Goal: Task Accomplishment & Management: Use online tool/utility

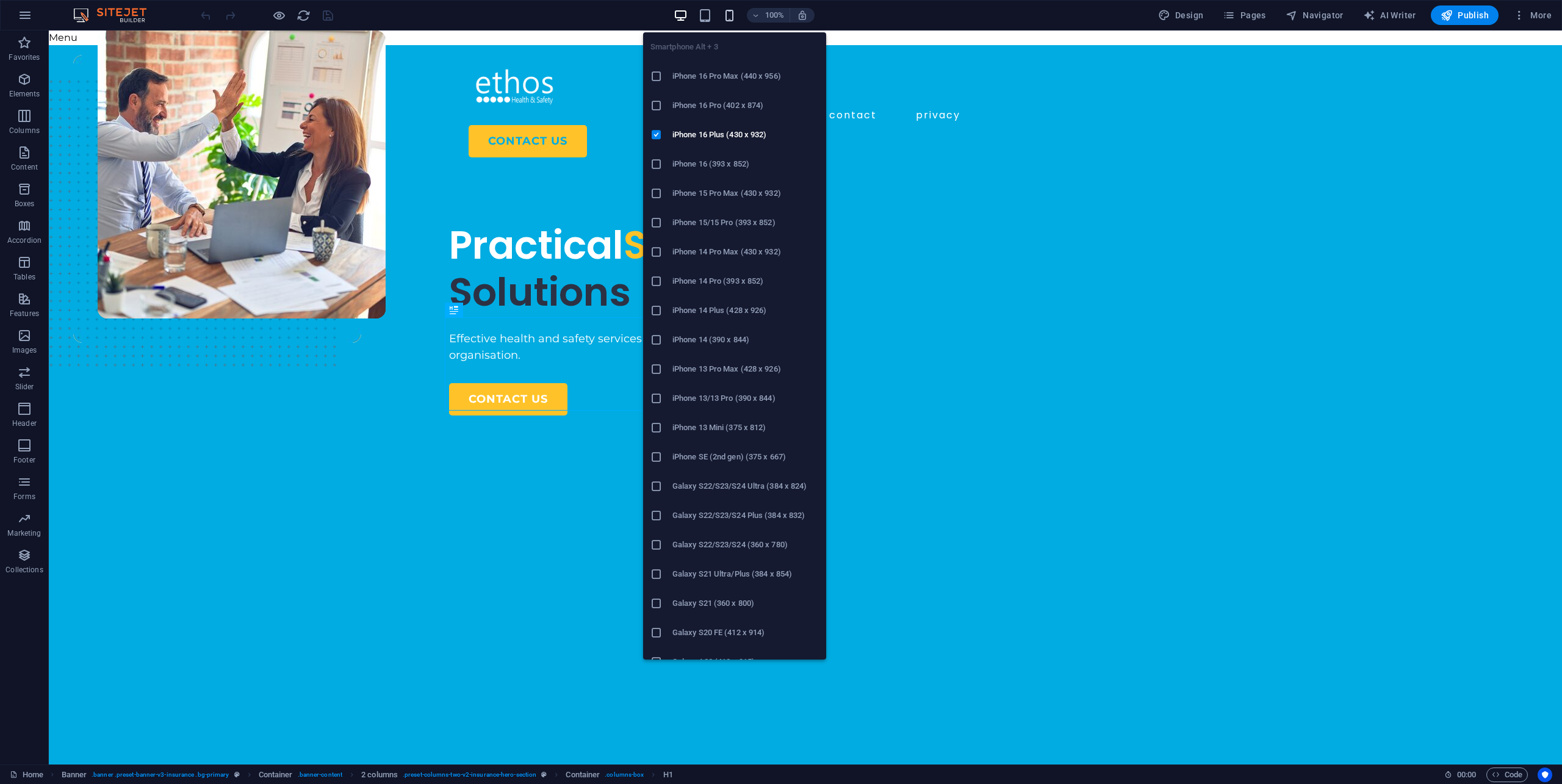
click at [736, 16] on icon "button" at bounding box center [729, 15] width 14 height 14
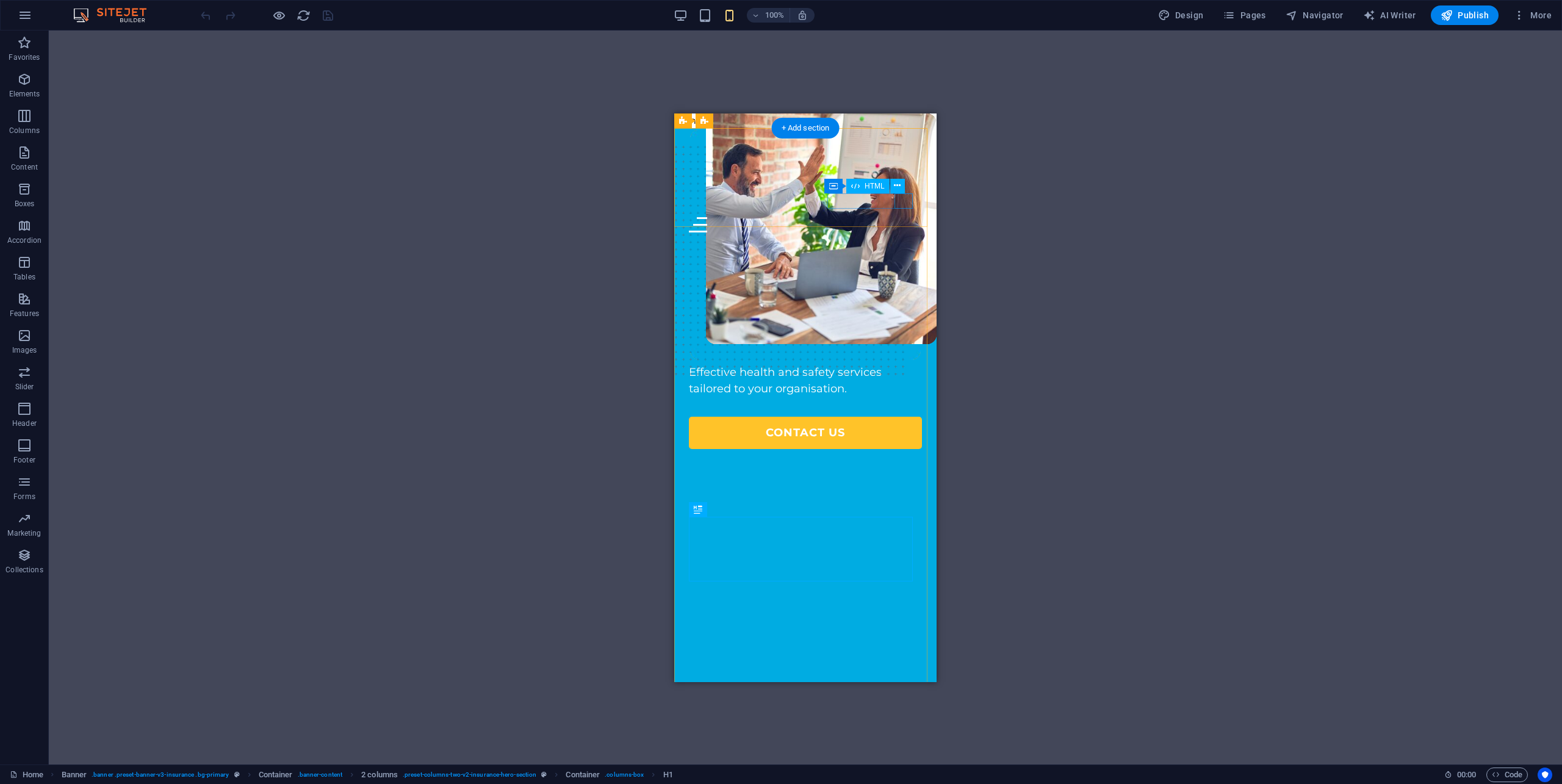
click at [905, 217] on div "Menu" at bounding box center [805, 224] width 233 height 15
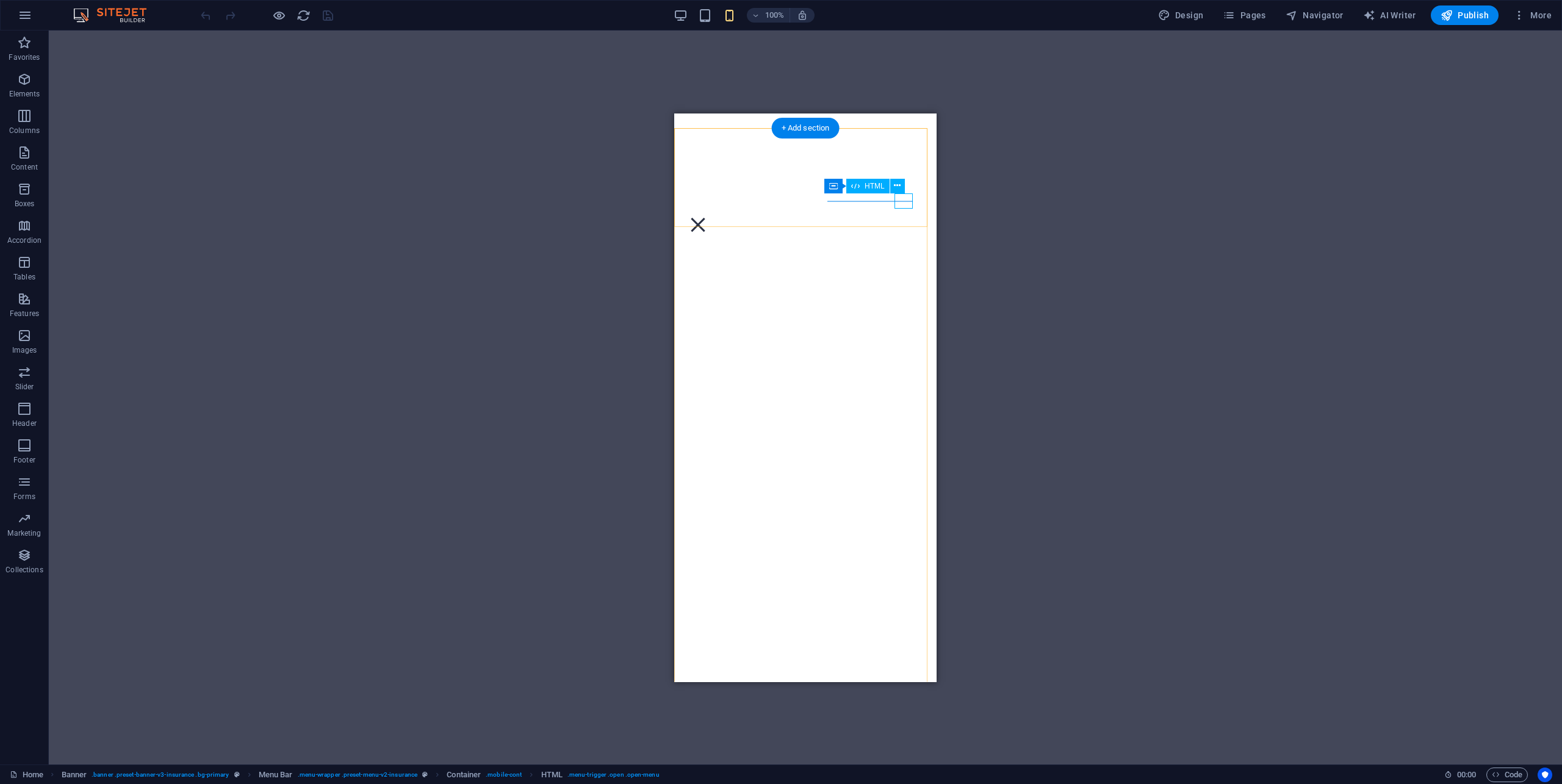
click at [708, 217] on div "Menu" at bounding box center [697, 224] width 18 height 15
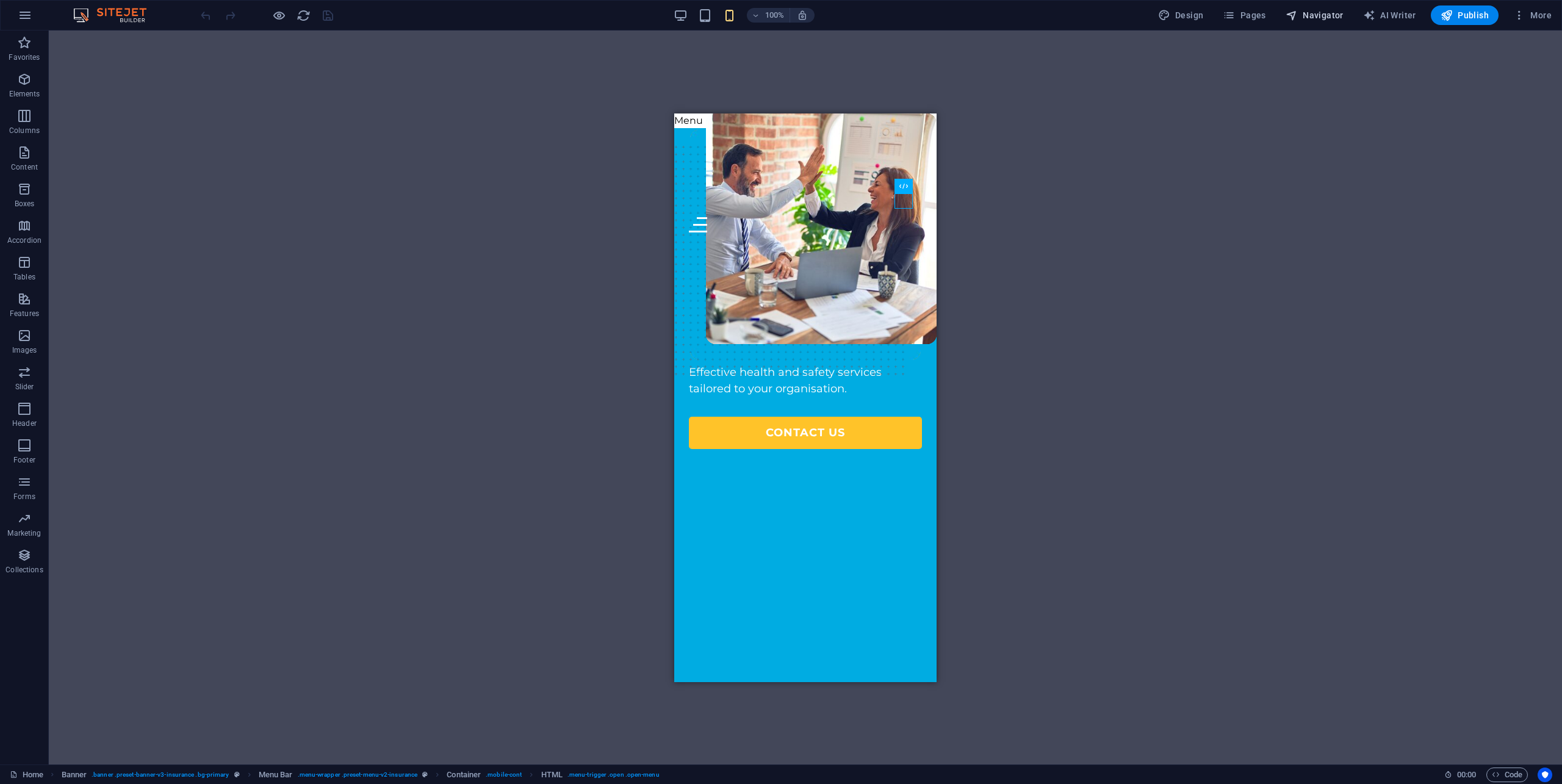
click at [1326, 16] on span "Navigator" at bounding box center [1314, 15] width 58 height 12
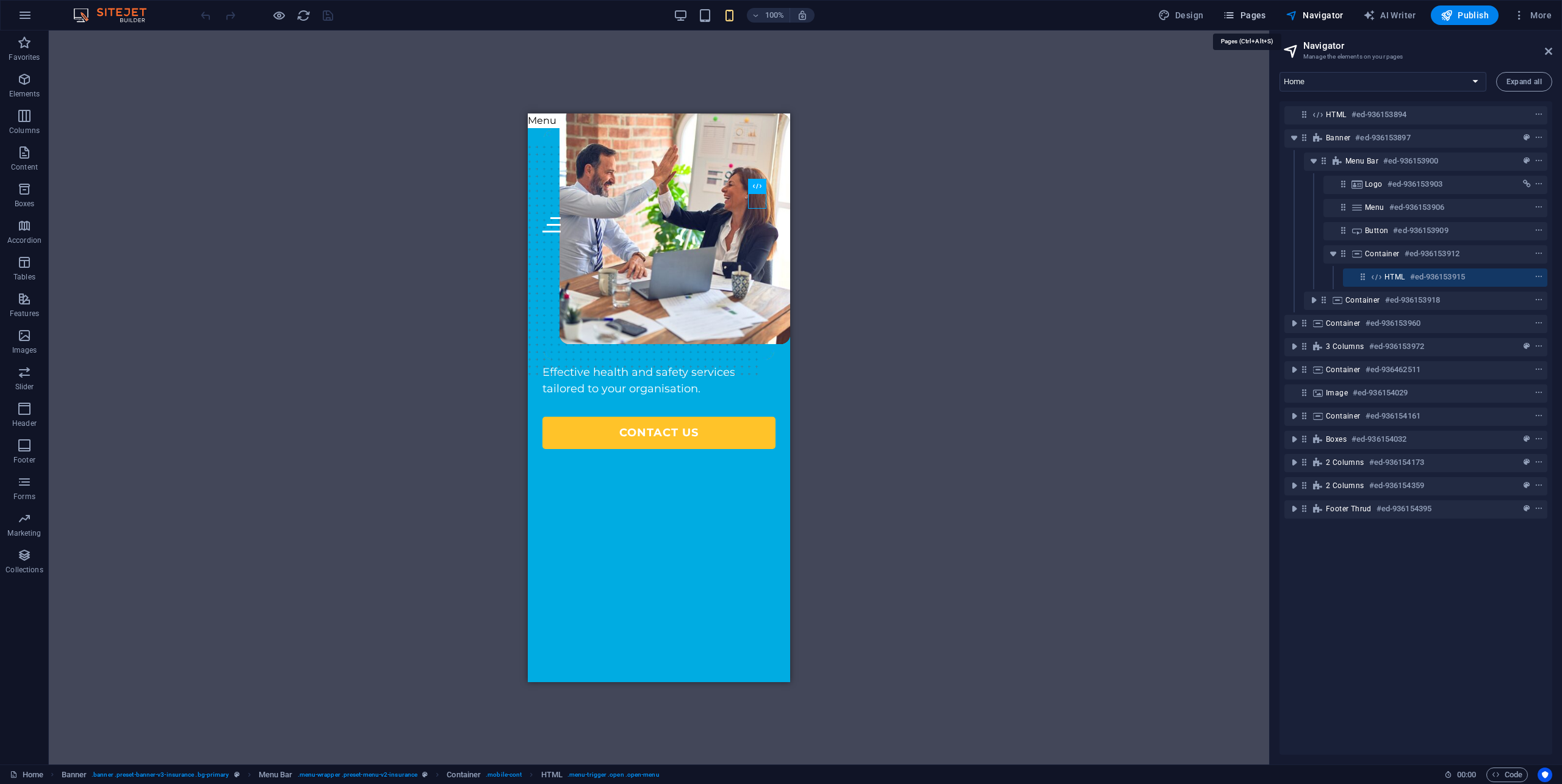
click at [1239, 13] on span "Pages" at bounding box center [1244, 15] width 43 height 12
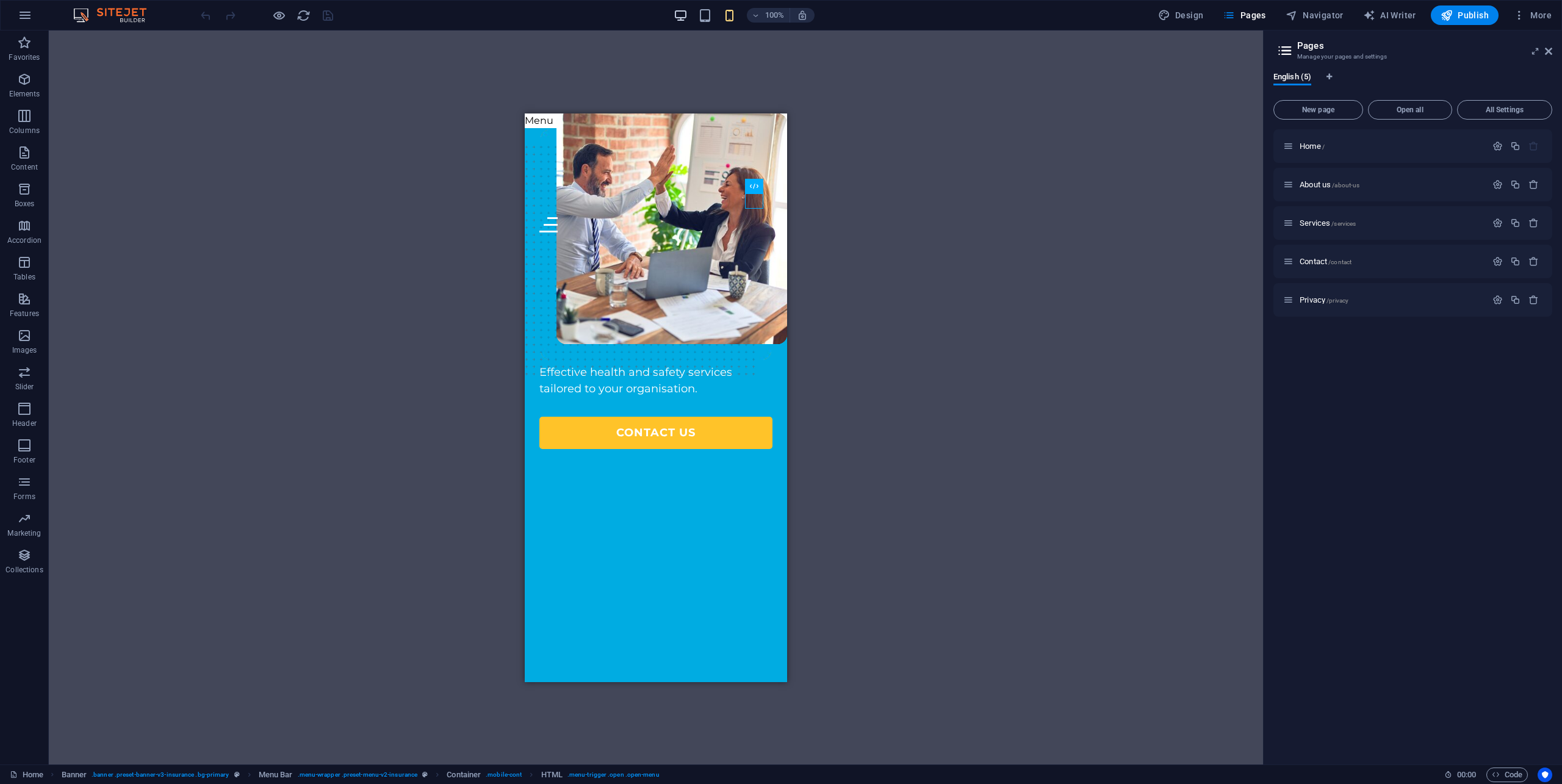
click at [680, 22] on icon "button" at bounding box center [680, 15] width 14 height 14
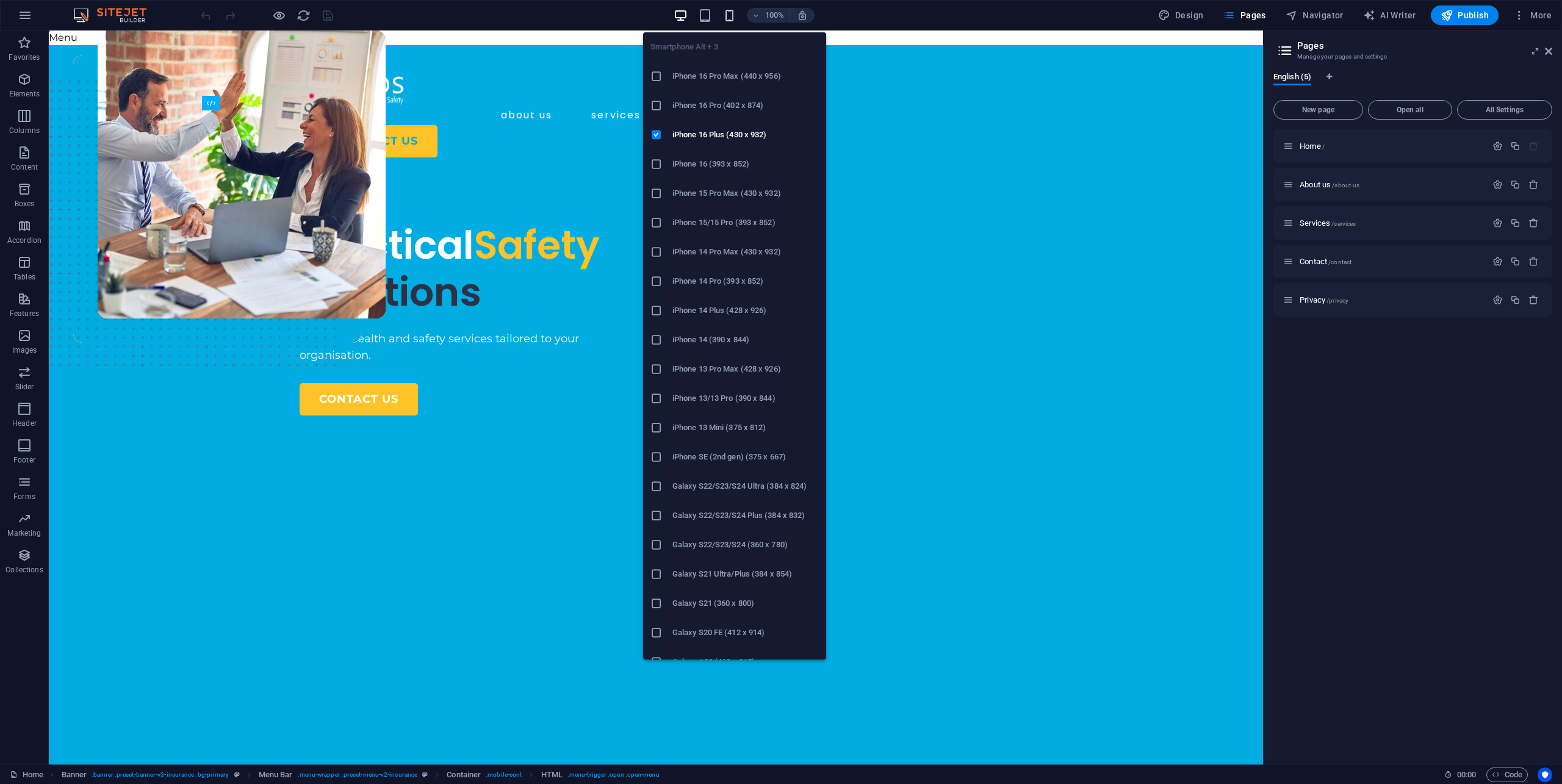
click at [731, 16] on icon "button" at bounding box center [729, 15] width 14 height 14
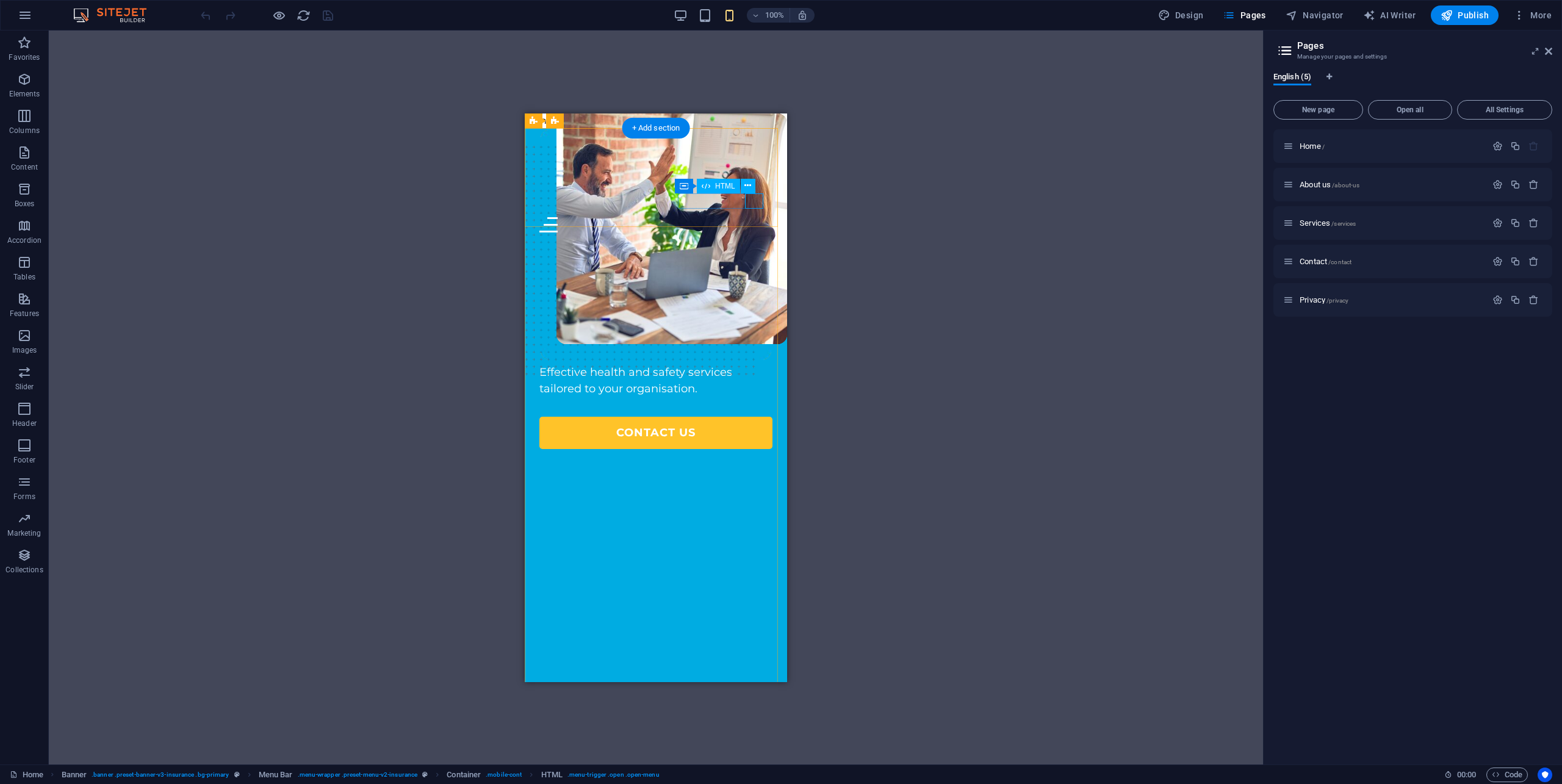
click at [750, 217] on div "Menu" at bounding box center [655, 224] width 233 height 15
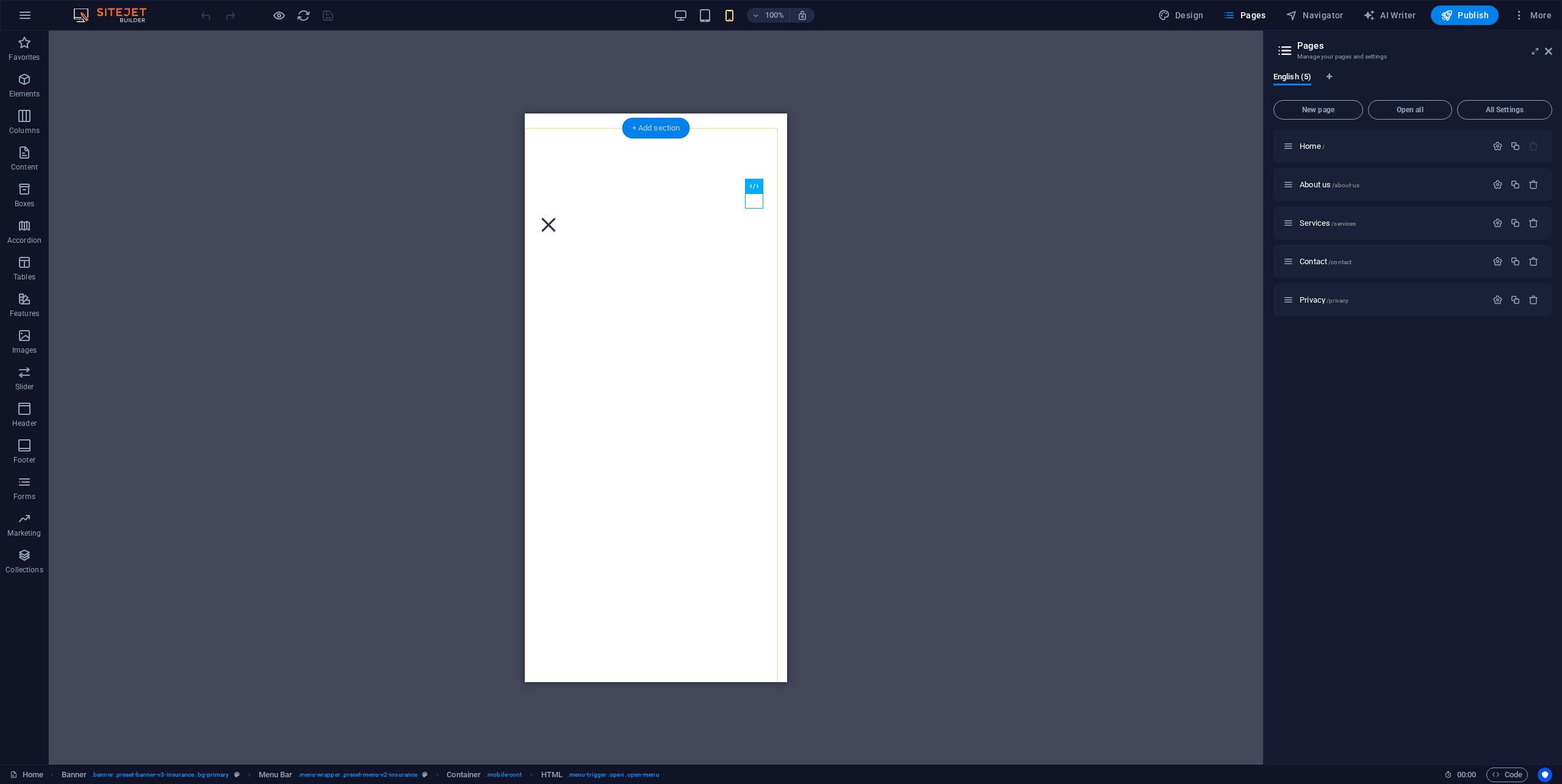
click at [653, 131] on div "+ Add section" at bounding box center [655, 128] width 67 height 21
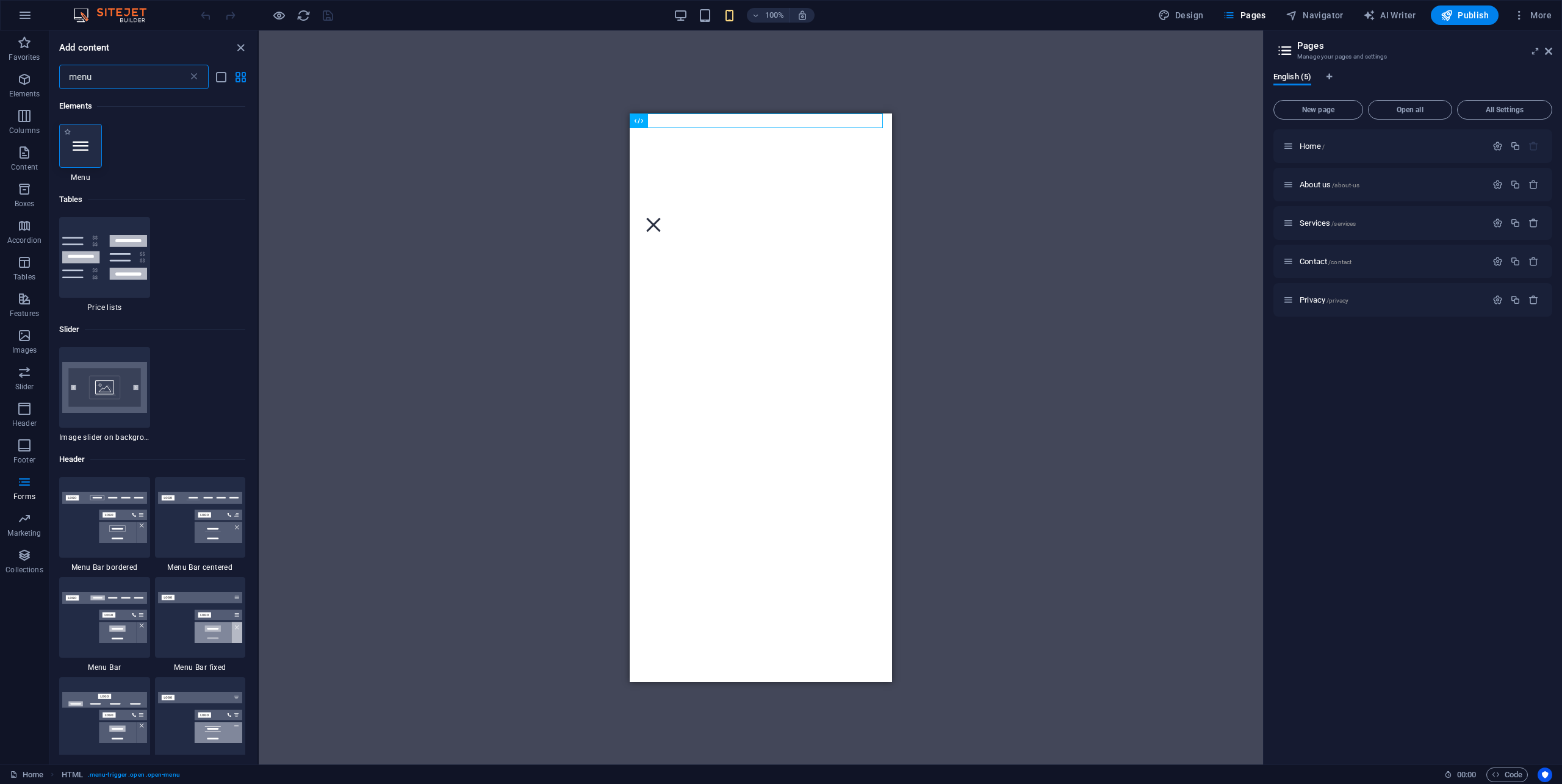
type input "menu"
click at [81, 148] on icon at bounding box center [81, 146] width 16 height 16
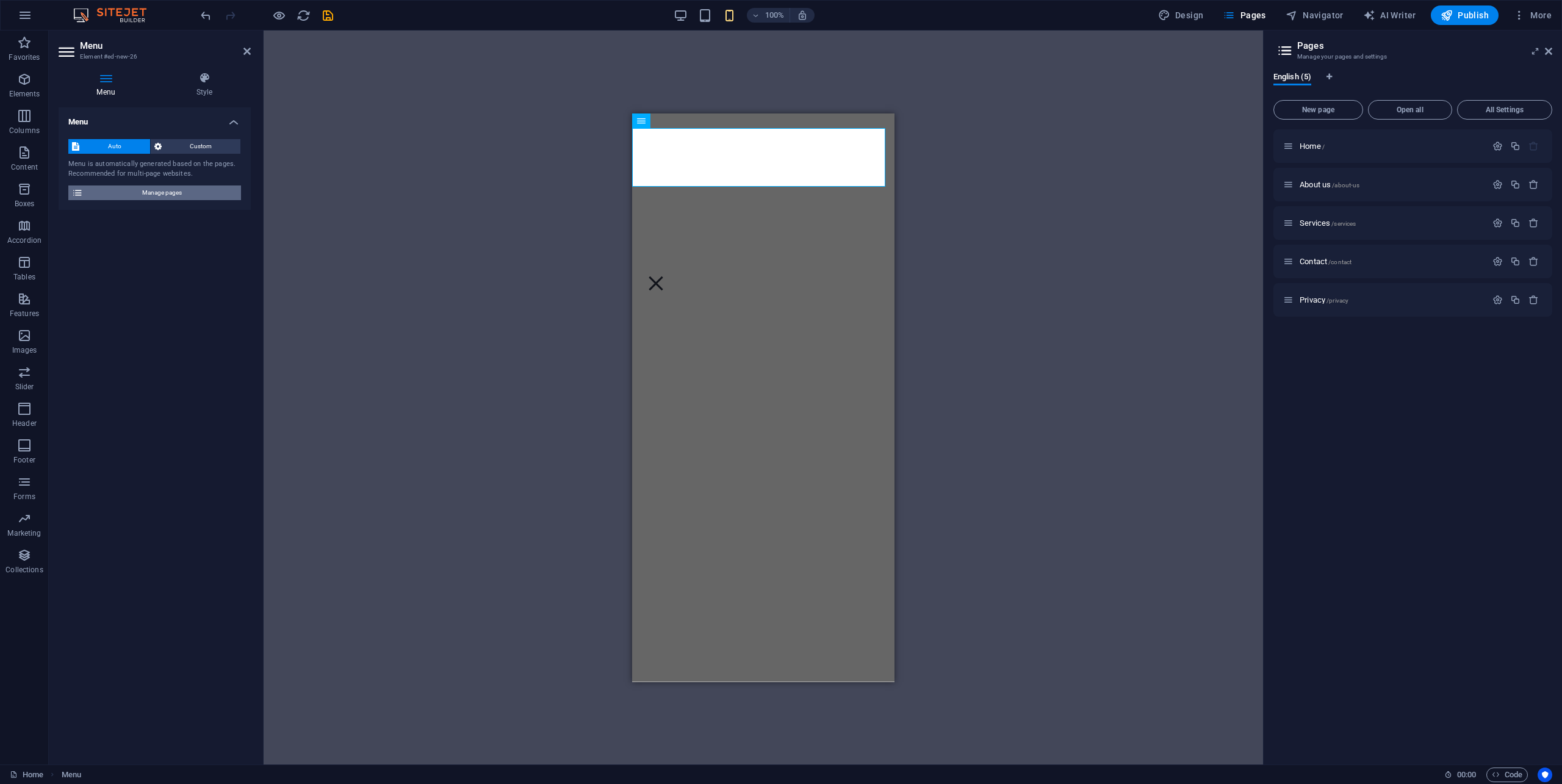
click at [181, 195] on span "Manage pages" at bounding box center [161, 192] width 151 height 14
click at [248, 51] on icon at bounding box center [247, 51] width 8 height 9
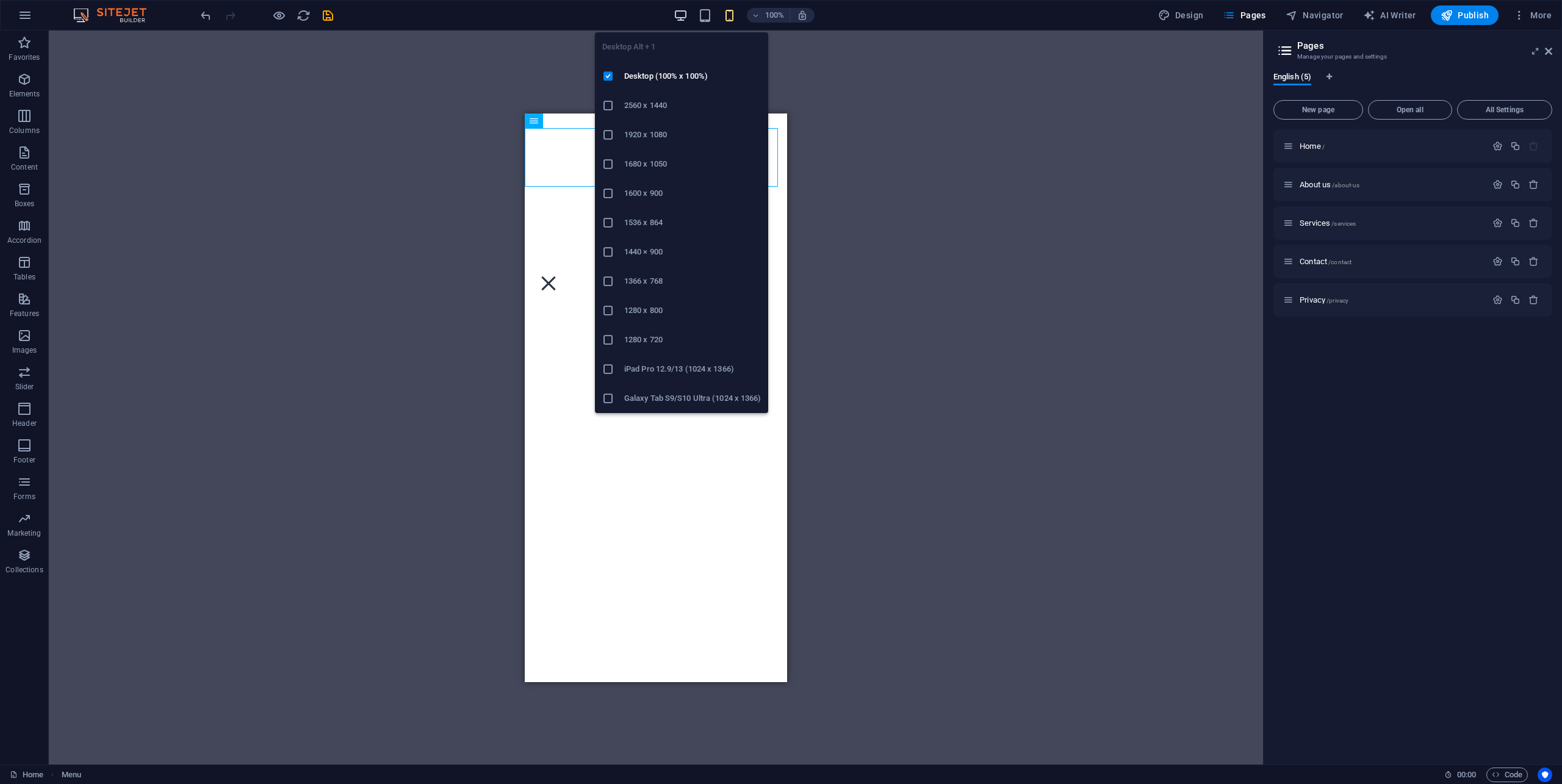
click at [685, 16] on icon "button" at bounding box center [680, 15] width 14 height 14
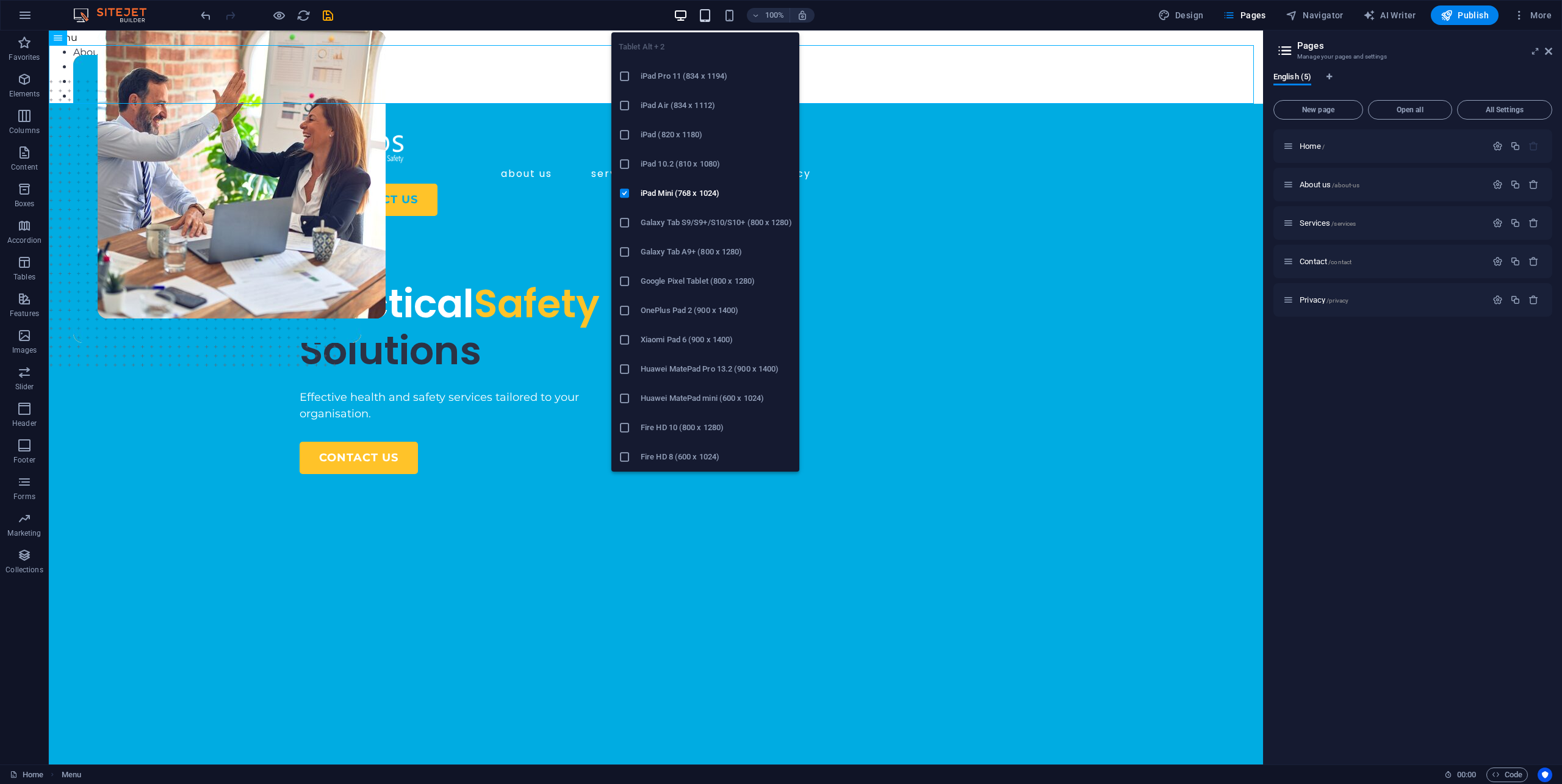
click at [710, 20] on icon "button" at bounding box center [705, 15] width 14 height 14
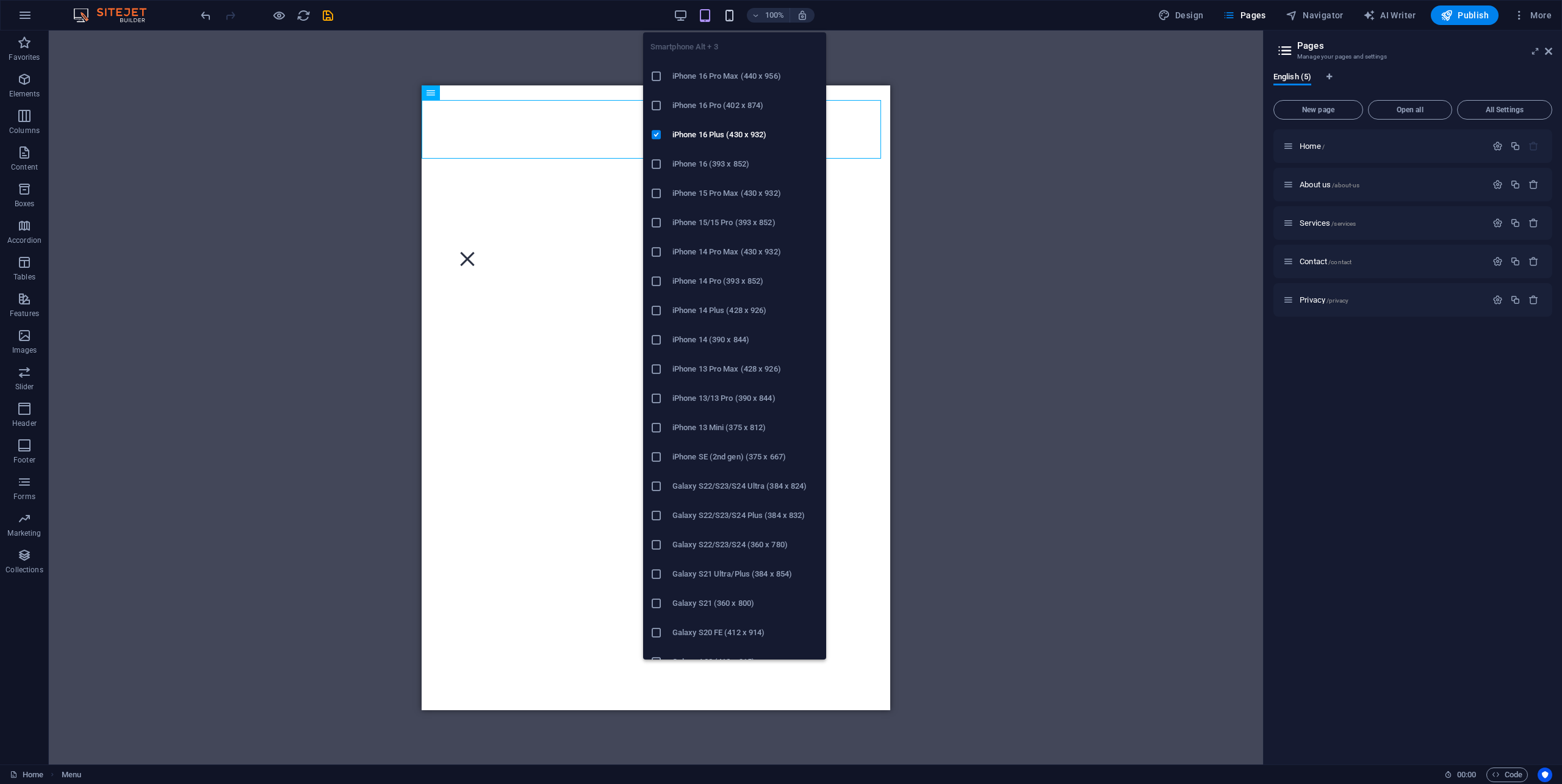
click at [731, 16] on icon "button" at bounding box center [729, 15] width 14 height 14
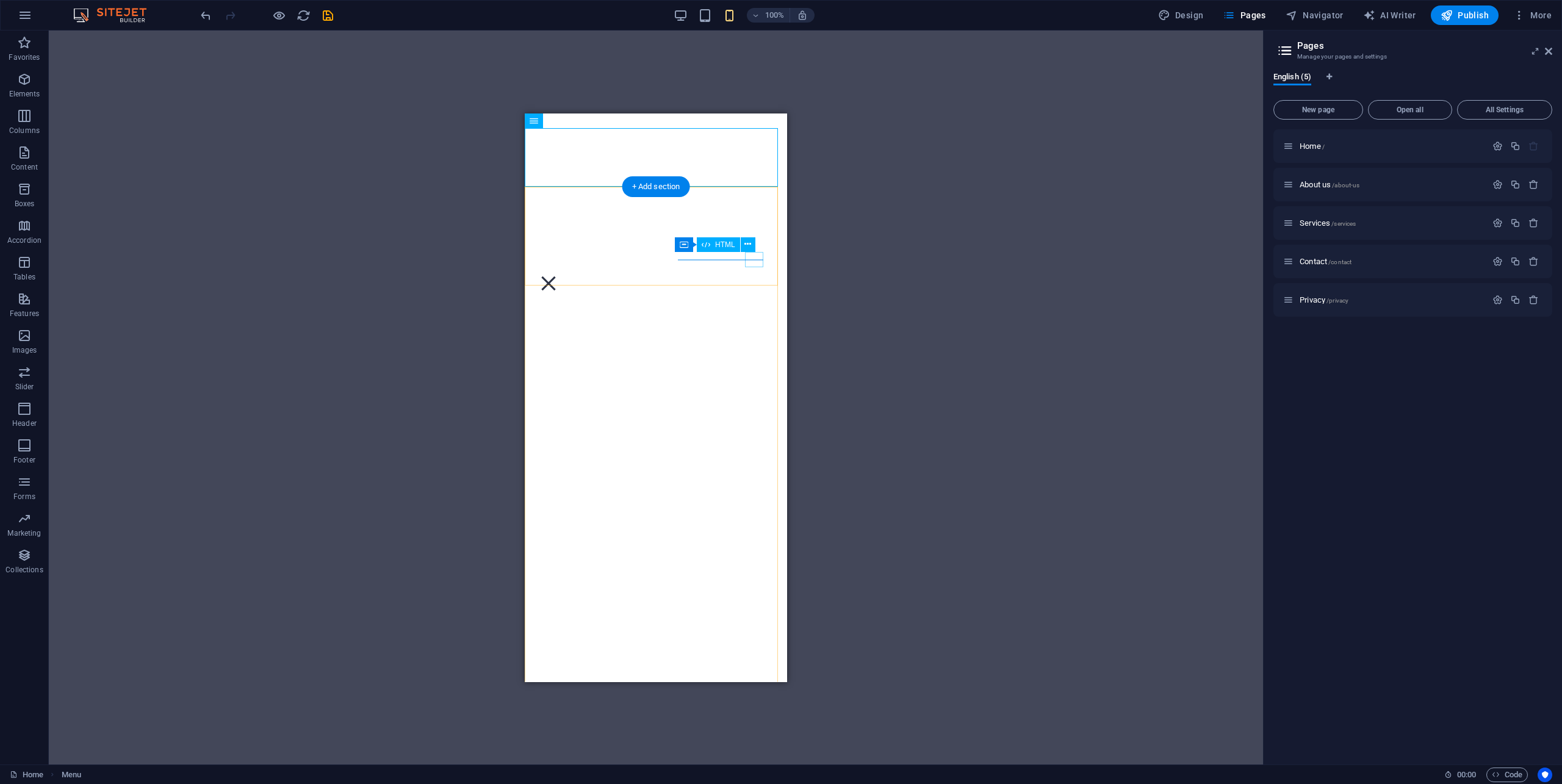
click at [558, 276] on div "Menu" at bounding box center [548, 283] width 18 height 15
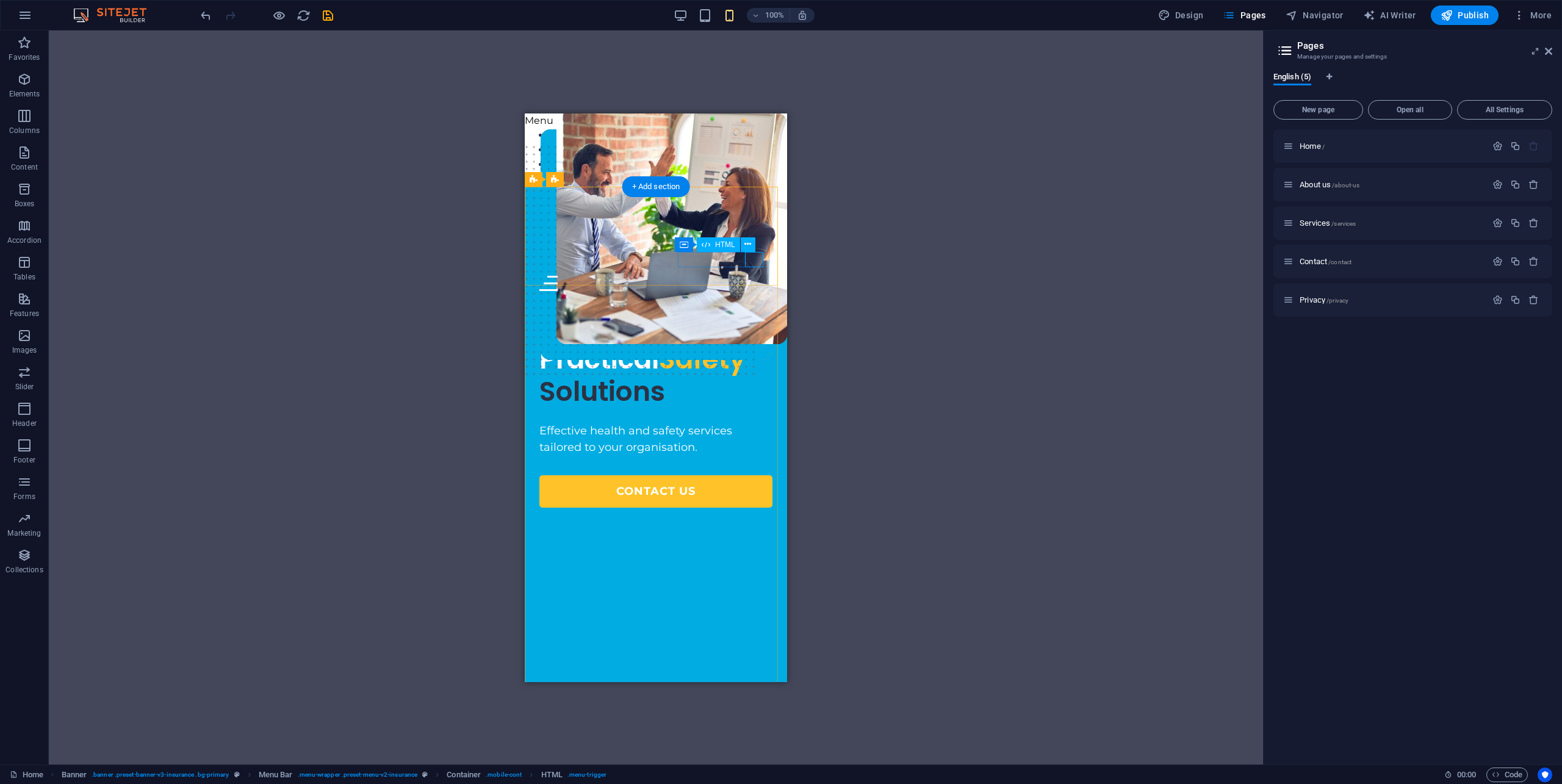
click at [754, 276] on div "Menu" at bounding box center [655, 283] width 233 height 15
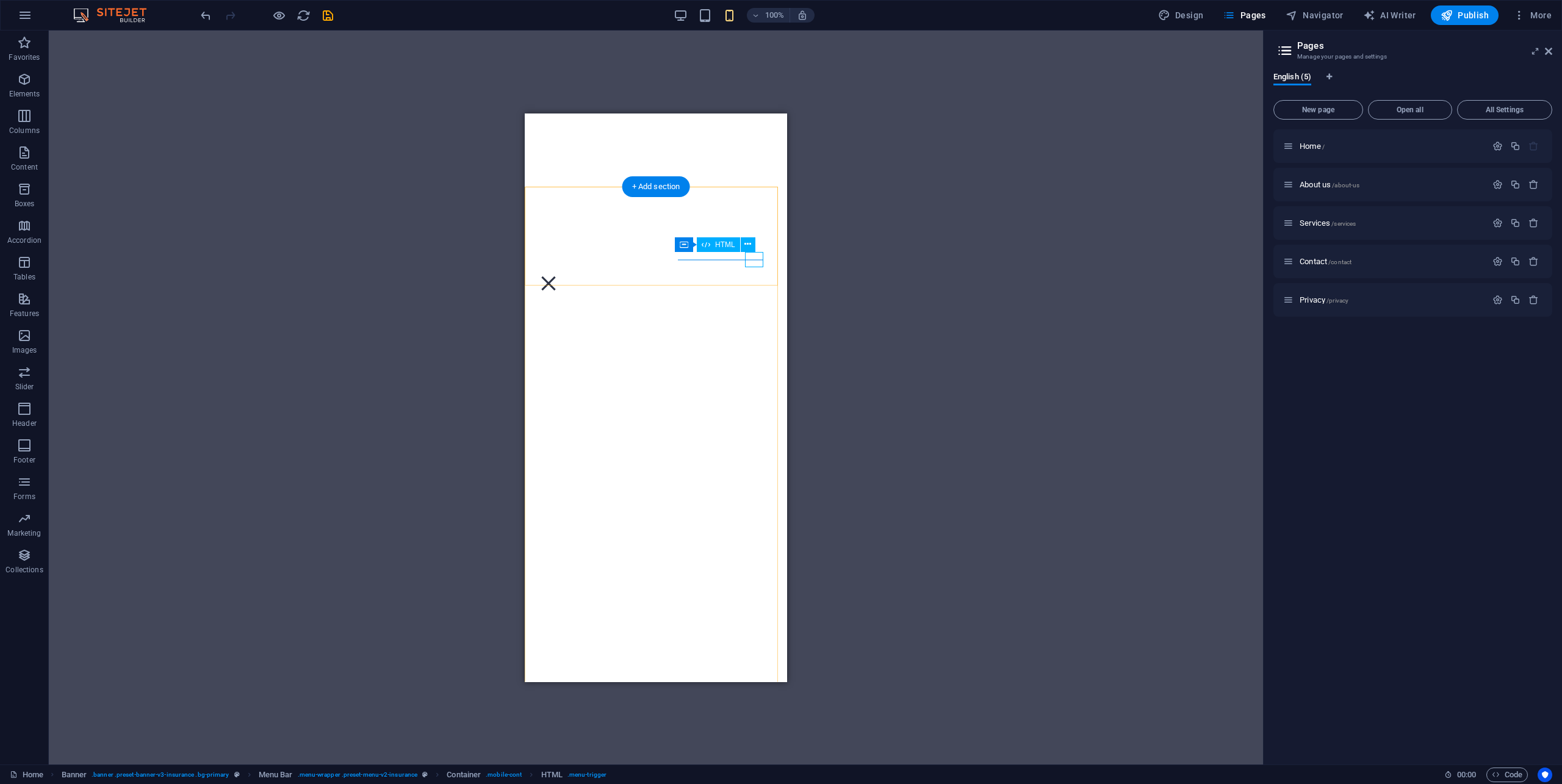
click at [558, 276] on div "Menu" at bounding box center [548, 283] width 18 height 15
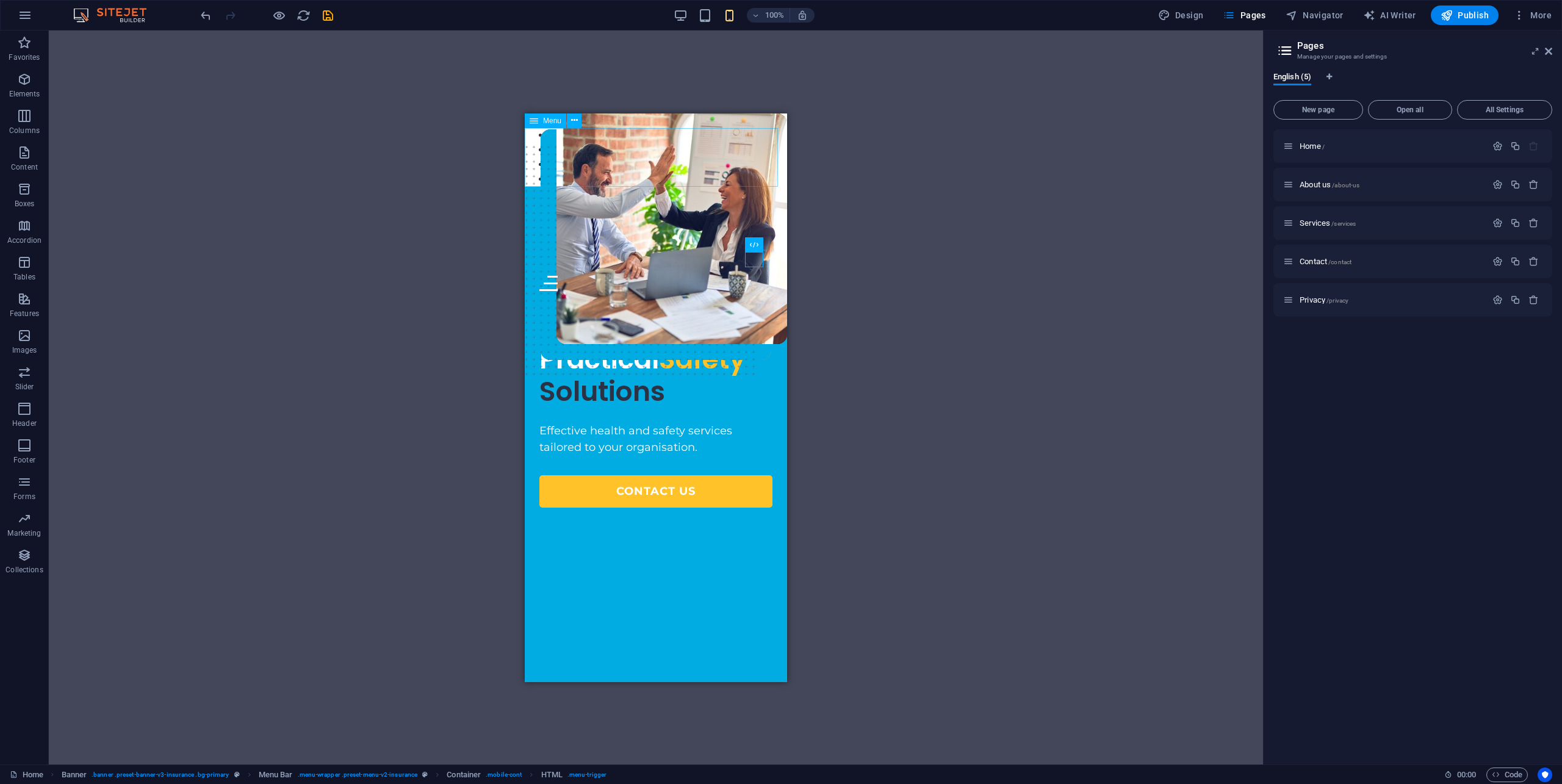
click at [541, 118] on div "Menu" at bounding box center [546, 120] width 42 height 14
click at [570, 122] on button at bounding box center [573, 120] width 14 height 14
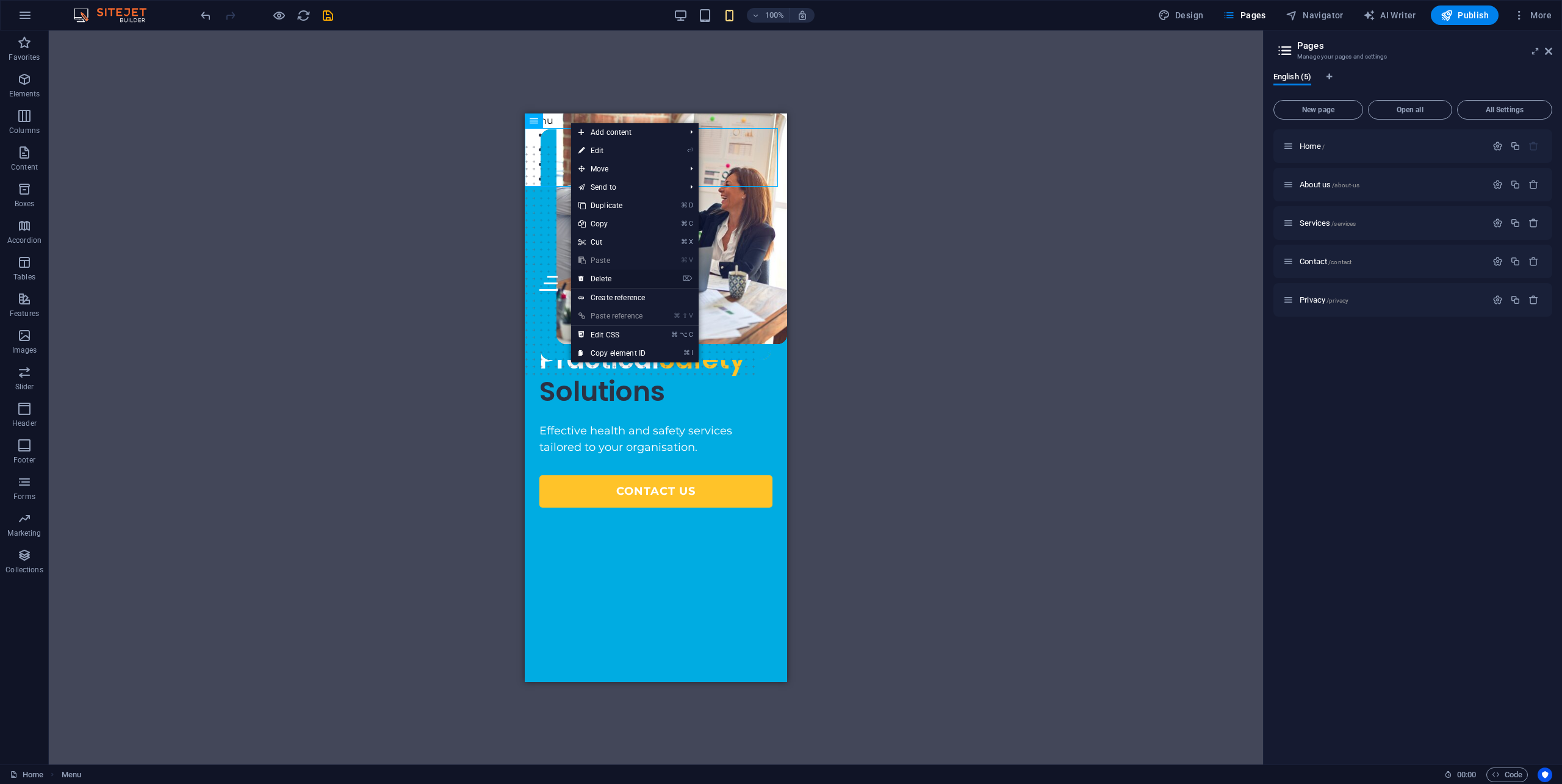
click at [619, 280] on link "⌦ Delete" at bounding box center [612, 278] width 81 height 18
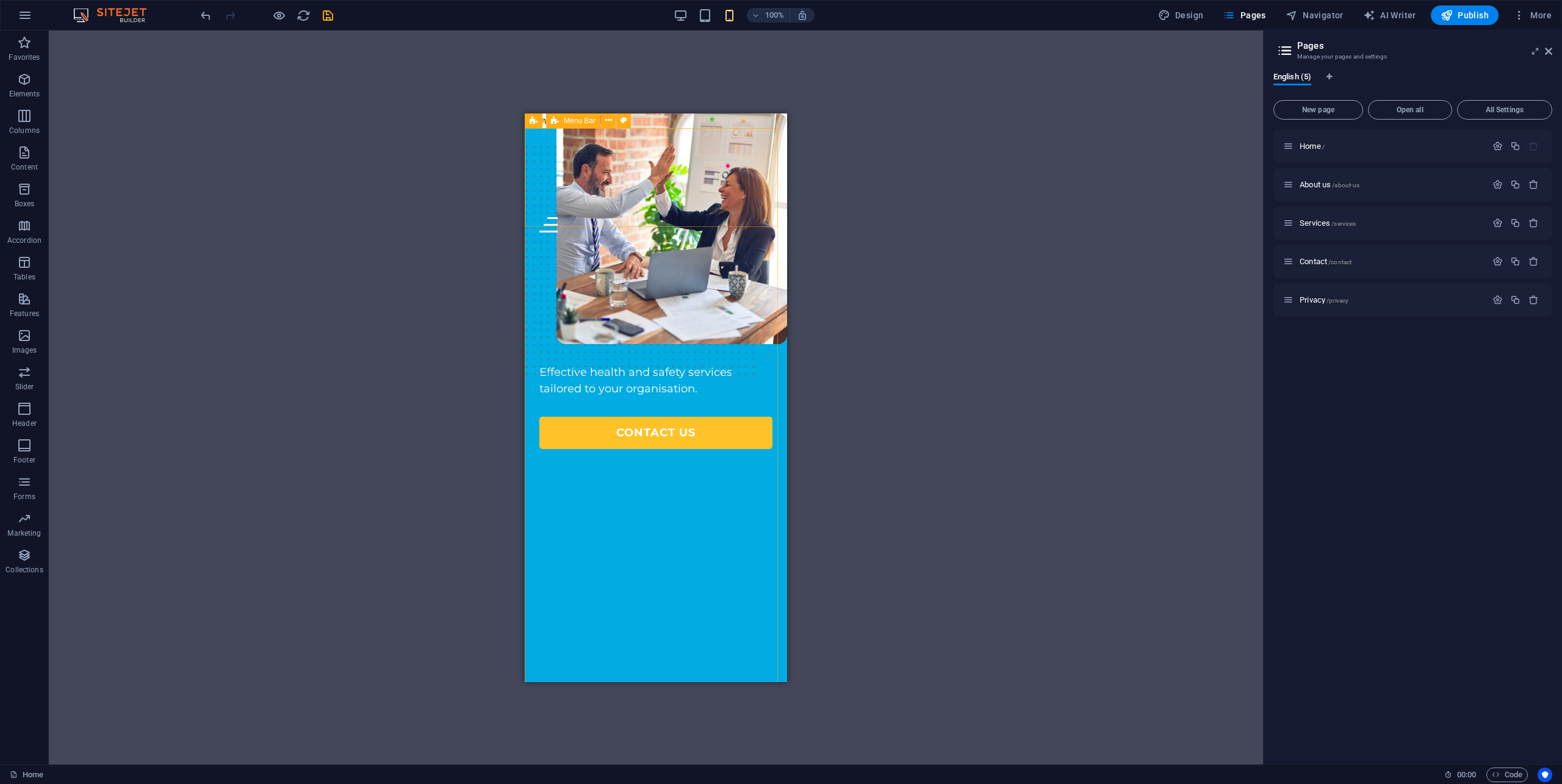
click at [587, 122] on span "Menu Bar" at bounding box center [579, 121] width 31 height 8
click at [1319, 13] on span "Navigator" at bounding box center [1314, 15] width 58 height 12
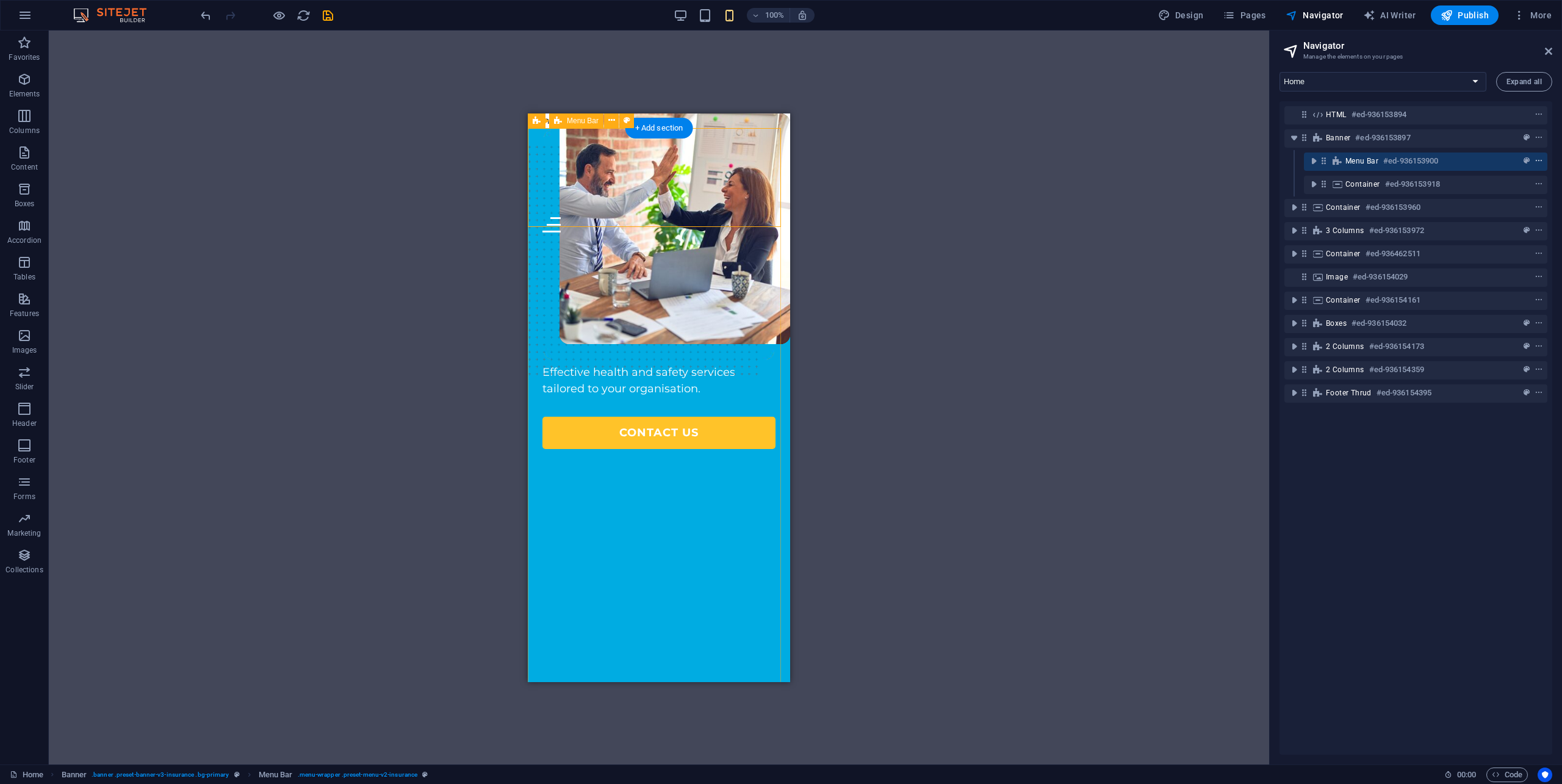
click at [1537, 163] on icon "context-menu" at bounding box center [1538, 161] width 9 height 9
click at [1313, 162] on icon "toggle-expand" at bounding box center [1313, 161] width 12 height 12
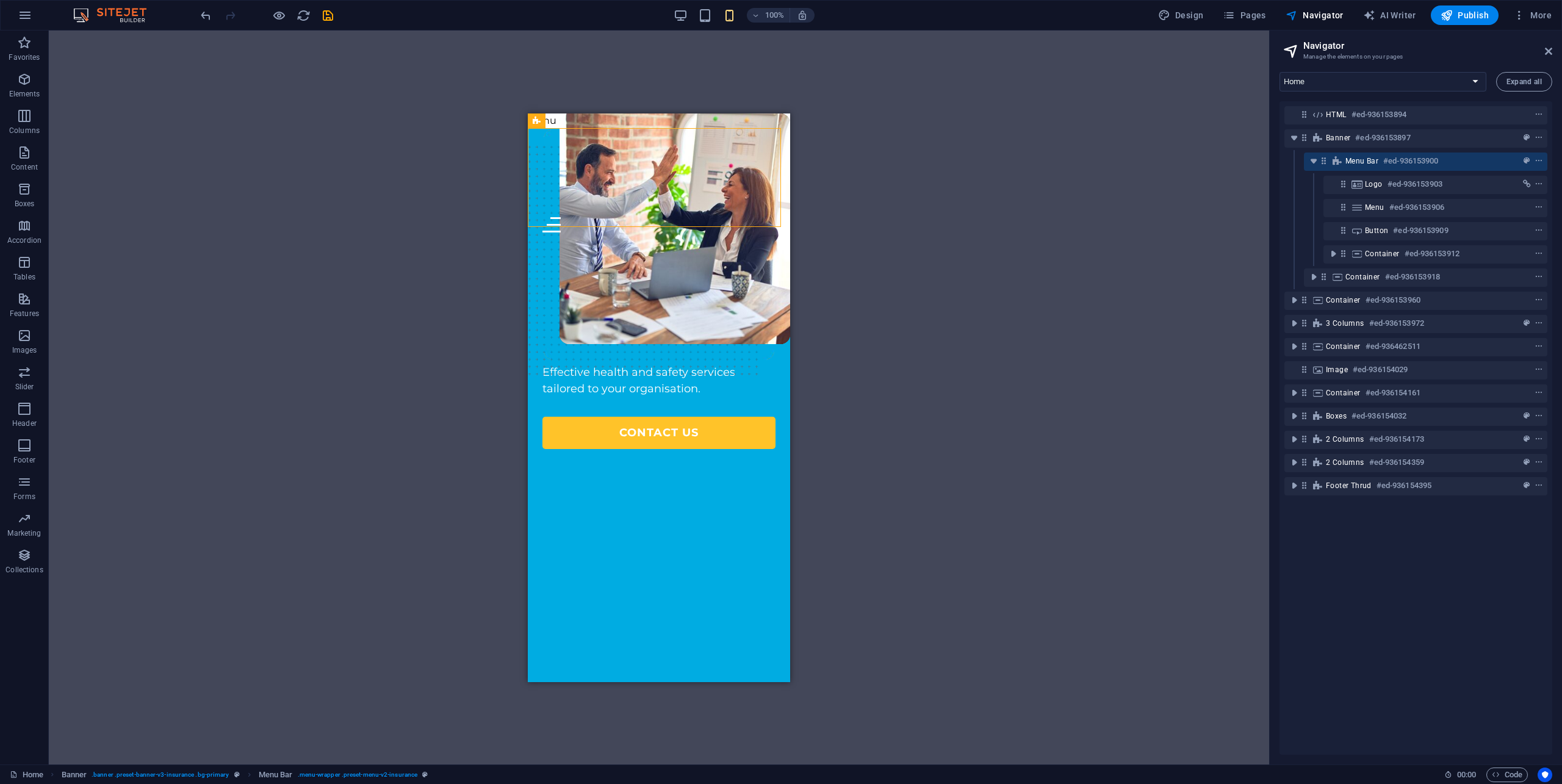
click at [479, 119] on div "H1 Banner Container 2 columns 2 columns Container Spacer Text Spacer Banner Men…" at bounding box center [659, 397] width 1220 height 734
click at [1536, 162] on icon "context-menu" at bounding box center [1538, 161] width 9 height 9
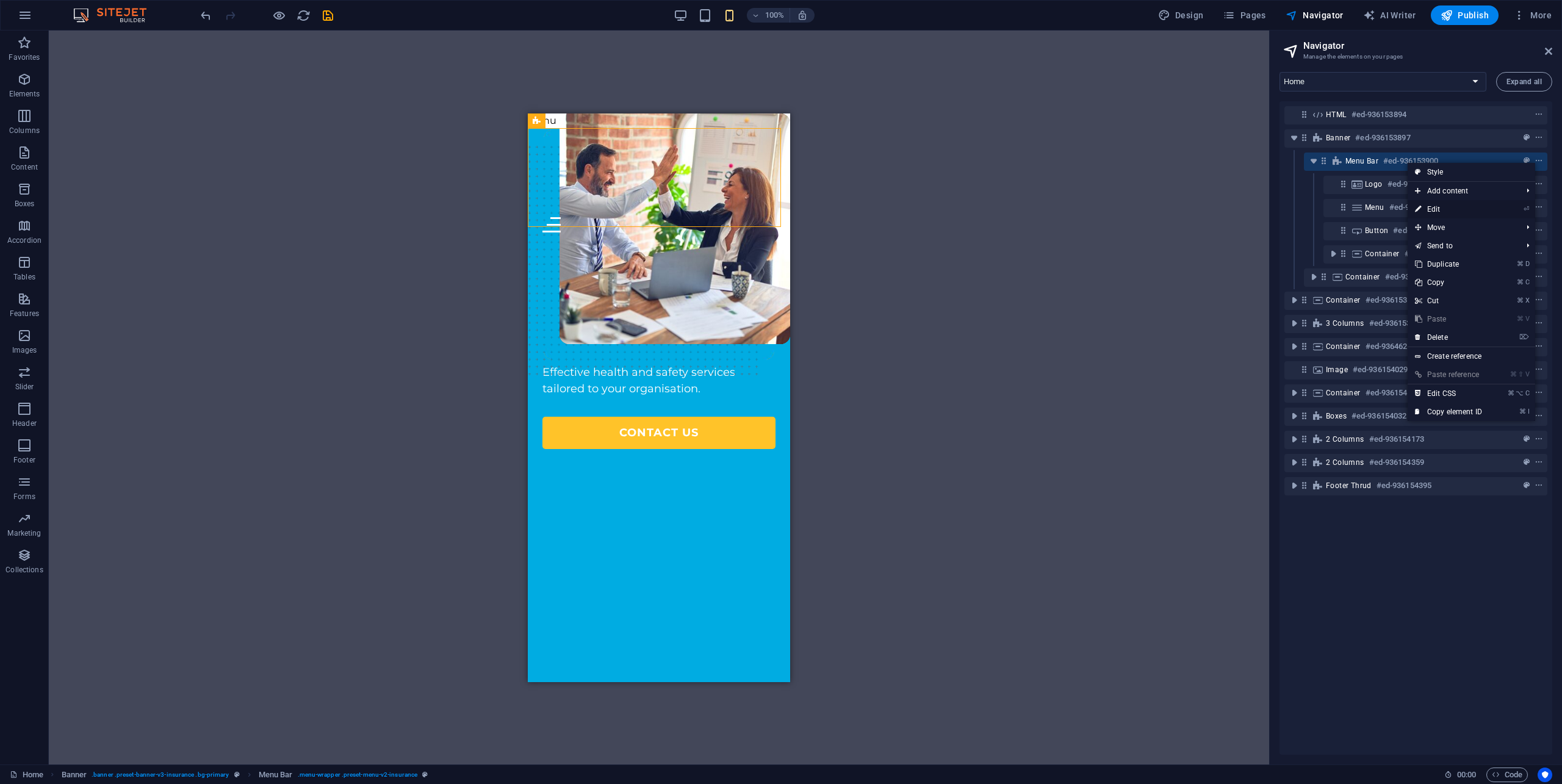
click at [1484, 210] on link "⏎ Edit" at bounding box center [1448, 208] width 81 height 18
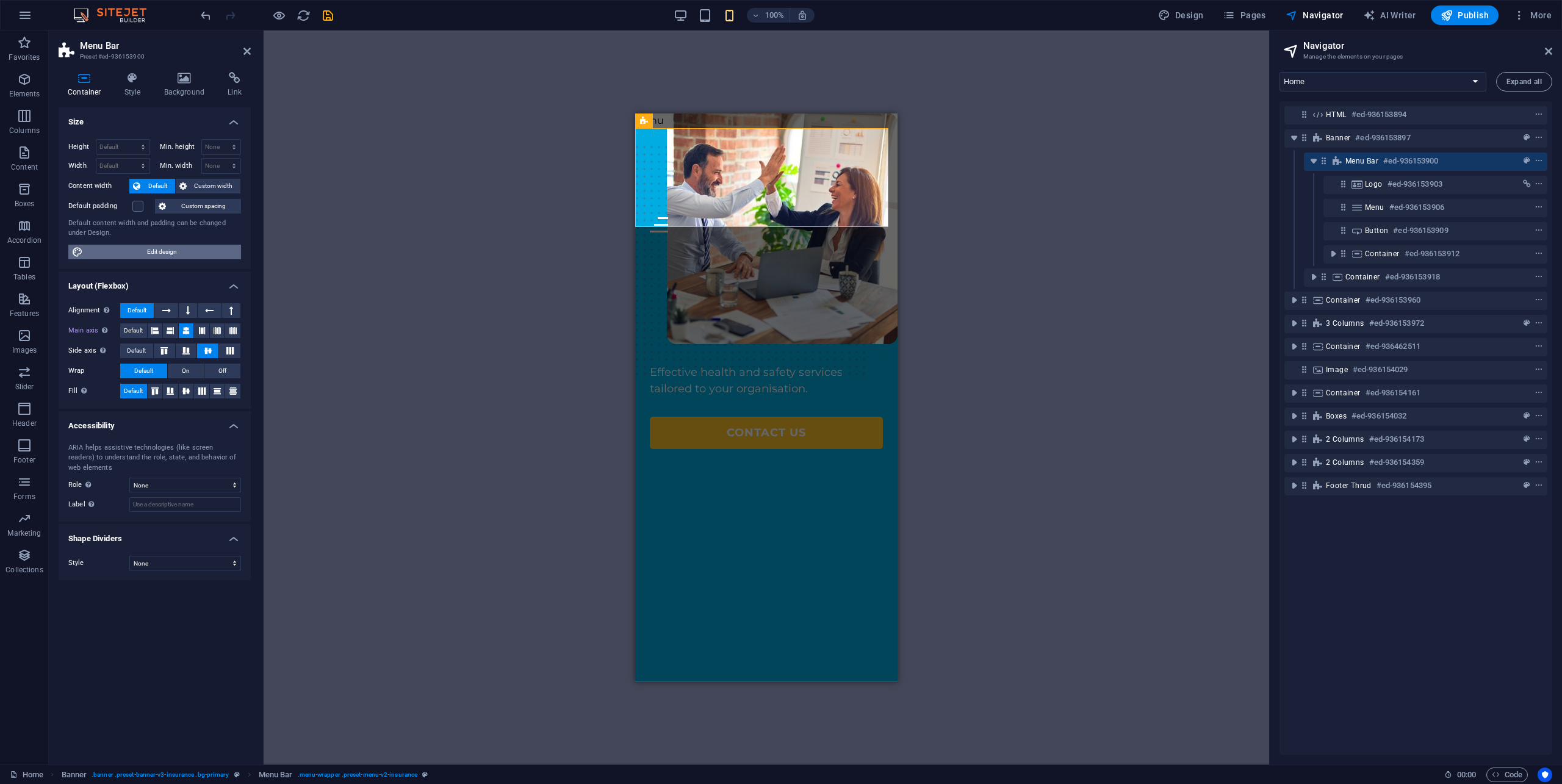
click at [174, 248] on span "Edit design" at bounding box center [161, 251] width 151 height 14
select select "px"
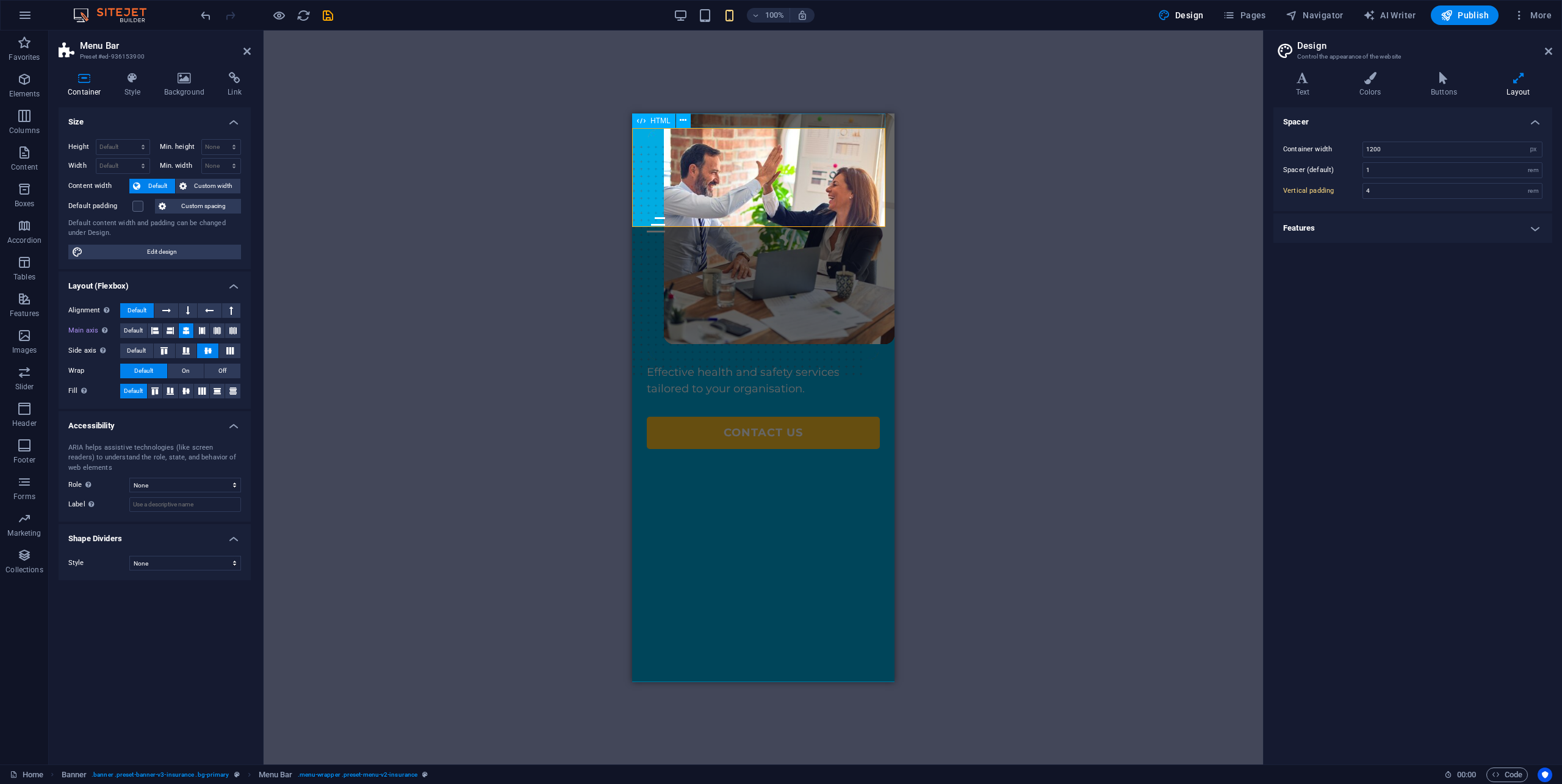
click at [667, 123] on span "HTML" at bounding box center [660, 121] width 20 height 8
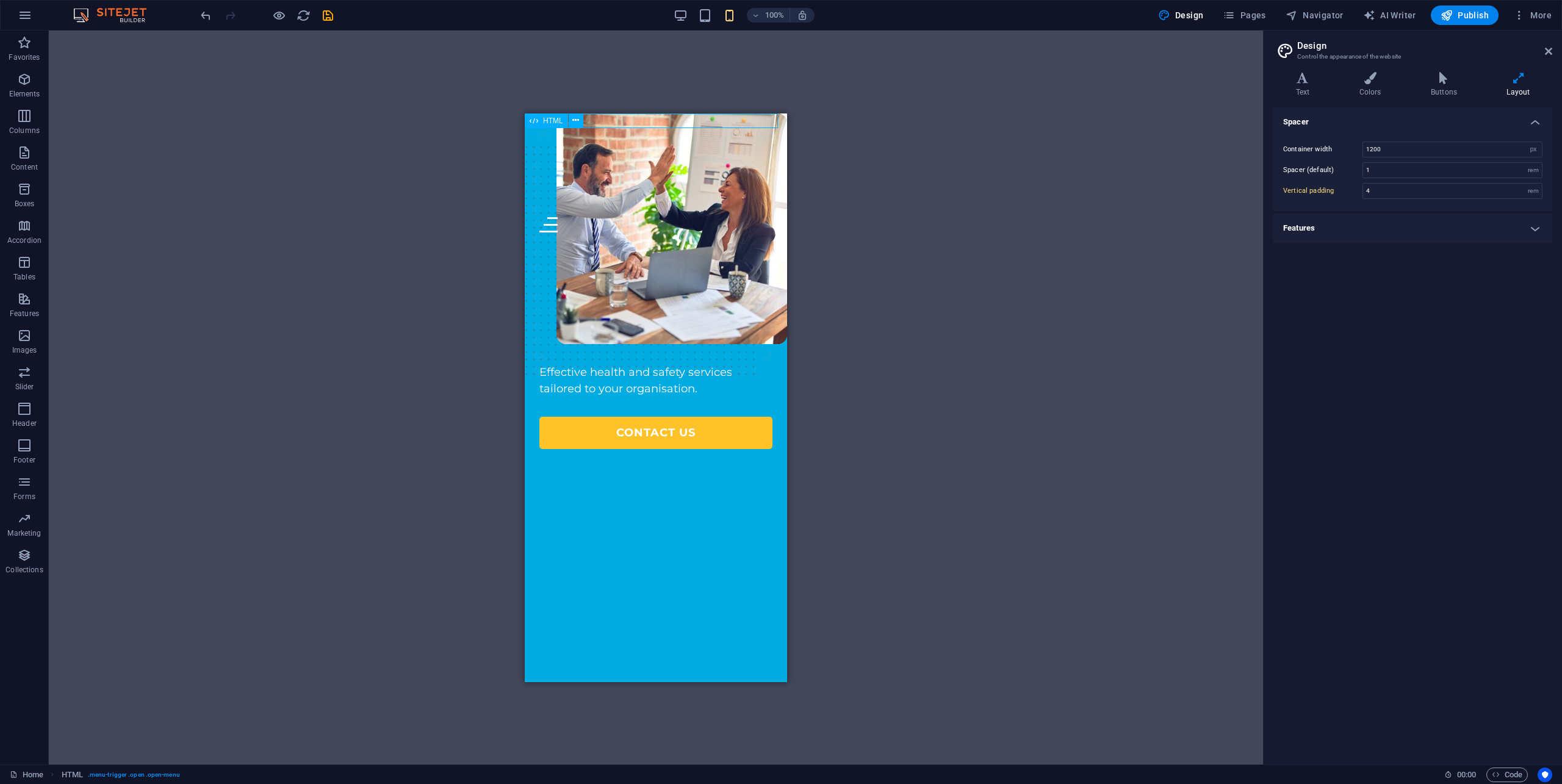
click at [544, 119] on span "HTML" at bounding box center [552, 121] width 20 height 8
drag, startPoint x: 536, startPoint y: 121, endPoint x: 569, endPoint y: 120, distance: 33.0
click at [536, 121] on icon at bounding box center [533, 120] width 9 height 14
click at [579, 119] on icon at bounding box center [575, 120] width 7 height 13
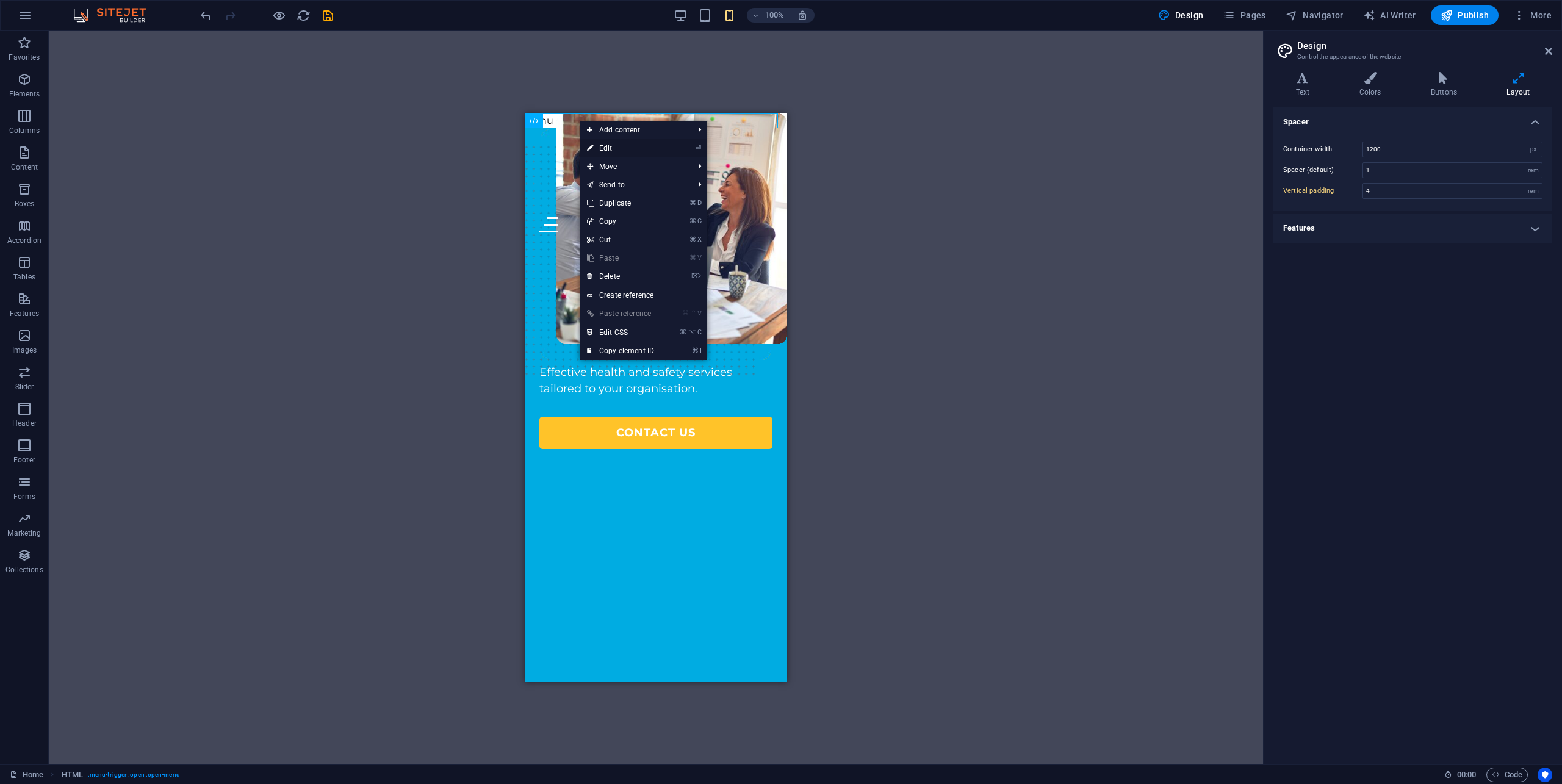
click at [594, 147] on link "⏎ Edit" at bounding box center [620, 148] width 81 height 18
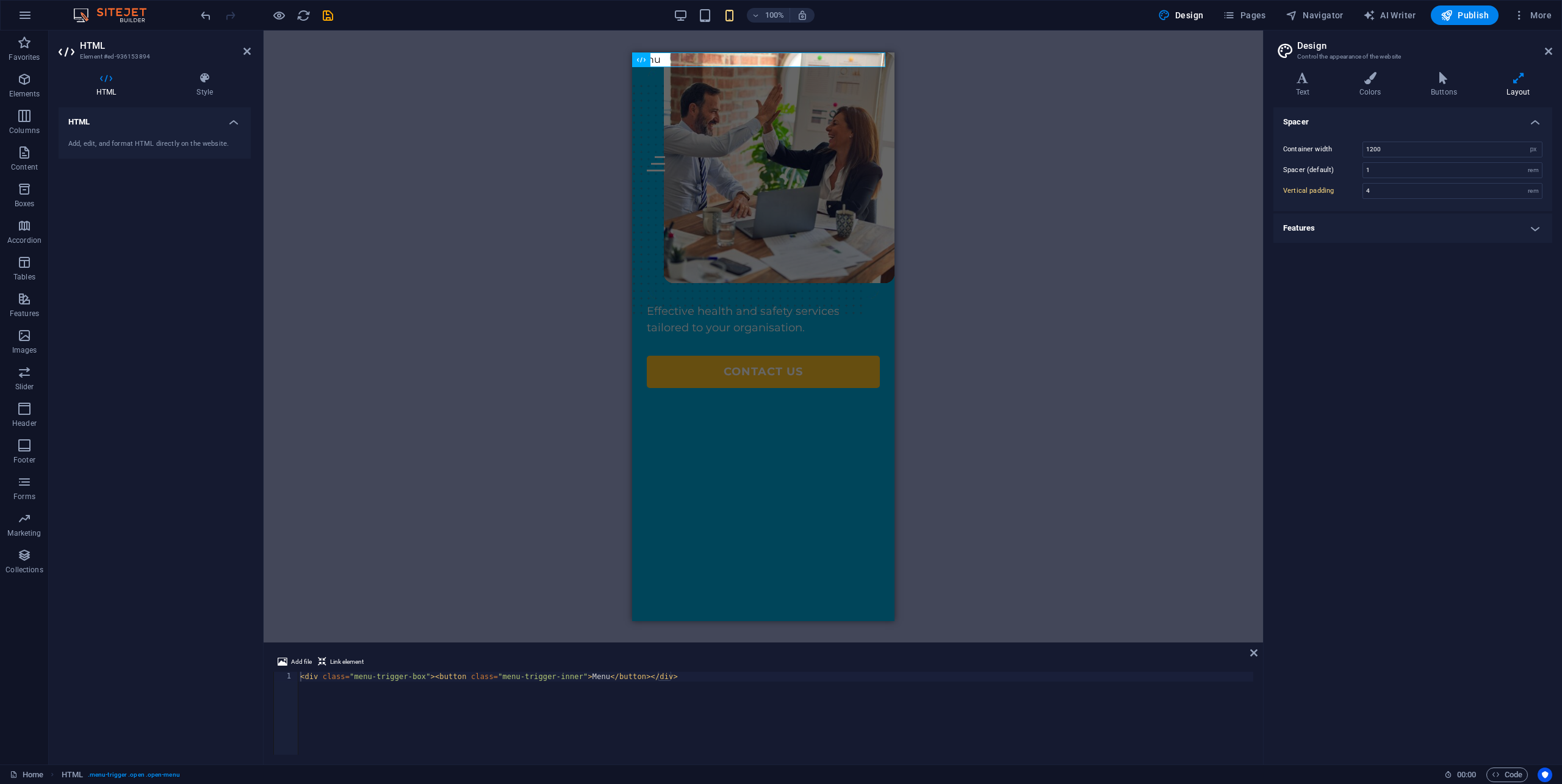
click at [232, 121] on h4 "HTML" at bounding box center [154, 117] width 192 height 22
click at [232, 121] on h4 "HTML" at bounding box center [154, 121] width 192 height 29
click at [103, 90] on h4 "HTML" at bounding box center [109, 84] width 100 height 26
click at [103, 88] on h4 "HTML" at bounding box center [109, 84] width 100 height 26
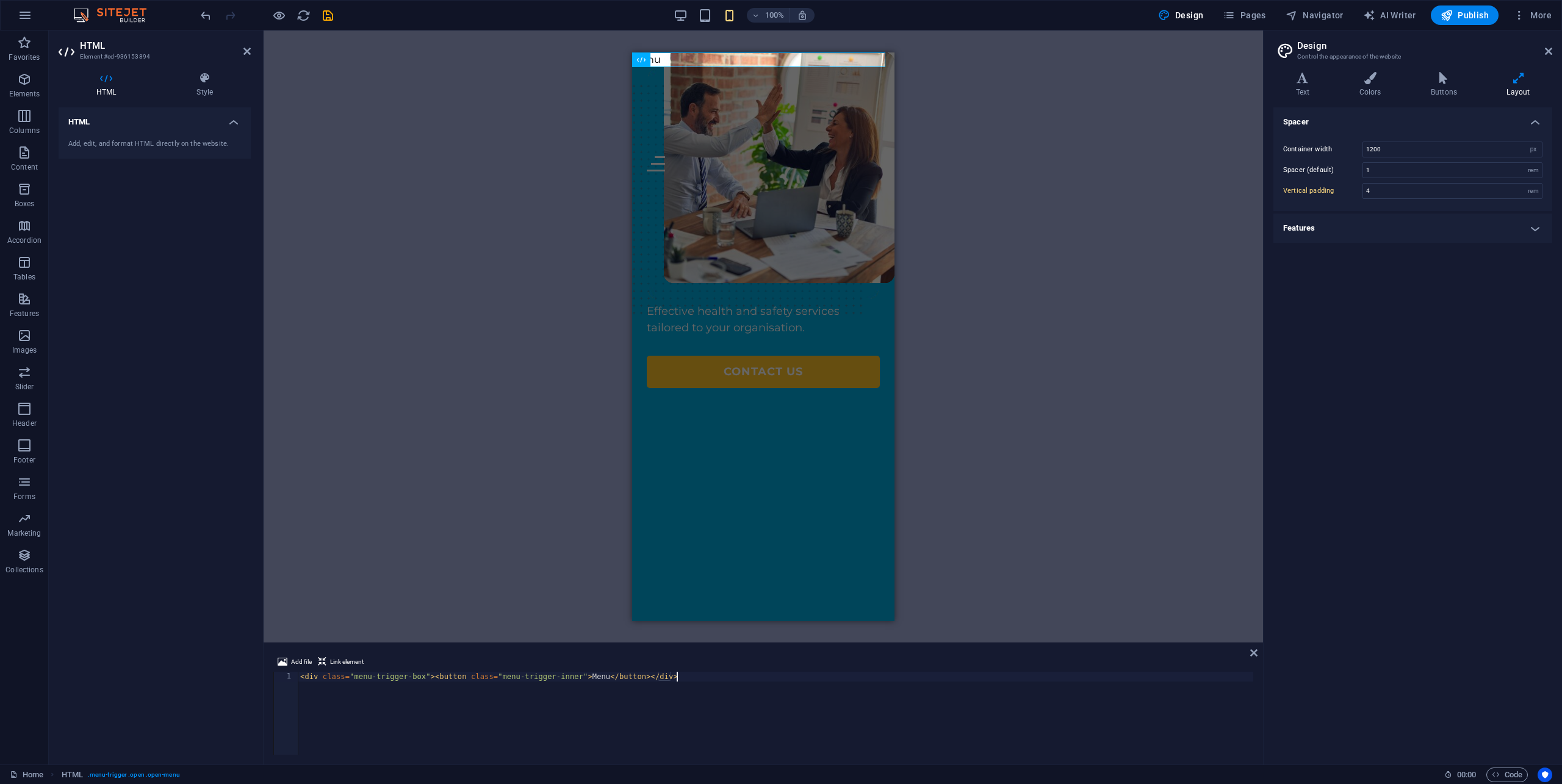
click at [865, 687] on div "< div class = "menu-trigger-box" > < button class = "menu-trigger-inner" > Menu…" at bounding box center [775, 722] width 956 height 102
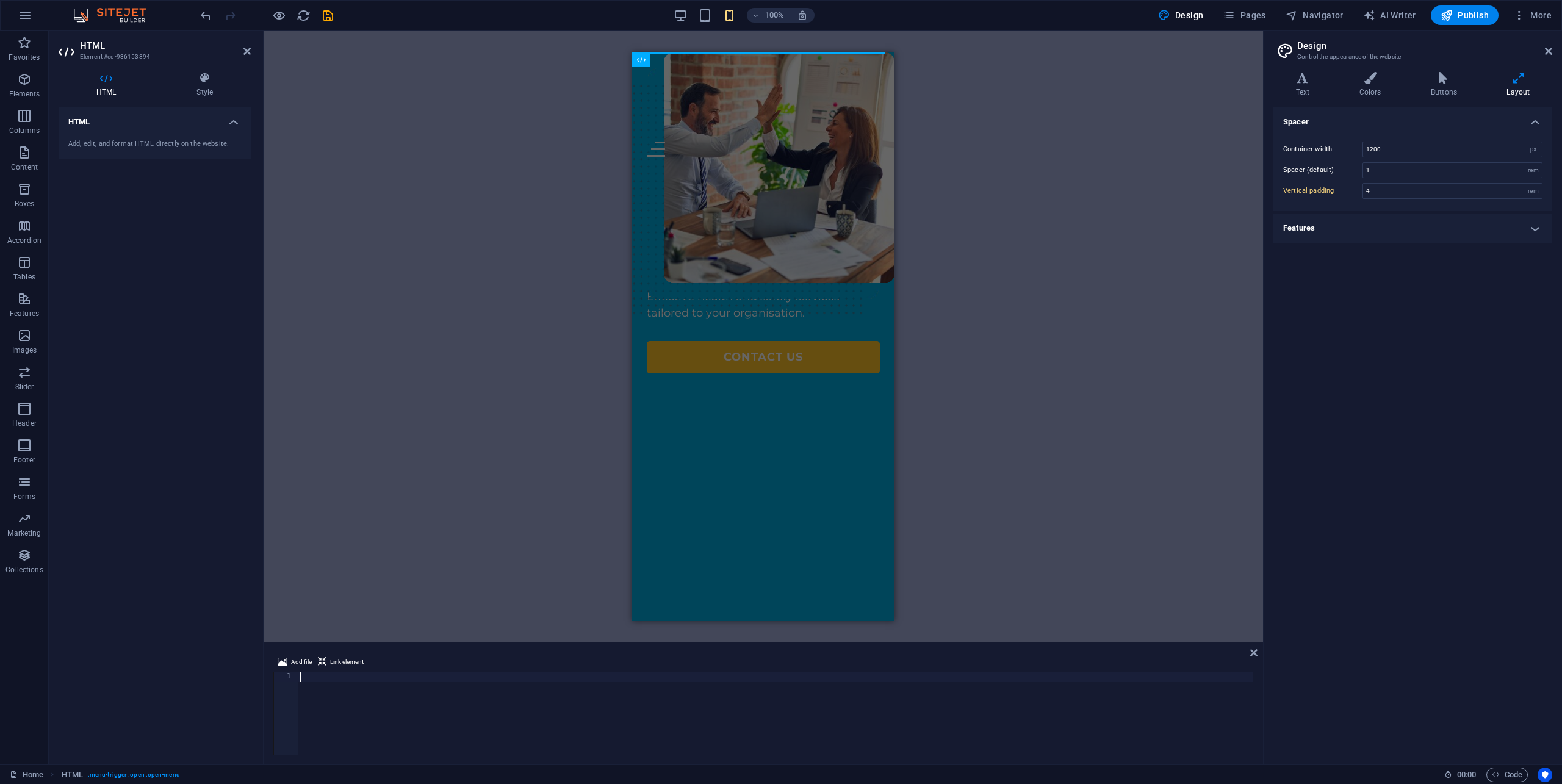
click at [1254, 657] on link at bounding box center [1254, 652] width 8 height 10
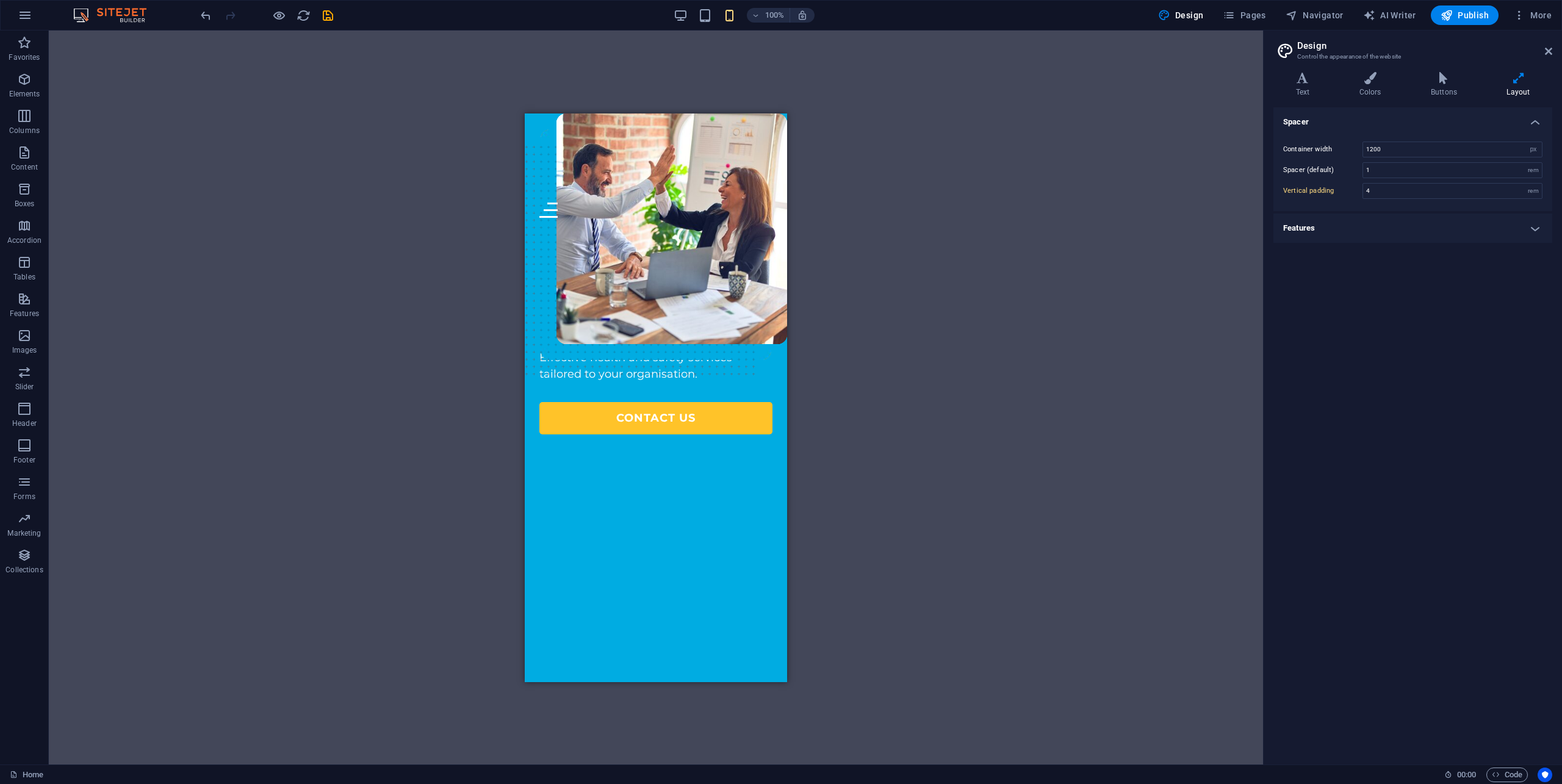
click at [680, 4] on div "100% Design Pages Navigator AI Writer Publish More" at bounding box center [781, 15] width 1561 height 29
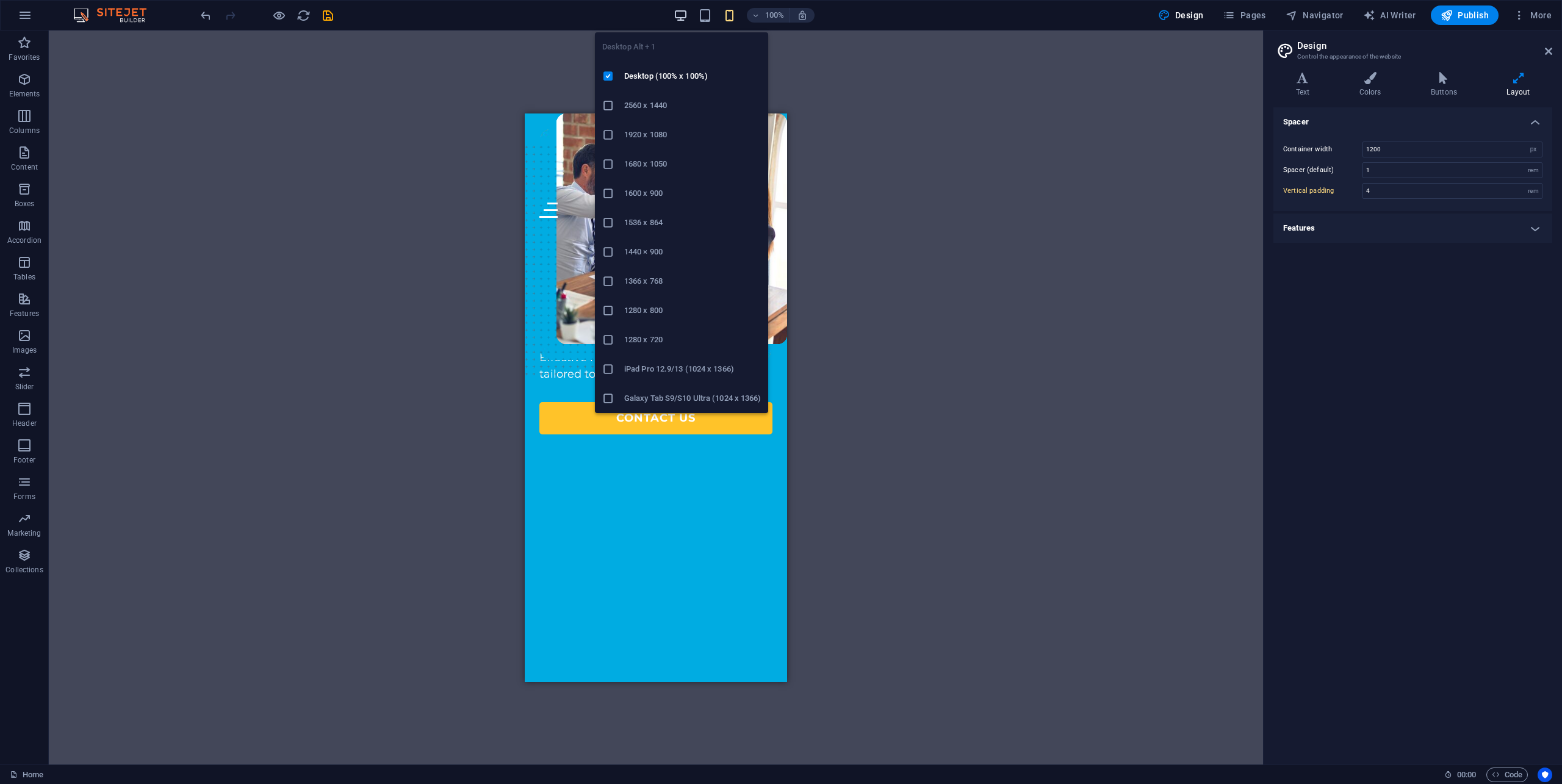
click at [681, 15] on icon "button" at bounding box center [680, 15] width 14 height 14
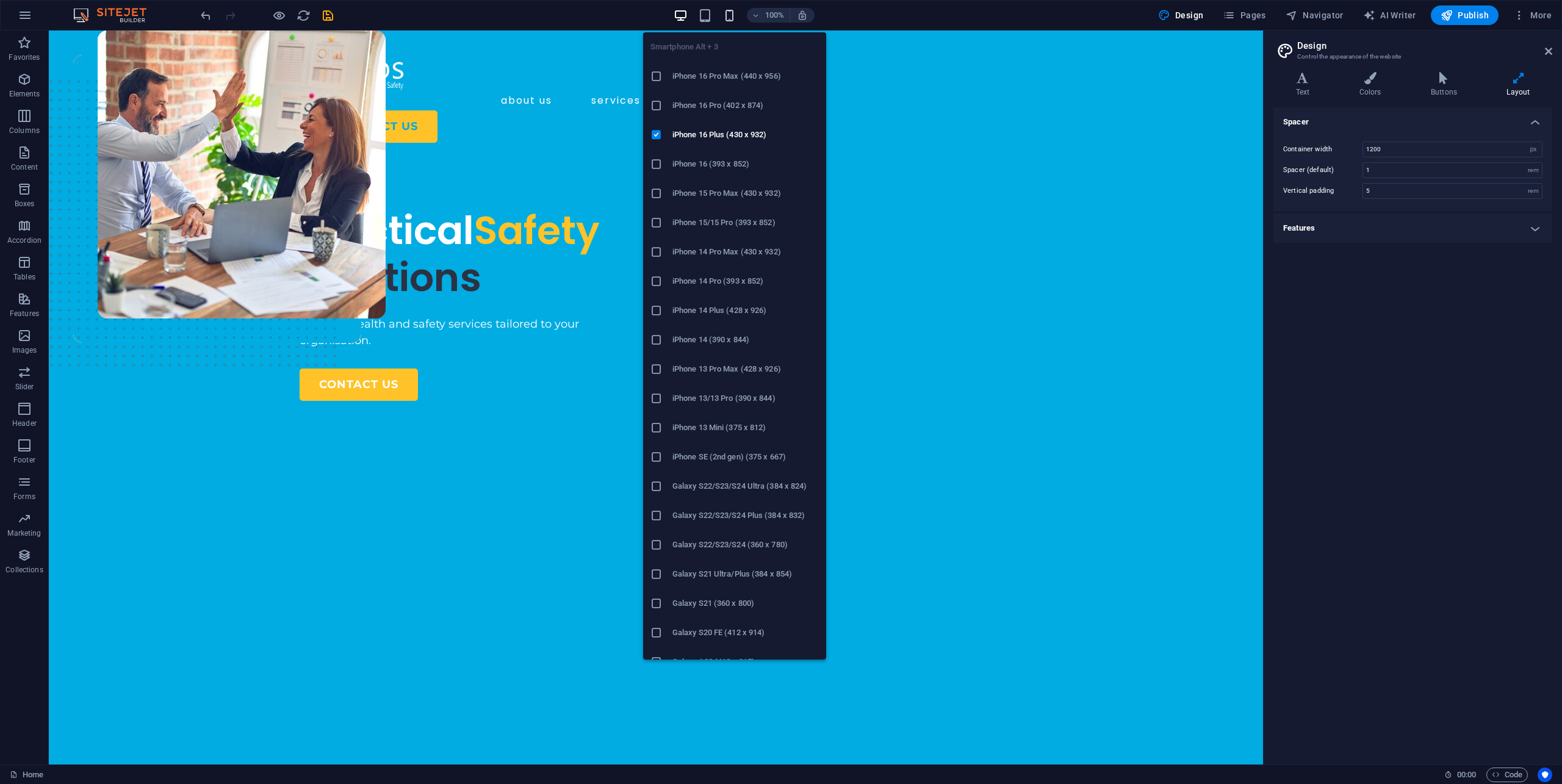
click at [731, 9] on icon "button" at bounding box center [729, 15] width 14 height 14
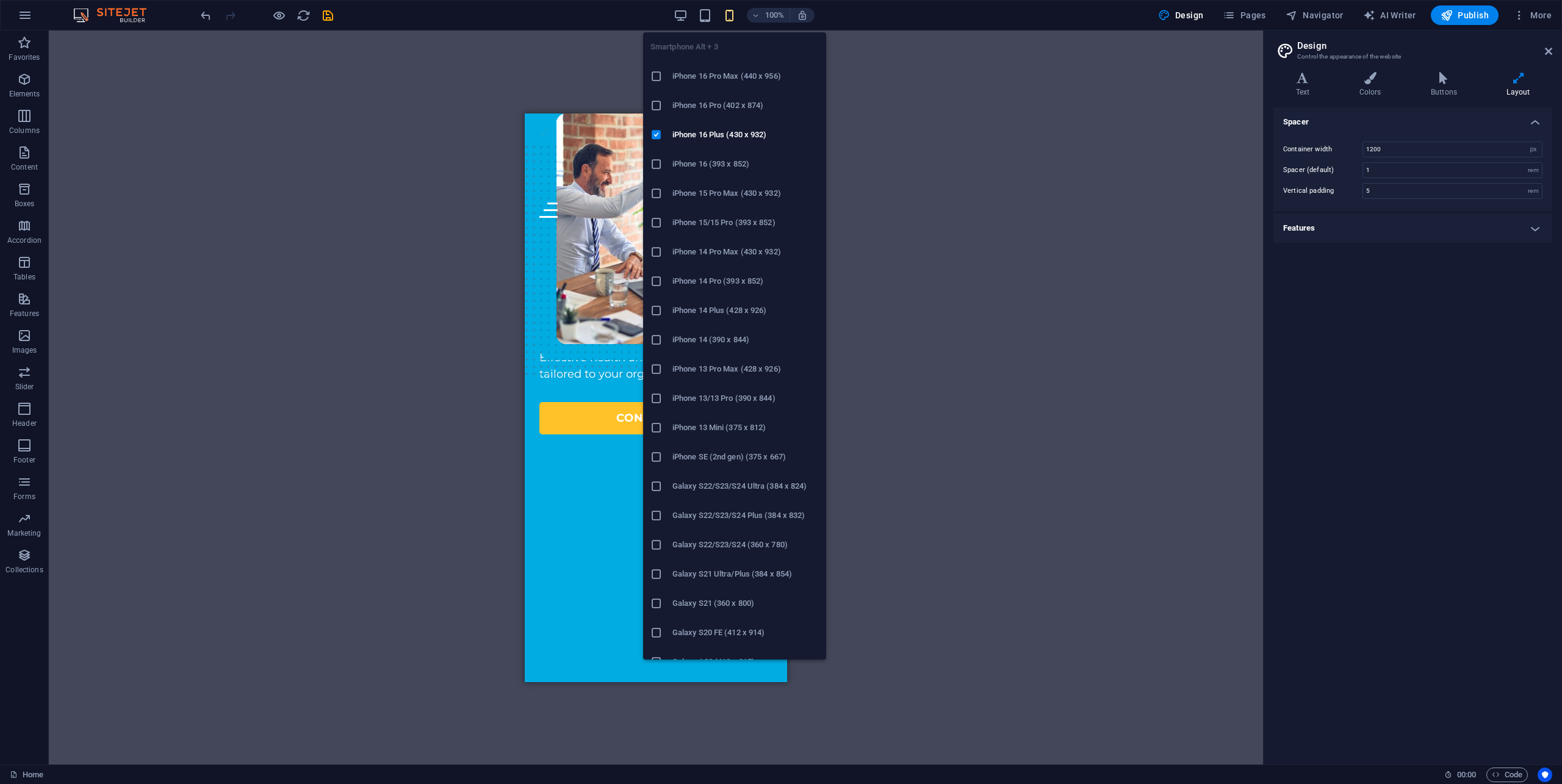
type input "4"
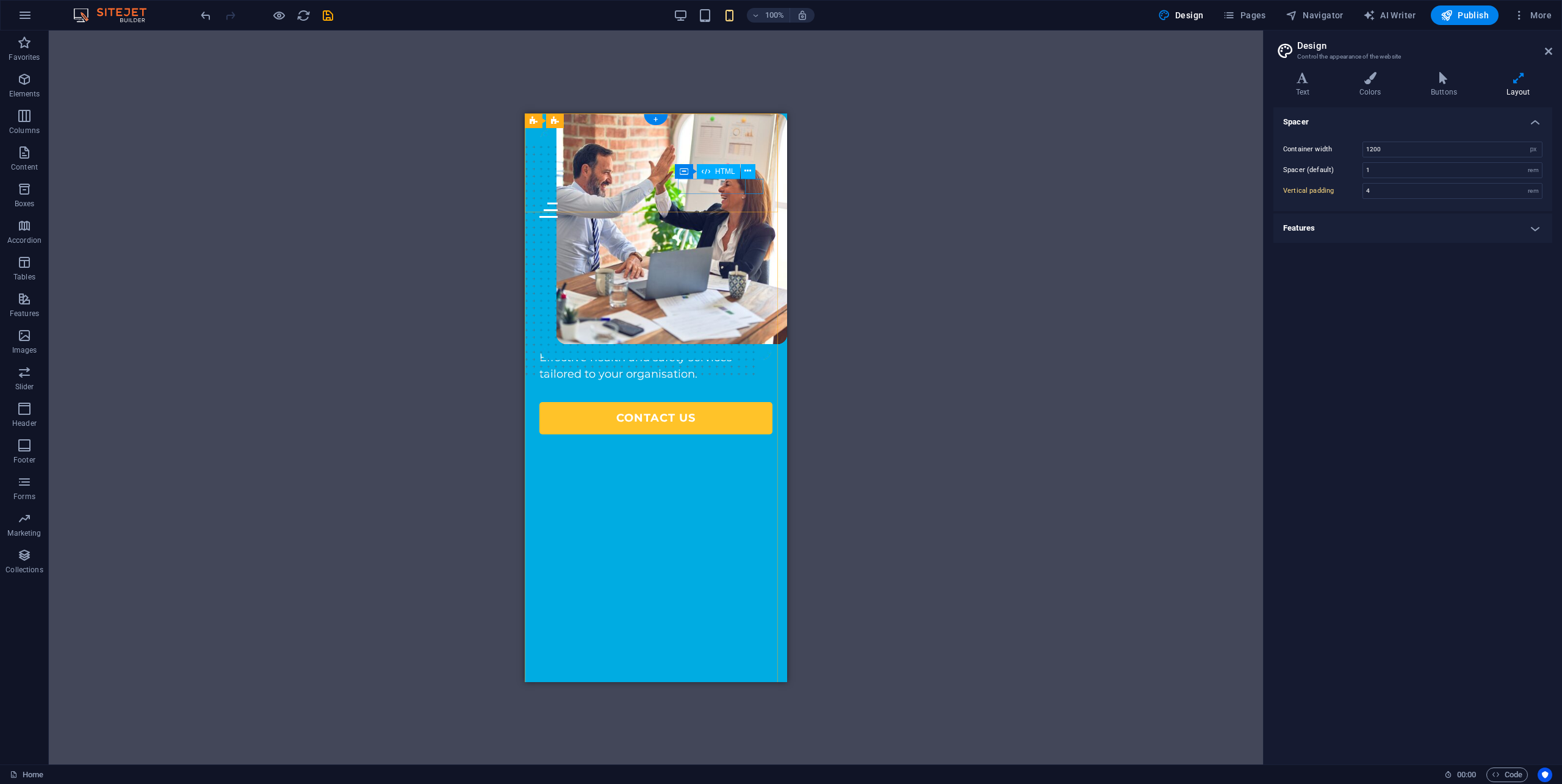
click at [748, 202] on div "Menu" at bounding box center [655, 209] width 233 height 15
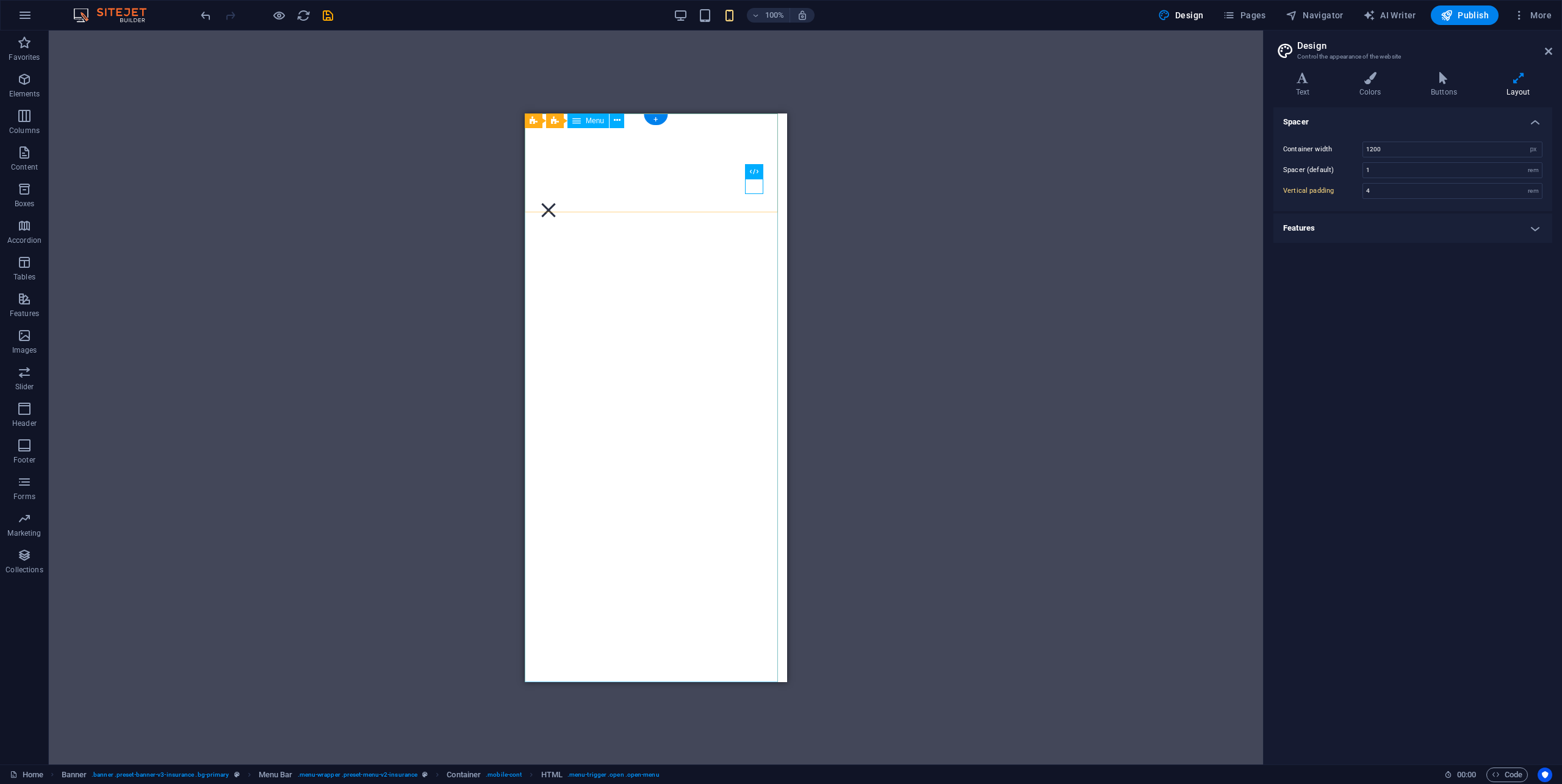
click at [682, 293] on nav "About us Services Contact Privacy" at bounding box center [655, 397] width 262 height 568
click at [652, 118] on div "+" at bounding box center [655, 119] width 24 height 11
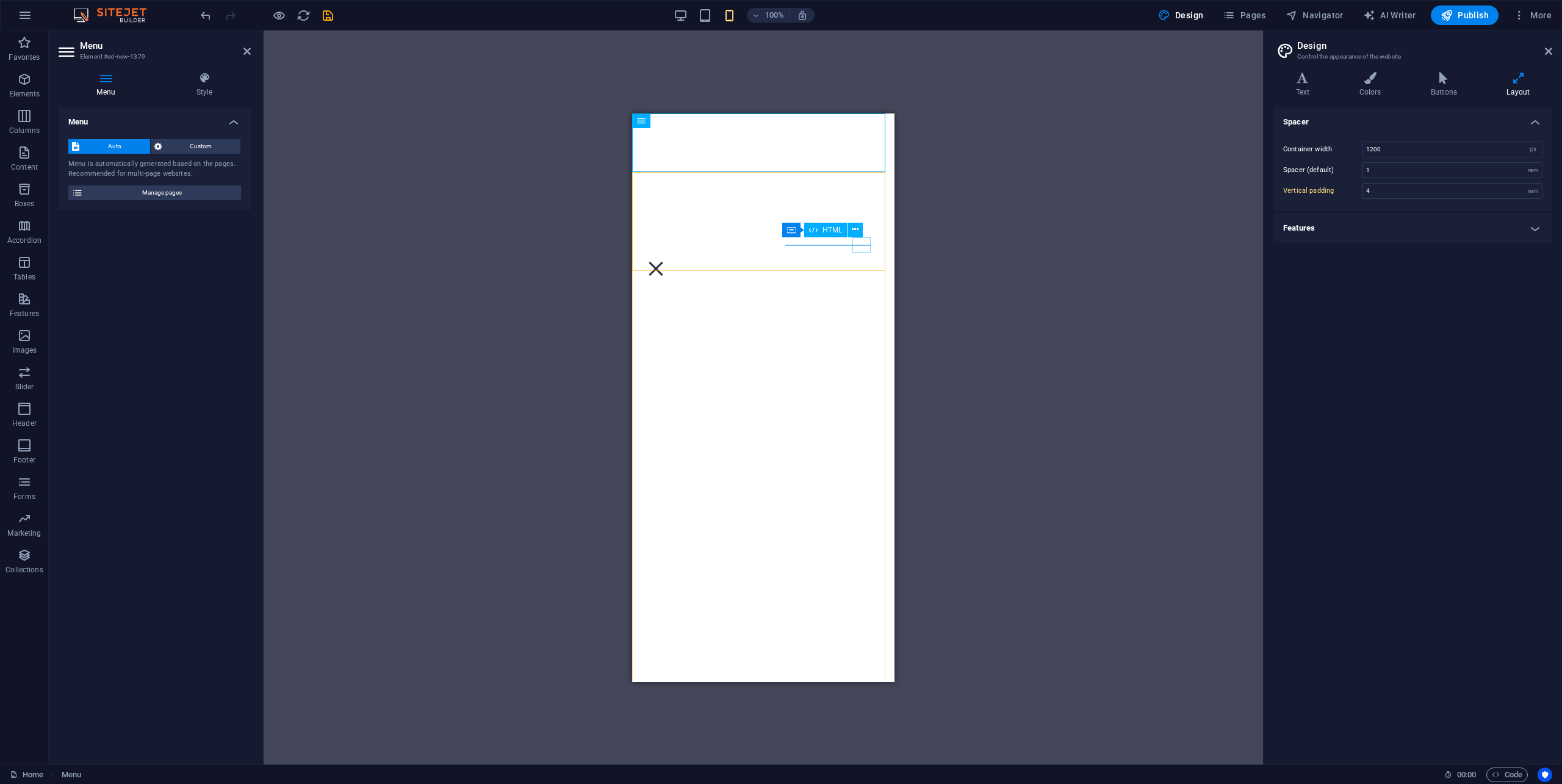
click at [871, 247] on nav "About us Services Contact Privacy" at bounding box center [763, 397] width 262 height 568
click at [862, 248] on div "Container H1 Banner Container 2 columns 2 columns Container Spacer Text Spacer …" at bounding box center [763, 397] width 999 height 734
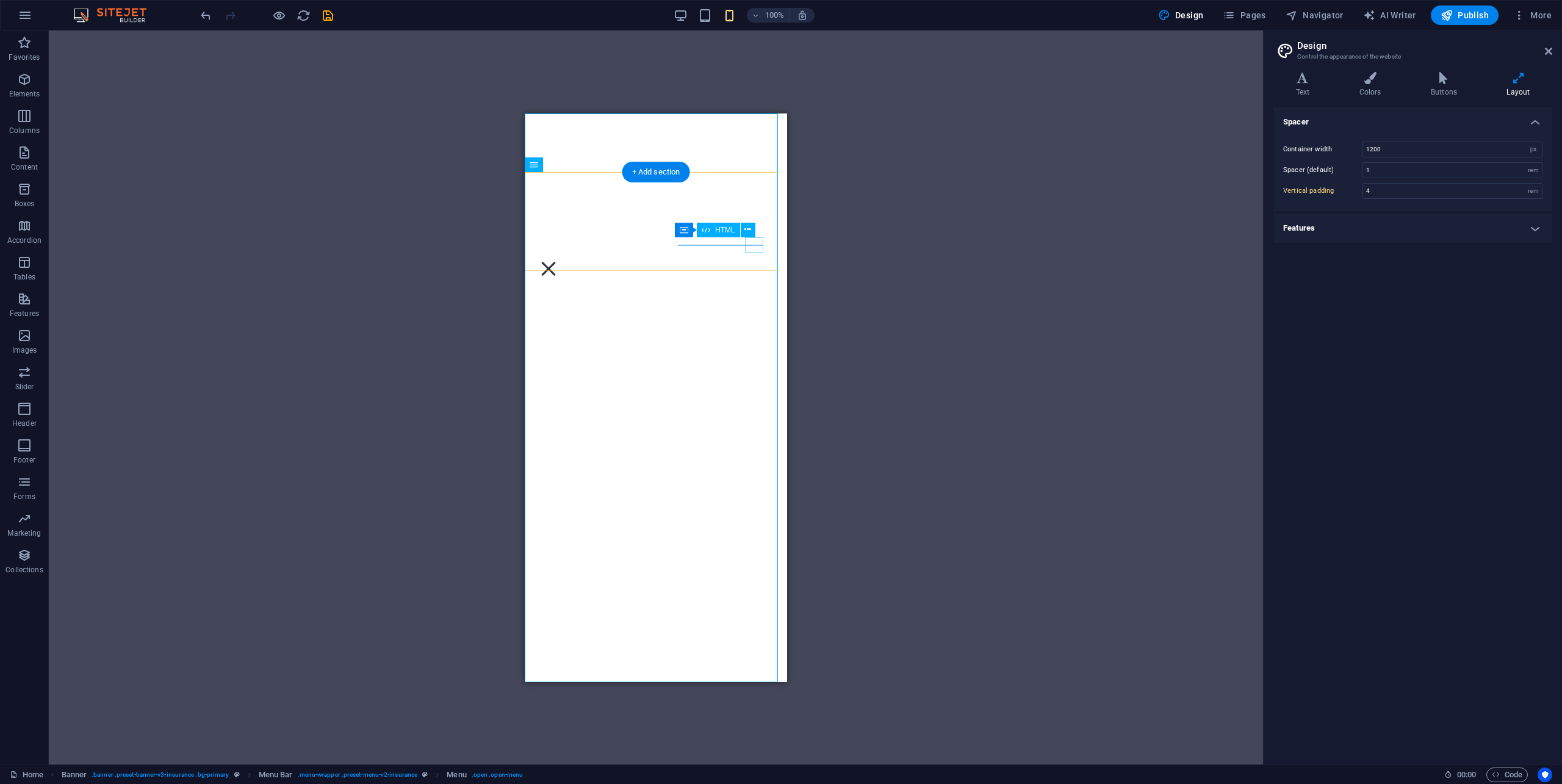
click at [558, 260] on div "Menu" at bounding box center [548, 268] width 18 height 15
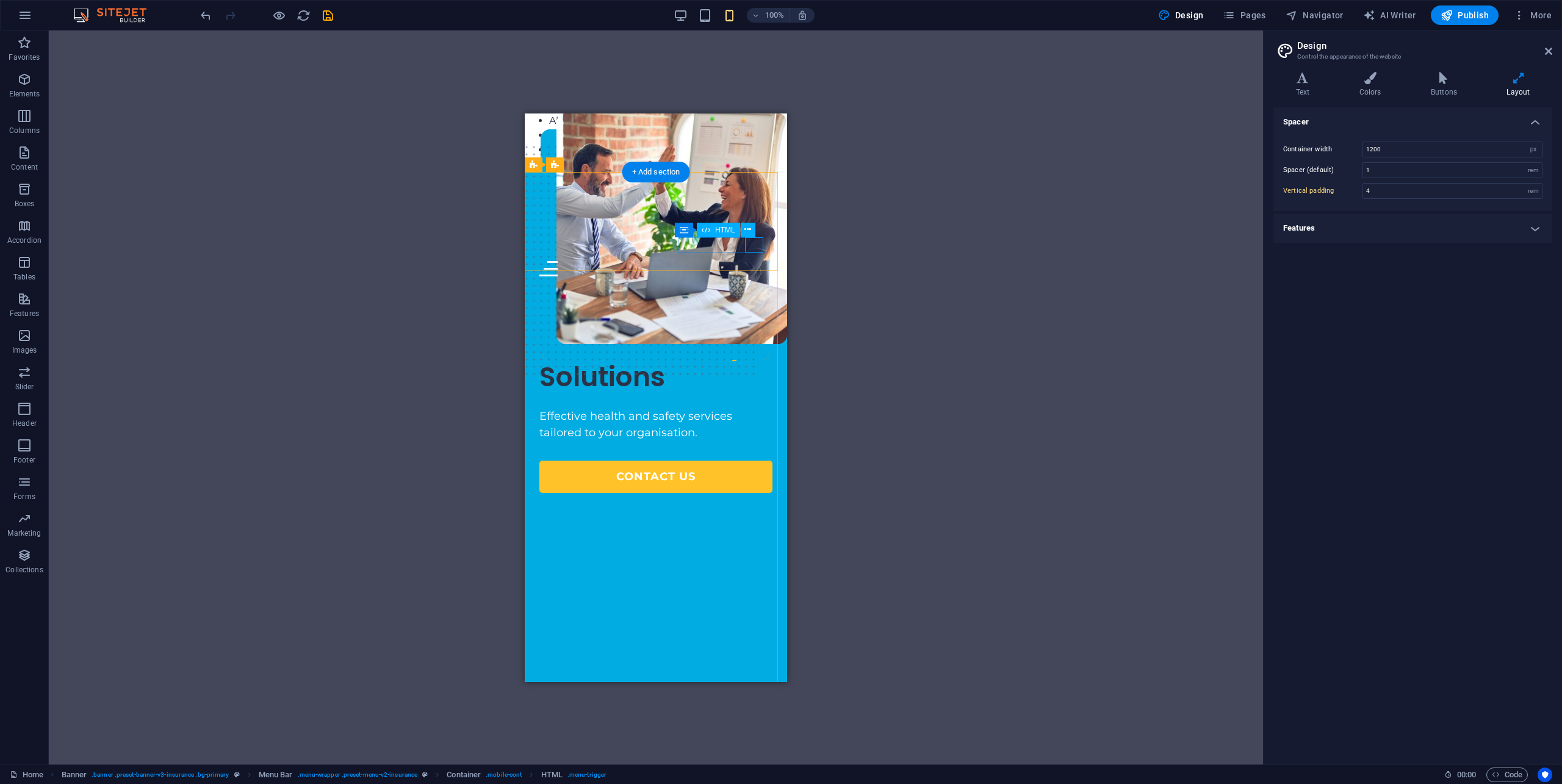
click at [761, 260] on div "Menu" at bounding box center [655, 268] width 233 height 15
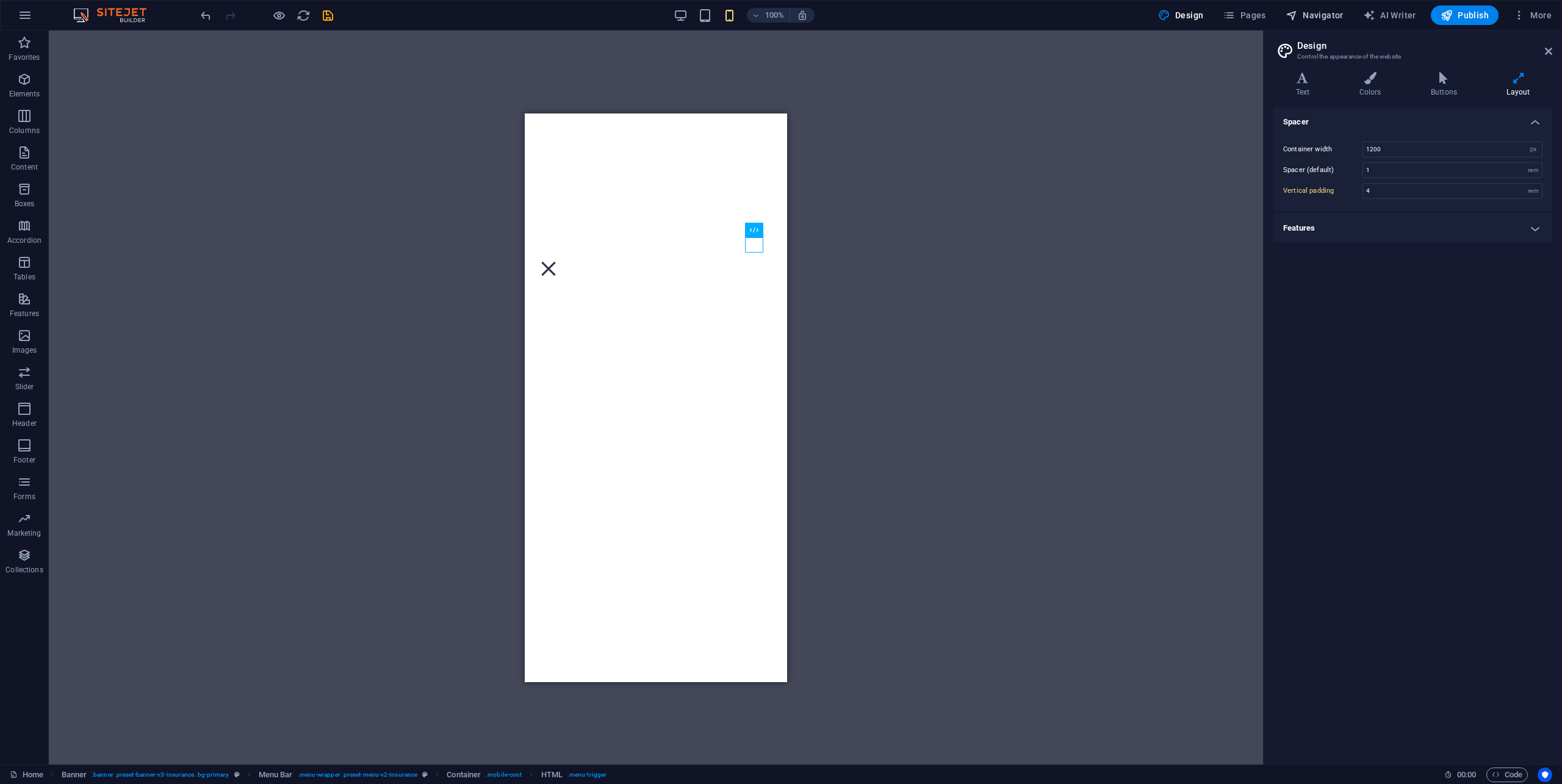
click at [1316, 20] on span "Navigator" at bounding box center [1314, 15] width 58 height 12
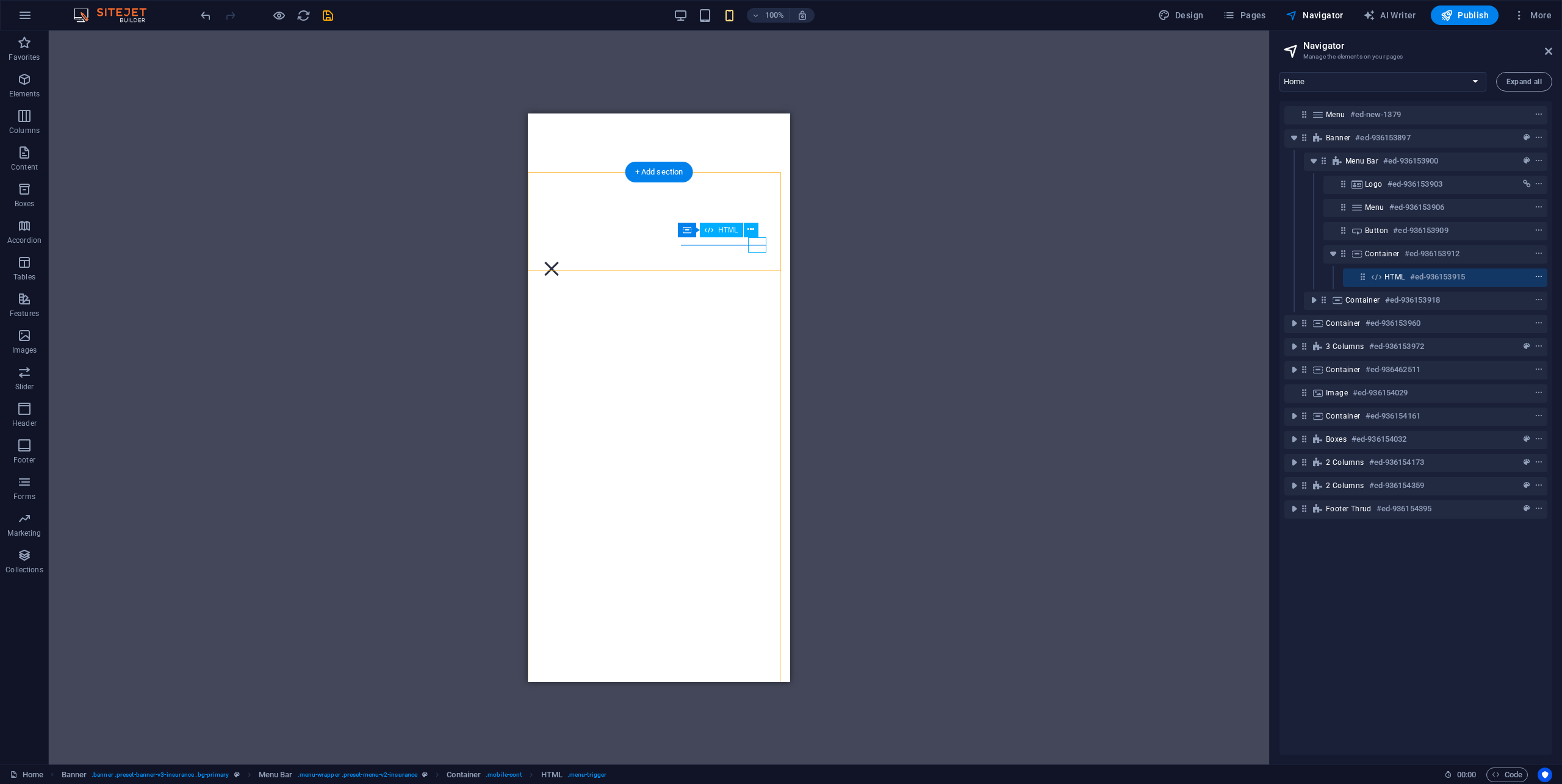
click at [1537, 278] on icon "context-menu" at bounding box center [1538, 276] width 9 height 9
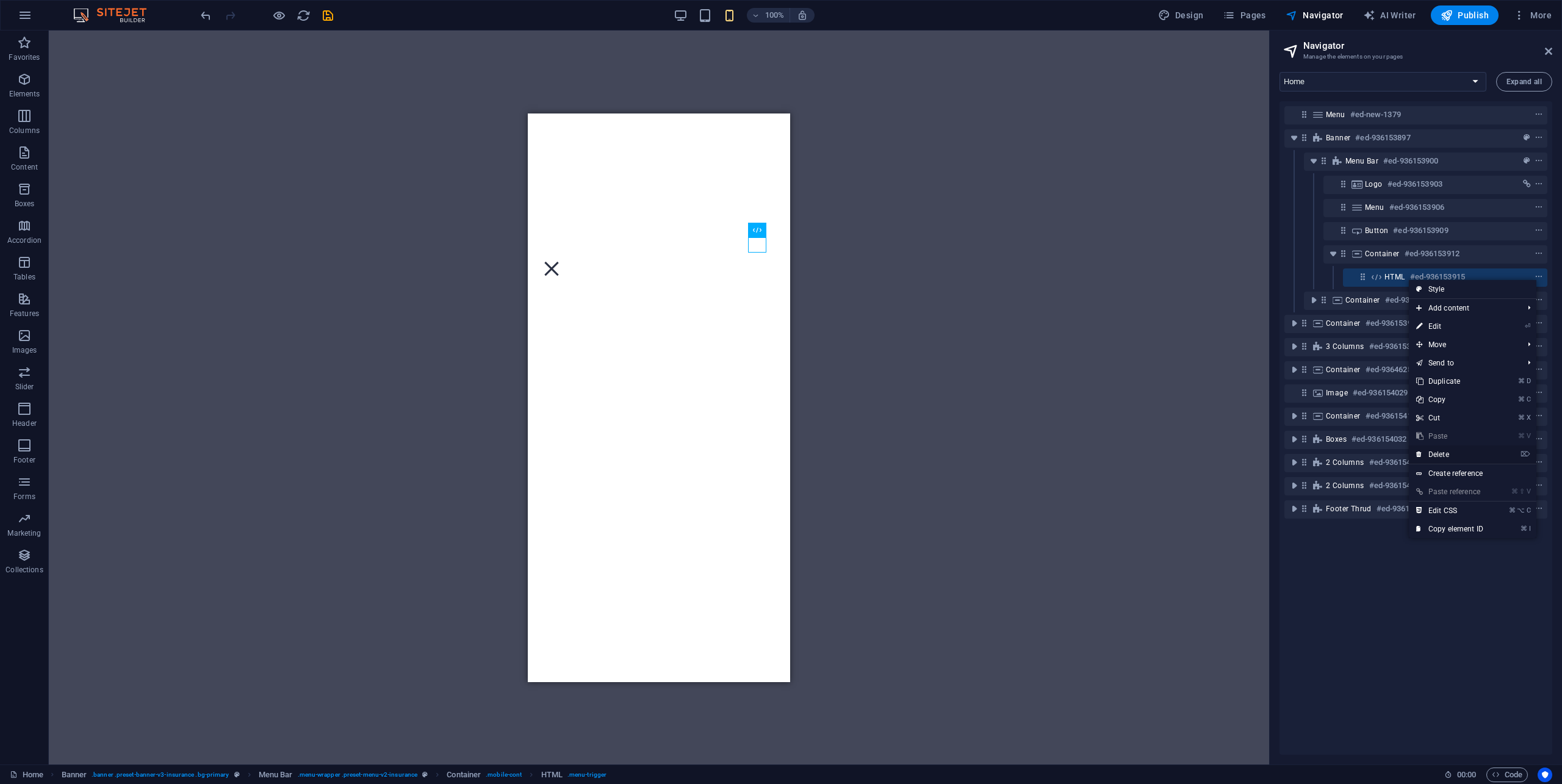
click at [1440, 453] on link "⌦ Delete" at bounding box center [1449, 454] width 81 height 18
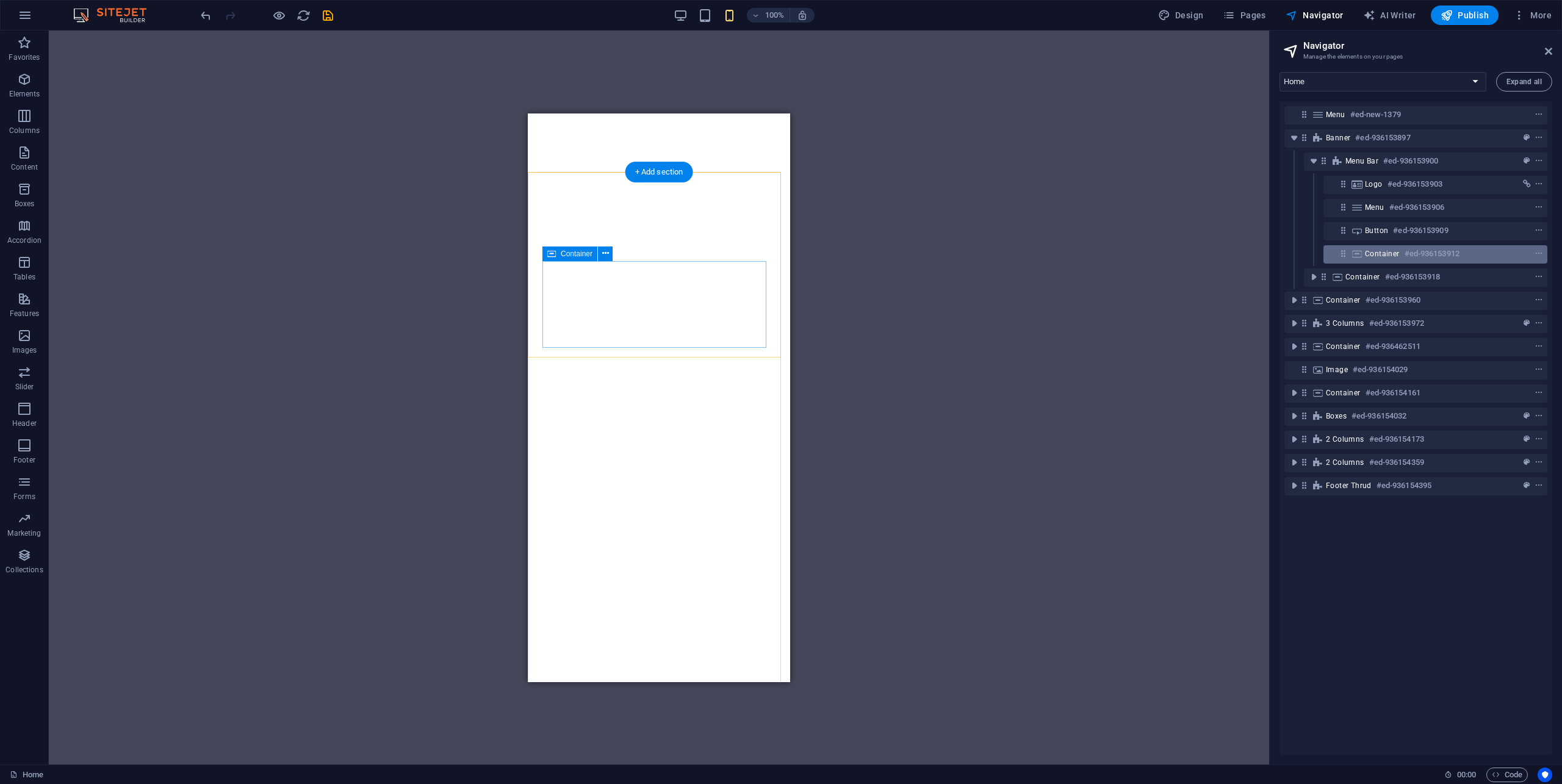
click at [1430, 254] on h6 "#ed-936153912" at bounding box center [1432, 253] width 55 height 14
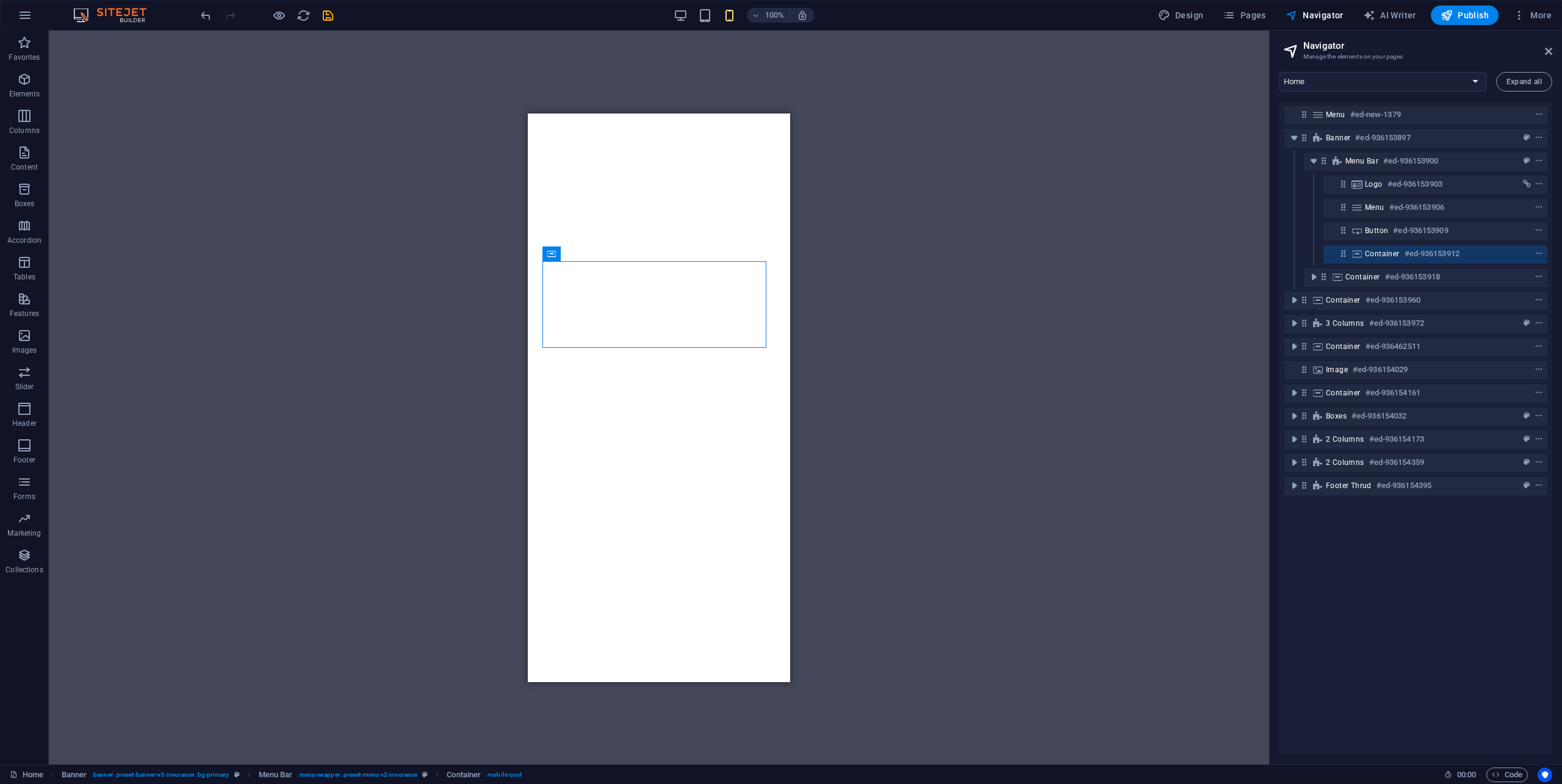
click at [993, 286] on div "Container H1 Banner Container 2 columns 2 columns Container Spacer Text Spacer …" at bounding box center [659, 397] width 1220 height 734
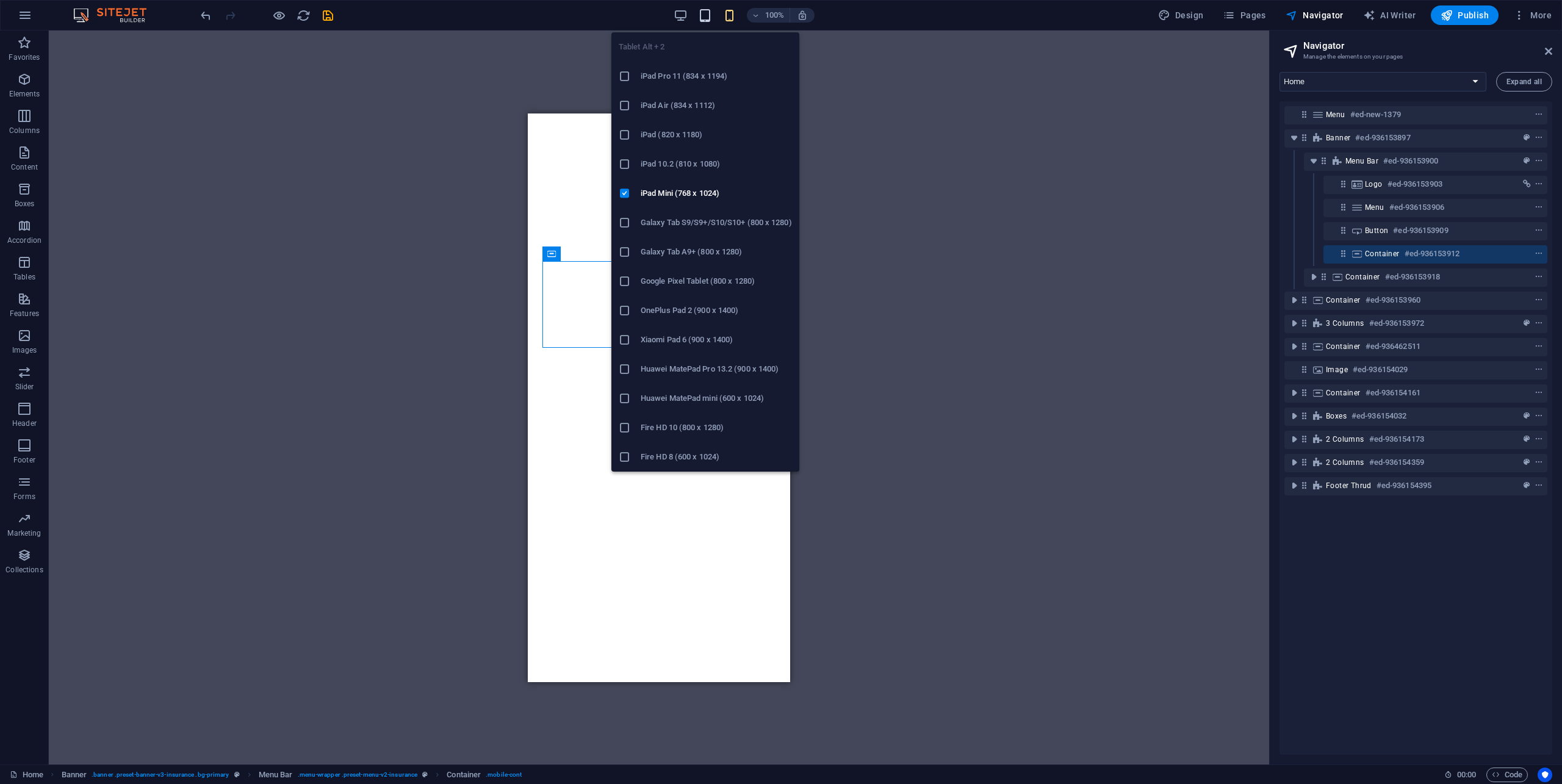
click at [709, 13] on icon "button" at bounding box center [705, 15] width 14 height 14
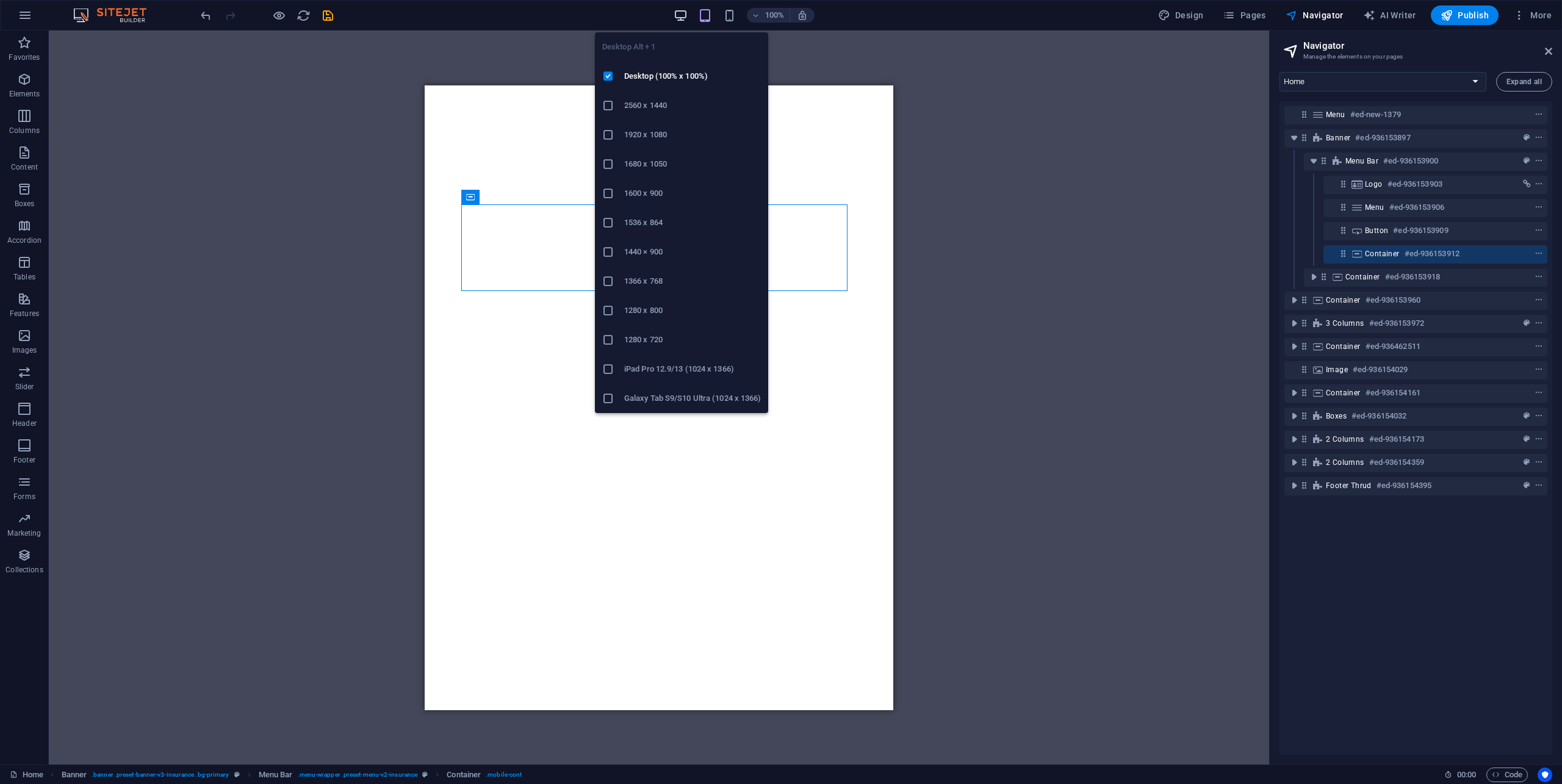
click at [677, 14] on icon "button" at bounding box center [680, 15] width 14 height 14
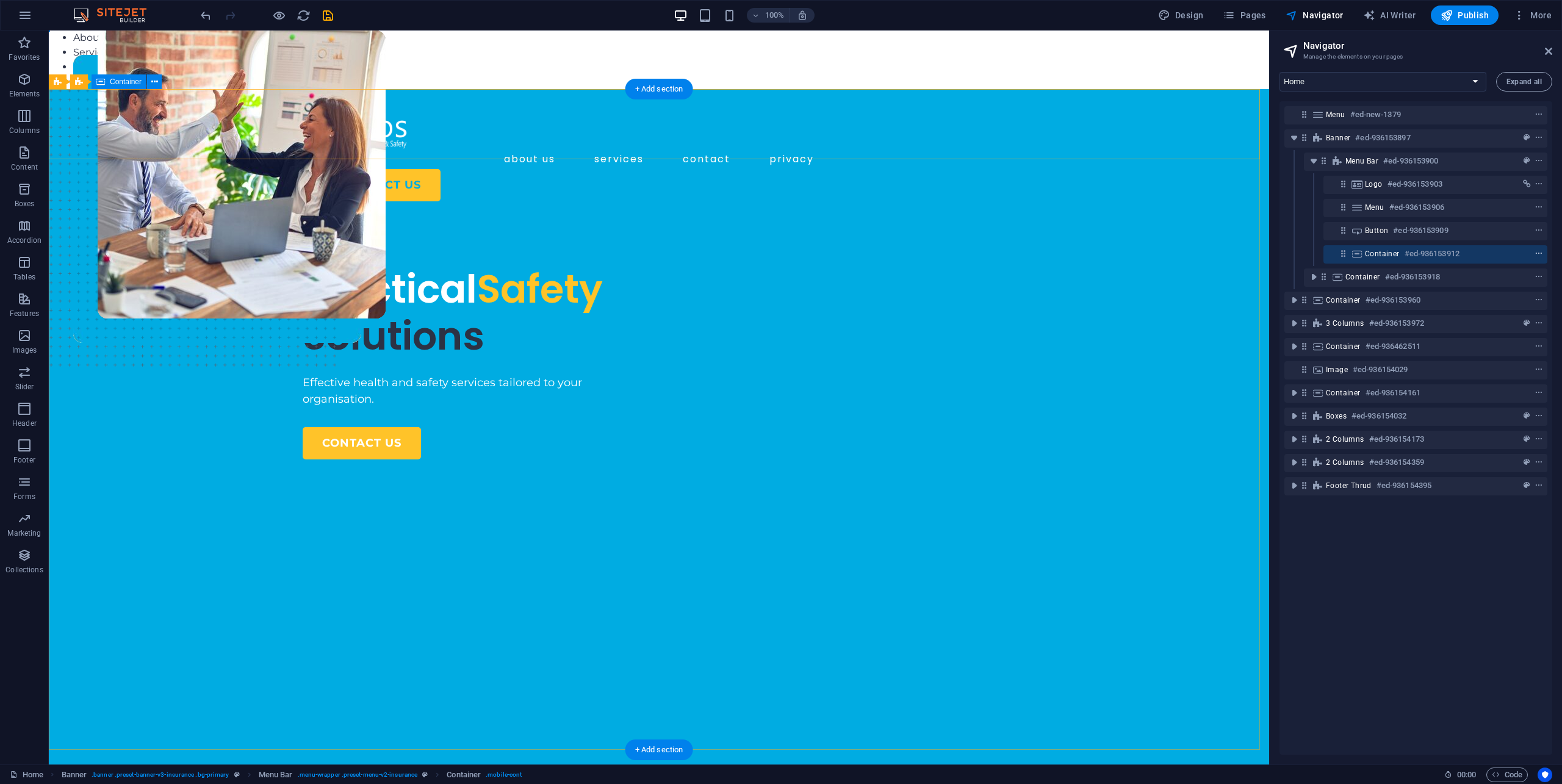
click at [1536, 257] on icon "context-menu" at bounding box center [1538, 253] width 9 height 9
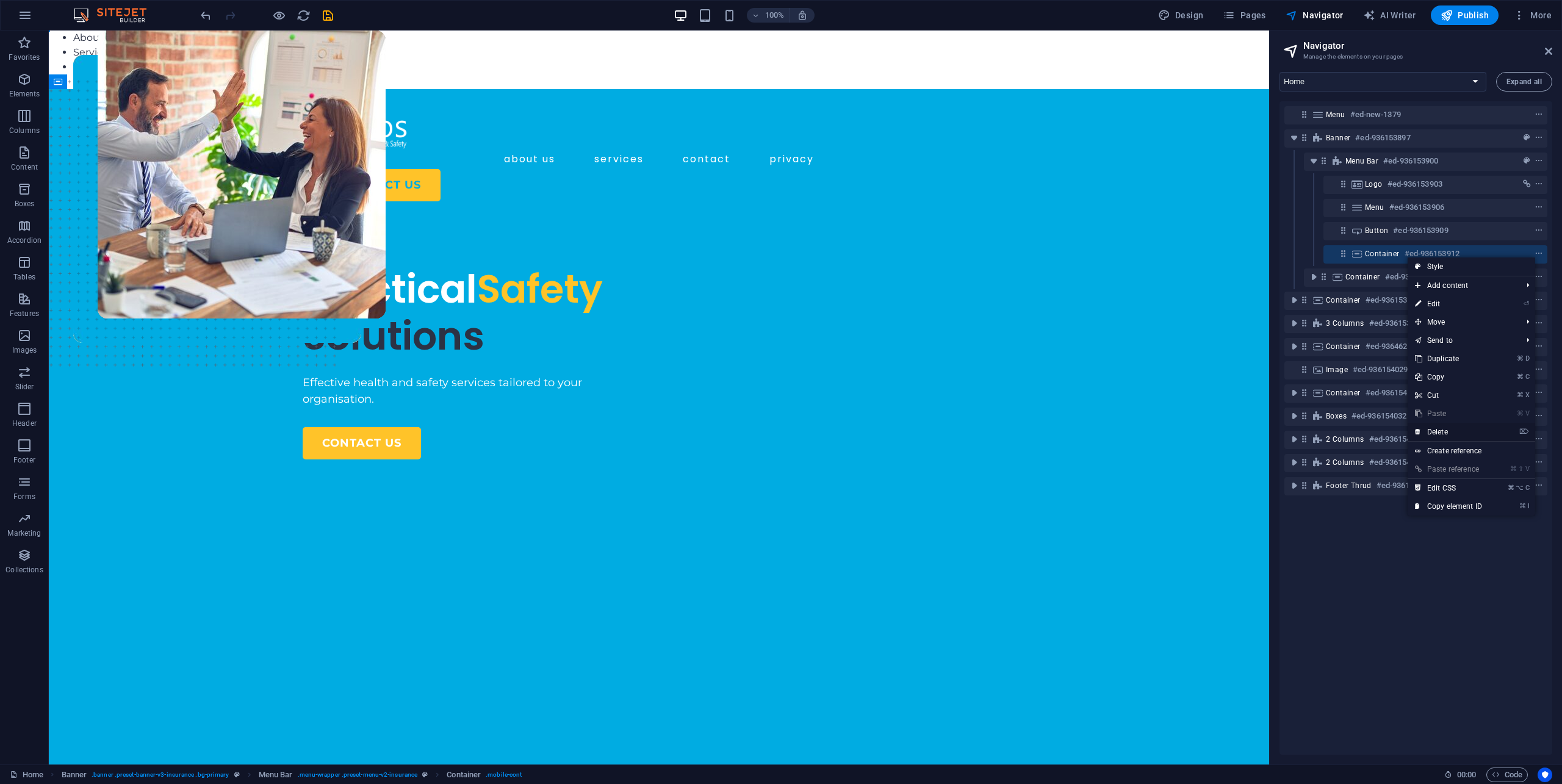
click at [1448, 433] on link "⌦ Delete" at bounding box center [1448, 431] width 81 height 18
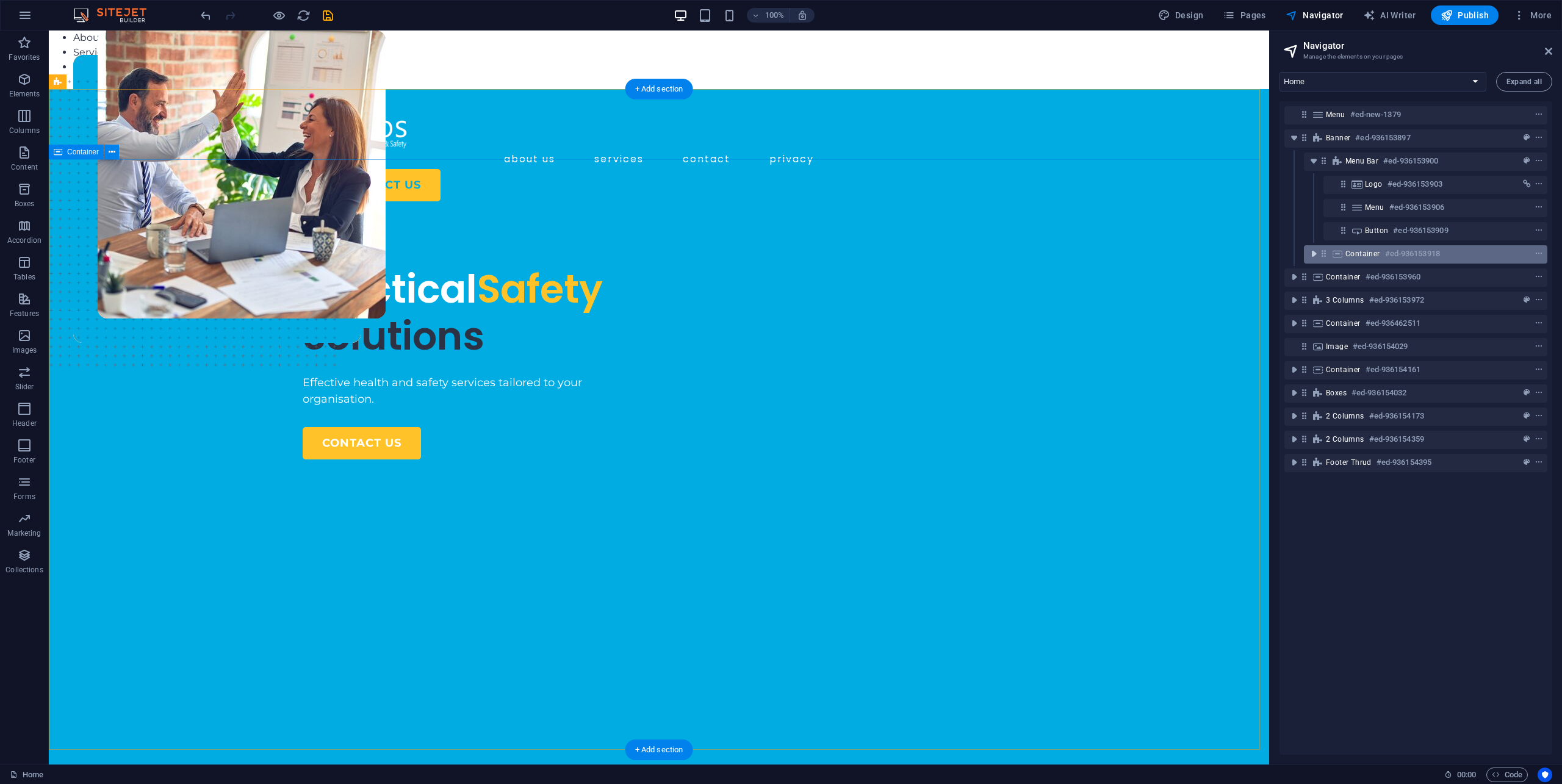
click at [1315, 255] on icon "toggle-expand" at bounding box center [1313, 254] width 12 height 12
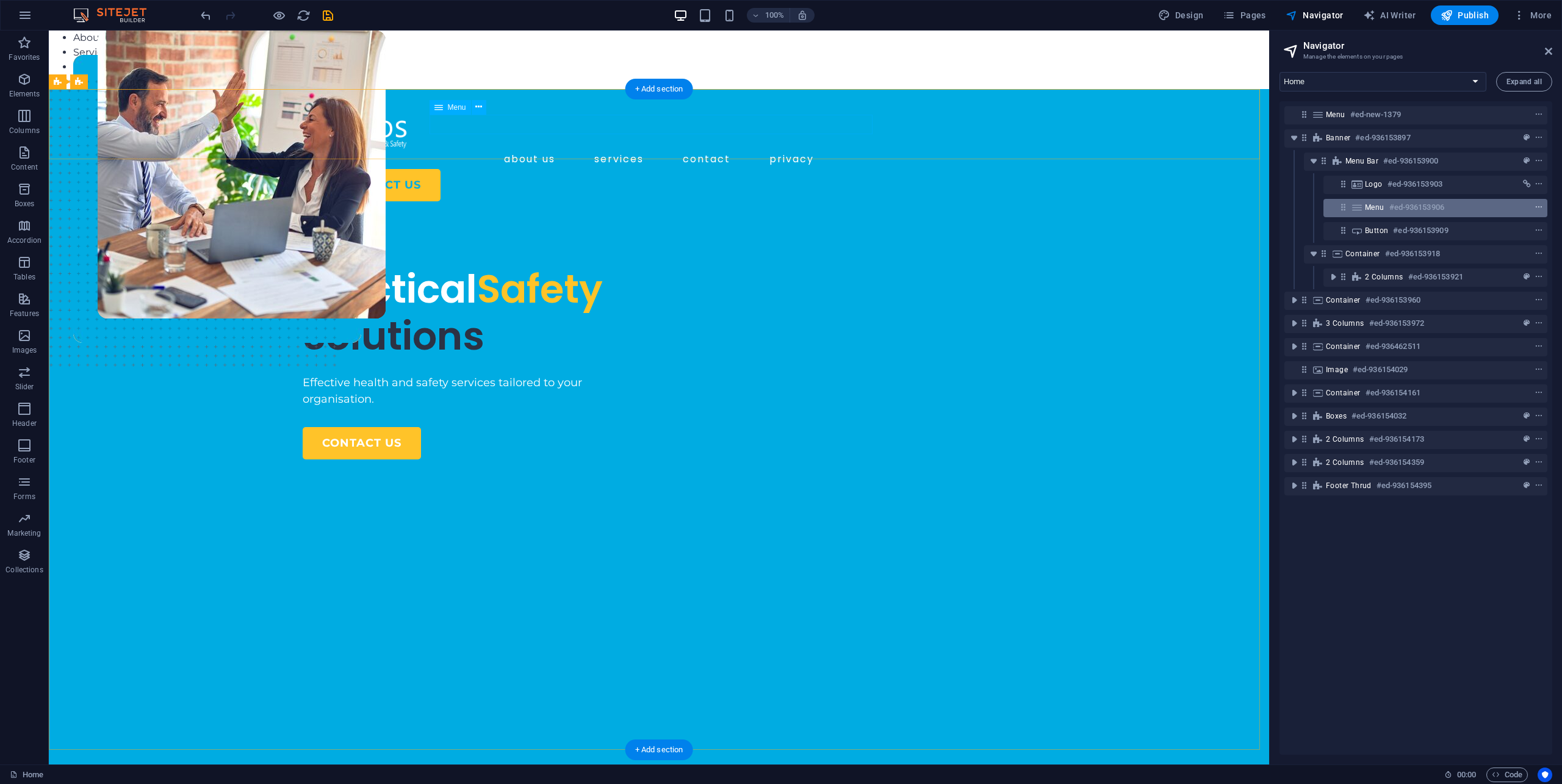
click at [1535, 208] on icon "context-menu" at bounding box center [1538, 206] width 9 height 9
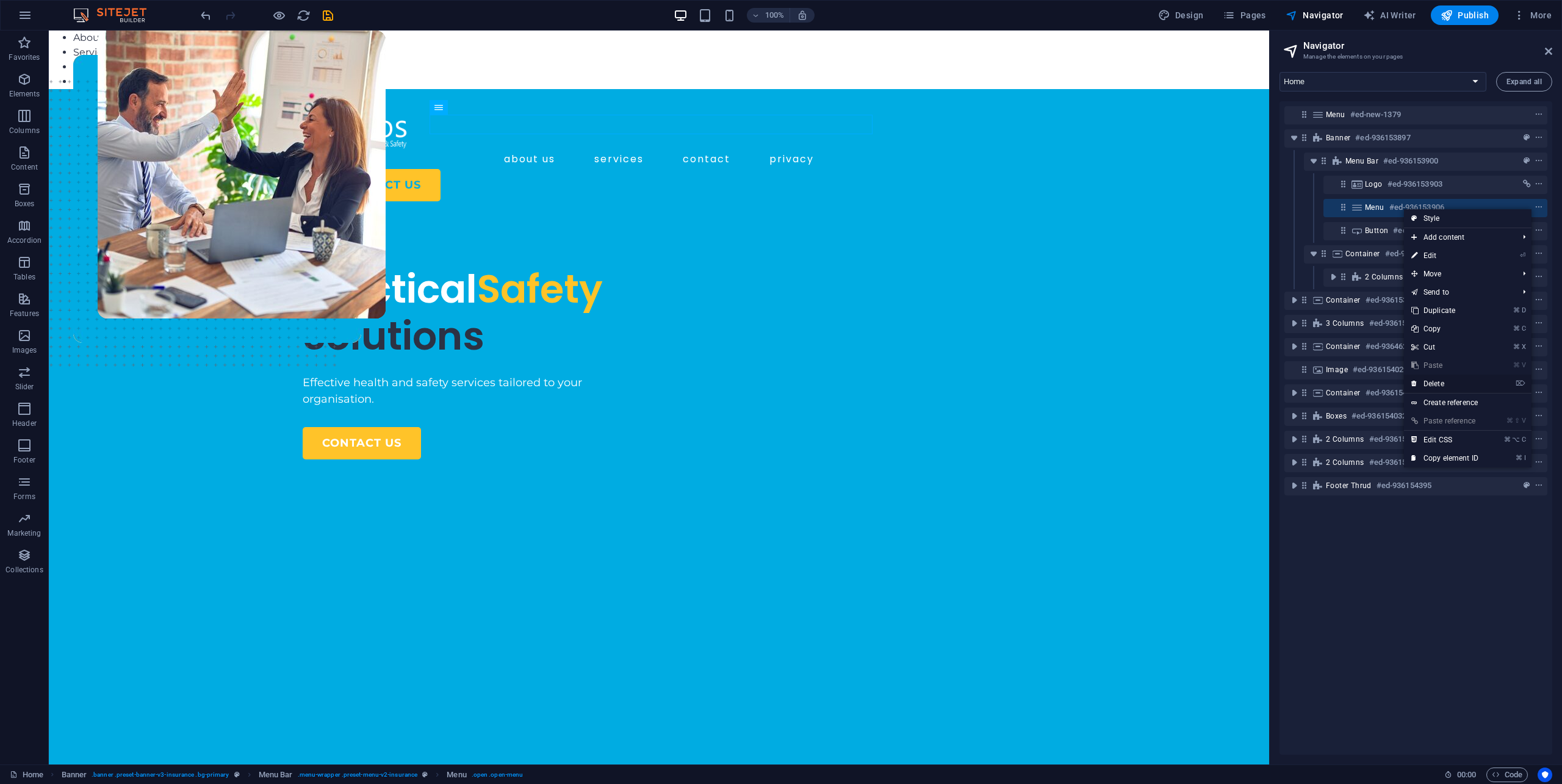
click at [1439, 382] on link "⌦ Delete" at bounding box center [1445, 383] width 81 height 18
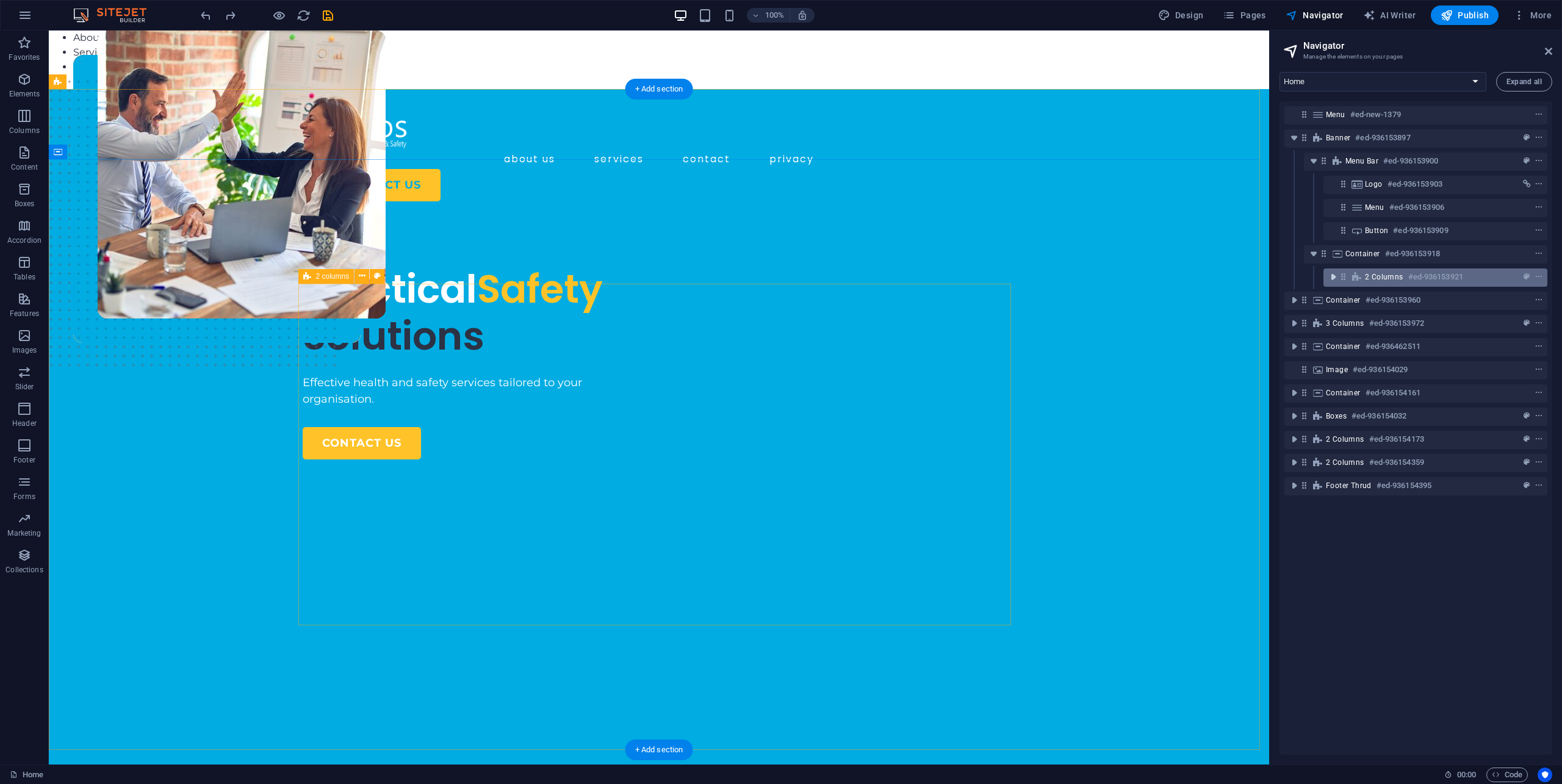
click at [1332, 278] on icon "toggle-expand" at bounding box center [1333, 276] width 12 height 12
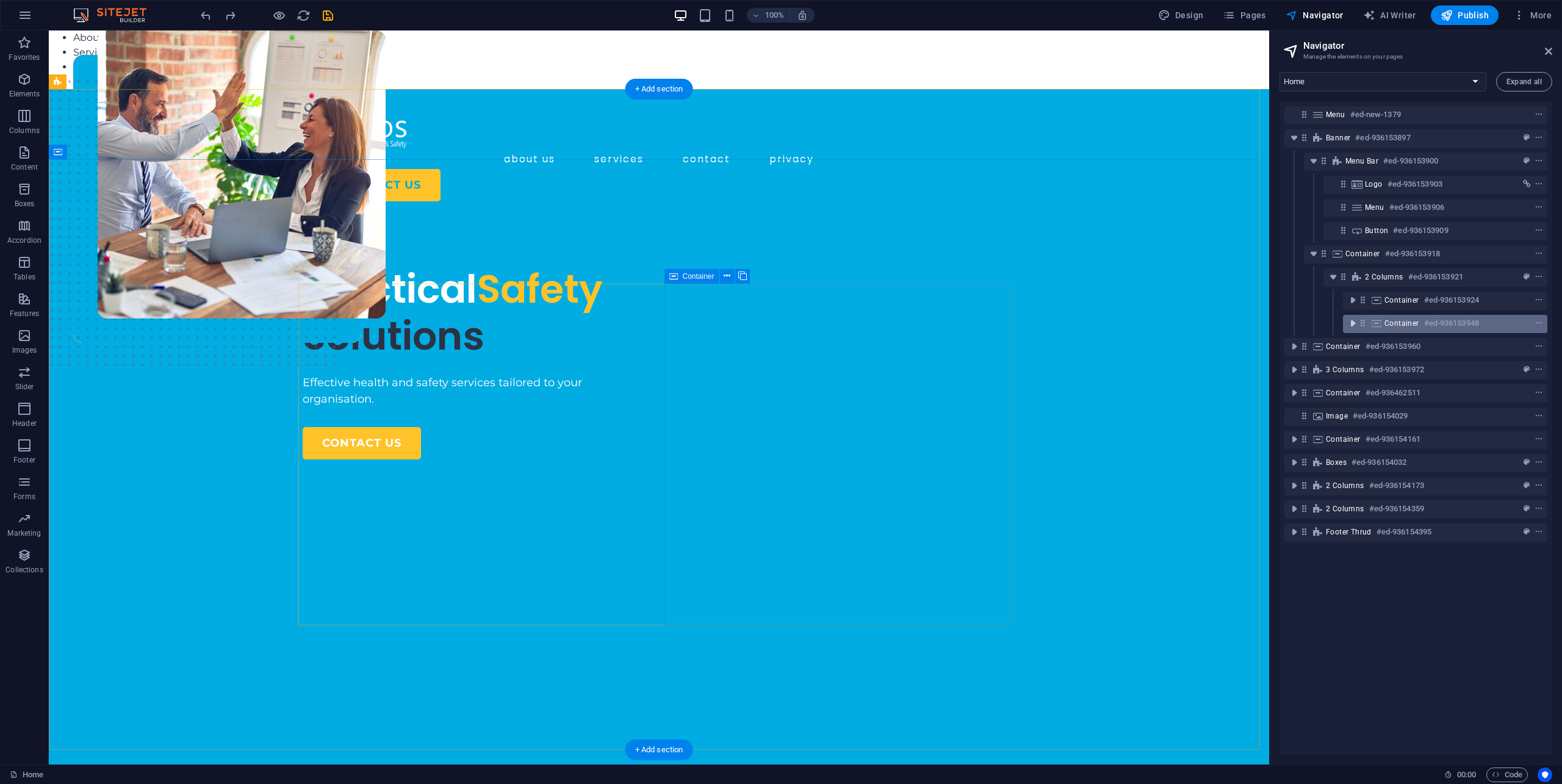
click at [1354, 325] on icon "toggle-expand" at bounding box center [1353, 323] width 12 height 12
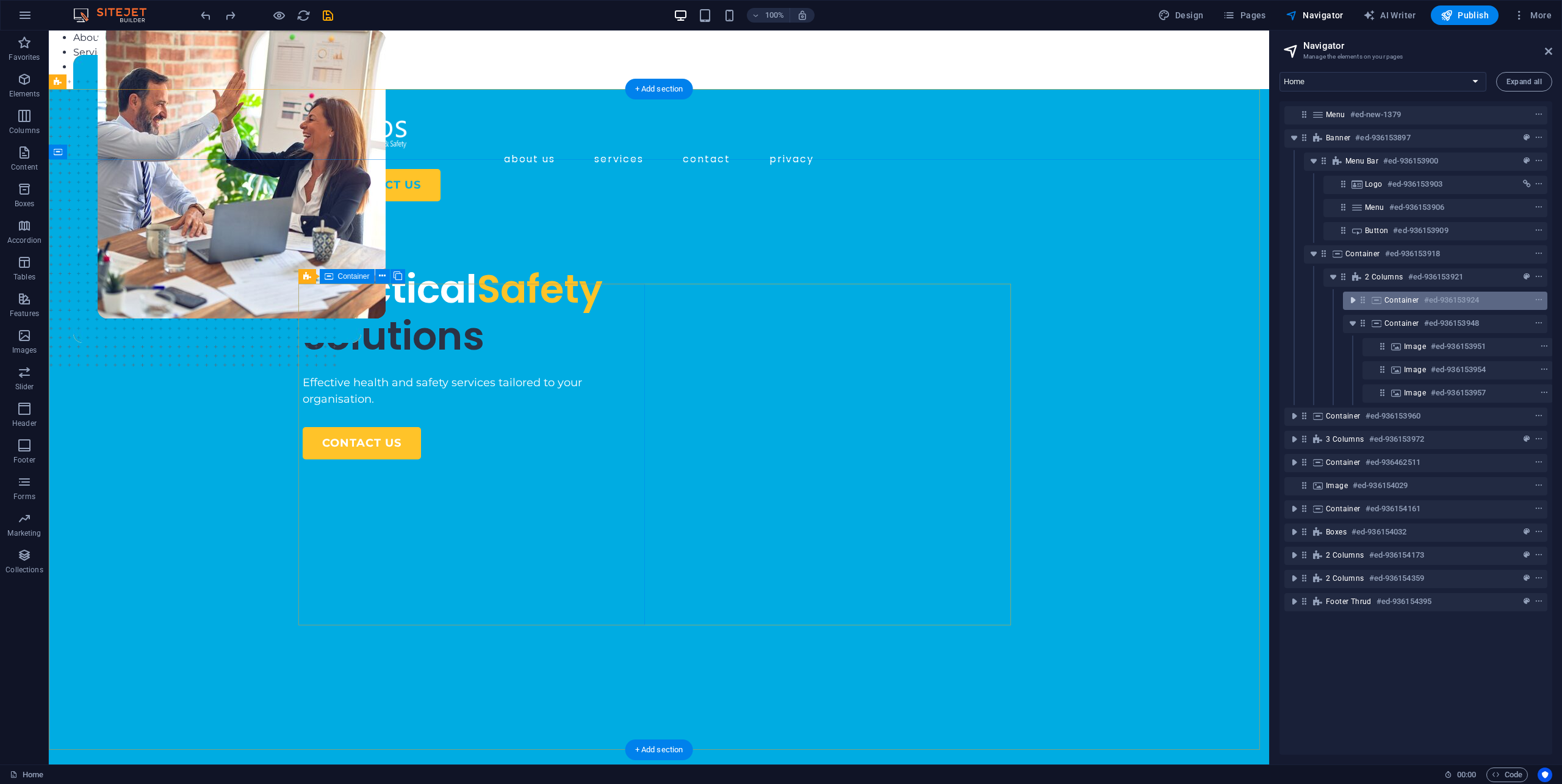
click at [1349, 301] on icon "toggle-expand" at bounding box center [1353, 299] width 12 height 12
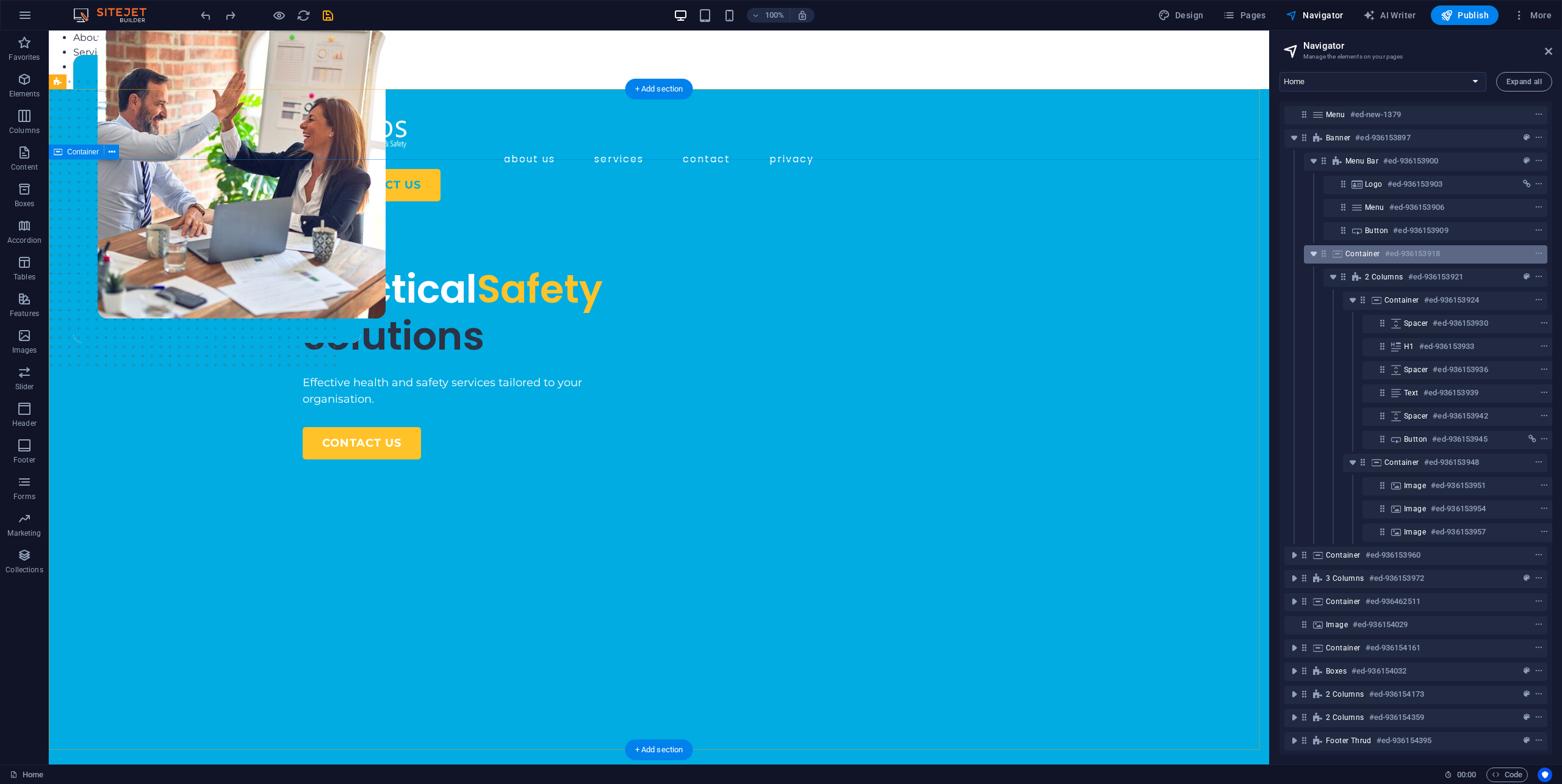
click at [1311, 256] on icon "toggle-expand" at bounding box center [1313, 254] width 12 height 12
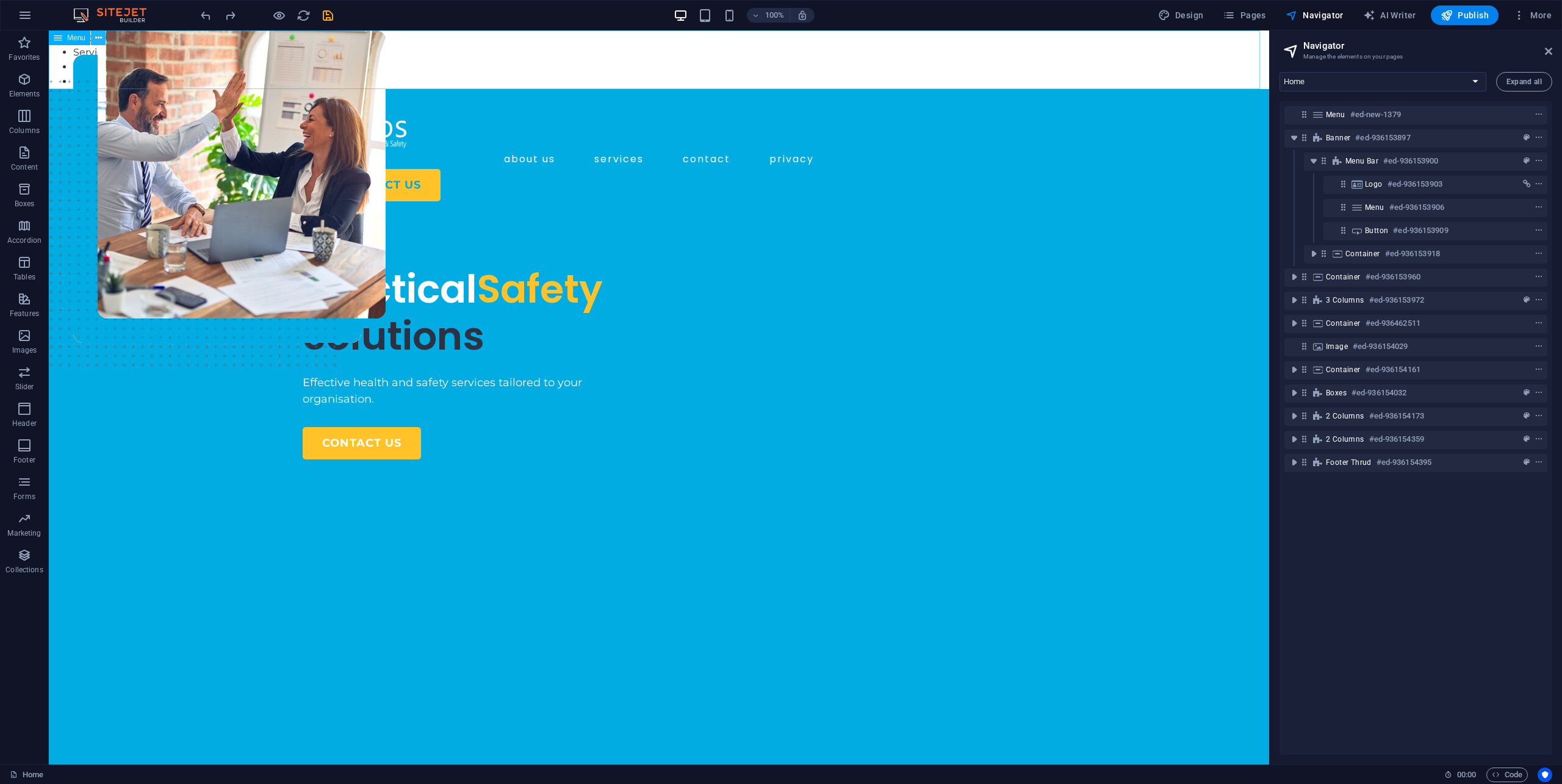
click at [94, 31] on button at bounding box center [98, 37] width 14 height 14
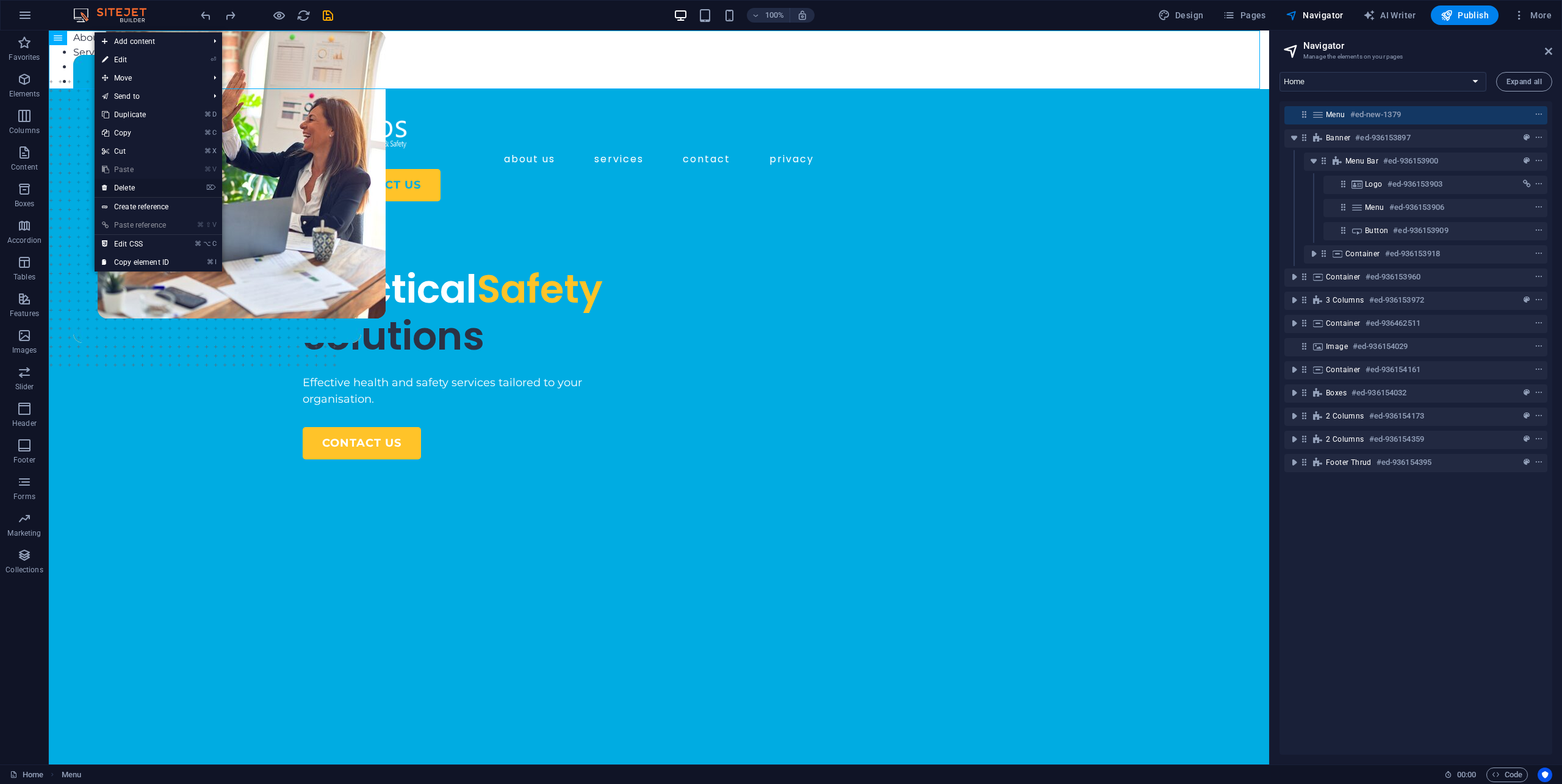
click at [135, 189] on link "⌦ Delete" at bounding box center [135, 187] width 81 height 18
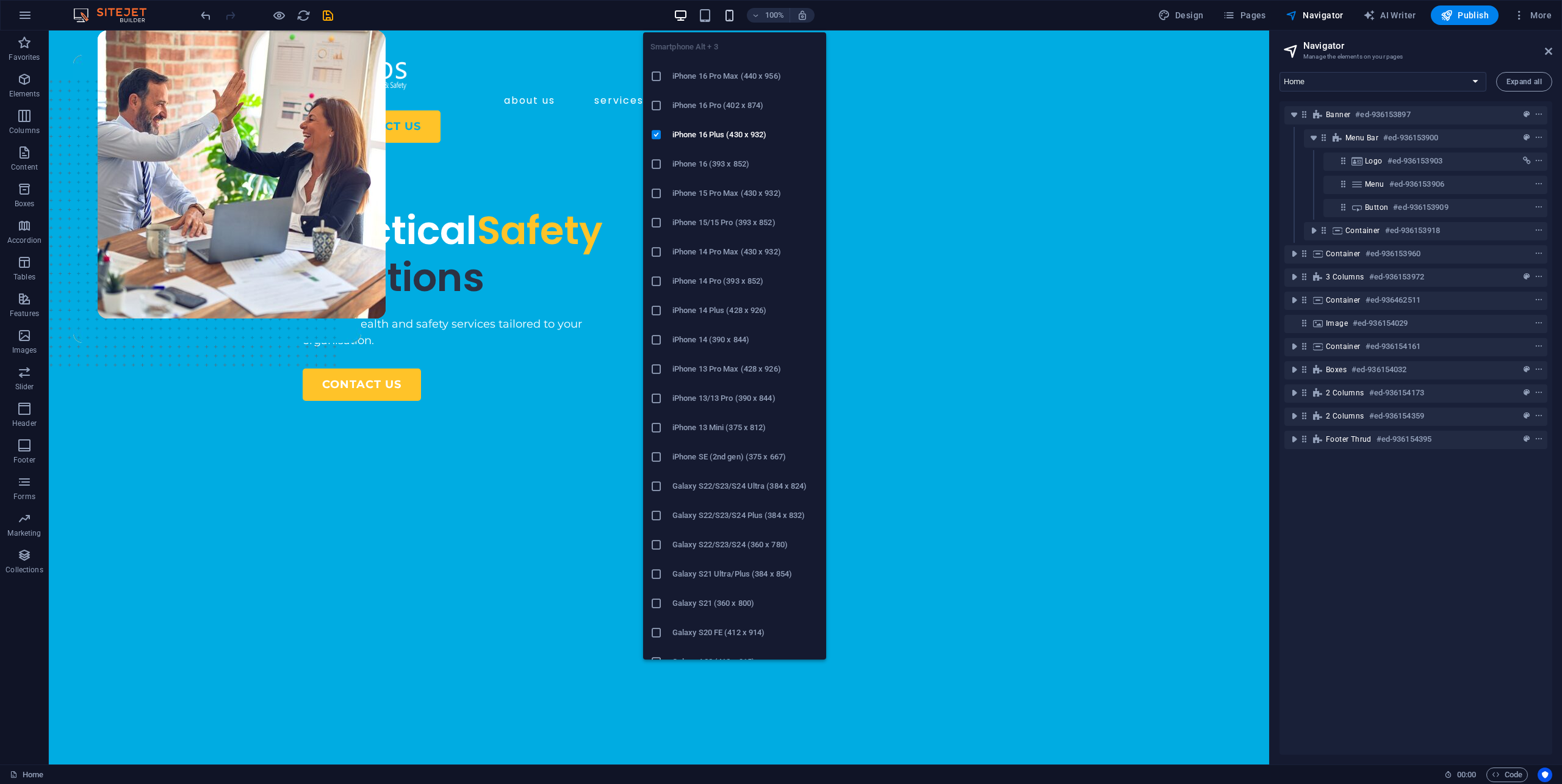
click at [729, 16] on icon "button" at bounding box center [729, 15] width 14 height 14
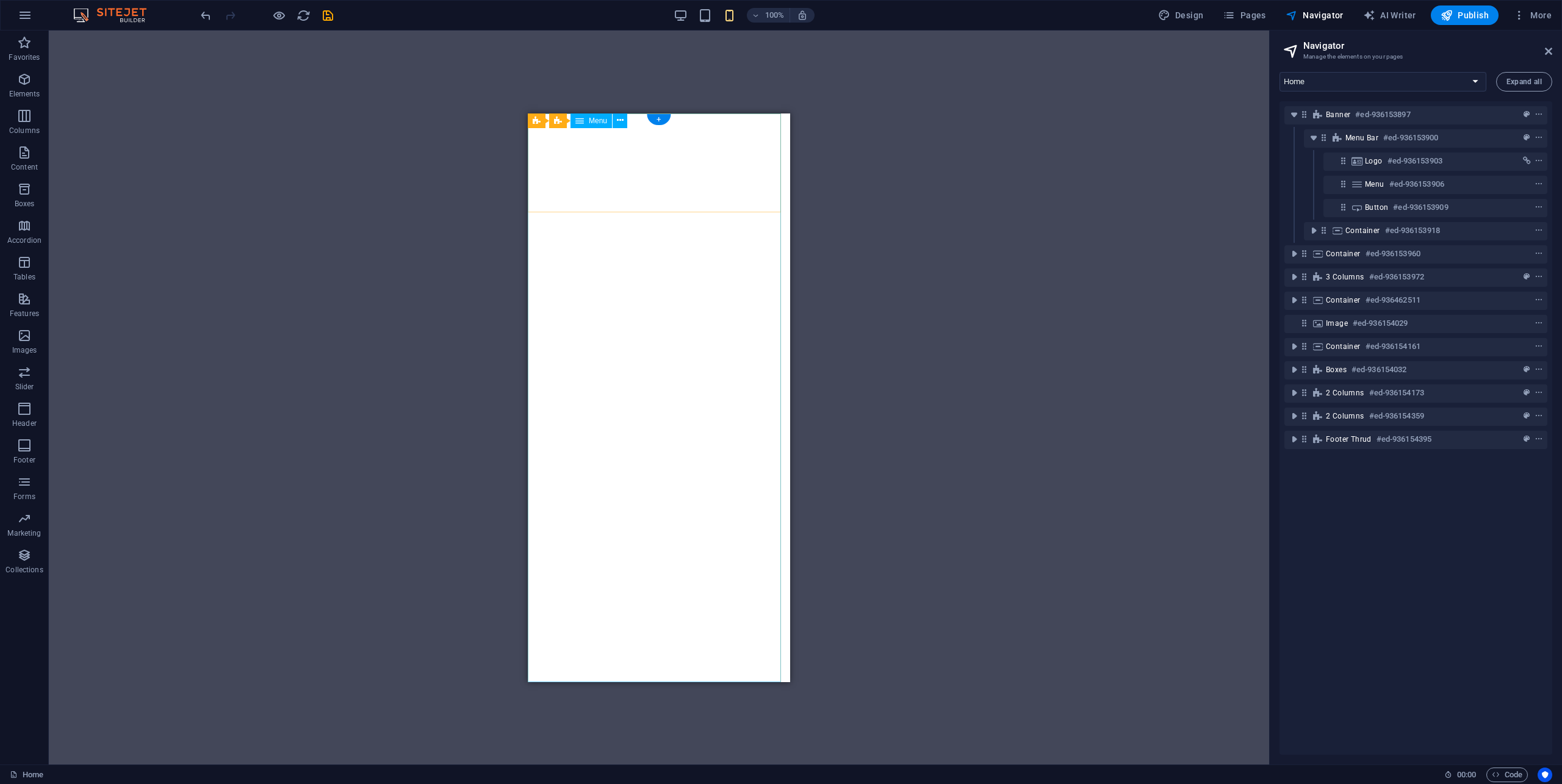
click at [637, 157] on nav "About us Services Contact Privacy" at bounding box center [658, 397] width 262 height 568
click at [577, 122] on icon at bounding box center [579, 120] width 9 height 14
click at [621, 122] on icon at bounding box center [619, 120] width 7 height 13
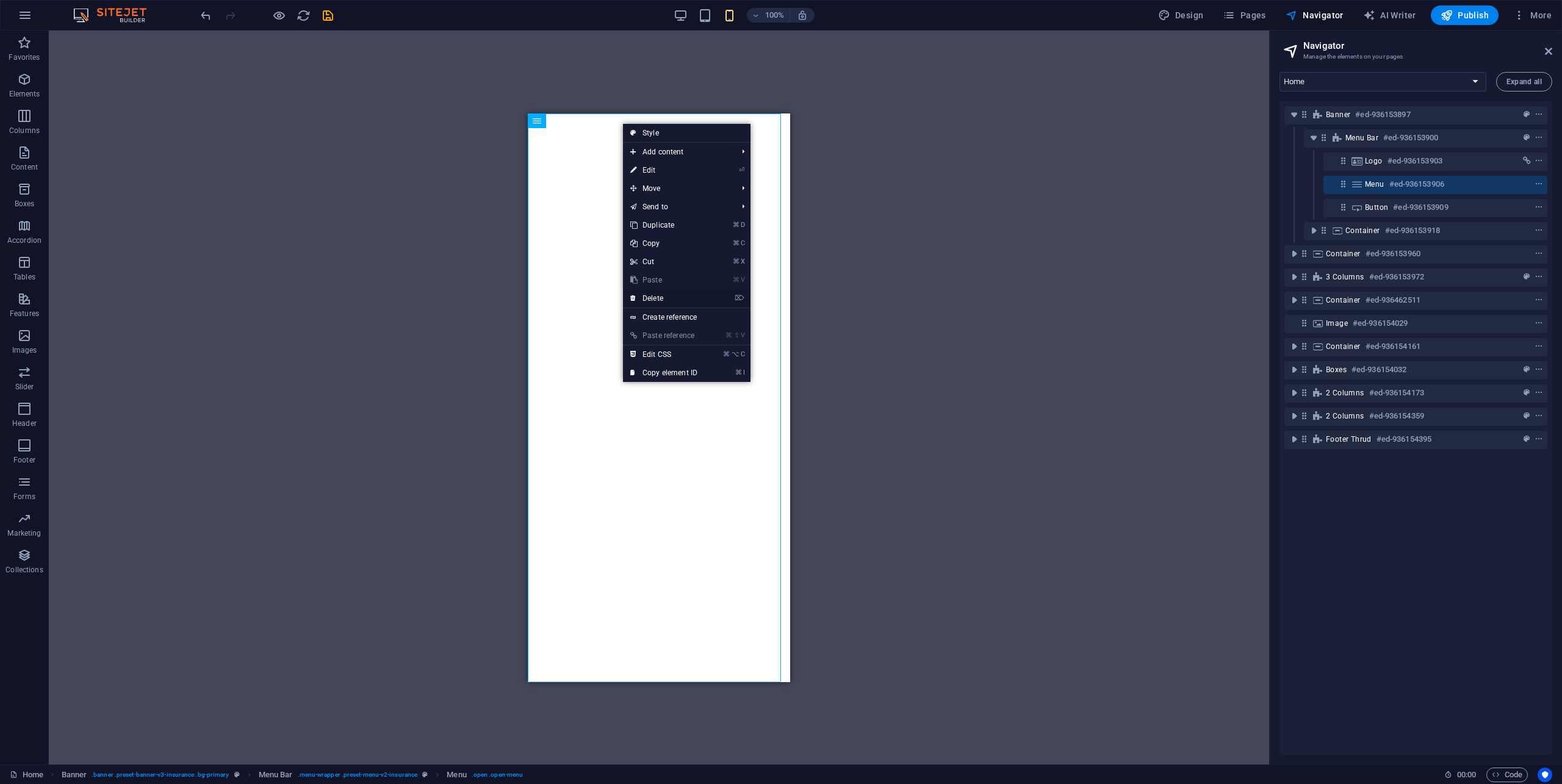
click at [668, 299] on link "⌦ Delete" at bounding box center [664, 297] width 81 height 18
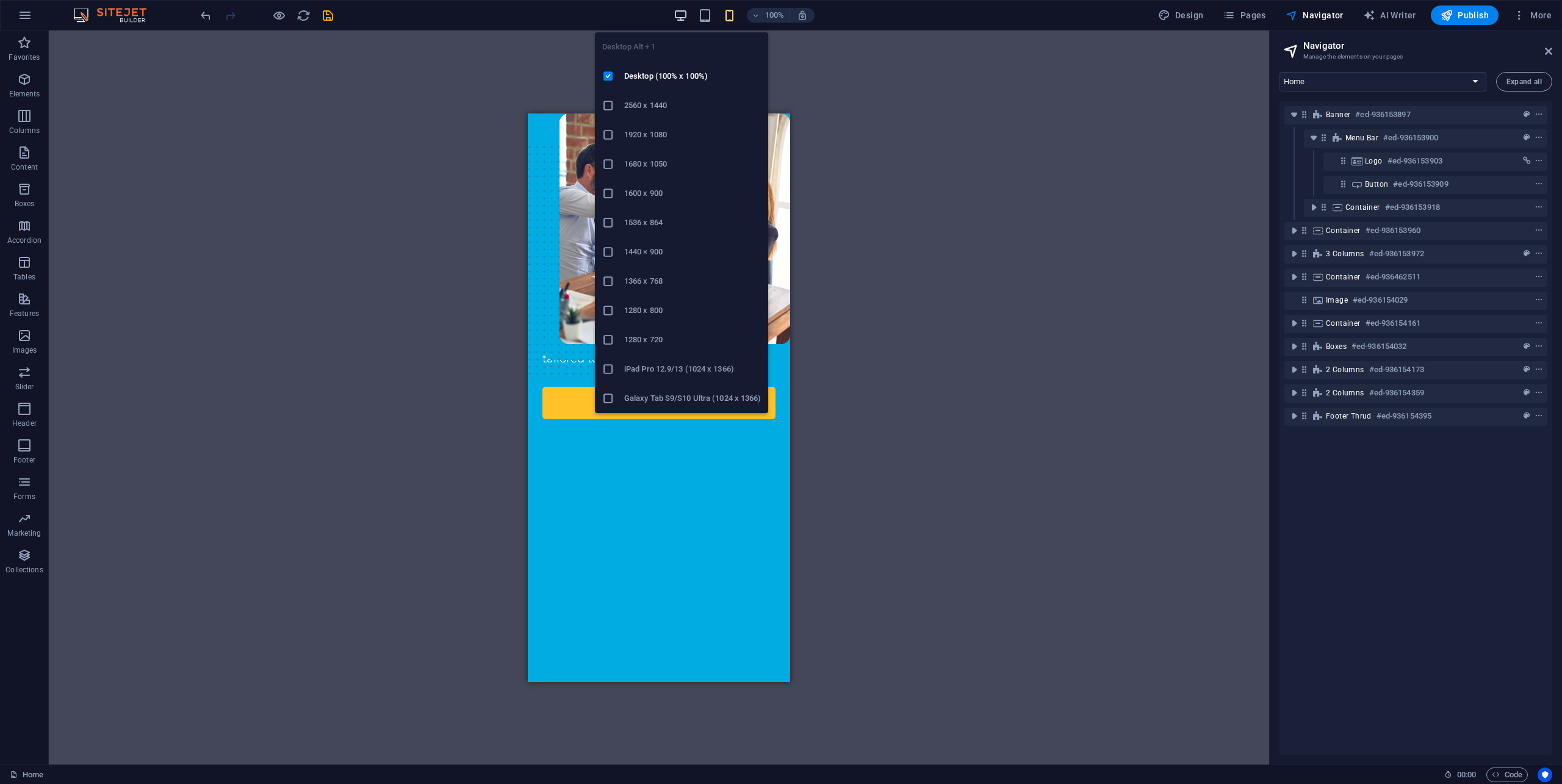
click at [685, 14] on icon "button" at bounding box center [680, 15] width 14 height 14
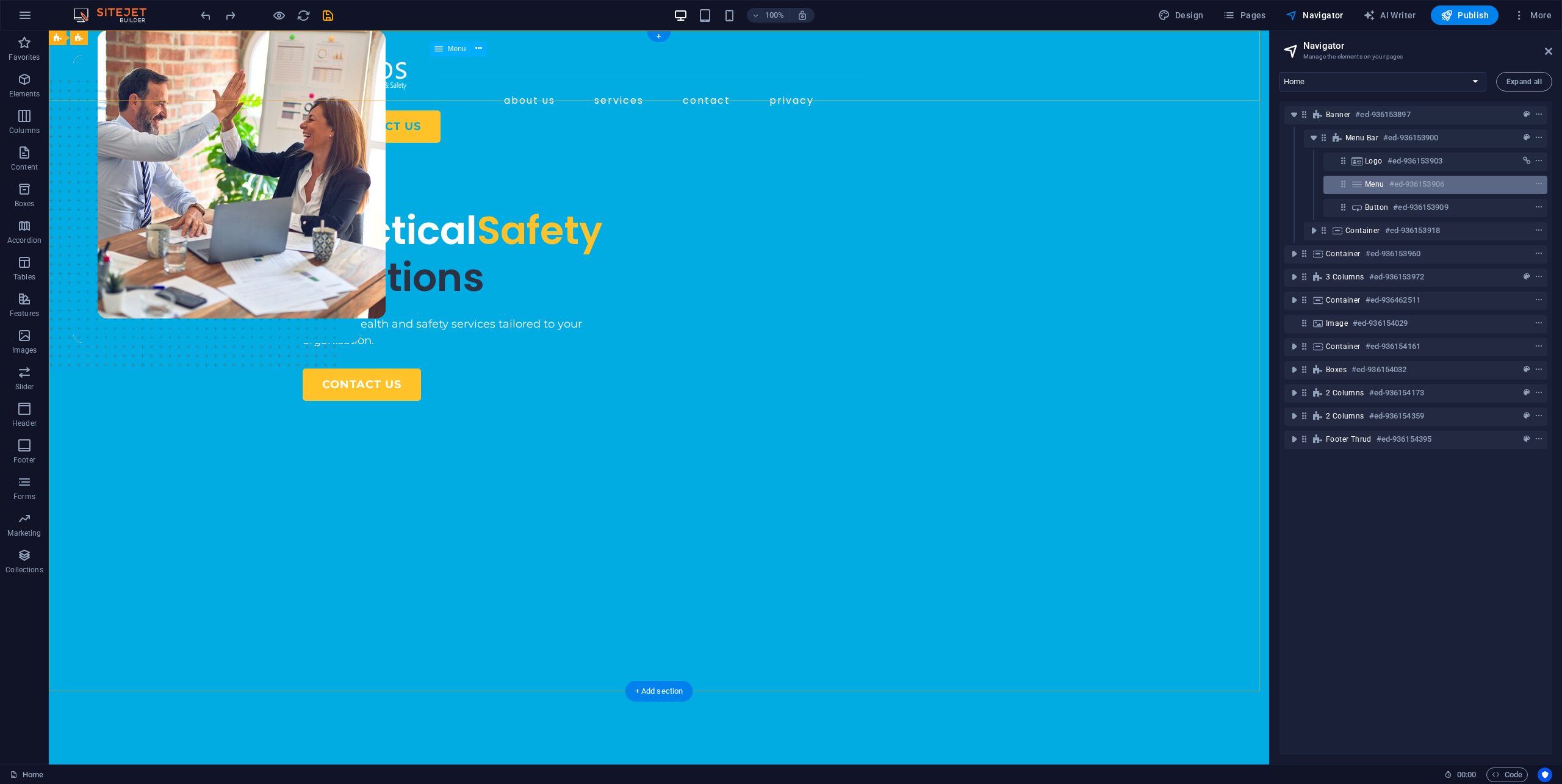
click at [1412, 180] on h6 "#ed-936153906" at bounding box center [1417, 184] width 55 height 14
click at [1538, 189] on button "context-menu" at bounding box center [1538, 184] width 12 height 14
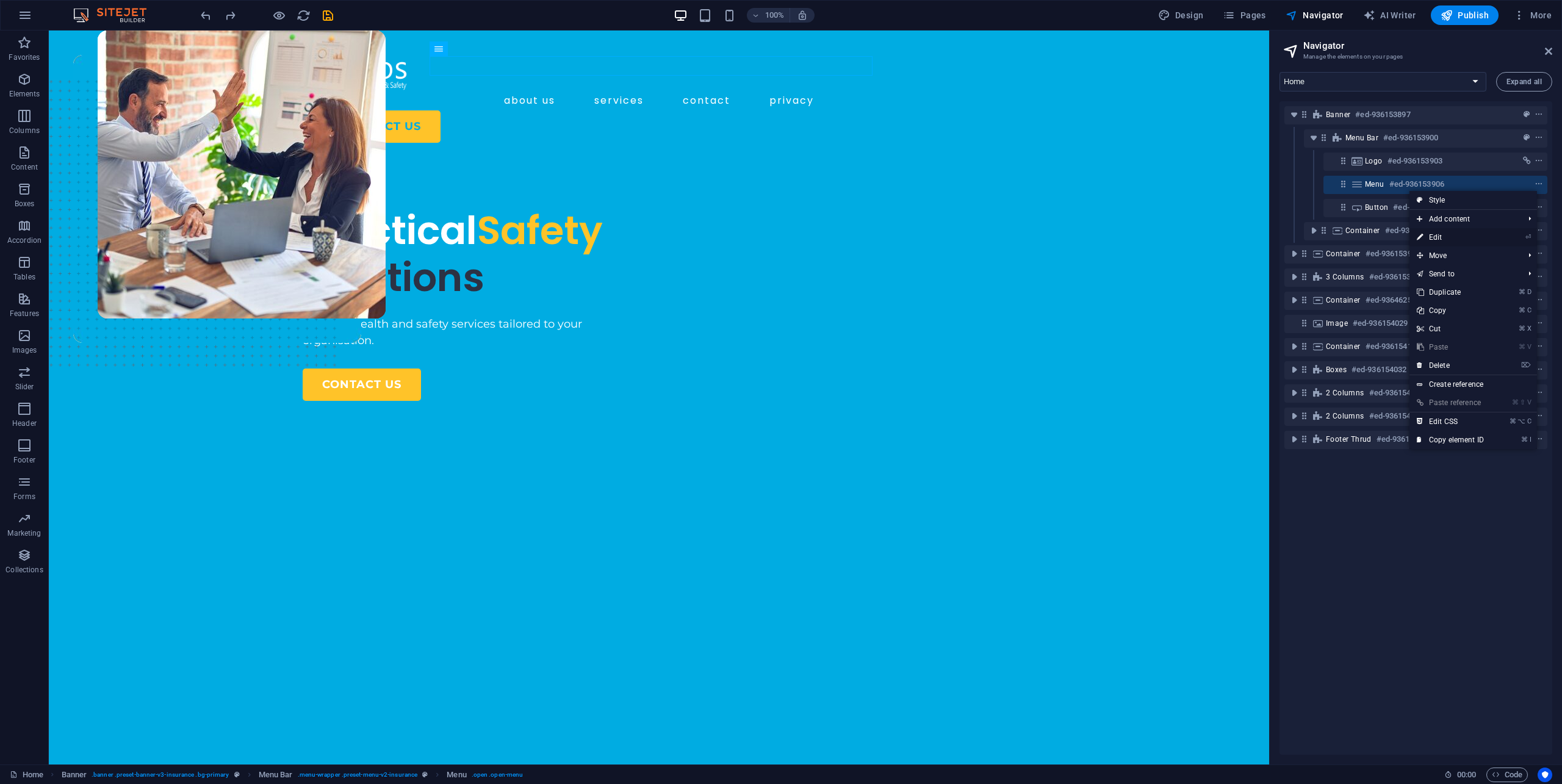
click at [1481, 241] on link "⏎ Edit" at bounding box center [1450, 237] width 81 height 18
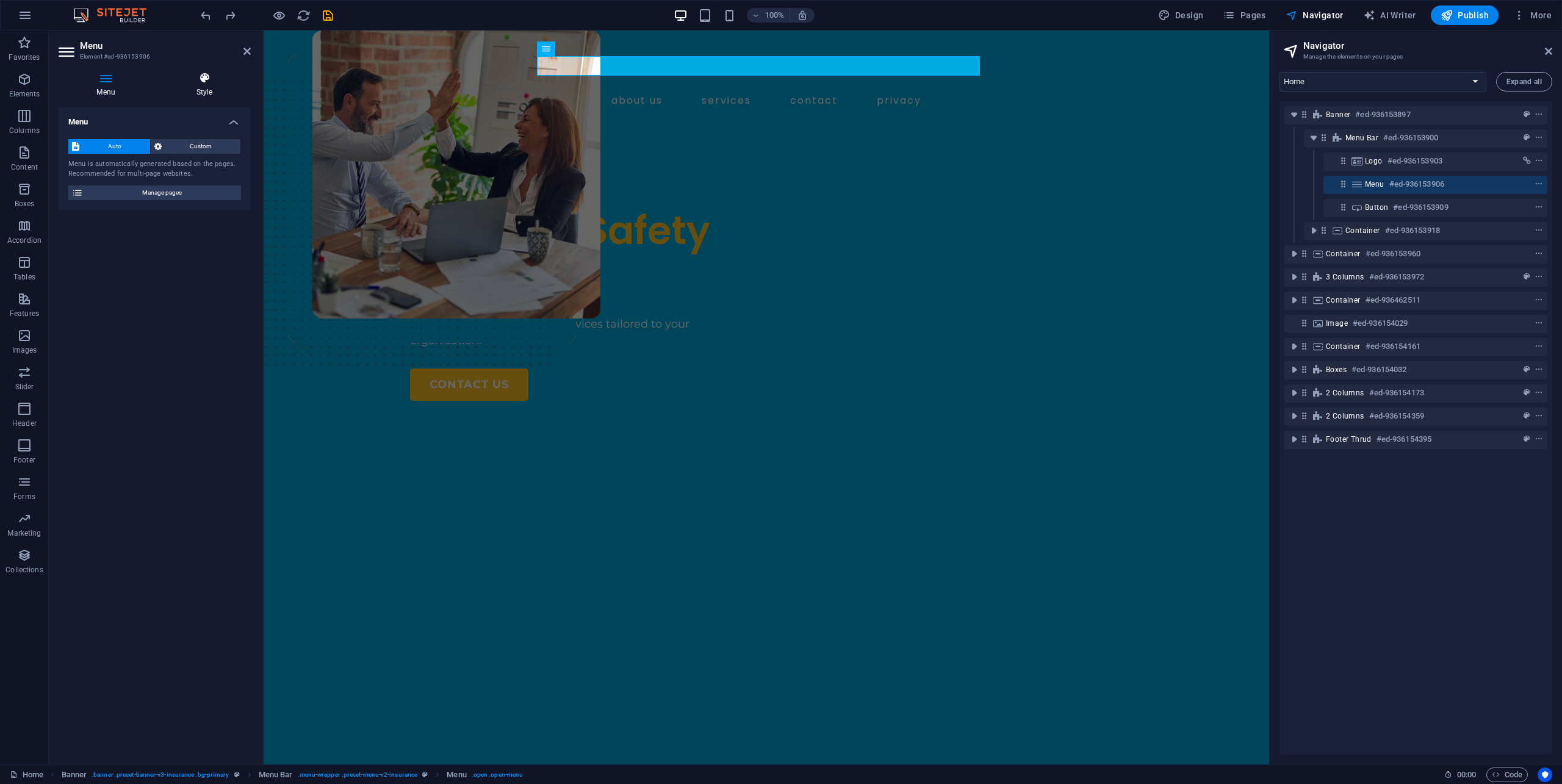
click at [202, 89] on h4 "Style" at bounding box center [205, 84] width 93 height 26
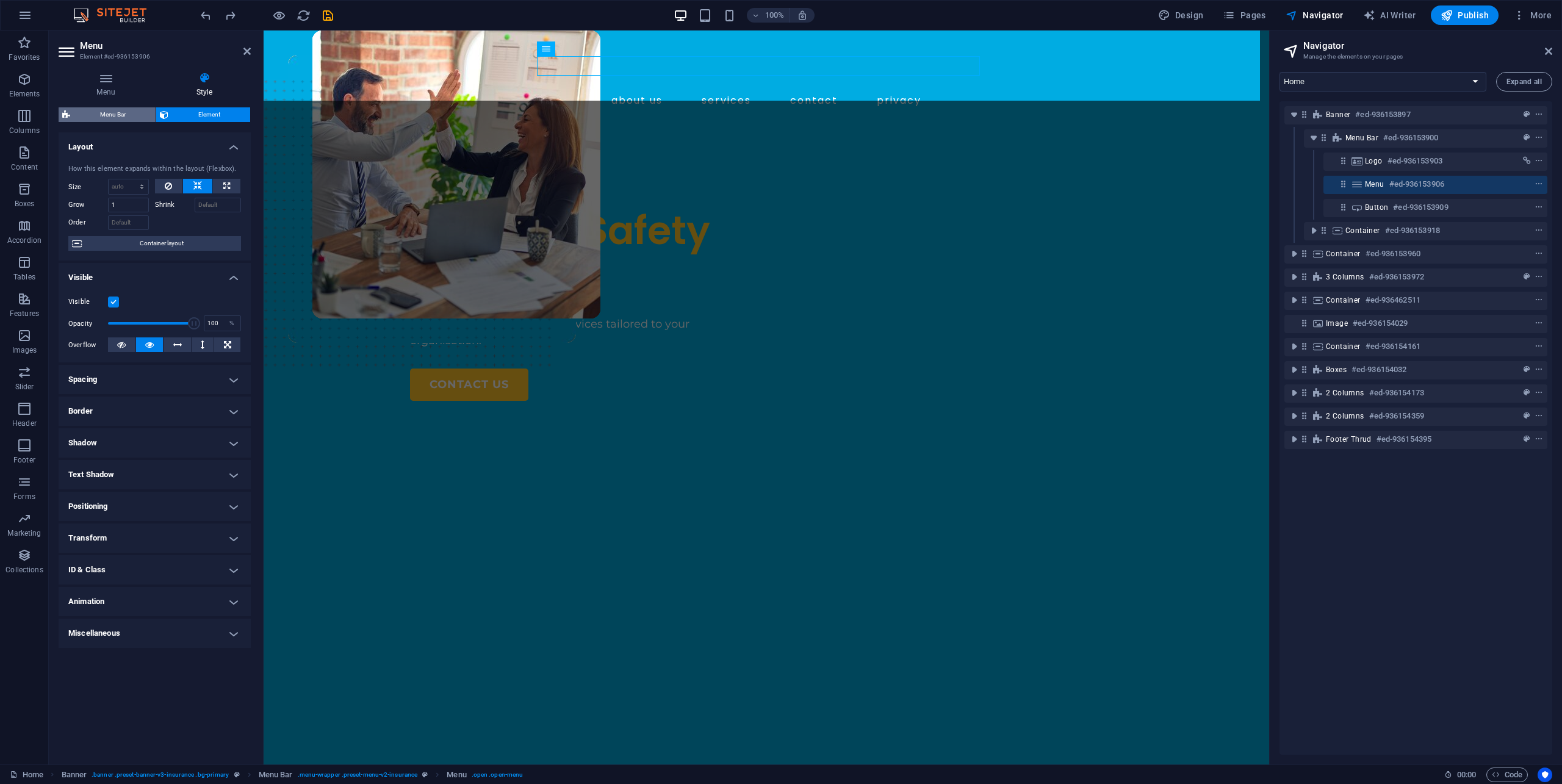
click at [121, 116] on span "Menu Bar" at bounding box center [113, 114] width 78 height 14
select select "rem"
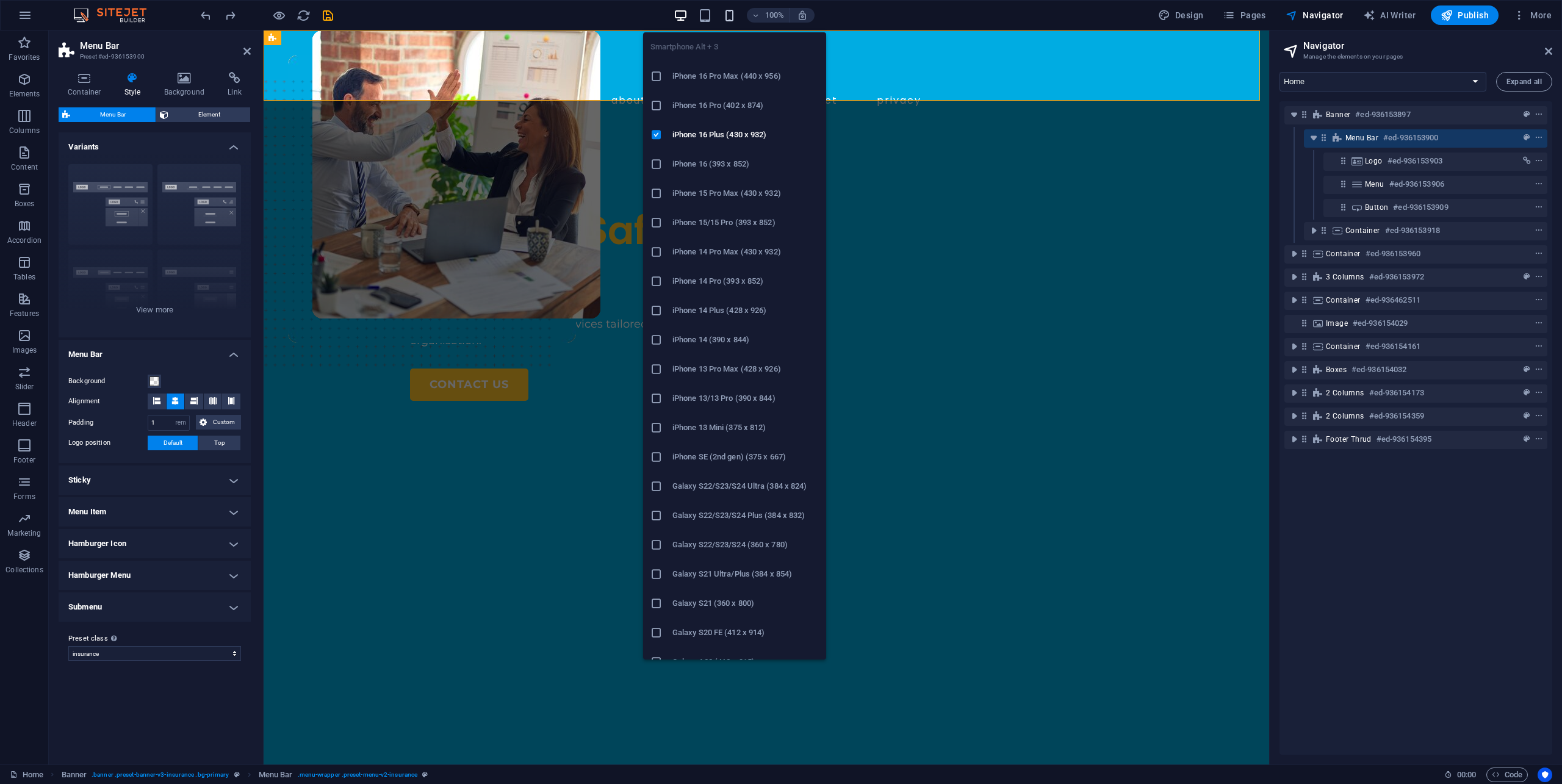
click at [727, 15] on icon "button" at bounding box center [729, 15] width 14 height 14
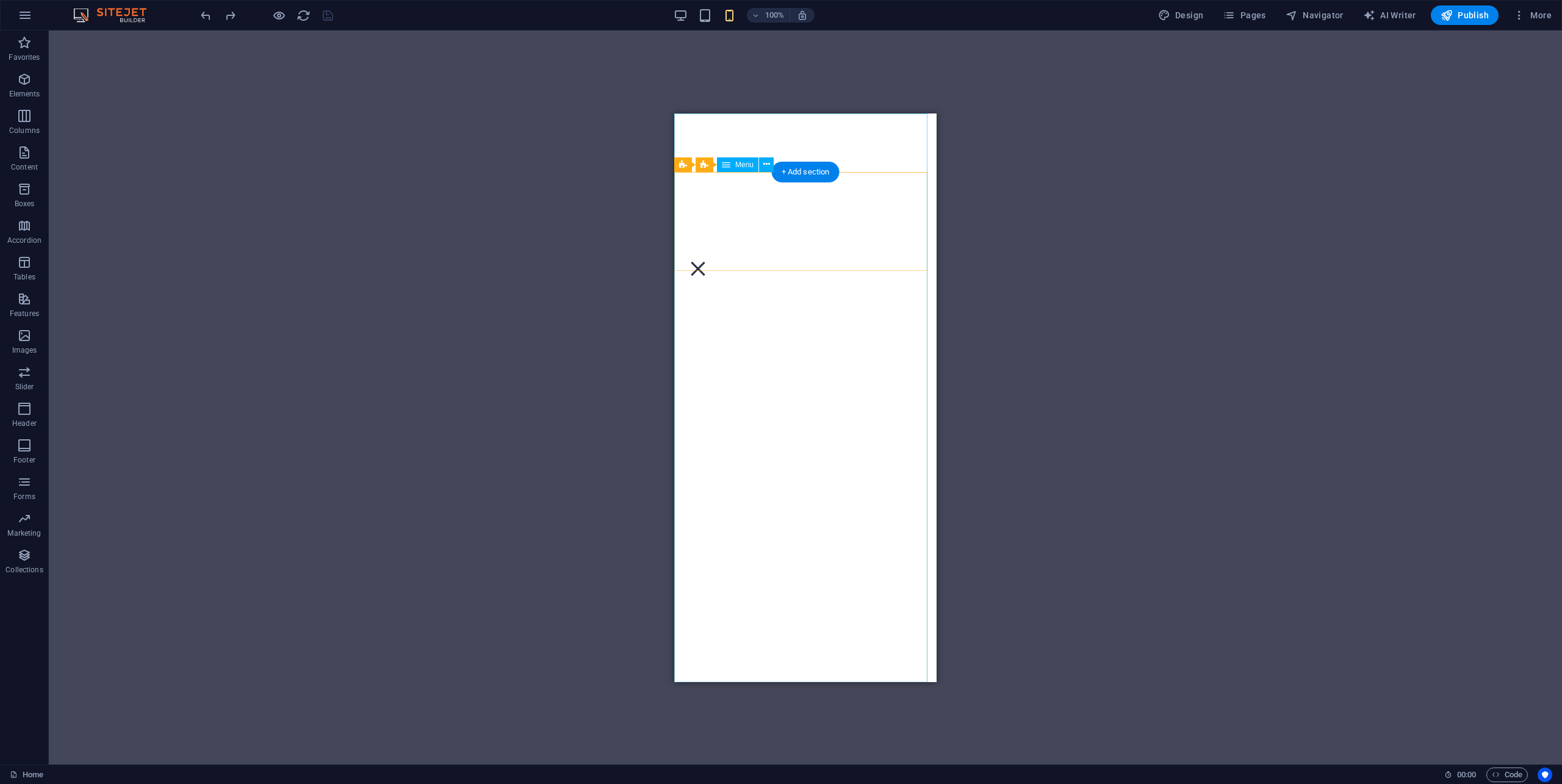
click at [863, 247] on nav "About us Services Contact Privacy" at bounding box center [805, 397] width 262 height 568
click at [708, 260] on div "Menu" at bounding box center [697, 268] width 18 height 15
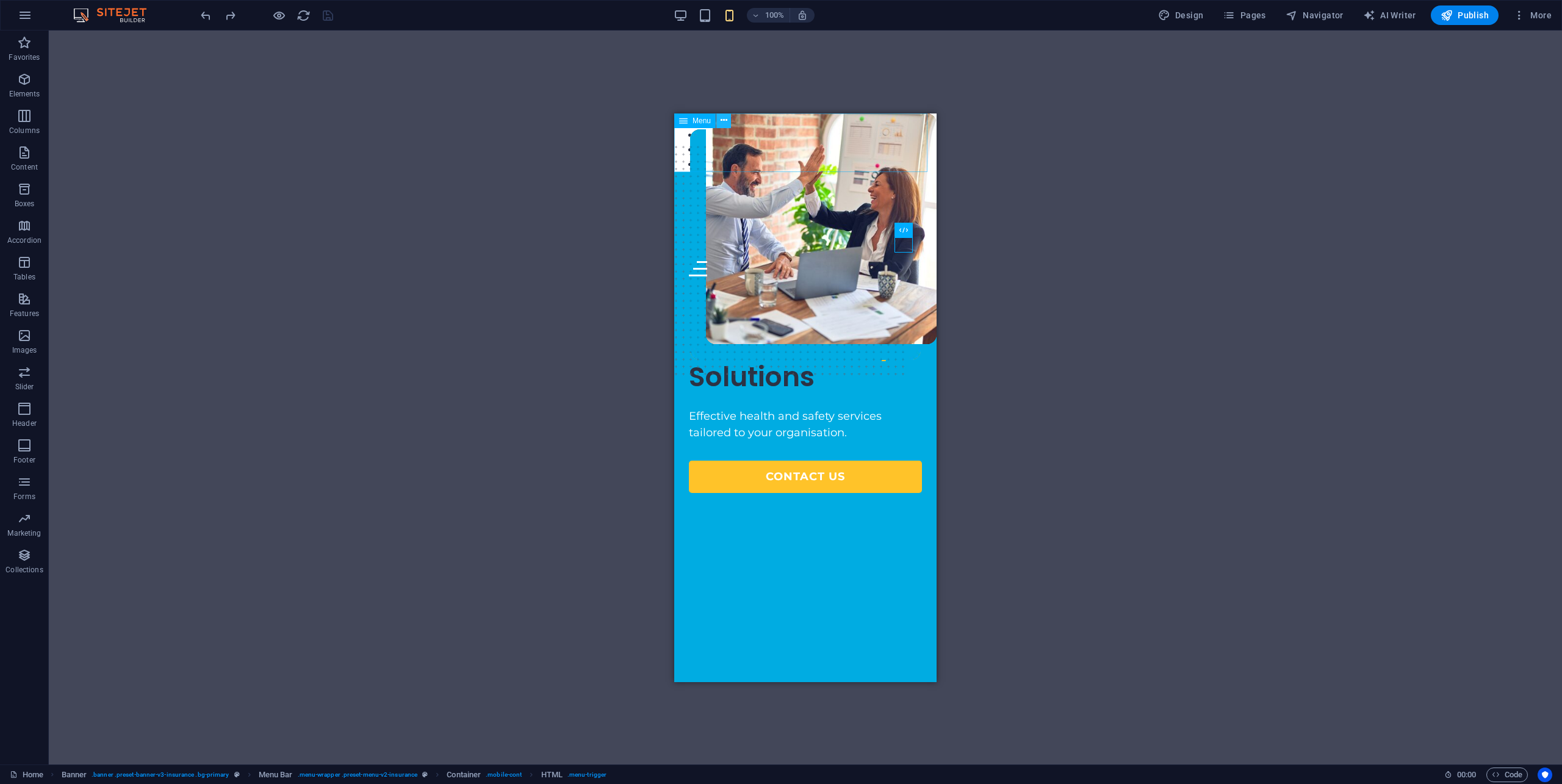
click at [727, 121] on button at bounding box center [723, 120] width 14 height 14
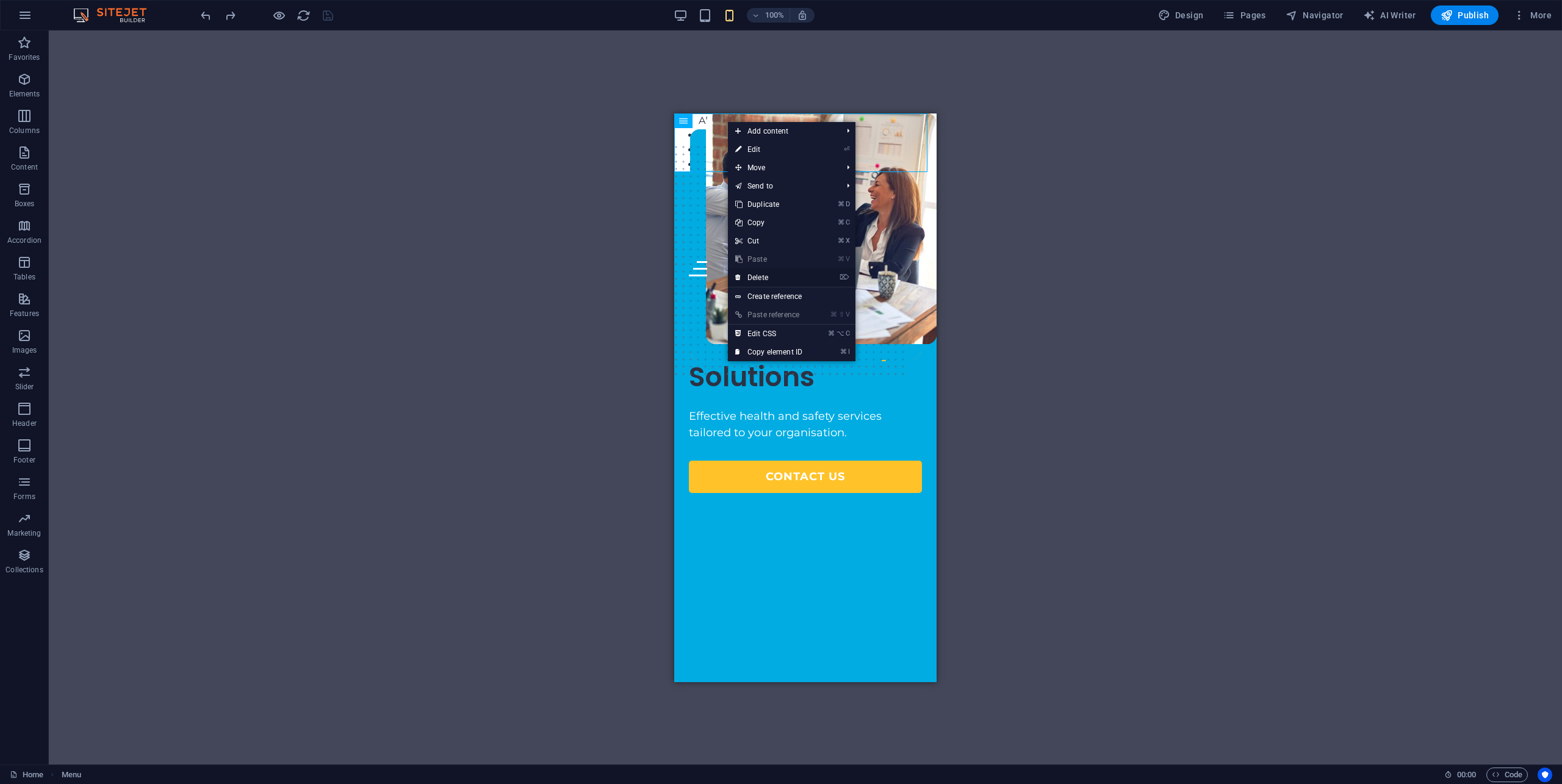
drag, startPoint x: 788, startPoint y: 280, endPoint x: 114, endPoint y: 167, distance: 683.4
click at [788, 280] on link "⌦ Delete" at bounding box center [768, 276] width 81 height 18
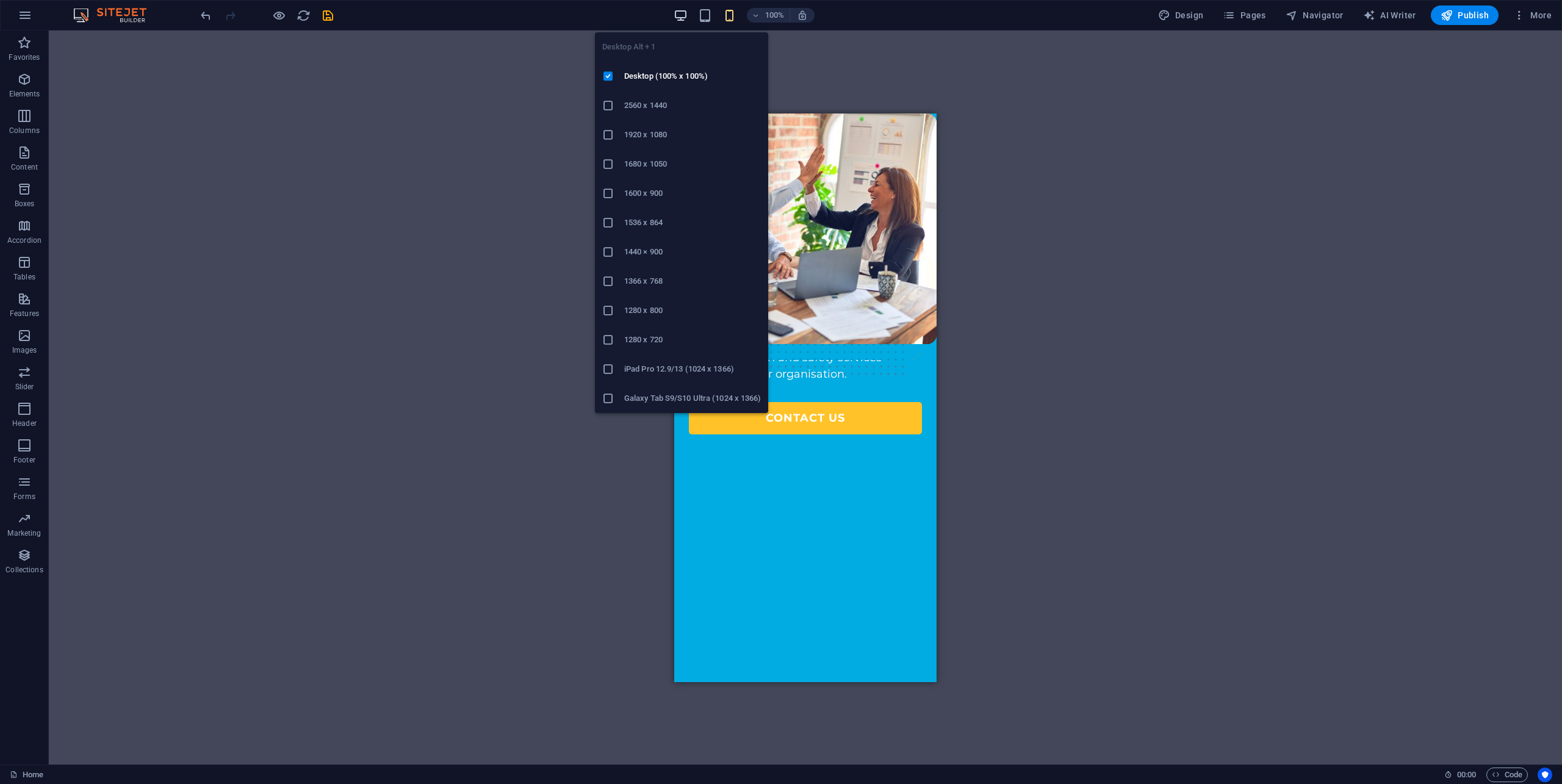
click at [680, 20] on icon "button" at bounding box center [680, 15] width 14 height 14
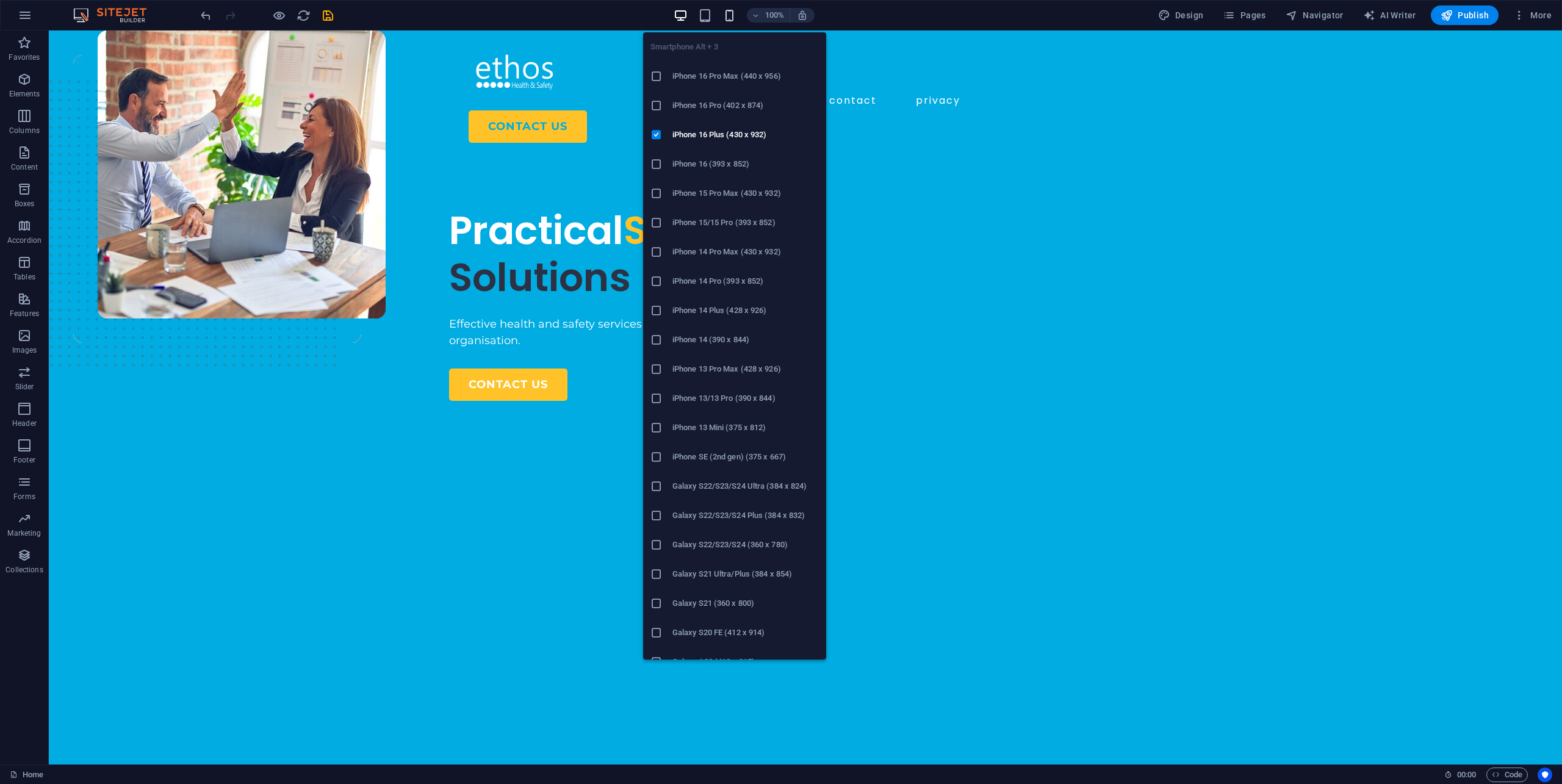
click at [731, 13] on icon "button" at bounding box center [729, 15] width 14 height 14
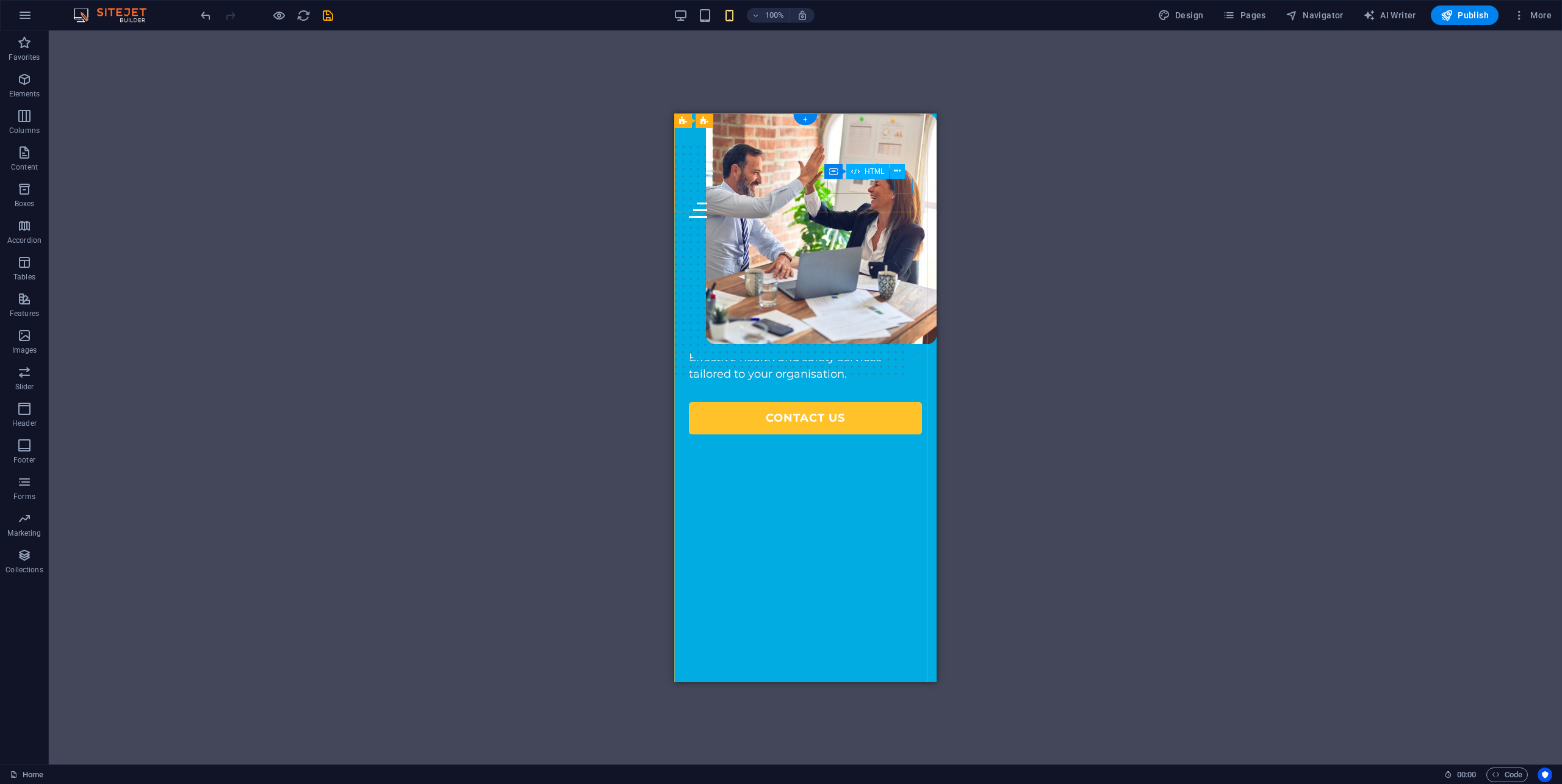
click at [907, 202] on div "Menu" at bounding box center [805, 209] width 233 height 15
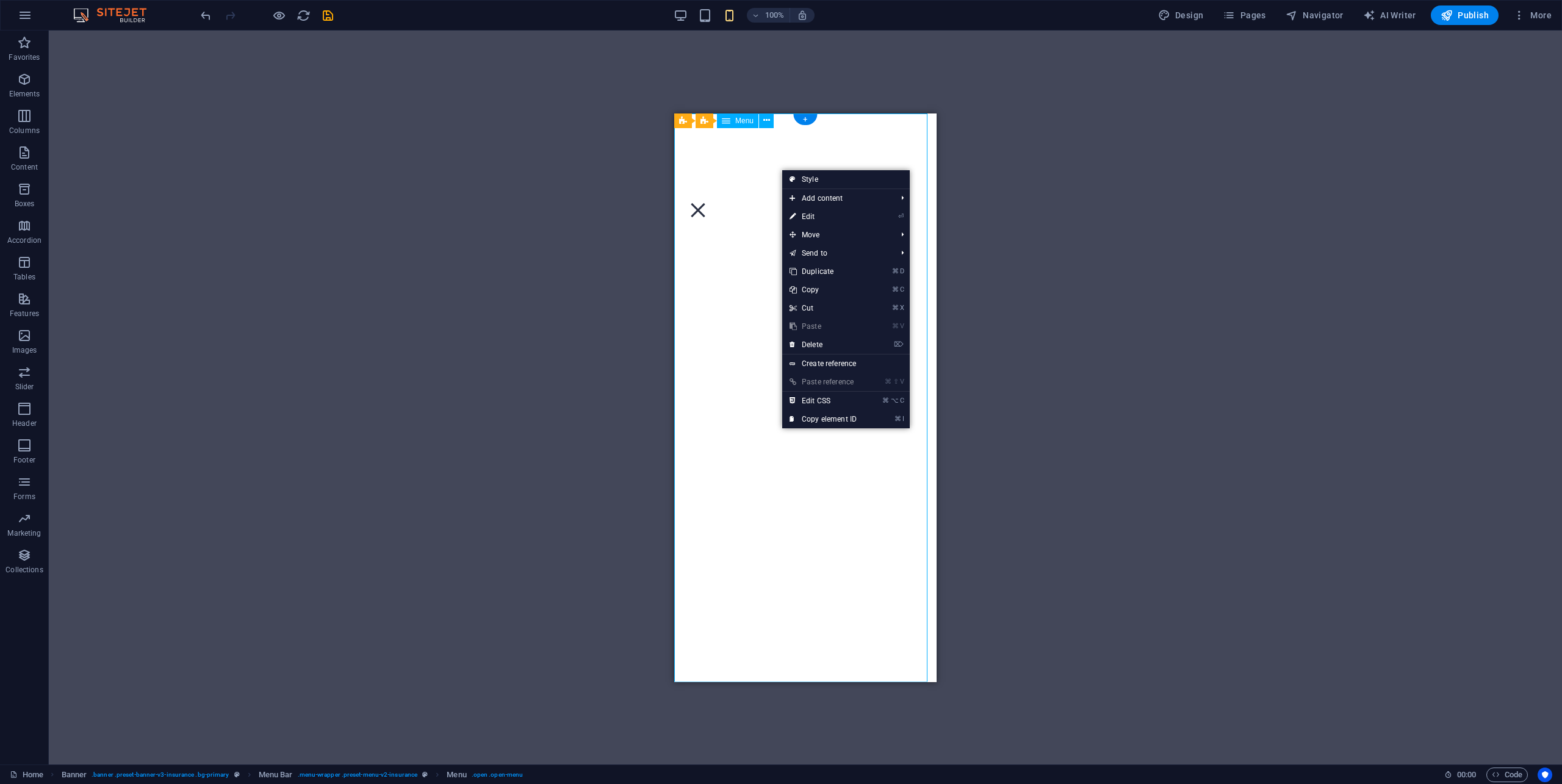
click at [745, 189] on nav "About us Services Contact Privacy" at bounding box center [805, 397] width 262 height 568
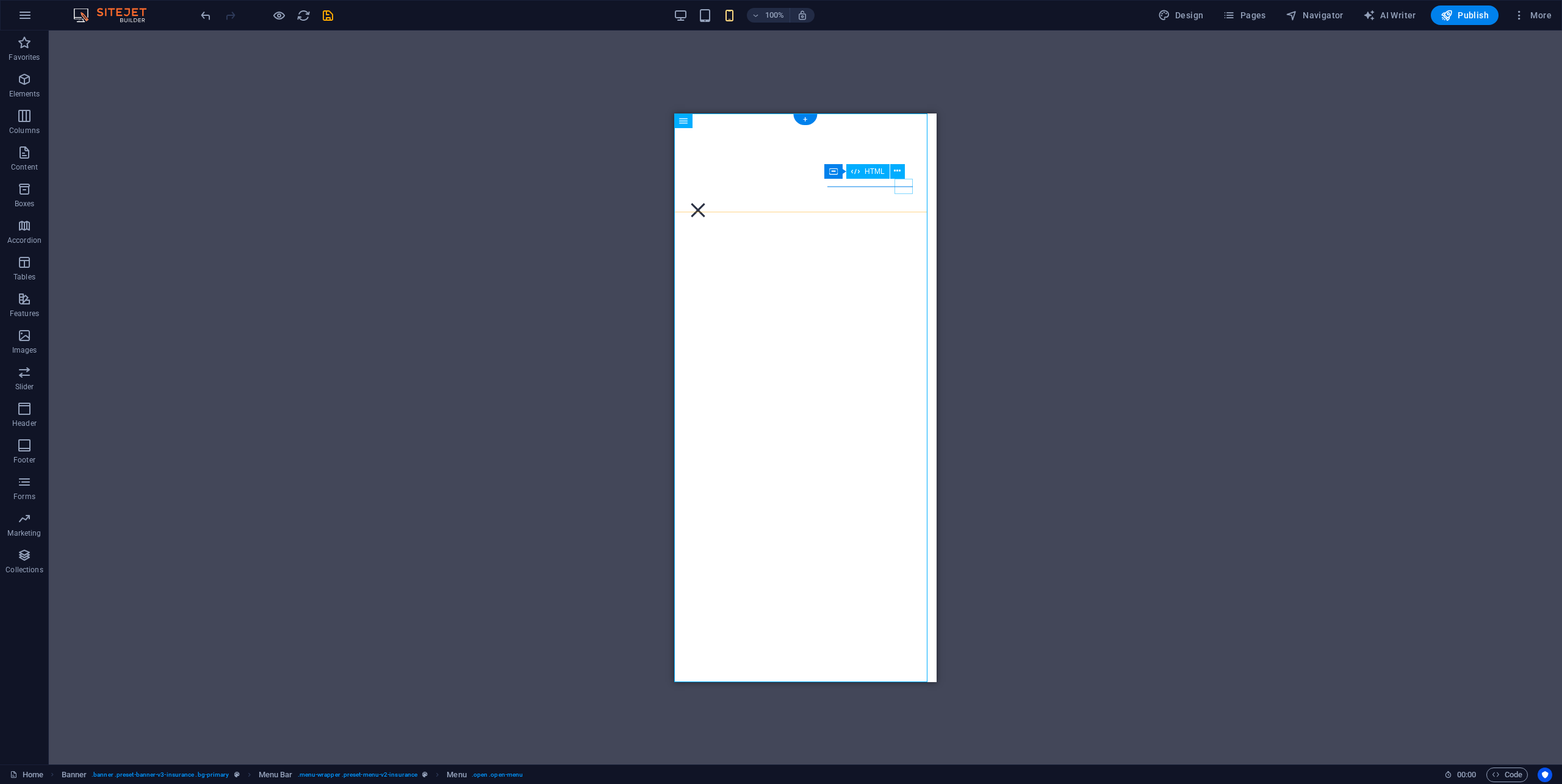
click at [708, 202] on div "Menu" at bounding box center [697, 209] width 18 height 15
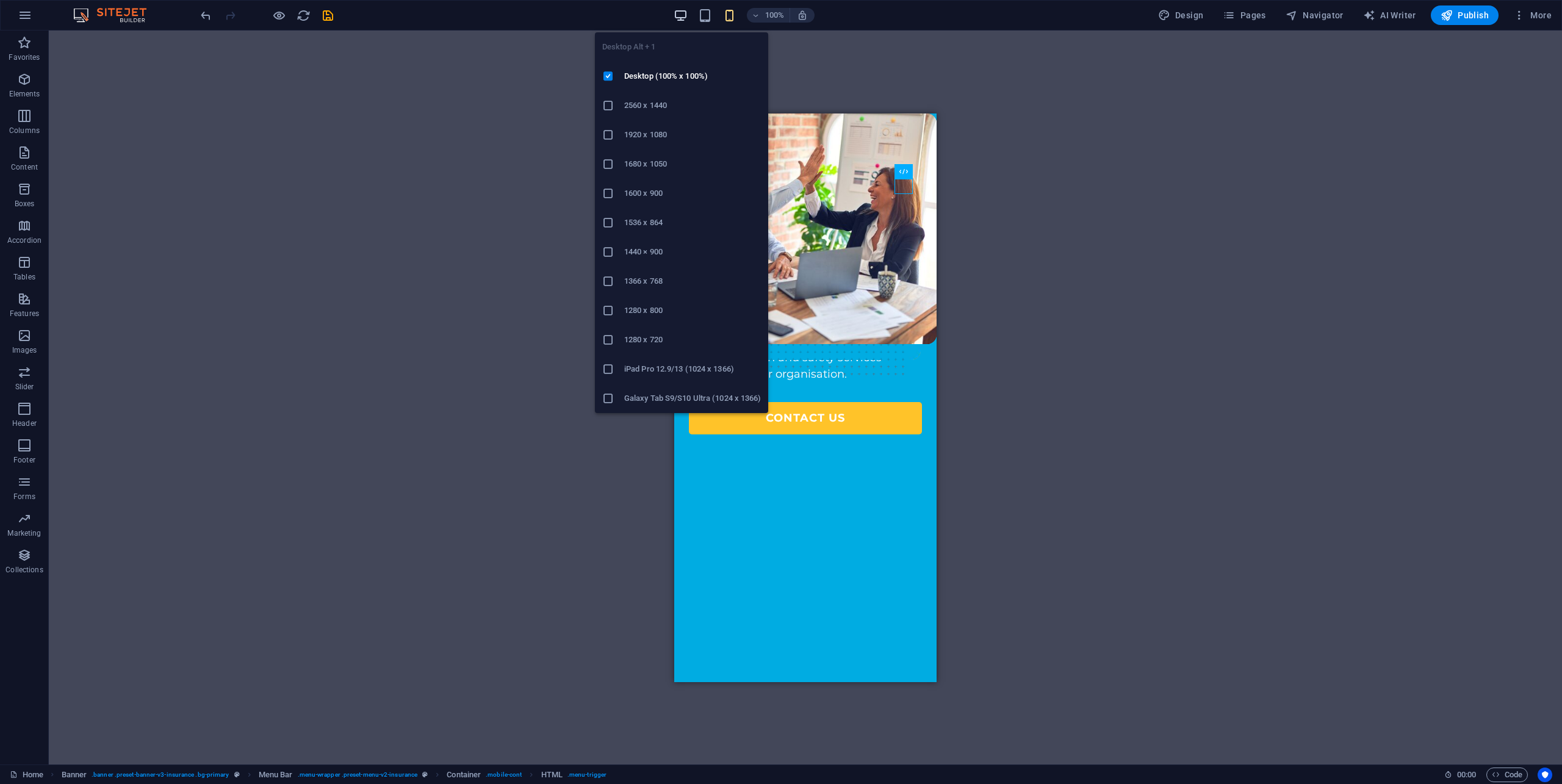
click at [678, 18] on icon "button" at bounding box center [680, 15] width 14 height 14
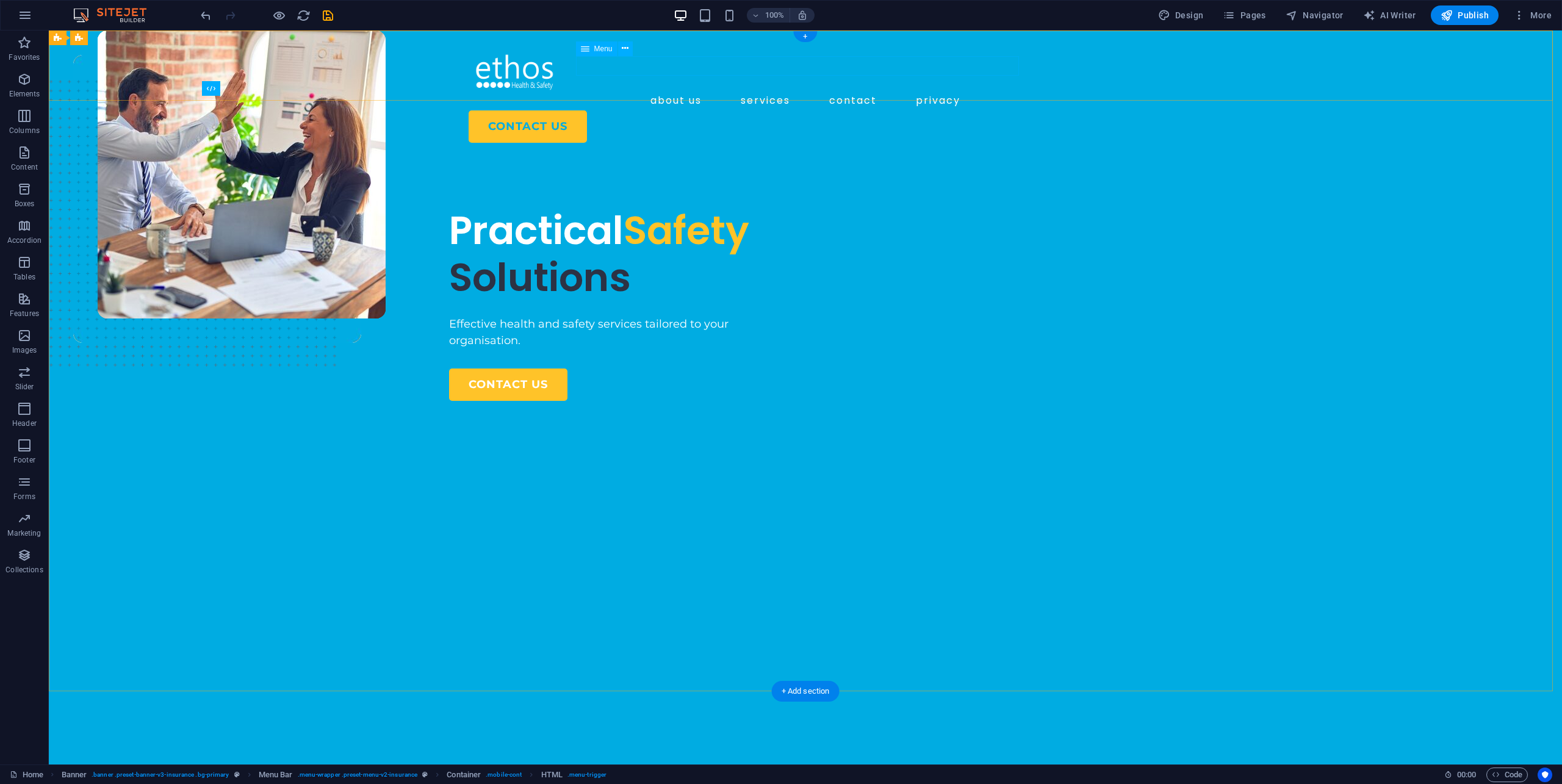
click at [766, 91] on nav "About us Services Contact Privacy" at bounding box center [805, 100] width 712 height 20
click at [602, 47] on span "Menu" at bounding box center [602, 49] width 18 height 8
click at [628, 48] on button at bounding box center [625, 48] width 14 height 14
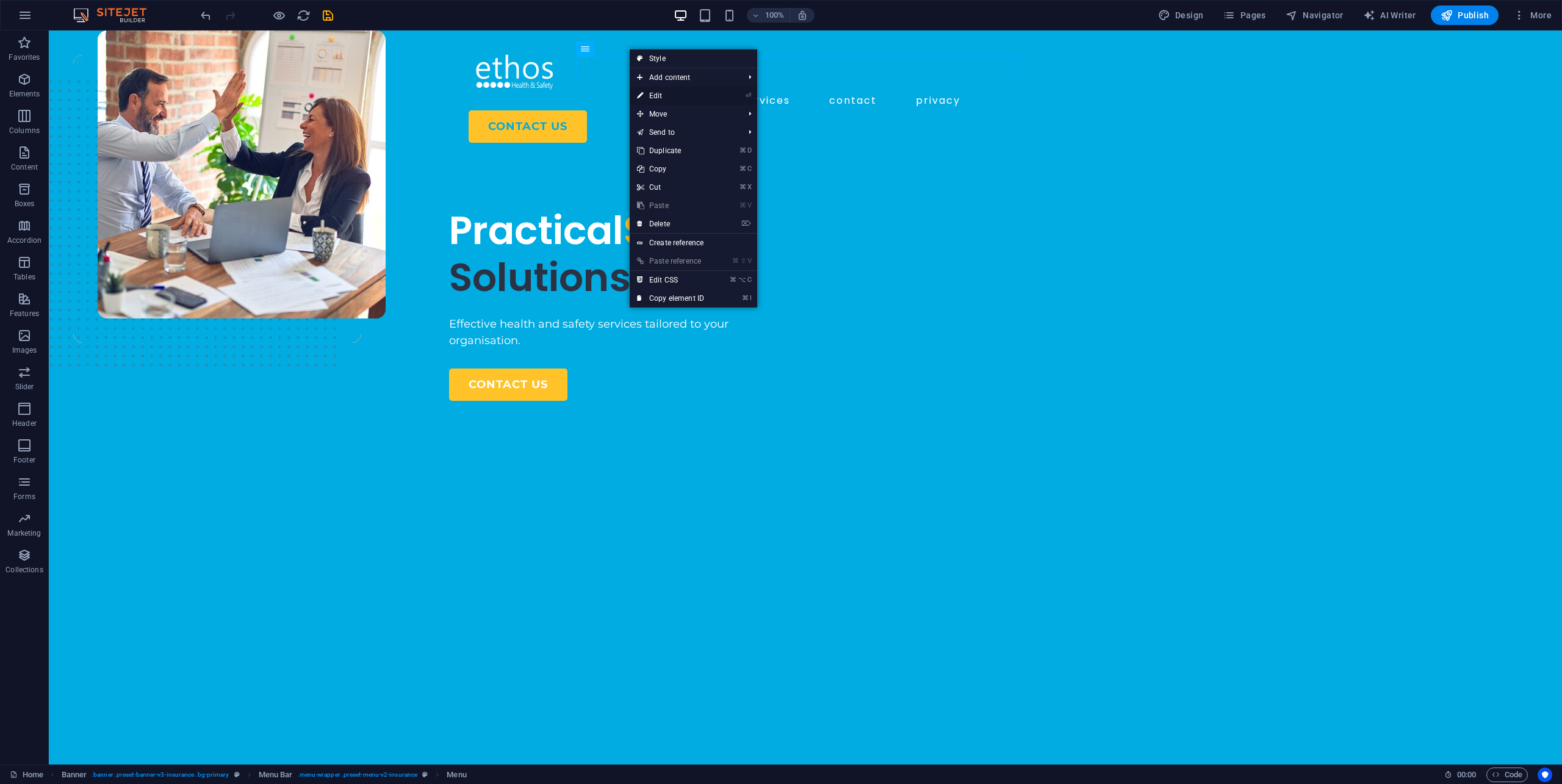
click at [671, 99] on link "⏎ Edit" at bounding box center [671, 95] width 81 height 18
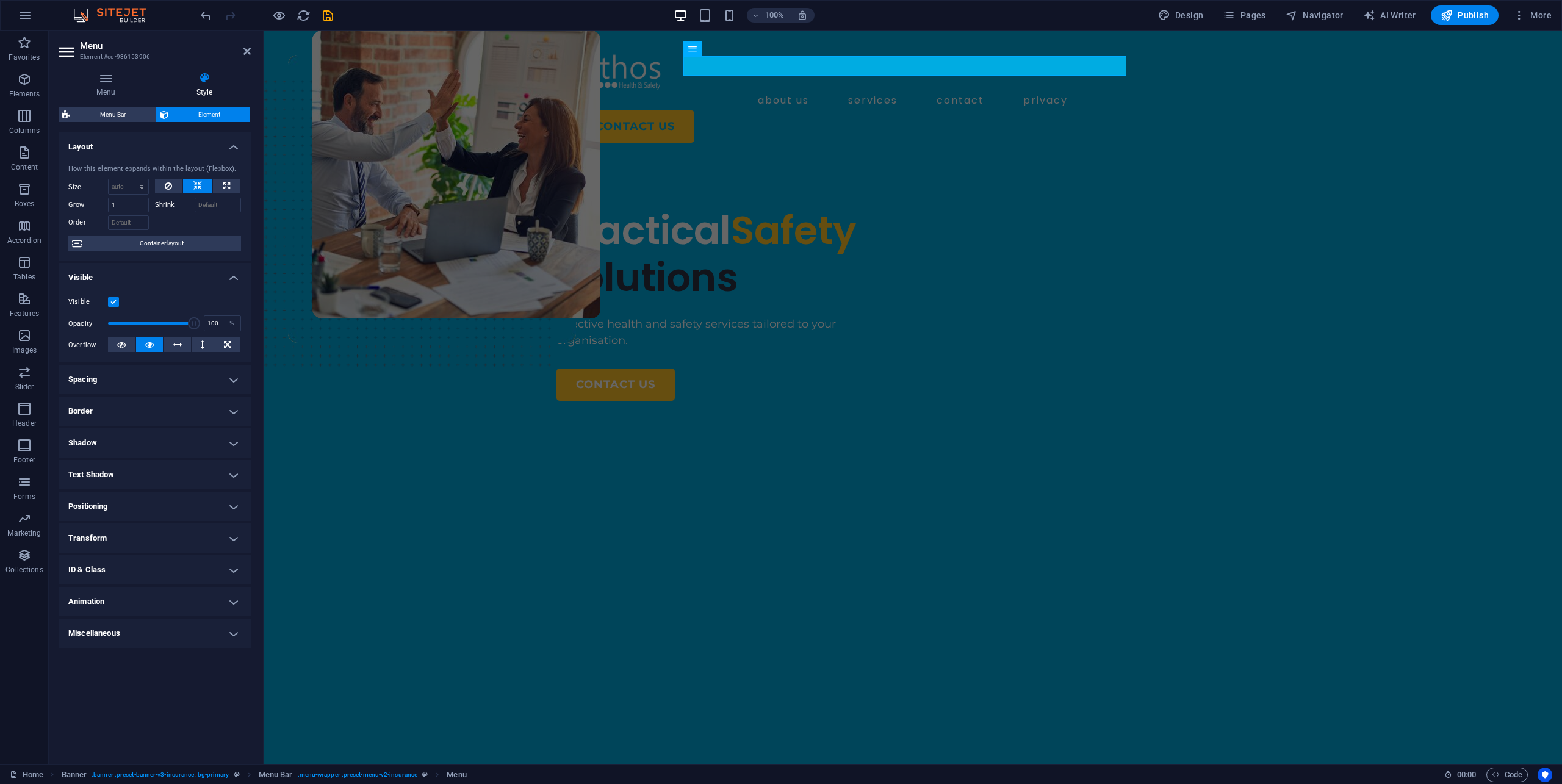
click at [151, 628] on h4 "Miscellaneous" at bounding box center [154, 633] width 192 height 29
click at [109, 507] on h4 "Positioning" at bounding box center [154, 506] width 192 height 29
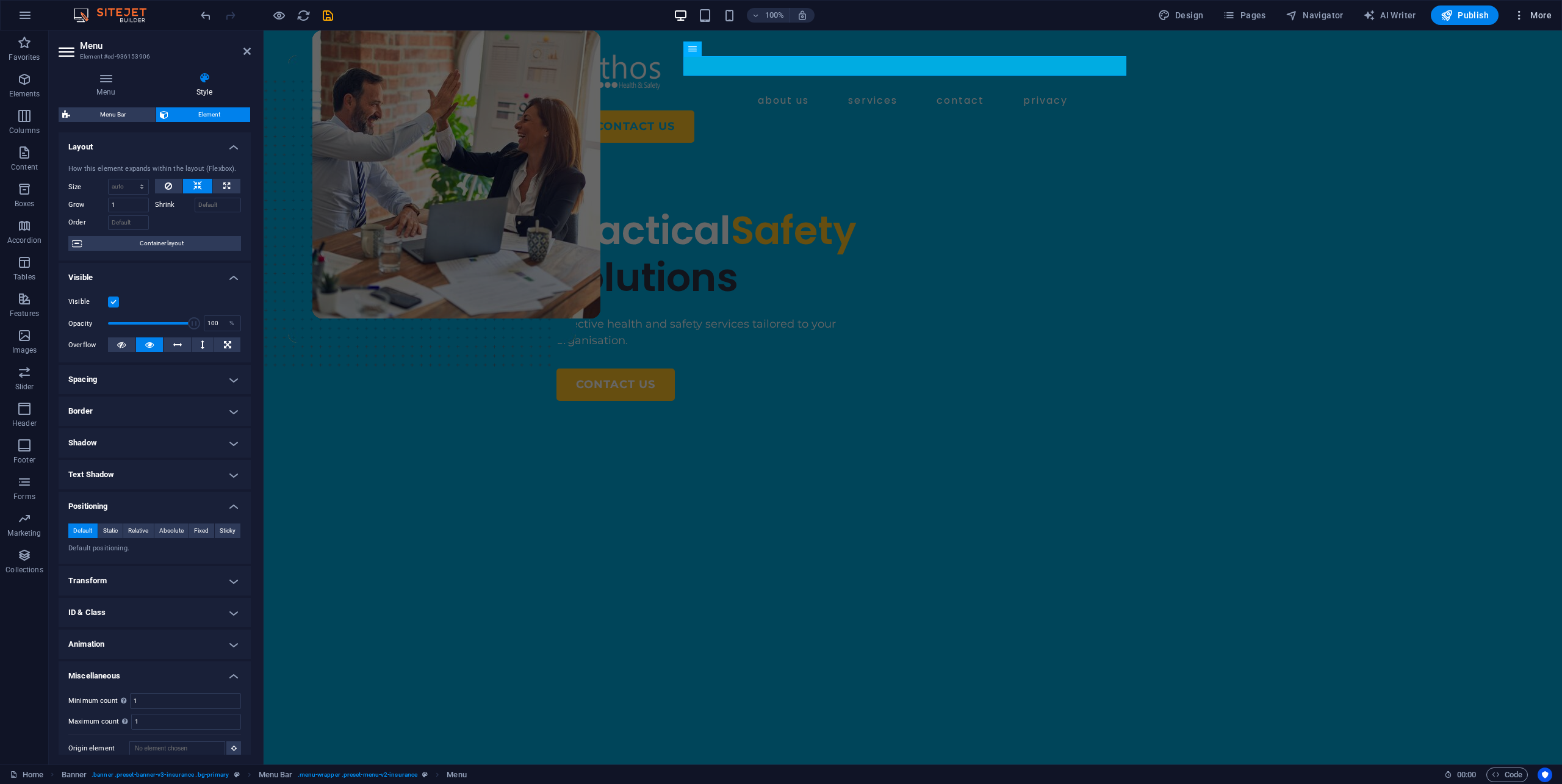
scroll to position [11, 0]
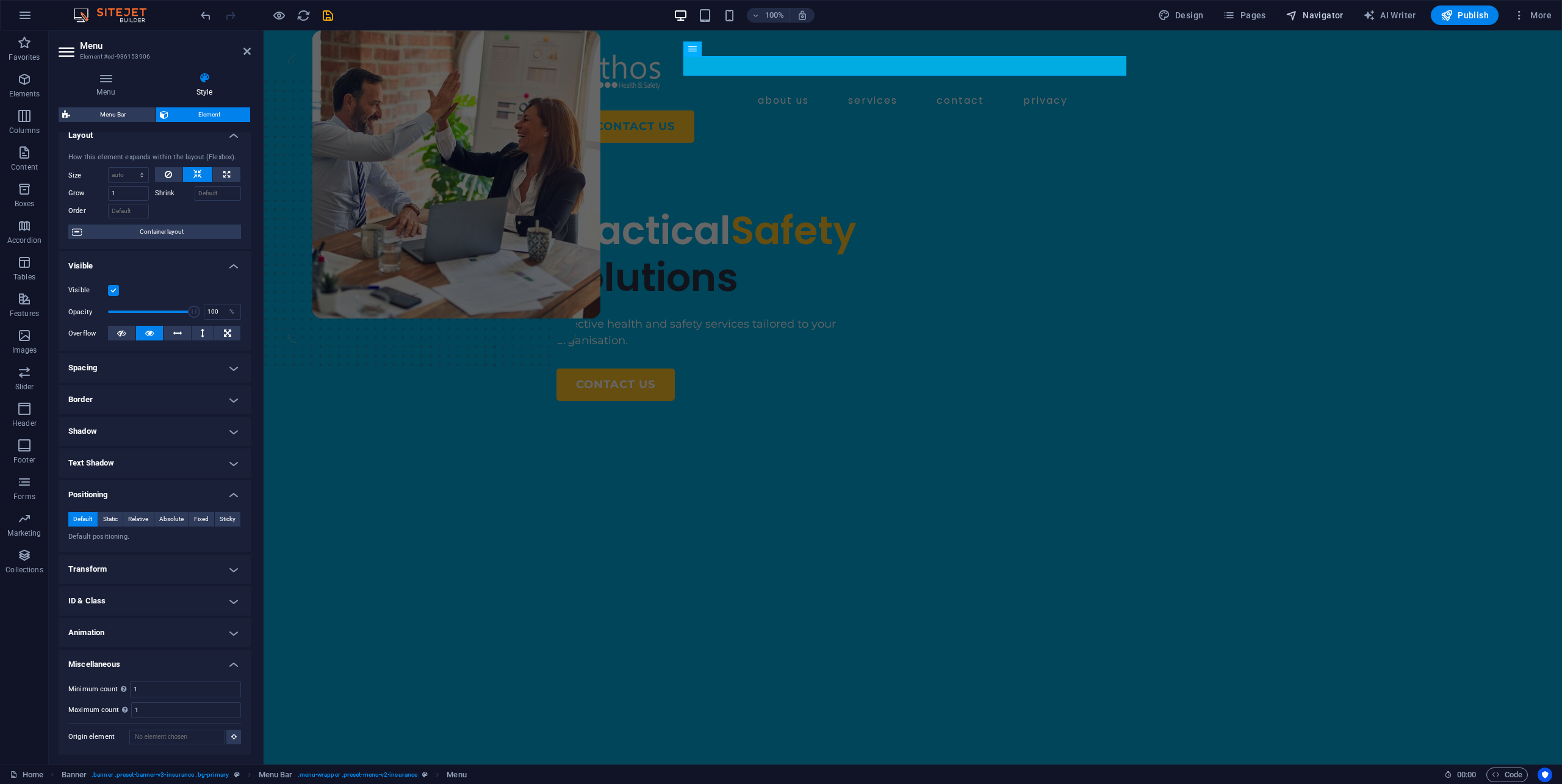
click at [1316, 13] on span "Navigator" at bounding box center [1314, 15] width 58 height 12
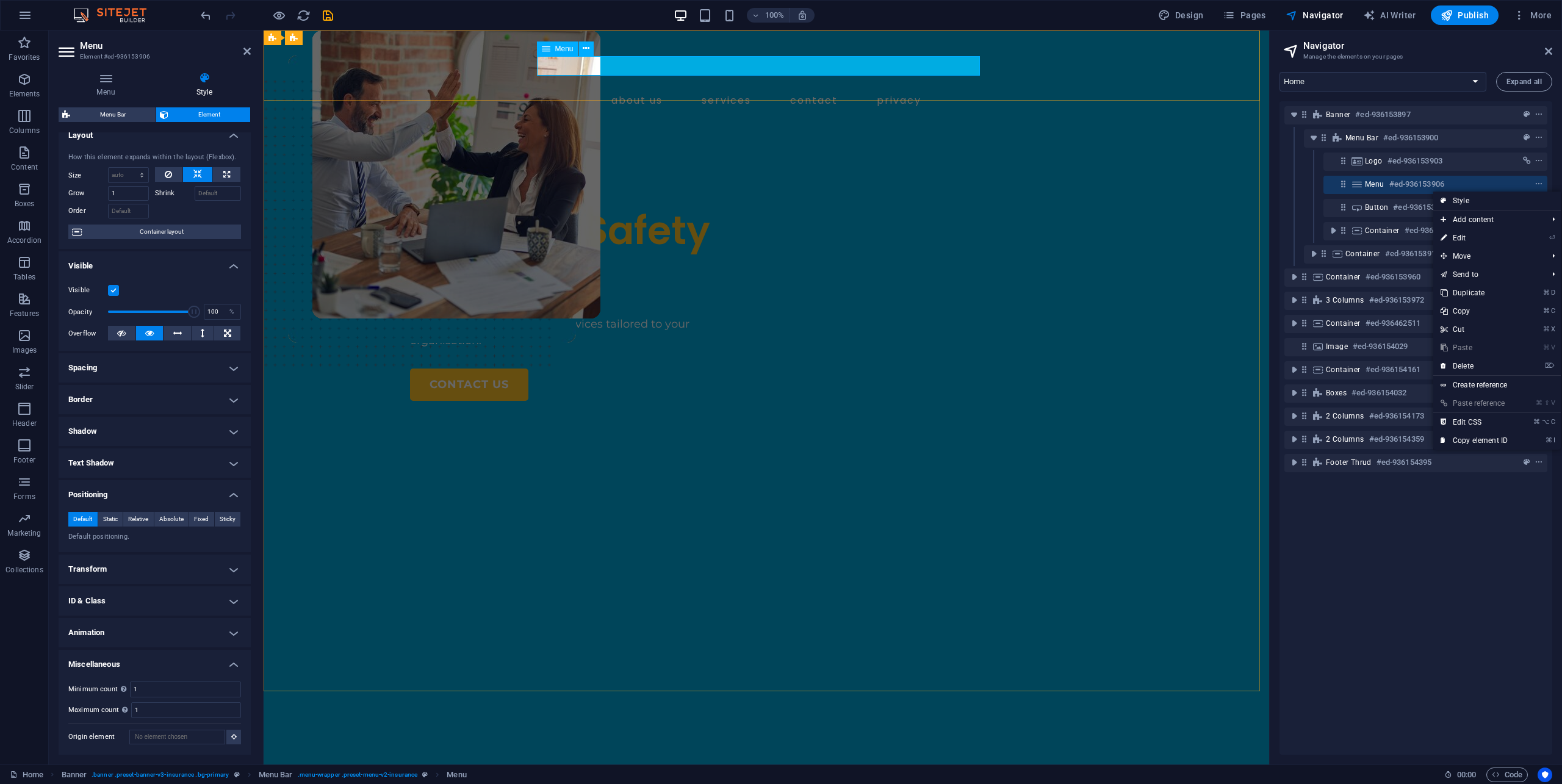
click at [1432, 190] on h6 "#ed-936153906" at bounding box center [1417, 184] width 55 height 14
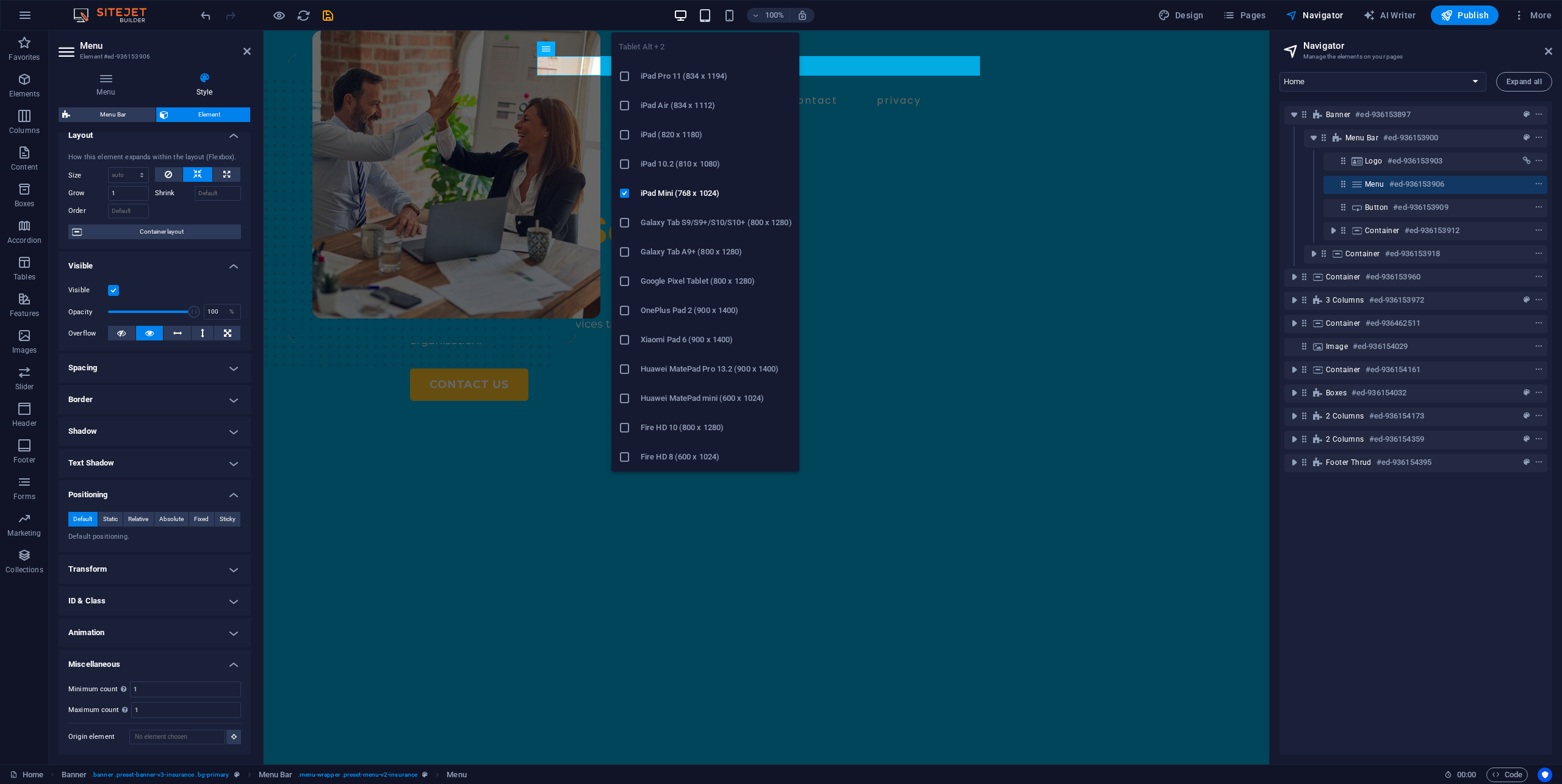
click at [706, 18] on icon "button" at bounding box center [705, 15] width 14 height 14
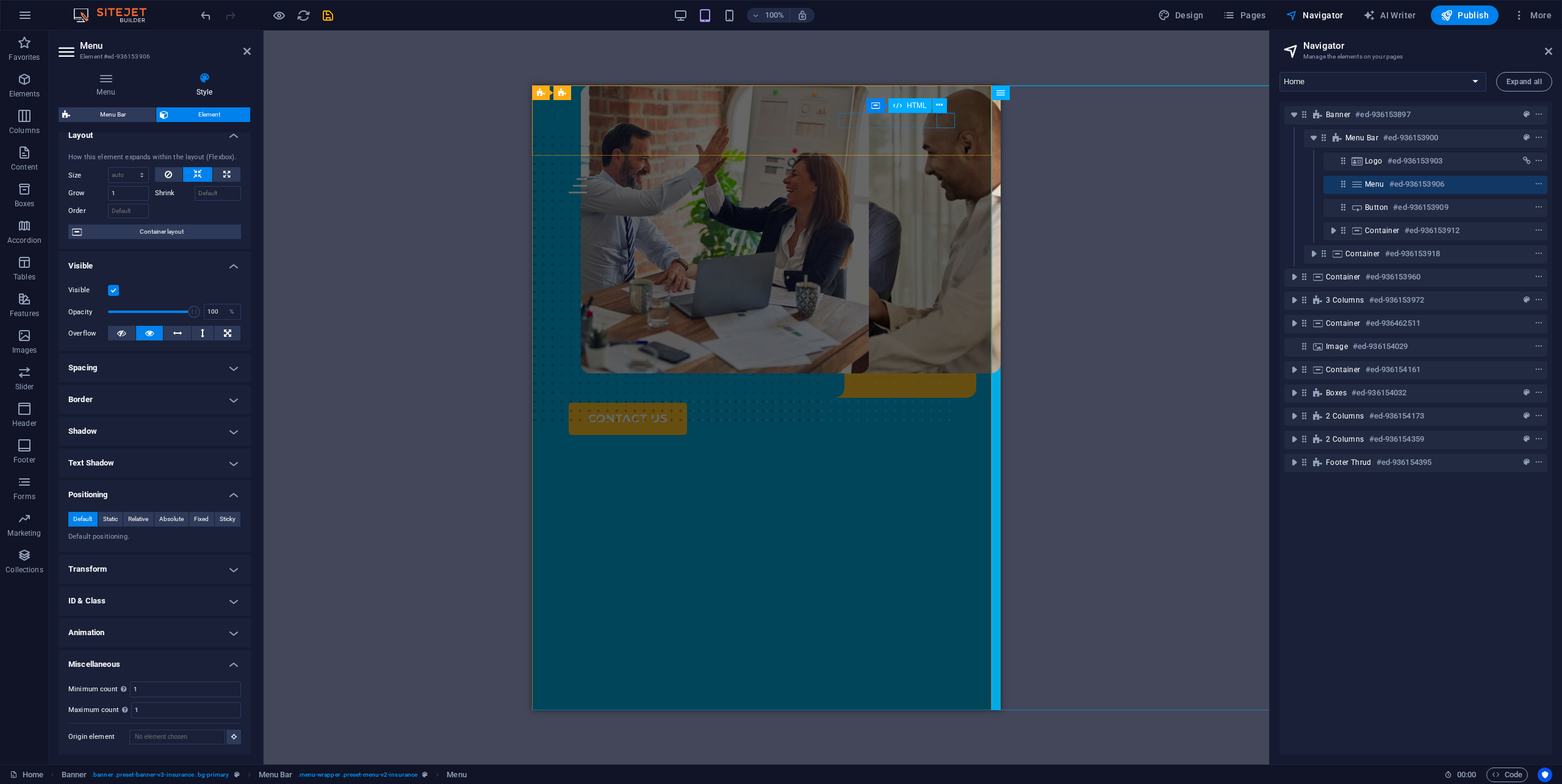
click at [949, 177] on div "Menu" at bounding box center [765, 185] width 395 height 15
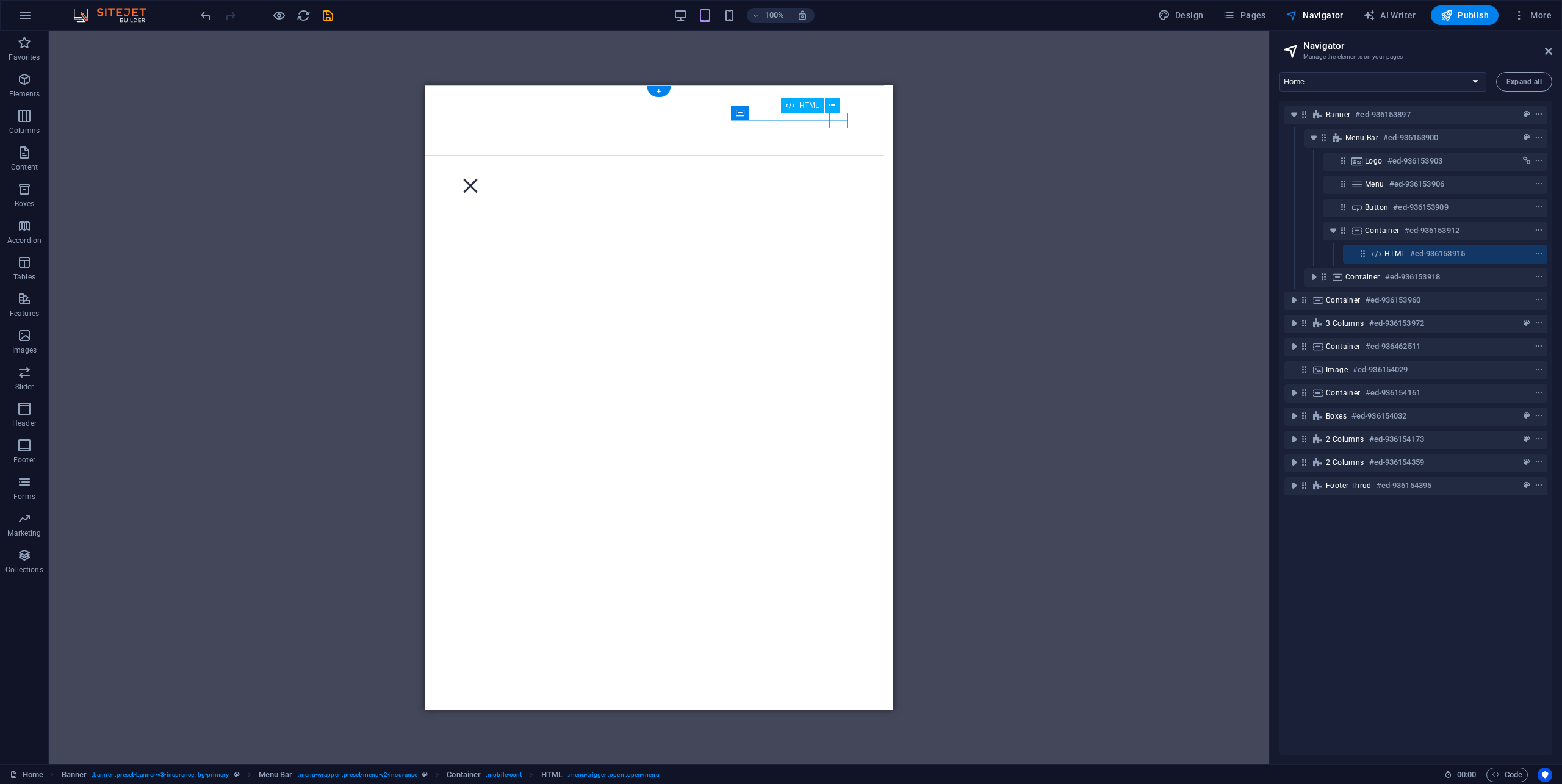
click at [479, 177] on div "Menu" at bounding box center [470, 185] width 18 height 15
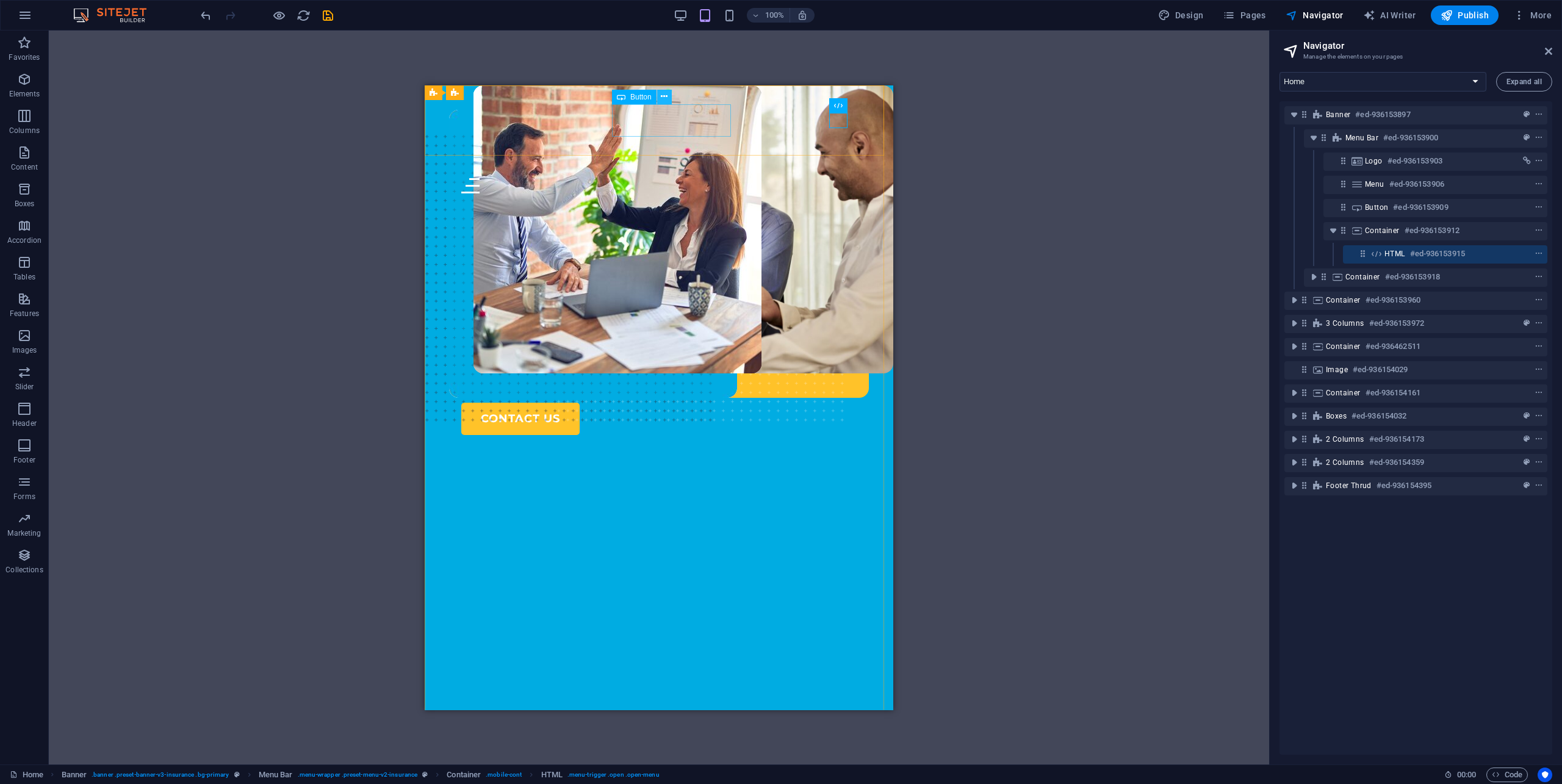
click at [664, 97] on icon at bounding box center [664, 97] width 7 height 13
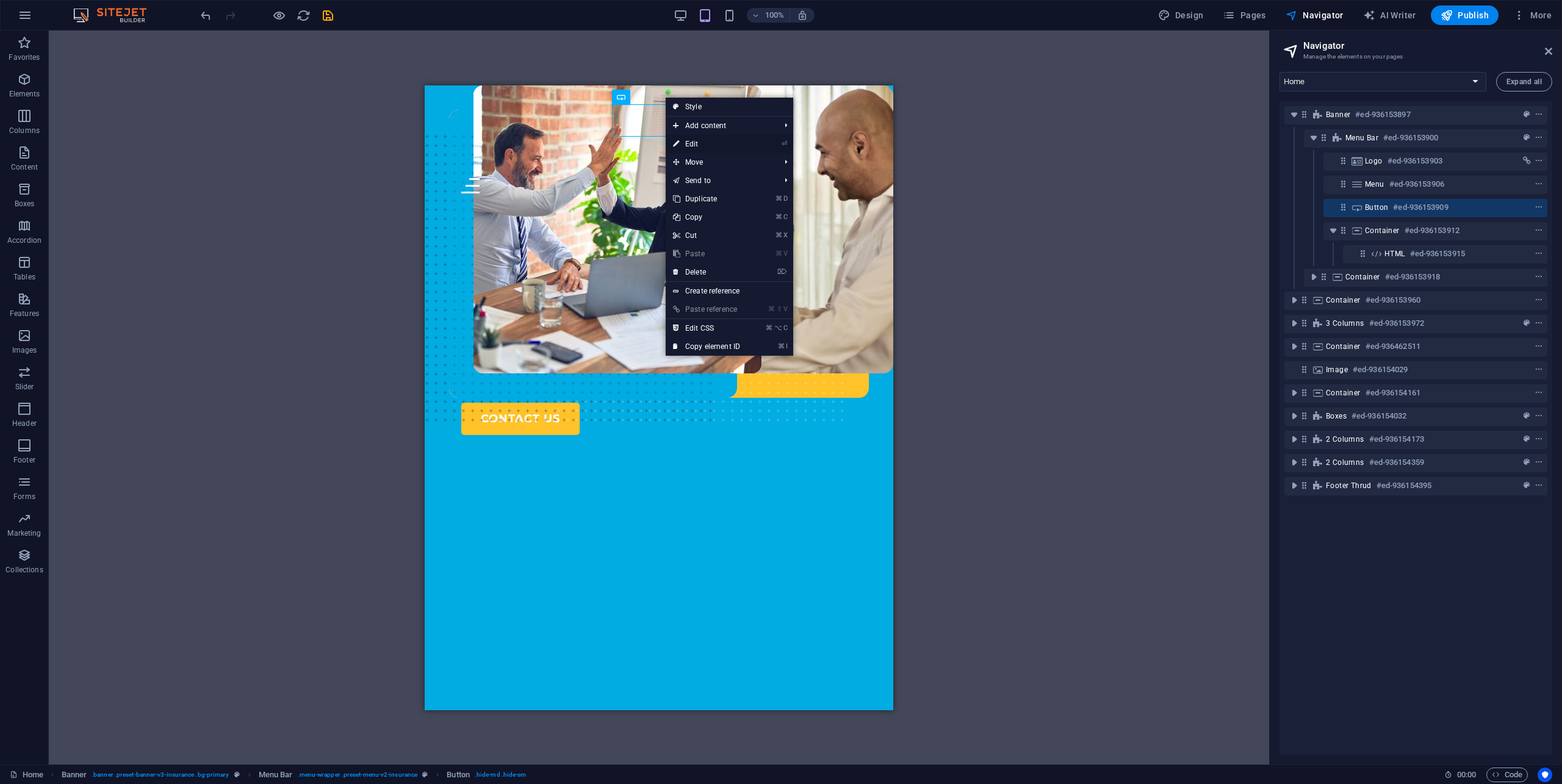
click at [691, 145] on link "⏎ Edit" at bounding box center [707, 143] width 81 height 18
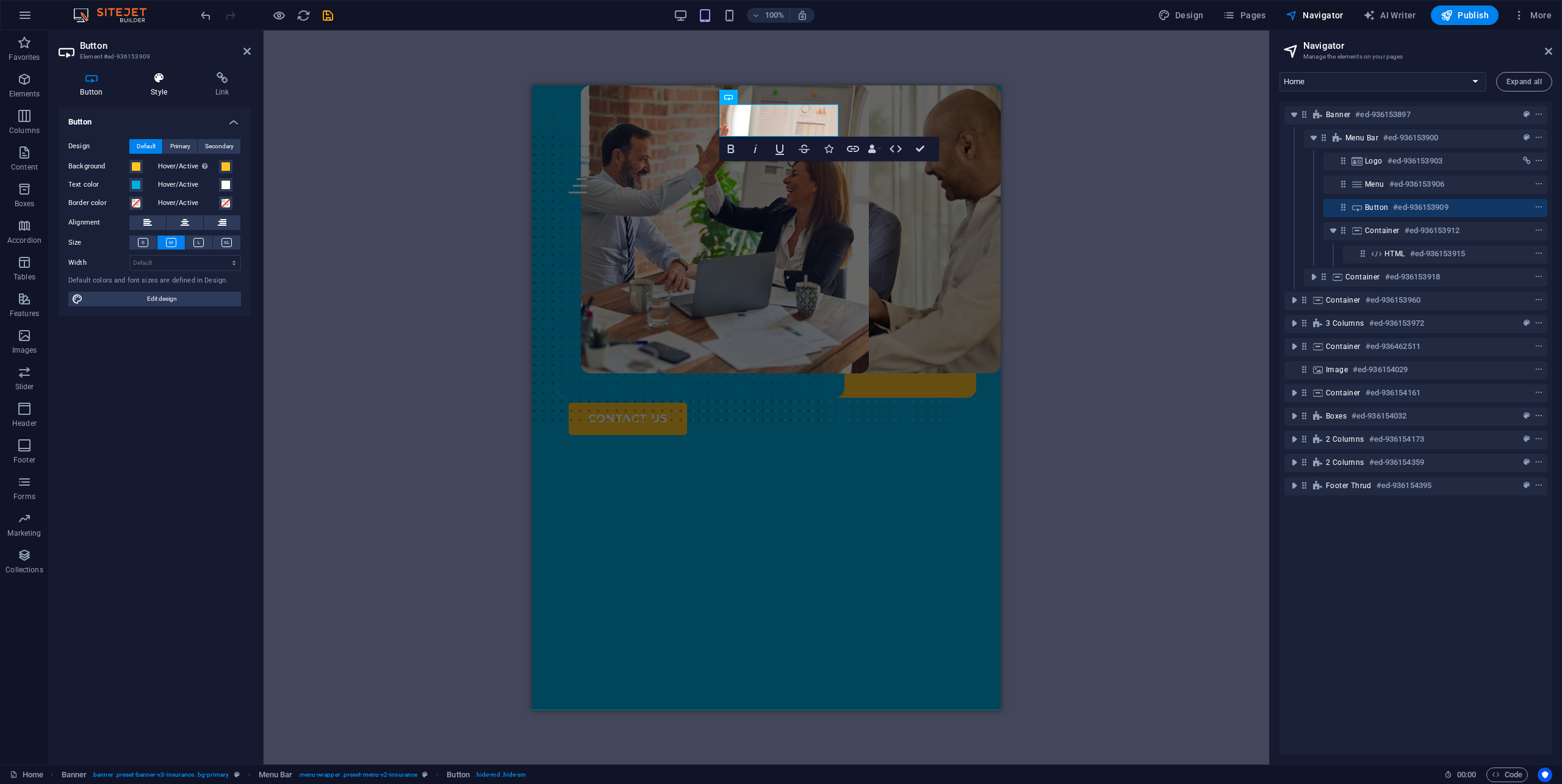
click at [160, 80] on icon at bounding box center [159, 78] width 60 height 12
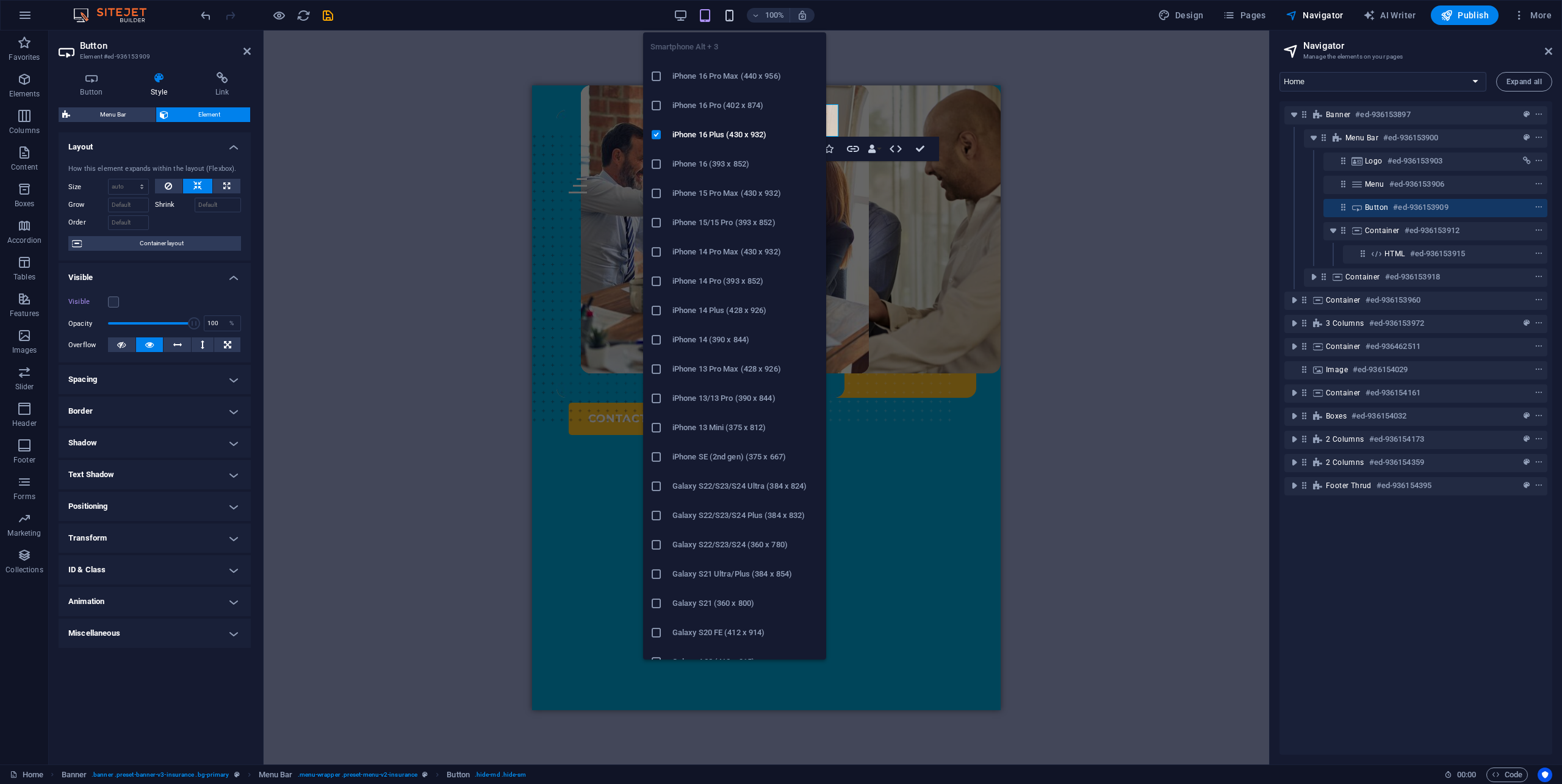
click at [731, 20] on icon "button" at bounding box center [729, 15] width 14 height 14
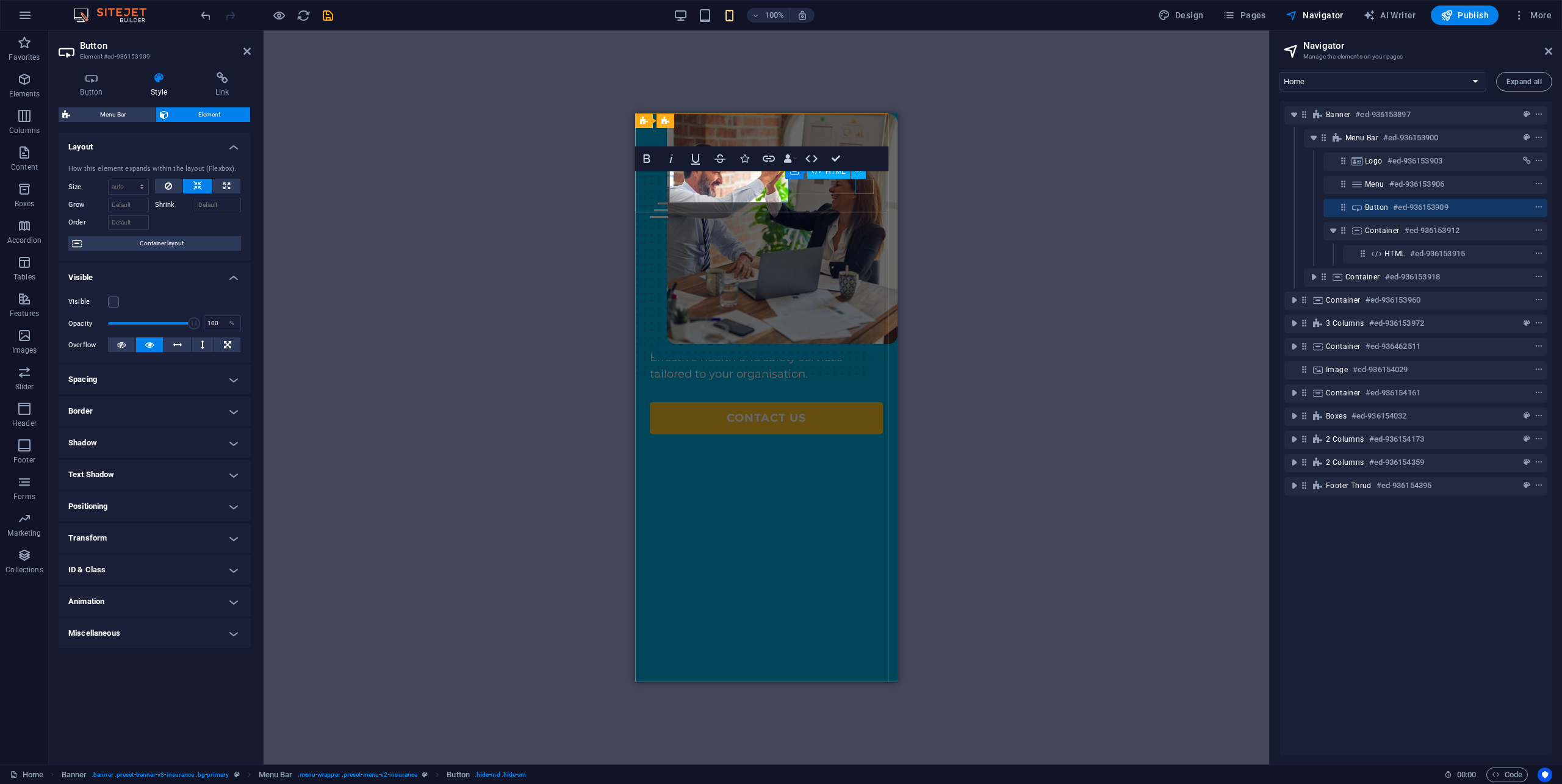
click at [862, 202] on div "Menu" at bounding box center [766, 209] width 233 height 15
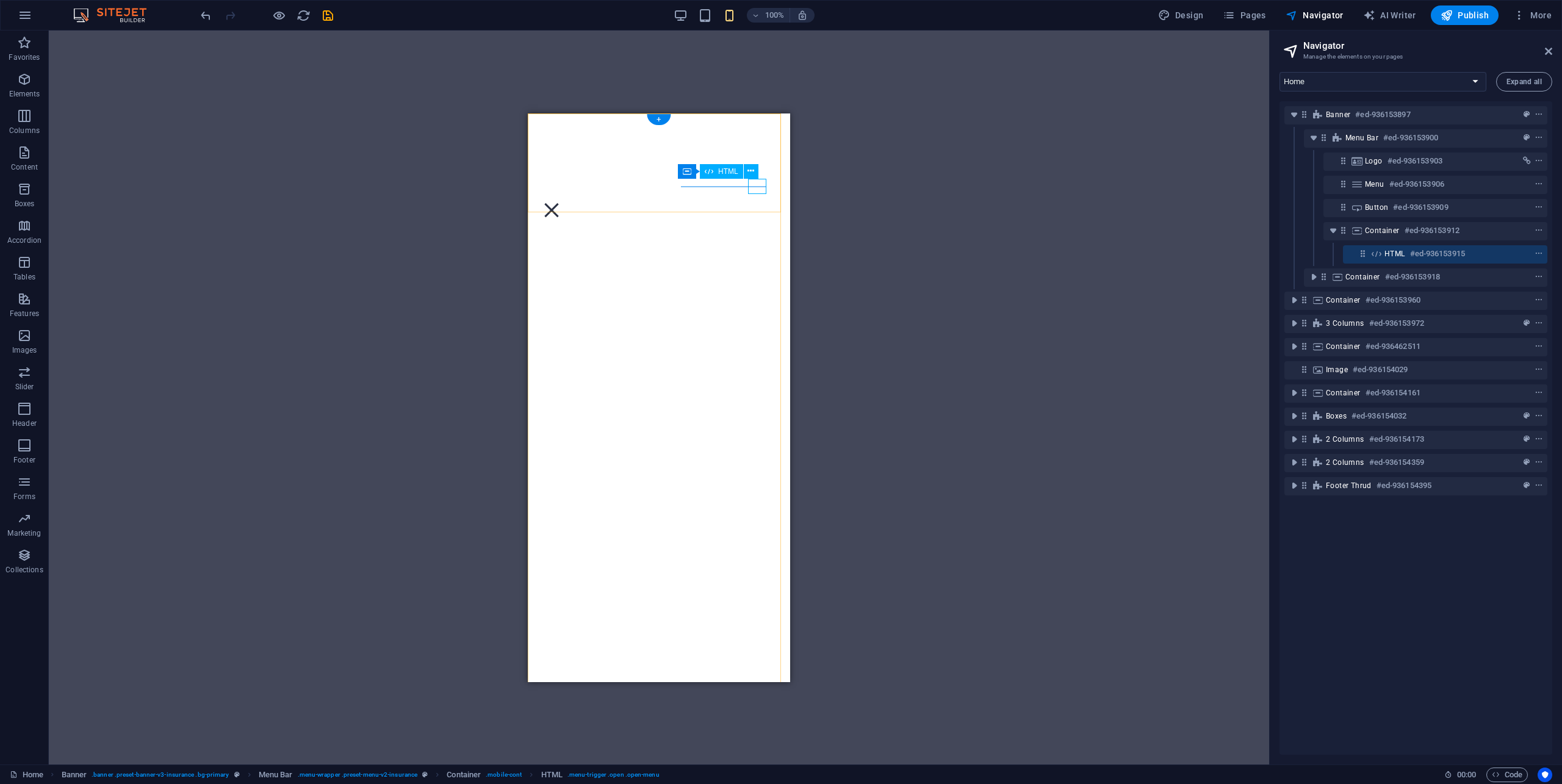
click at [561, 202] on div "Menu" at bounding box center [551, 209] width 18 height 15
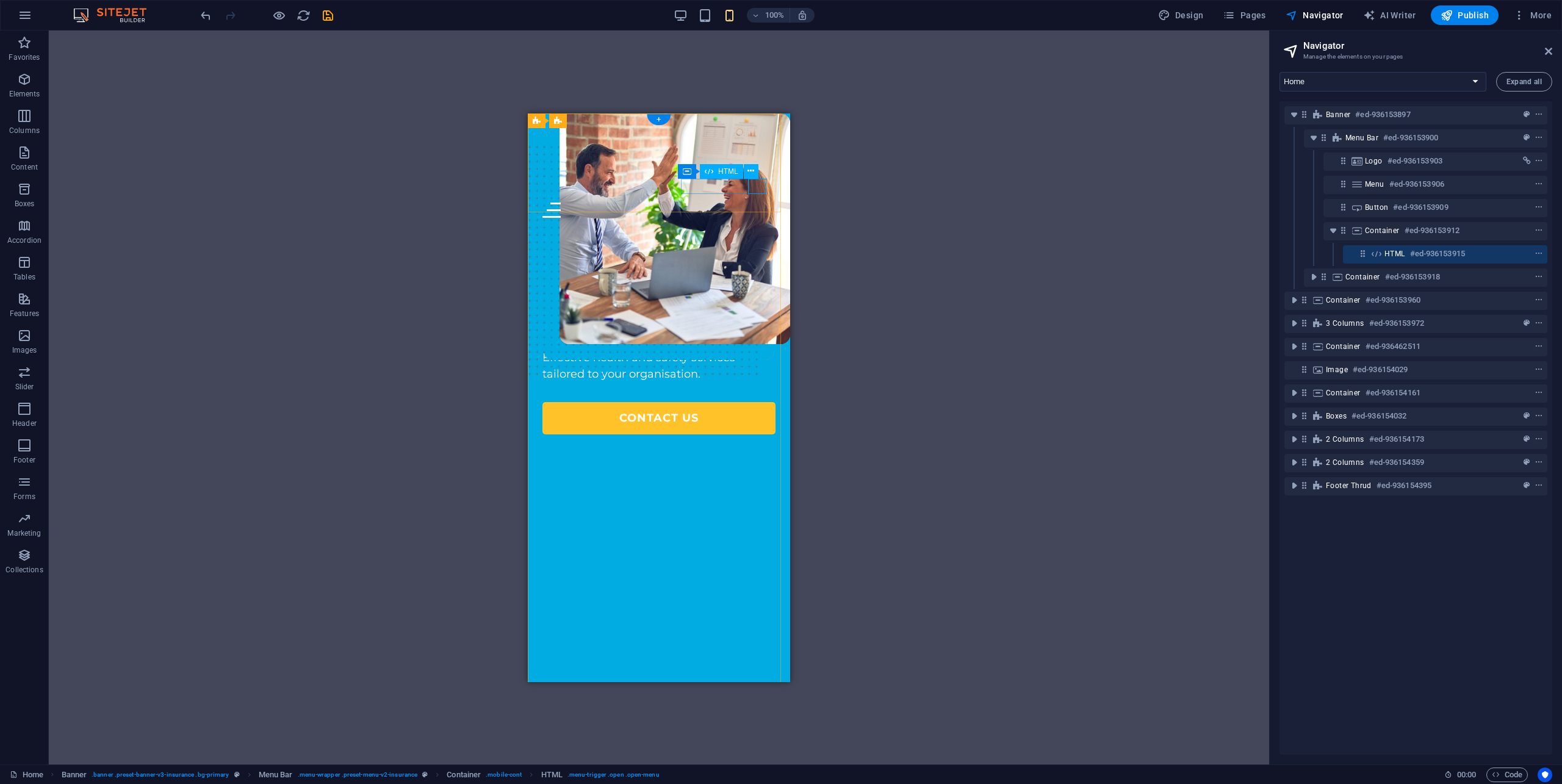
click at [753, 202] on div "Menu" at bounding box center [659, 209] width 233 height 15
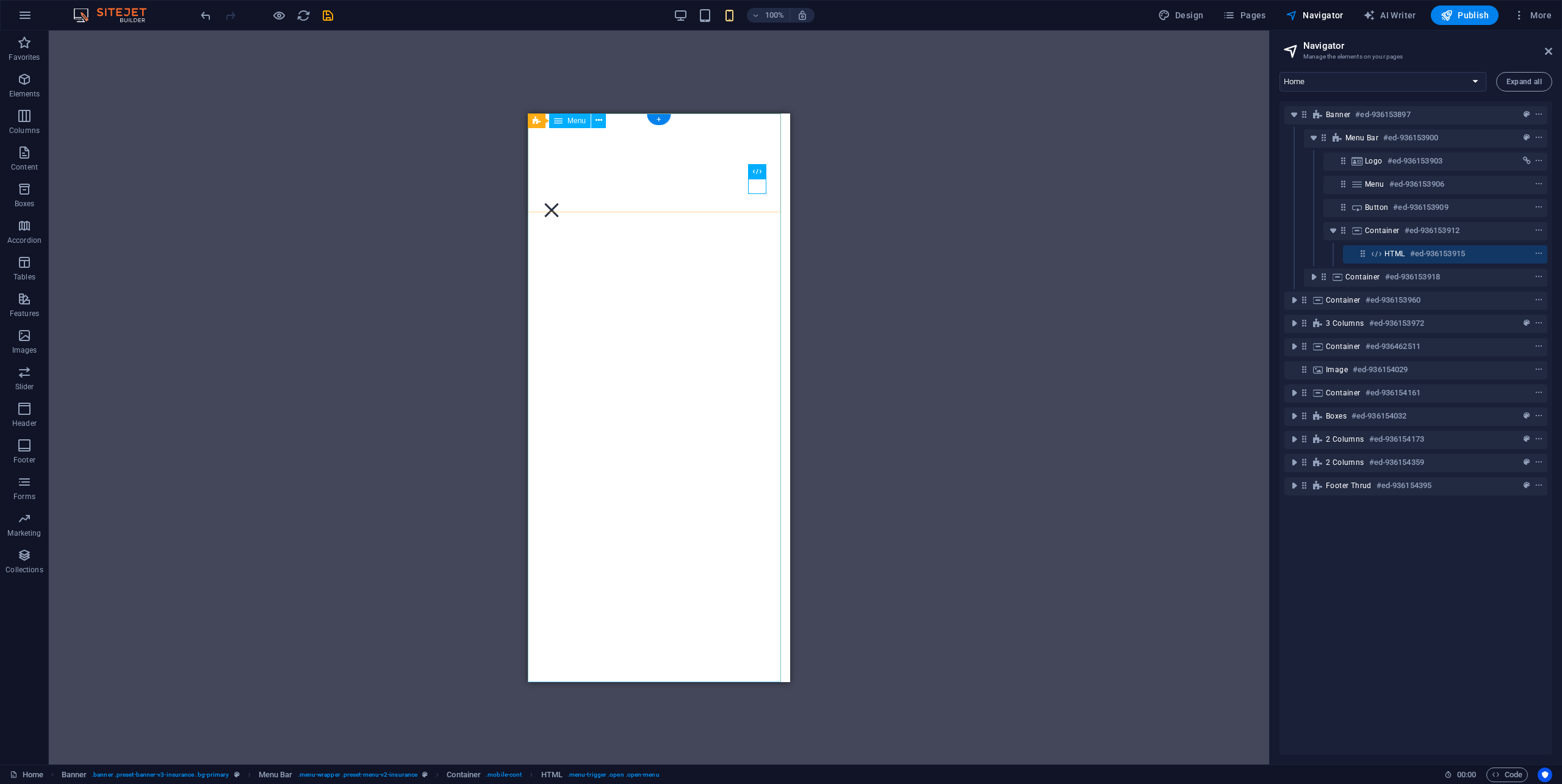
click at [640, 185] on nav "About us Services Contact Privacy" at bounding box center [658, 397] width 262 height 568
click at [572, 122] on div "Menu" at bounding box center [591, 120] width 42 height 14
drag, startPoint x: 590, startPoint y: 122, endPoint x: 628, endPoint y: 123, distance: 38.0
click at [590, 122] on span "Menu" at bounding box center [598, 121] width 18 height 8
click at [1535, 186] on icon "context-menu" at bounding box center [1538, 184] width 9 height 9
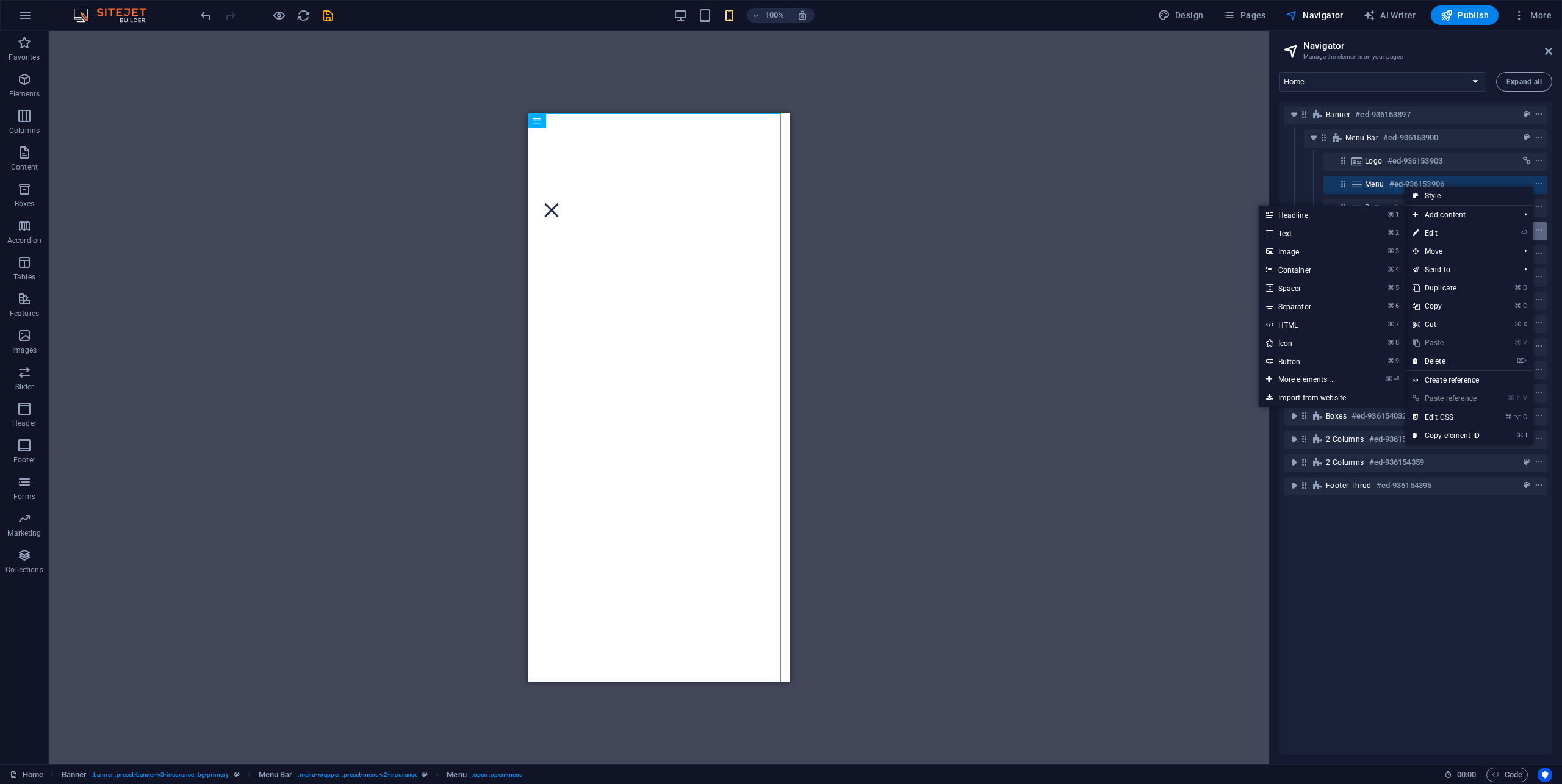
click at [1475, 241] on link "⏎ Edit" at bounding box center [1445, 232] width 81 height 18
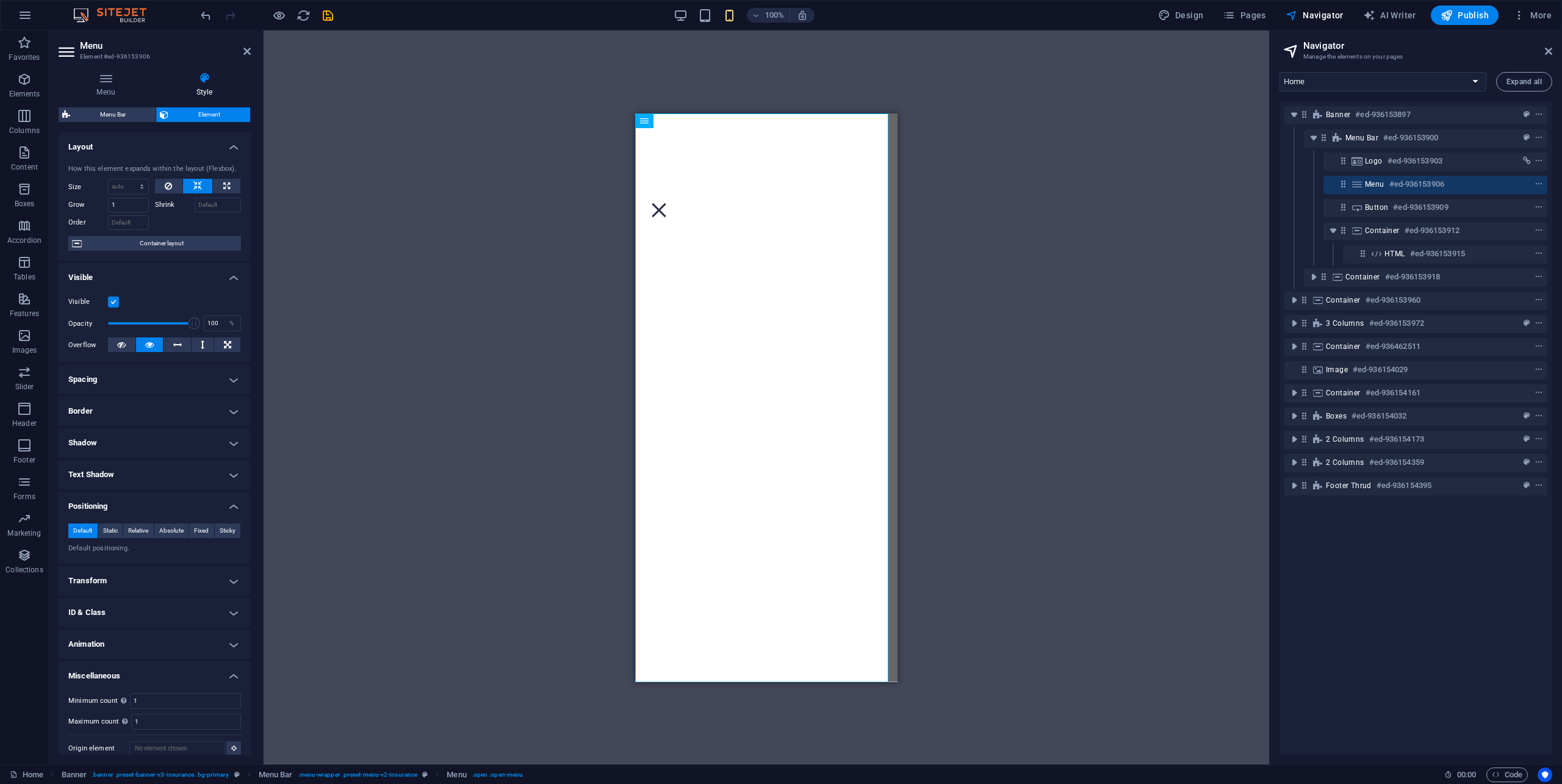
click at [226, 503] on h4 "Positioning" at bounding box center [154, 502] width 192 height 22
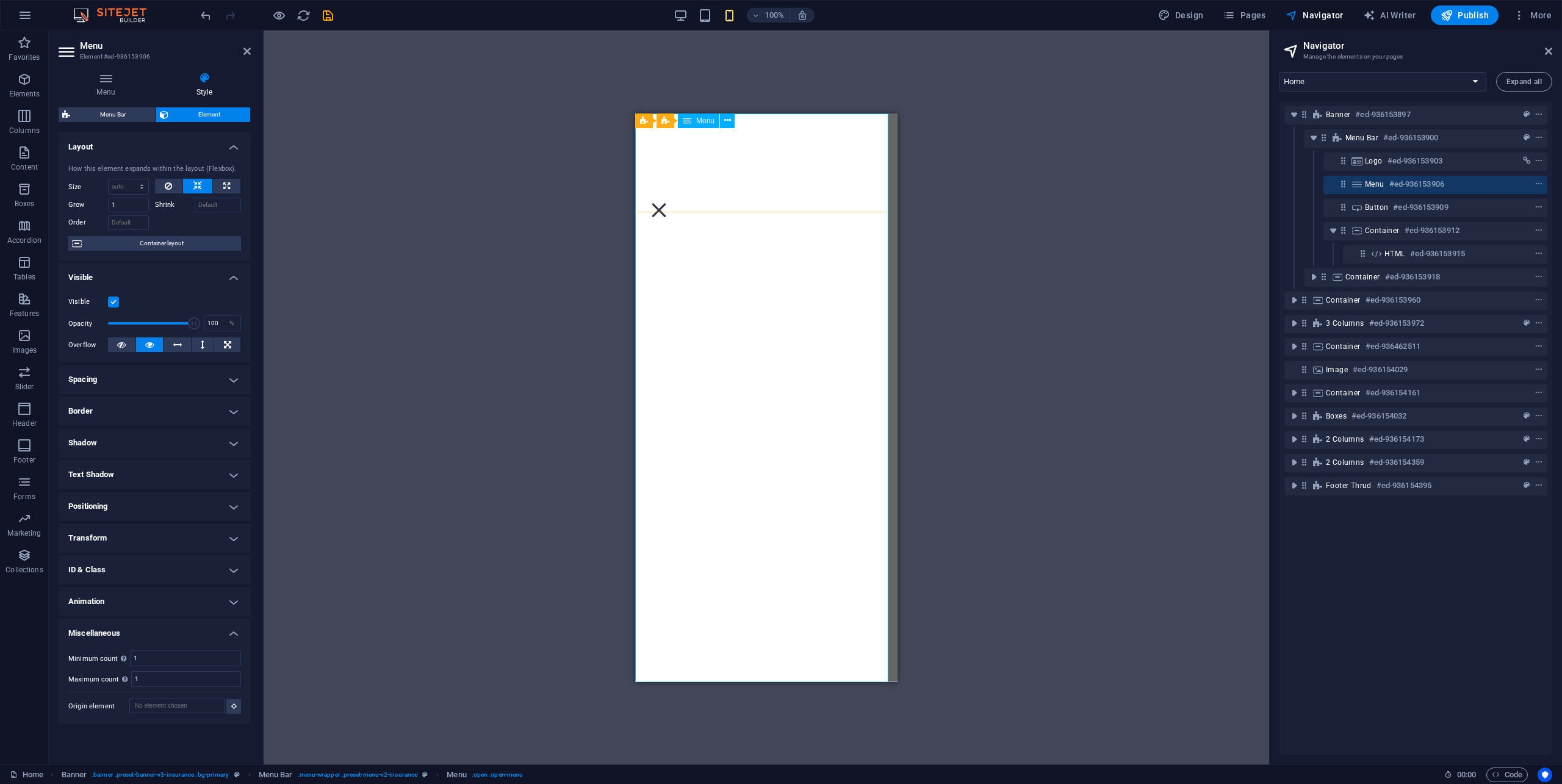
click at [755, 210] on nav "About us Services Contact Privacy" at bounding box center [766, 397] width 262 height 568
click at [755, 181] on nav "About us Services Contact Privacy" at bounding box center [766, 397] width 262 height 568
click at [102, 78] on icon at bounding box center [106, 78] width 95 height 12
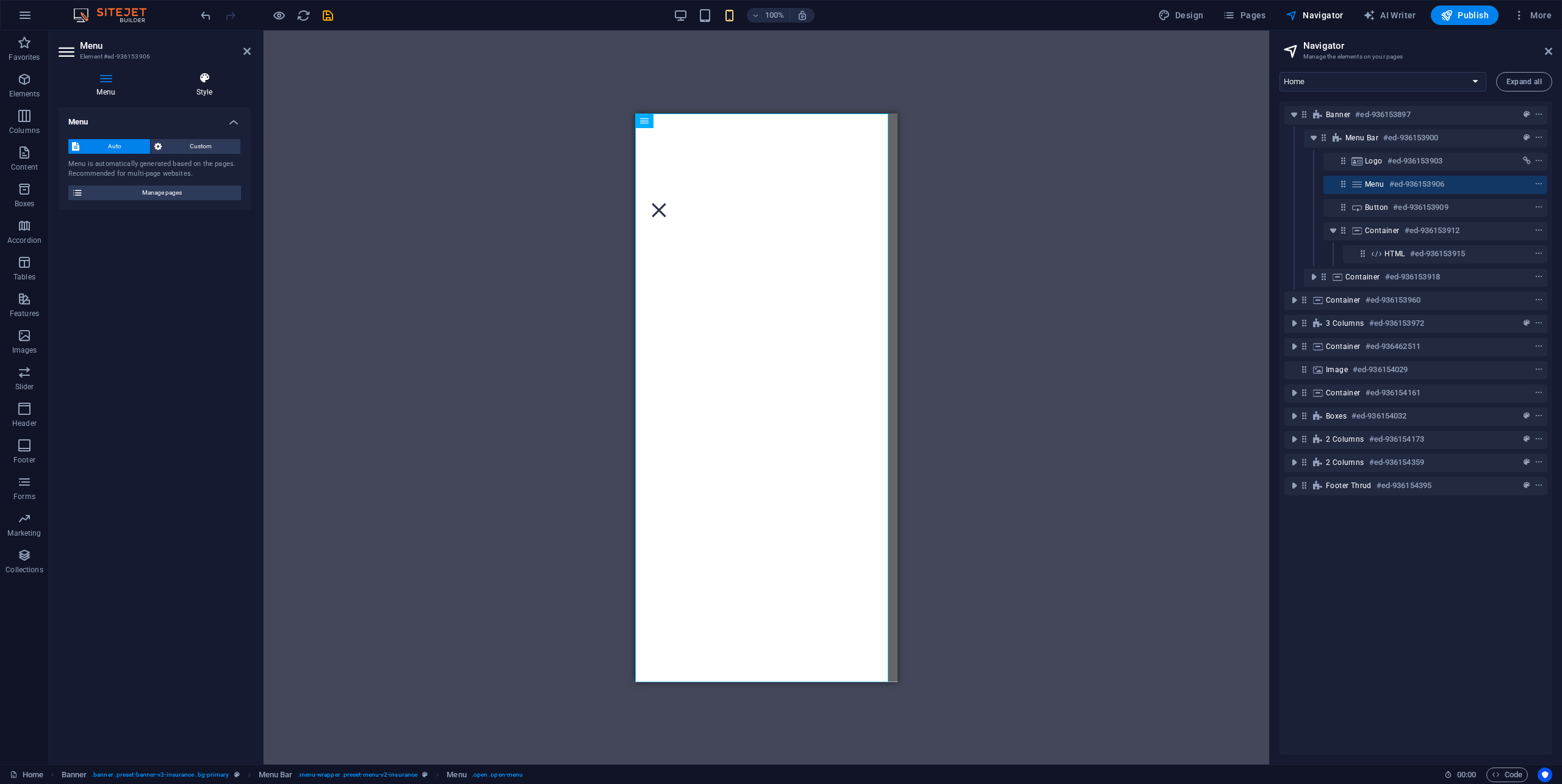
click at [206, 81] on icon at bounding box center [205, 78] width 93 height 12
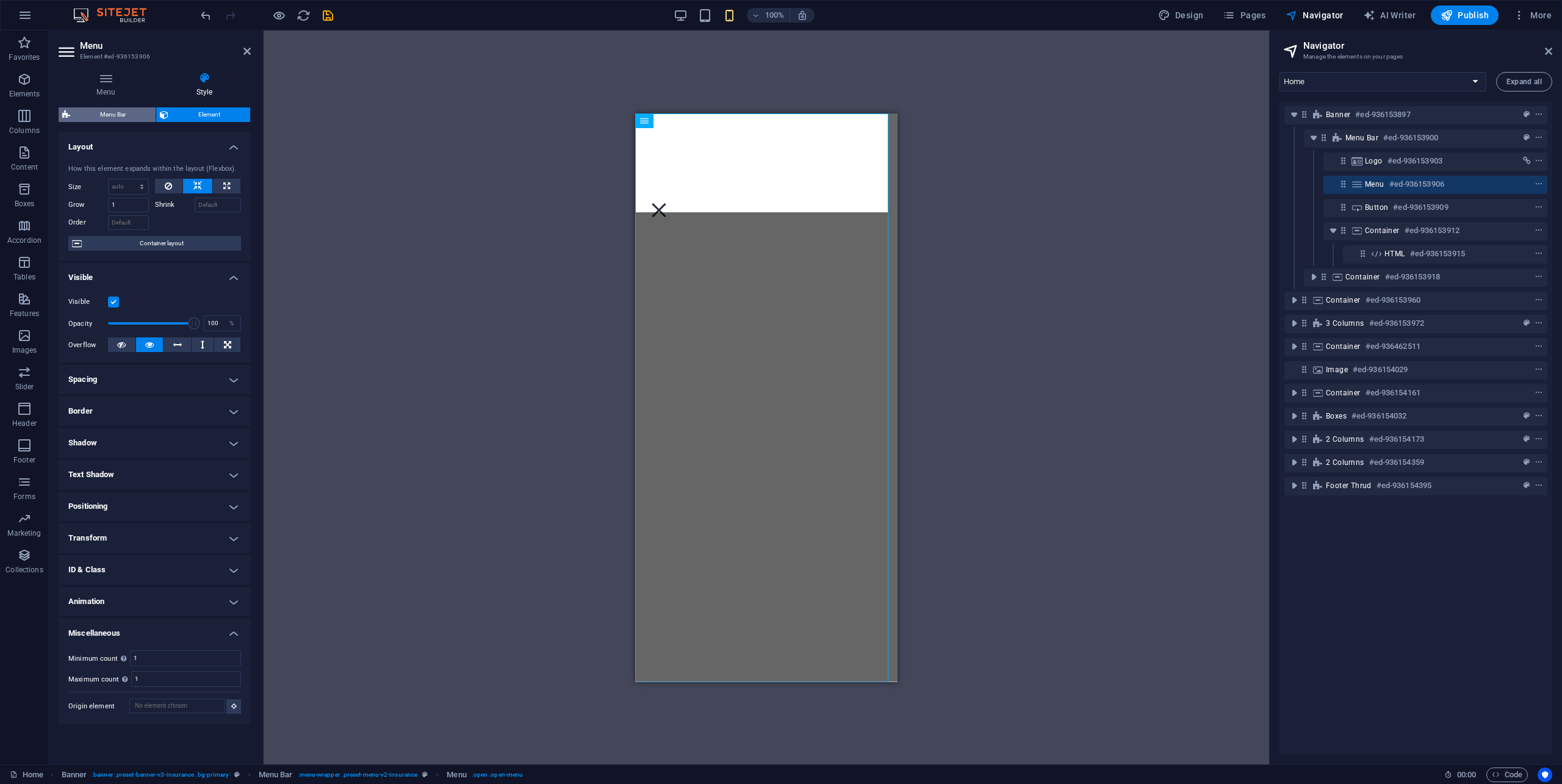
click at [111, 119] on span "Menu Bar" at bounding box center [113, 114] width 78 height 14
select select "rem"
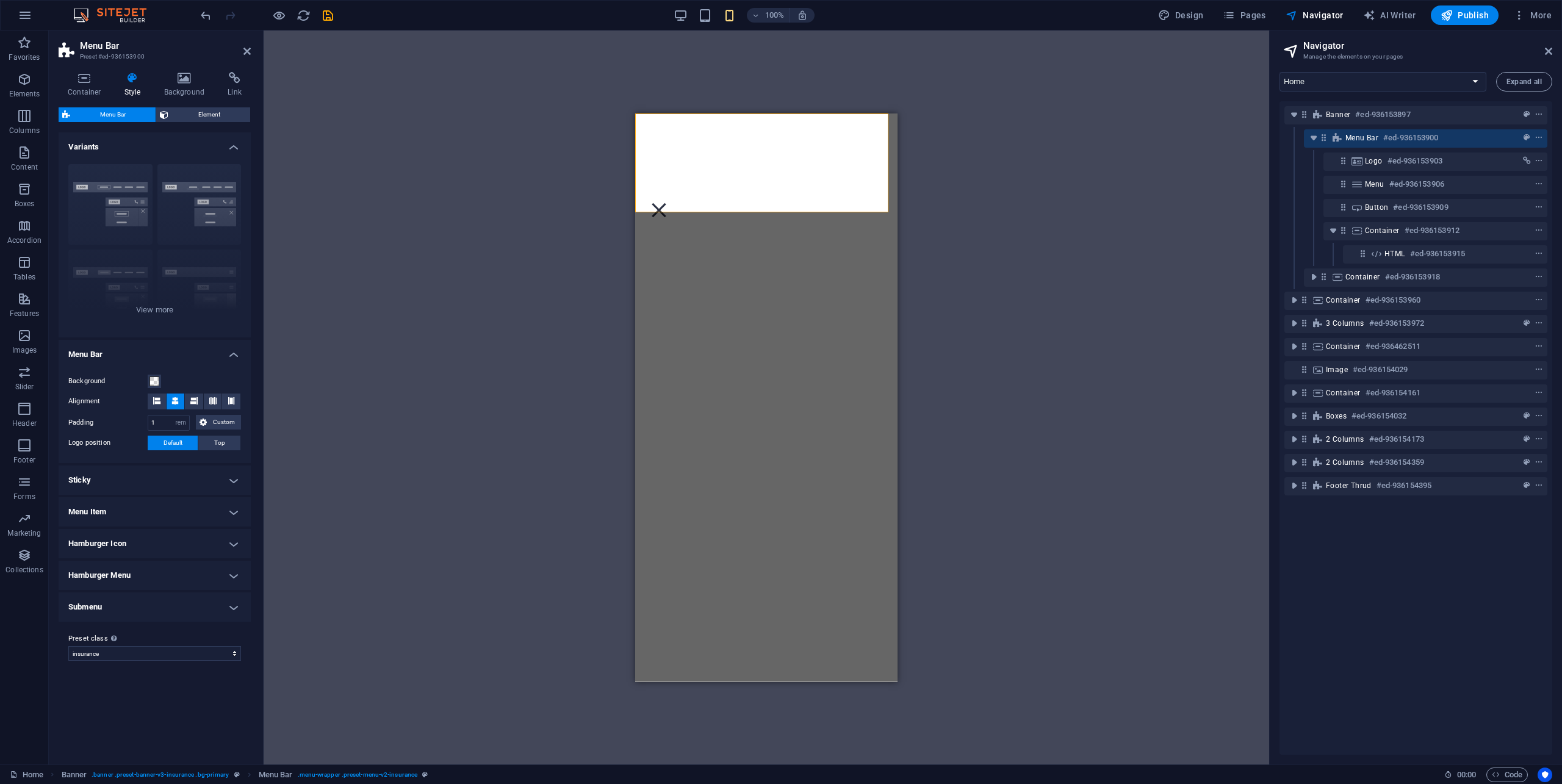
click at [203, 520] on h4 "Menu Item" at bounding box center [154, 511] width 192 height 29
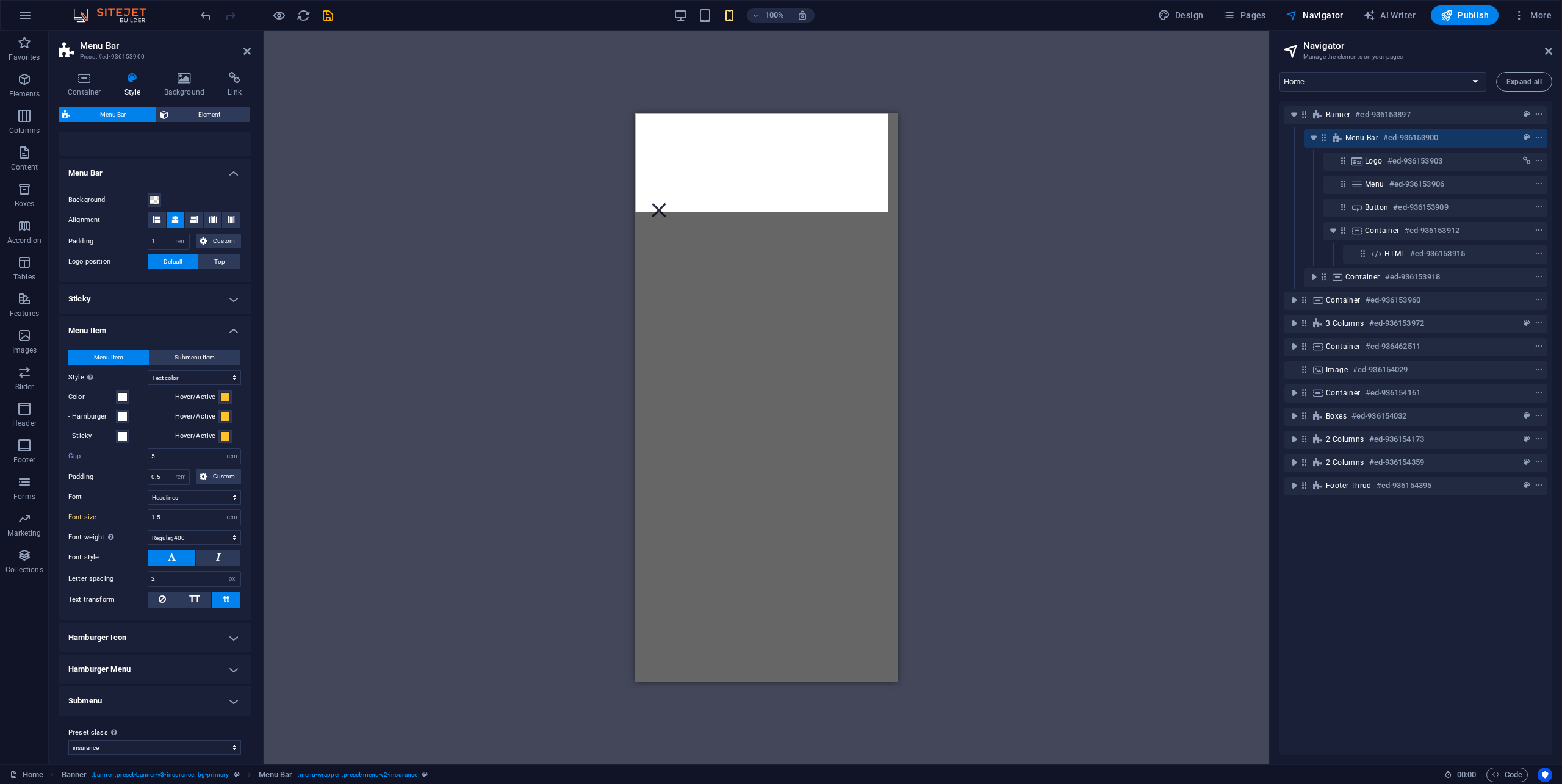
scroll to position [191, 0]
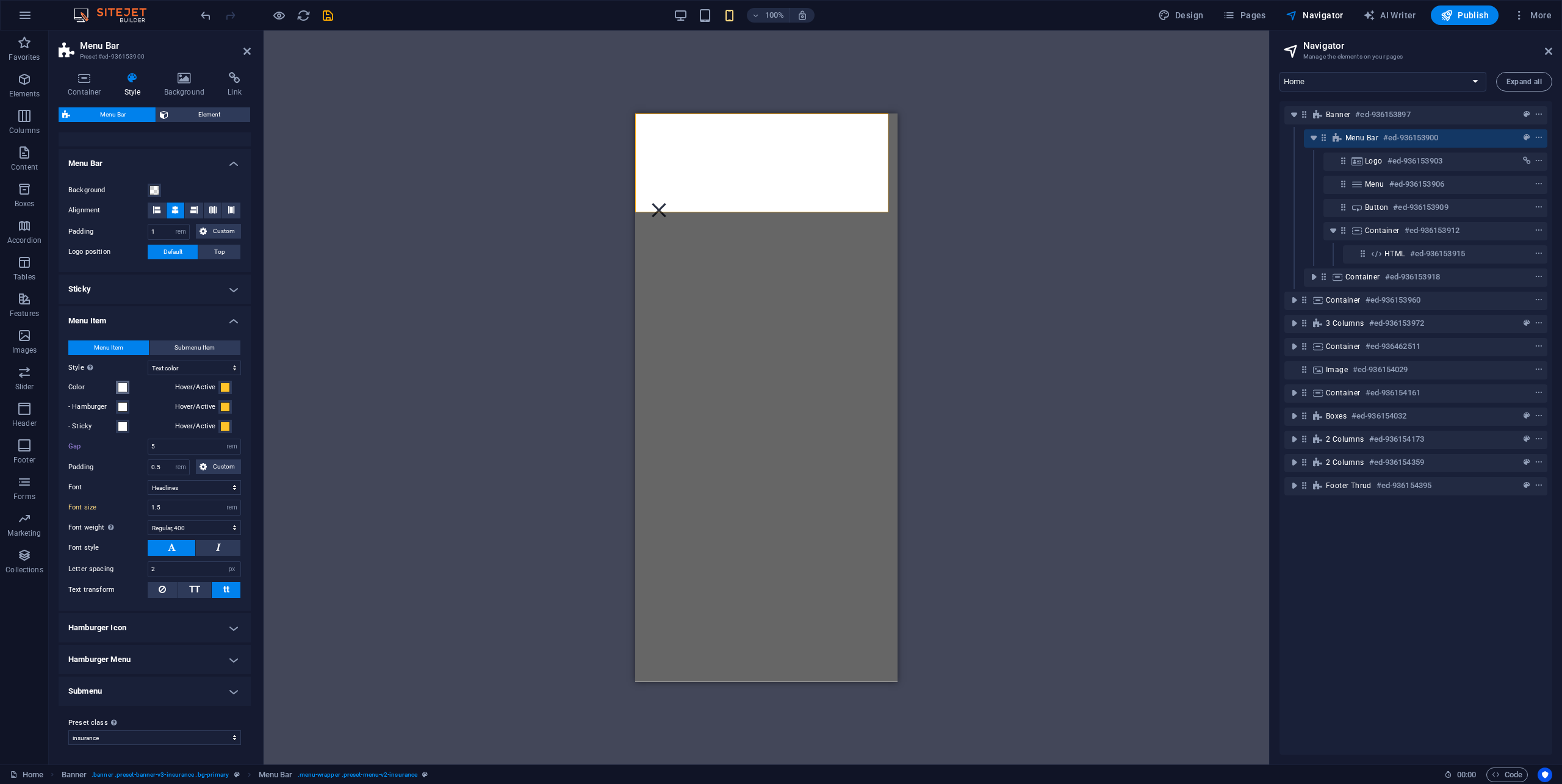
click at [122, 387] on span at bounding box center [122, 387] width 9 height 9
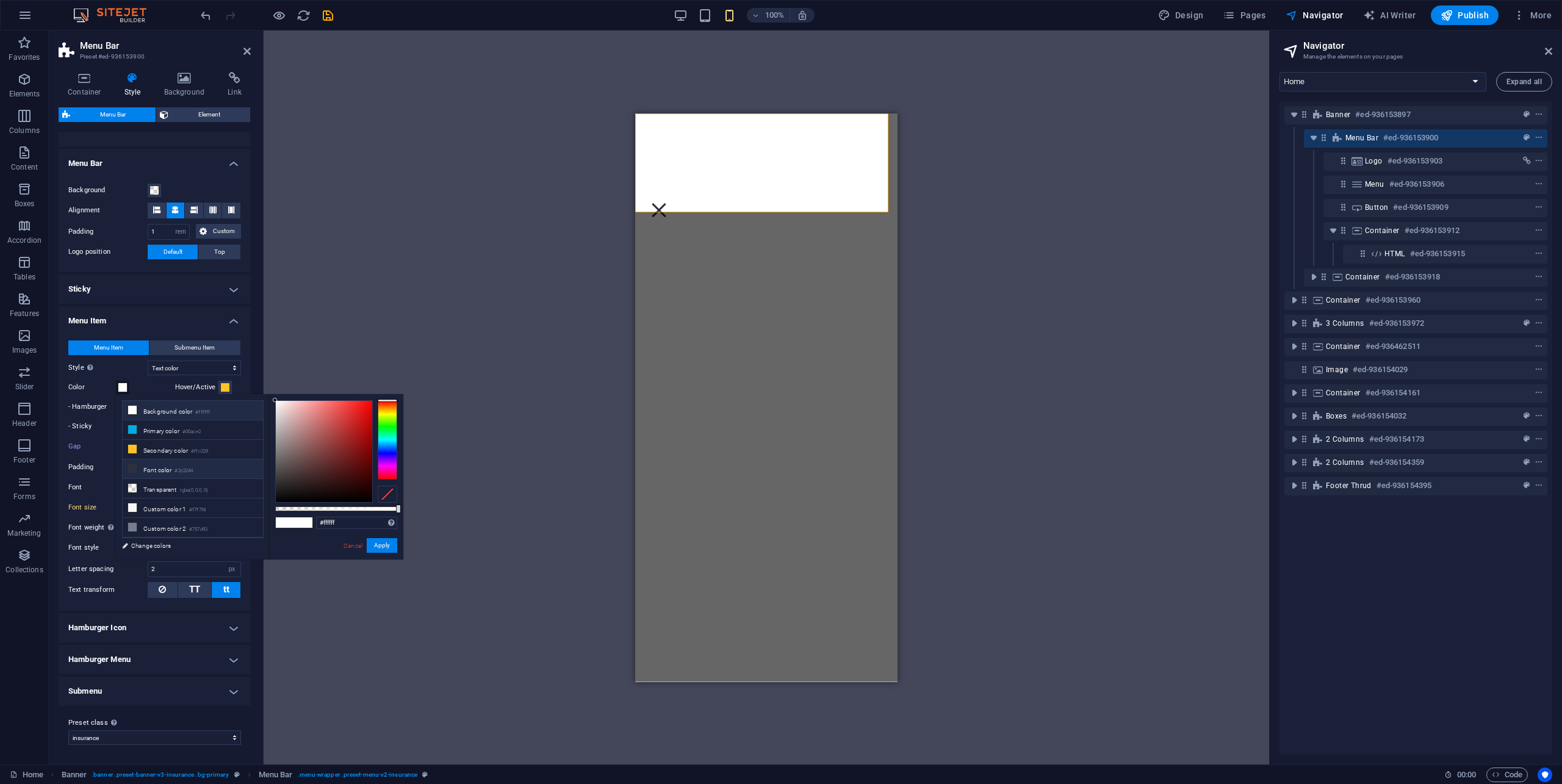
click at [146, 475] on li "Font color #2c3244" at bounding box center [192, 469] width 140 height 20
type input "#2c3244"
click at [384, 549] on button "Apply" at bounding box center [382, 544] width 30 height 14
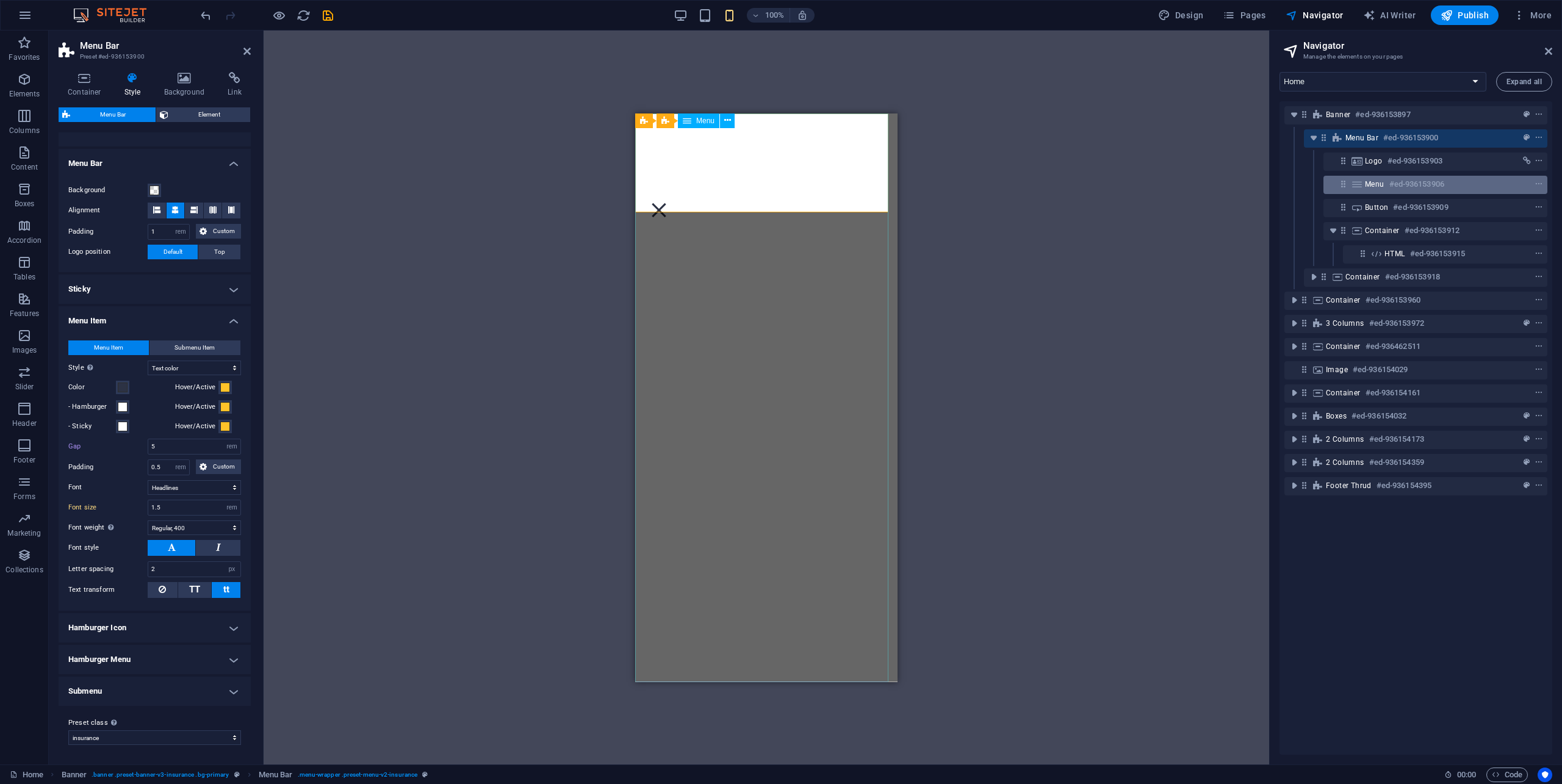
click at [1376, 186] on span "Menu" at bounding box center [1374, 184] width 20 height 9
click at [163, 650] on h4 "Hamburger Menu" at bounding box center [154, 659] width 192 height 29
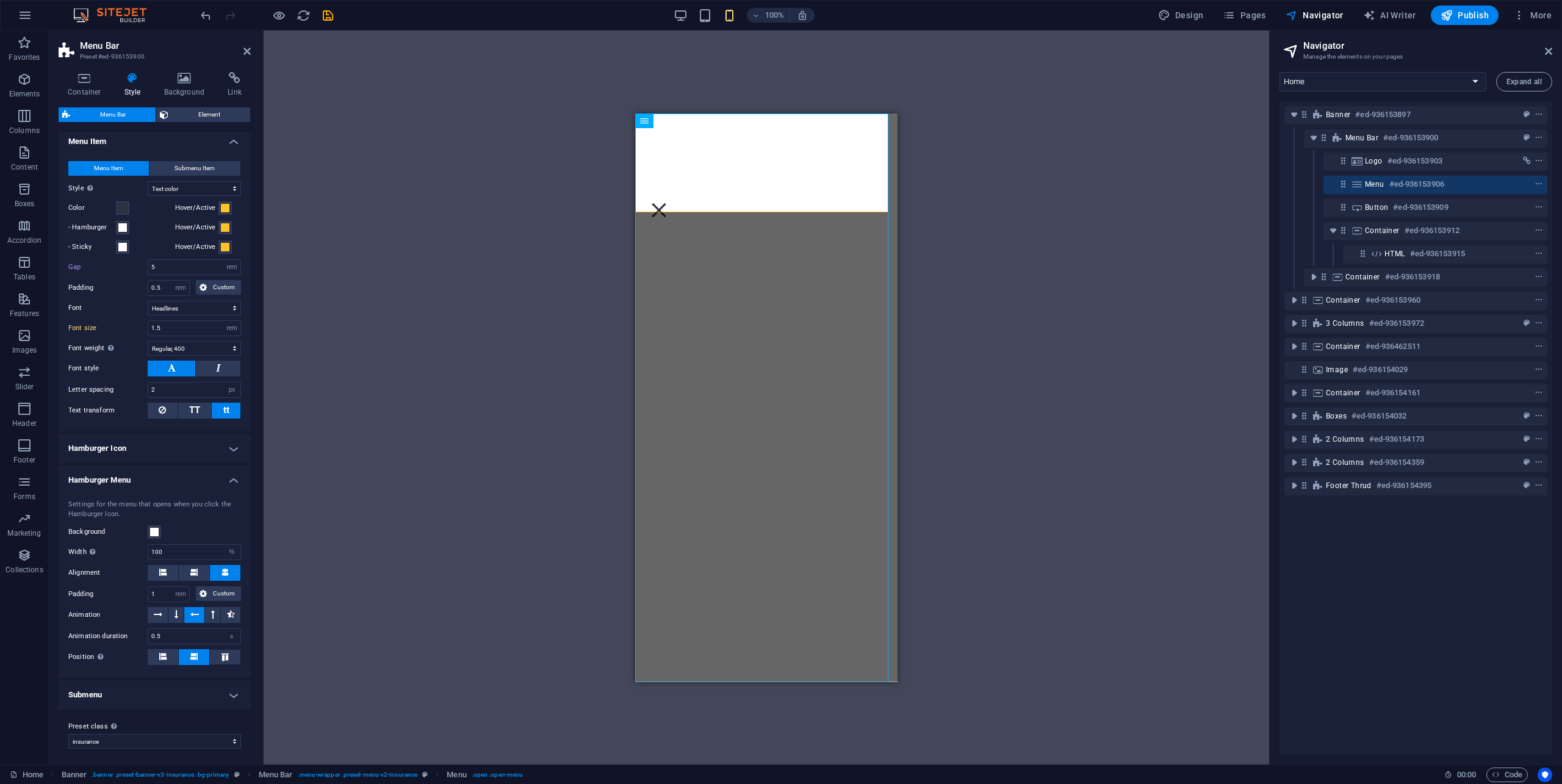
scroll to position [374, 0]
click at [153, 526] on span at bounding box center [154, 528] width 9 height 9
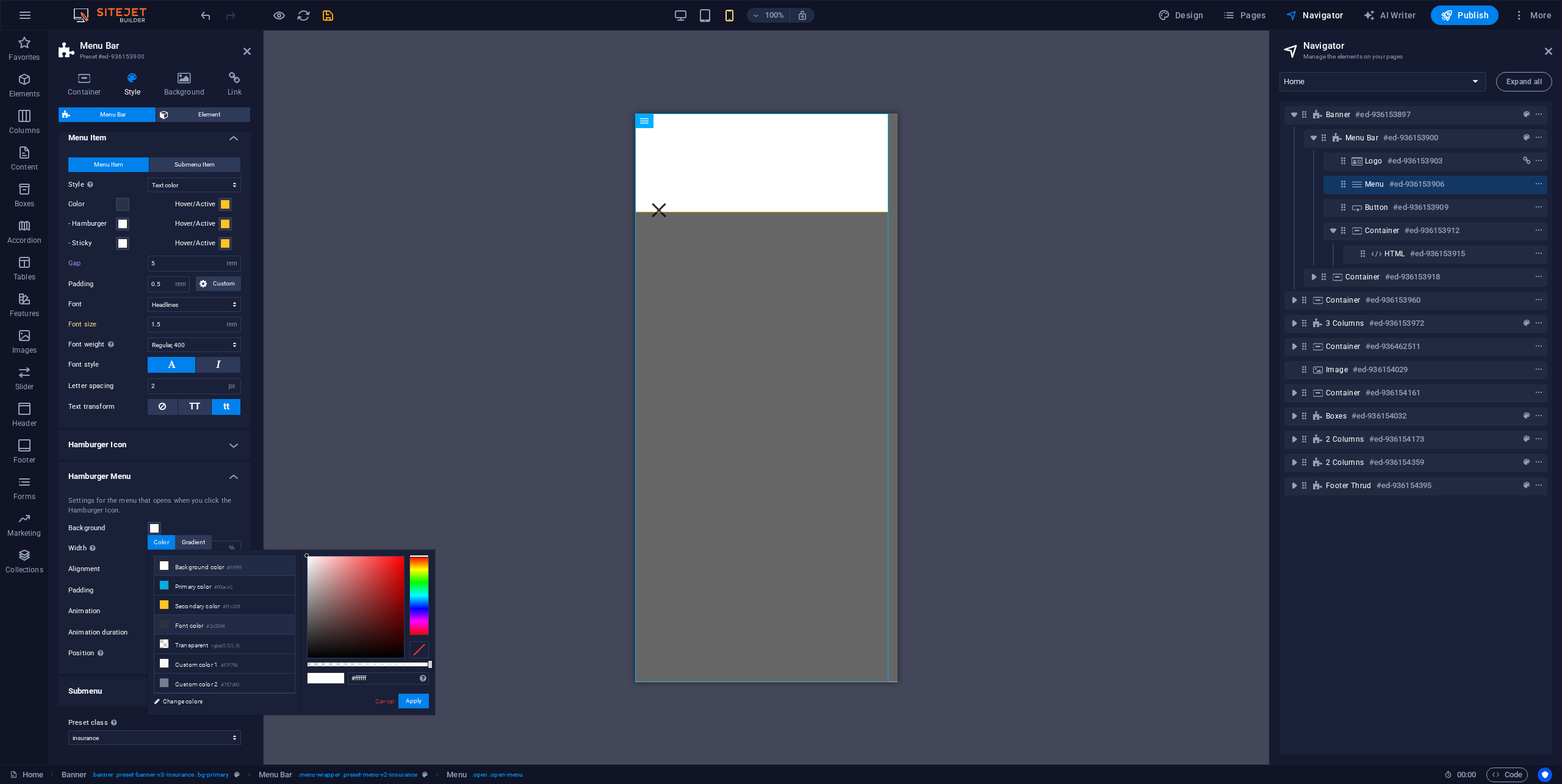
click at [206, 624] on li "Font color #2c3244" at bounding box center [224, 624] width 140 height 20
click at [417, 702] on button "Apply" at bounding box center [414, 700] width 30 height 14
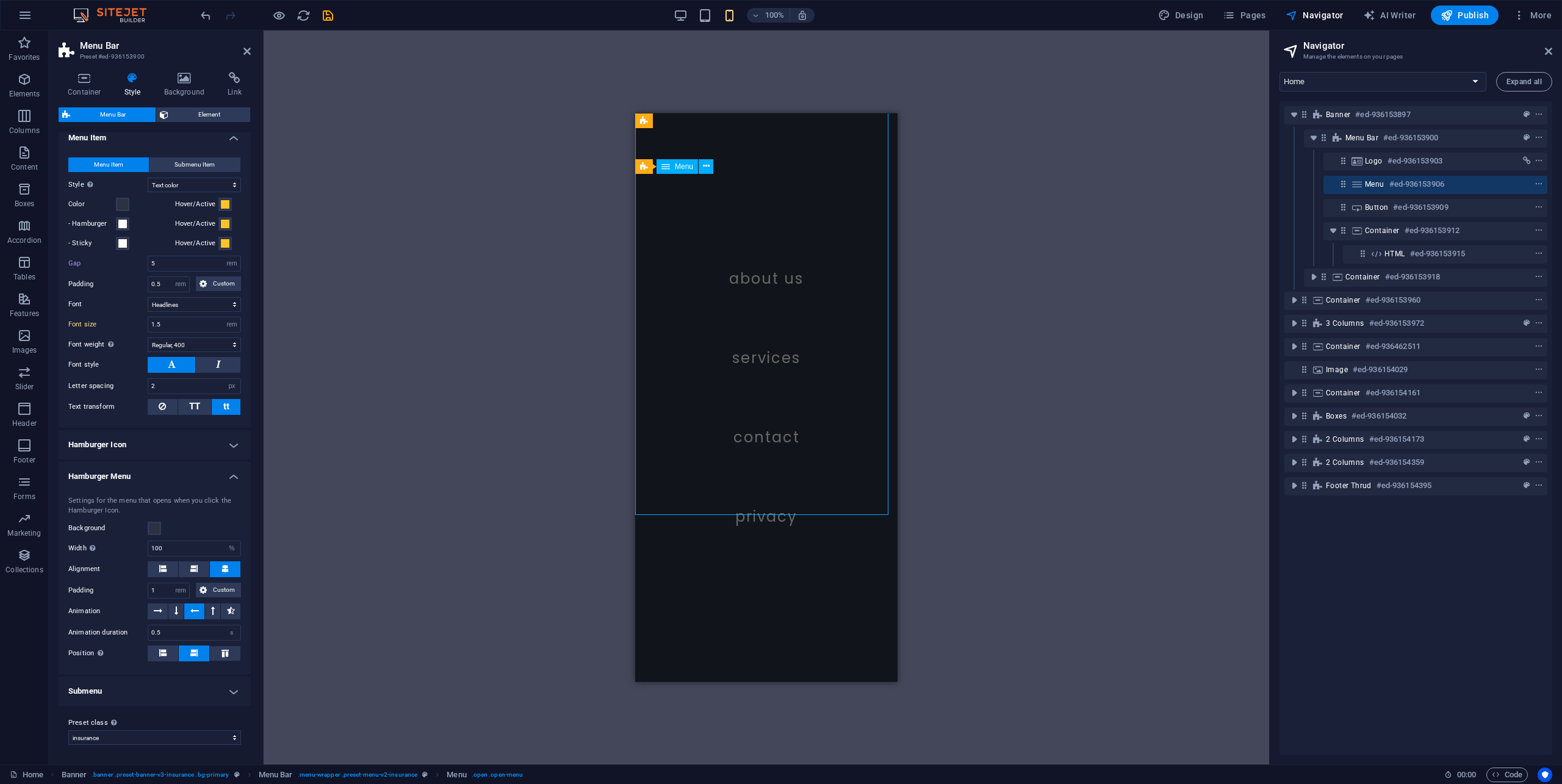
scroll to position [0, 0]
click at [153, 529] on span at bounding box center [154, 528] width 9 height 9
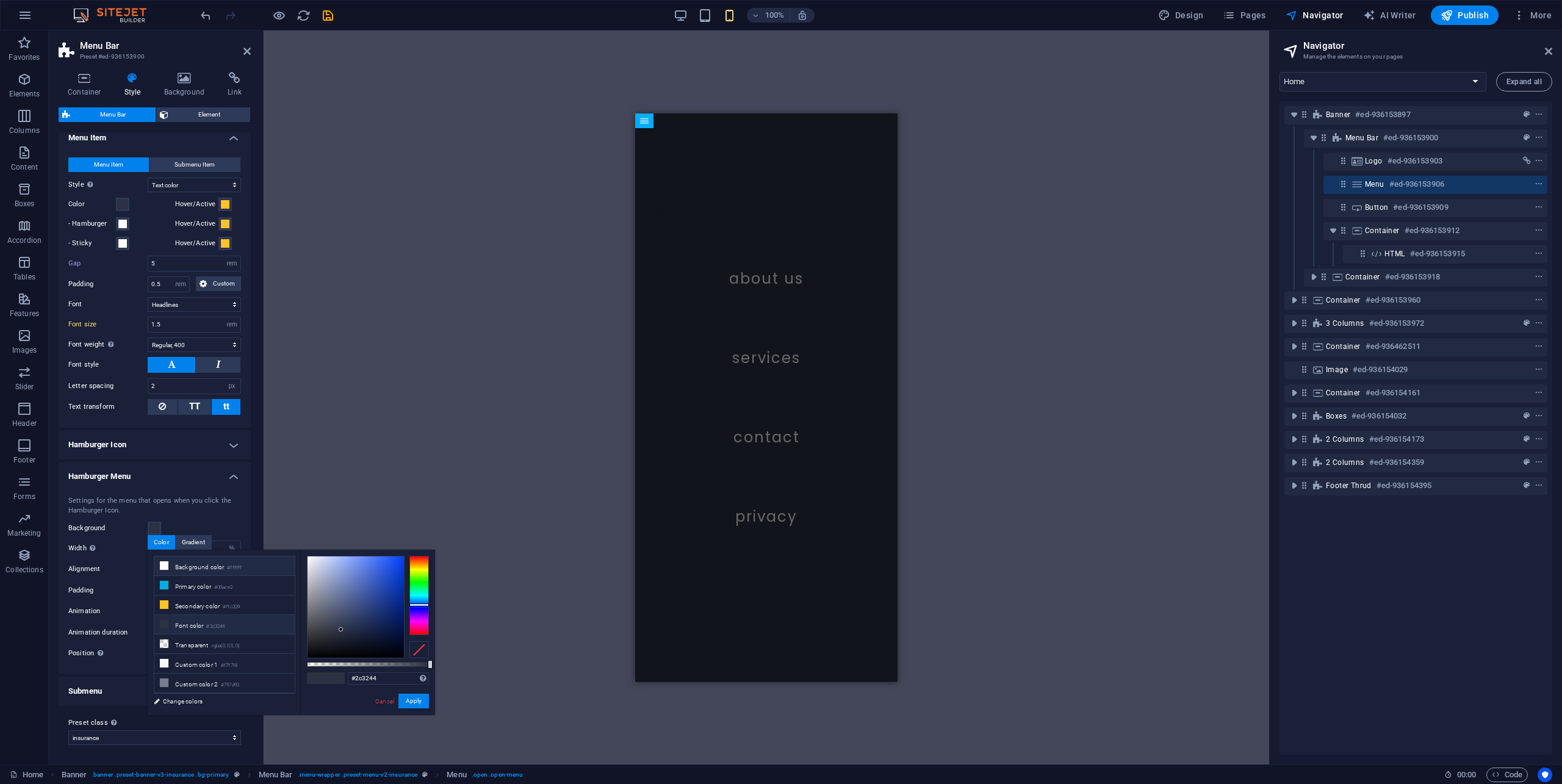
click at [161, 567] on icon at bounding box center [164, 565] width 9 height 9
type input "#ffffff"
click at [407, 704] on button "Apply" at bounding box center [414, 700] width 30 height 14
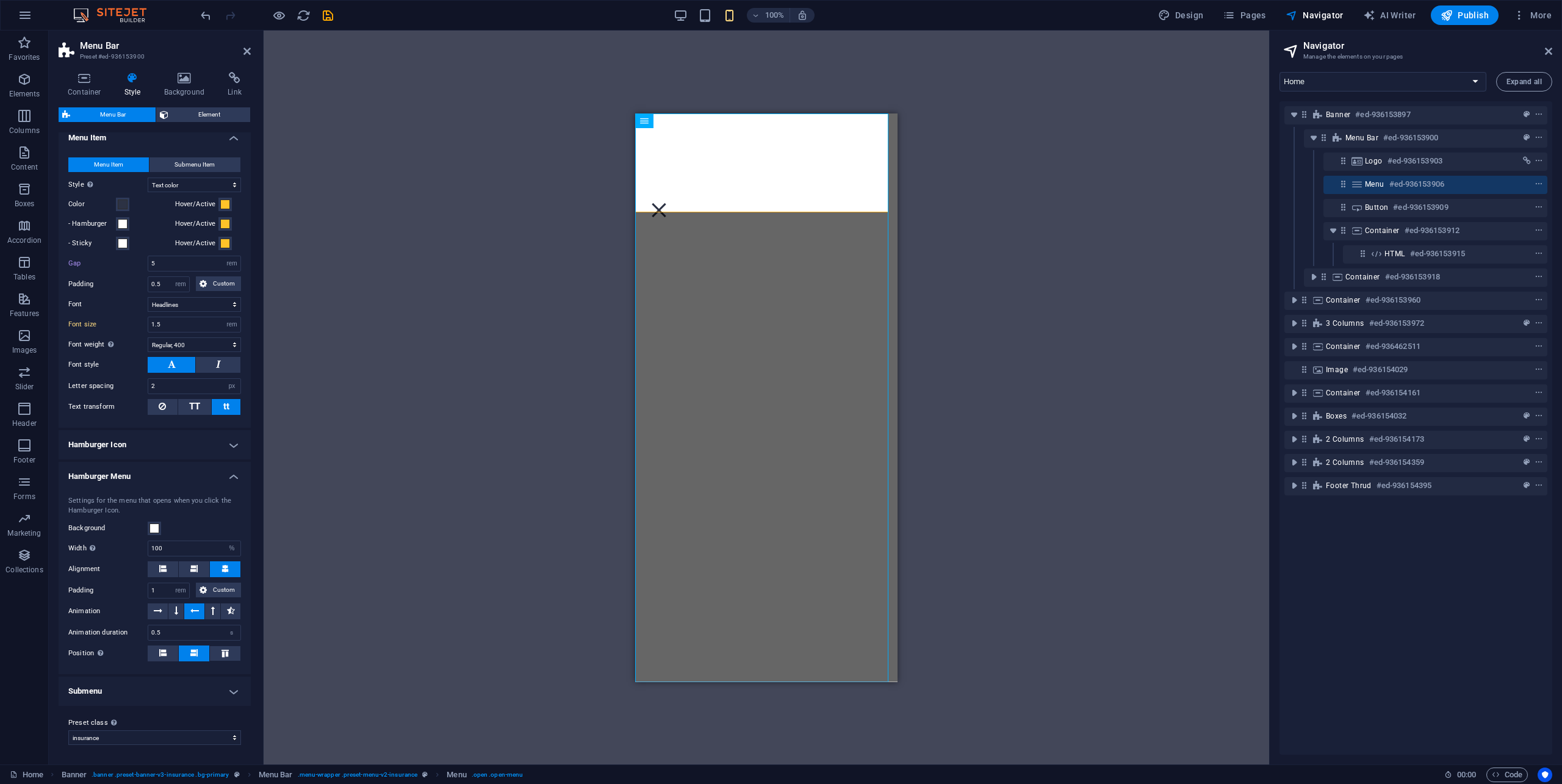
drag, startPoint x: 1224, startPoint y: 450, endPoint x: 1205, endPoint y: 445, distance: 19.6
click at [1223, 450] on div "Drag here to replace the existing content. Press “Ctrl” if you want to create a…" at bounding box center [766, 397] width 1006 height 734
click at [116, 688] on h4 "Submenu" at bounding box center [154, 690] width 192 height 29
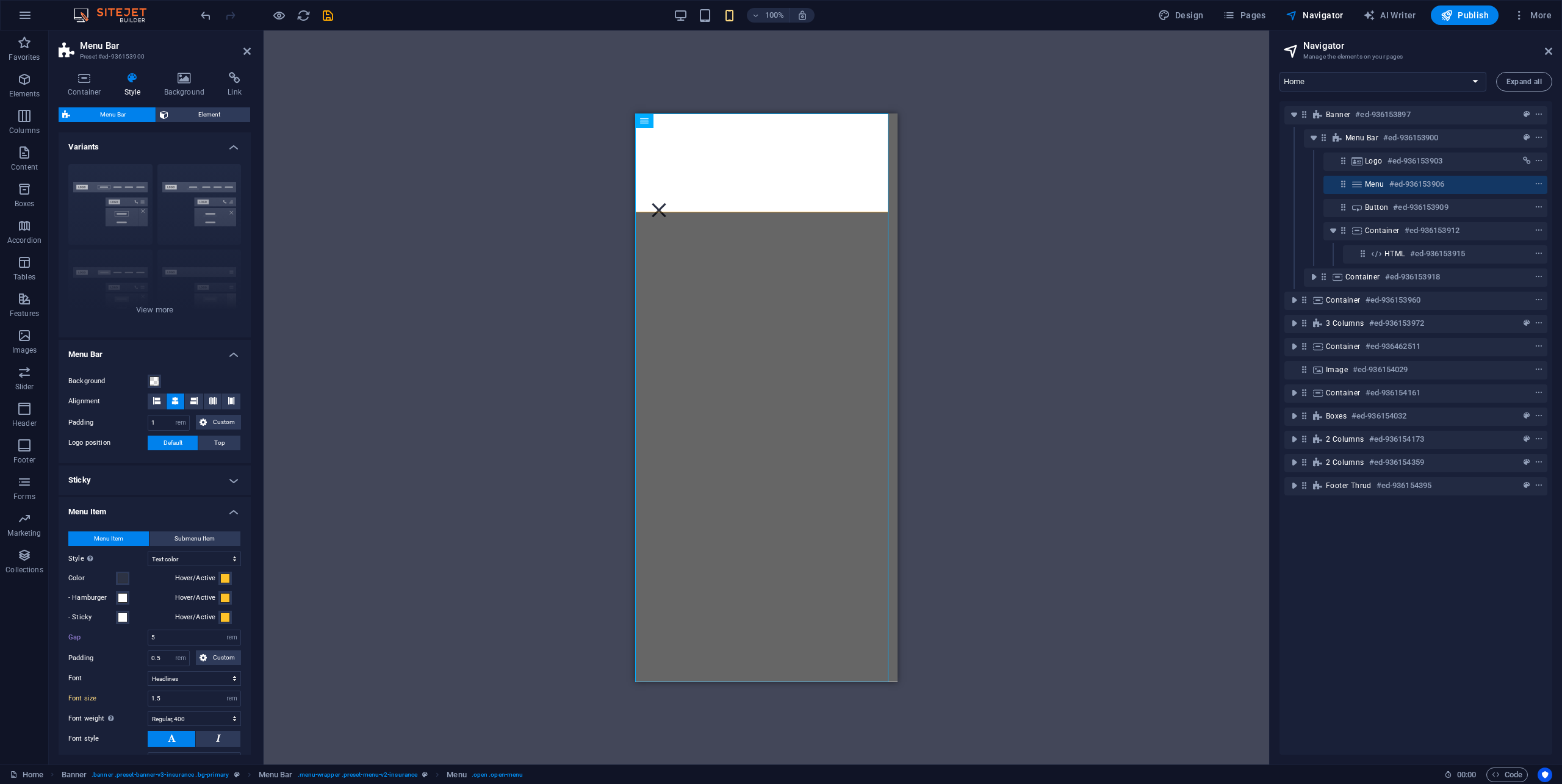
scroll to position [350, 0]
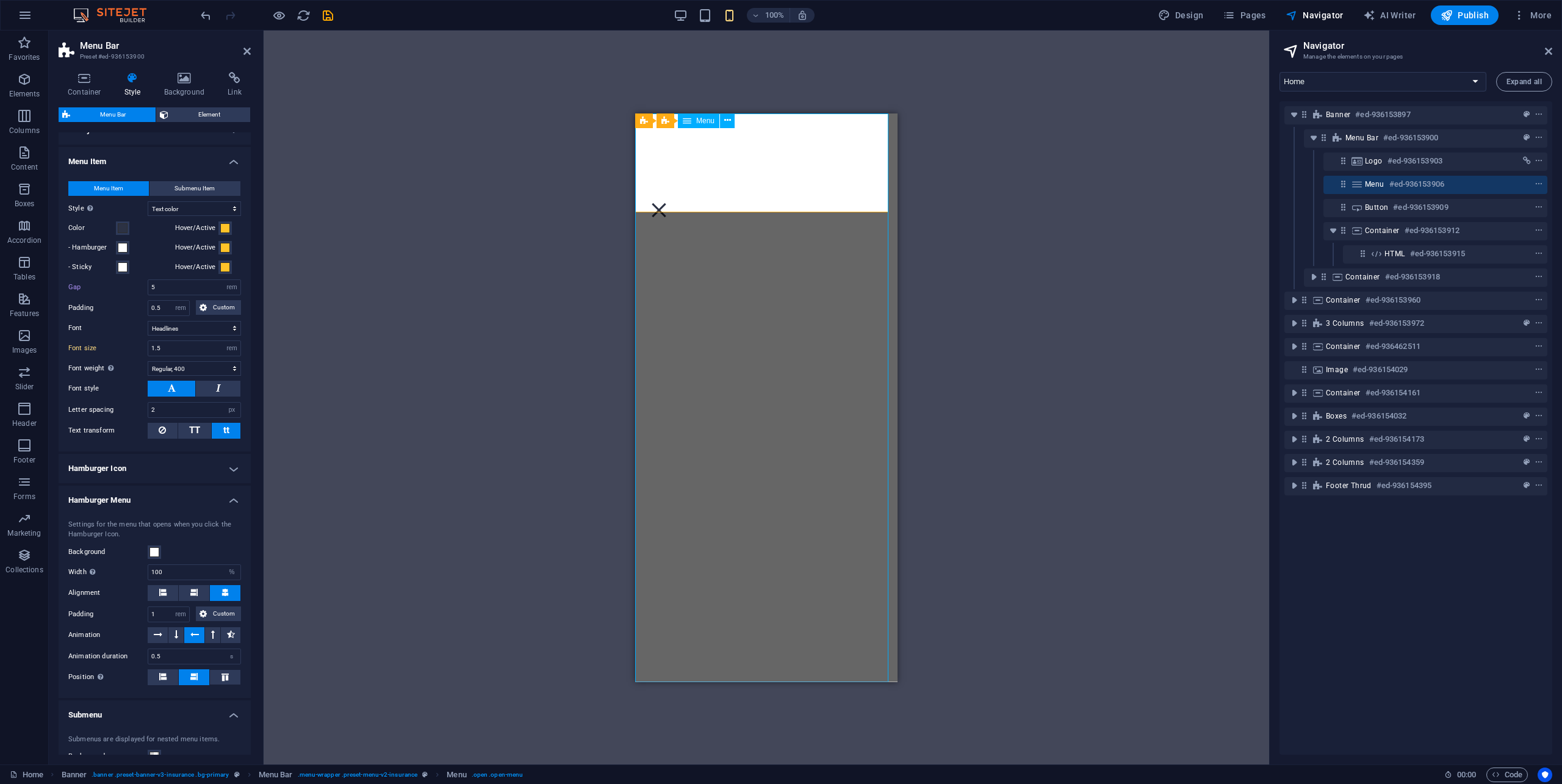
click at [757, 515] on nav "About us Services Contact Privacy" at bounding box center [766, 397] width 262 height 568
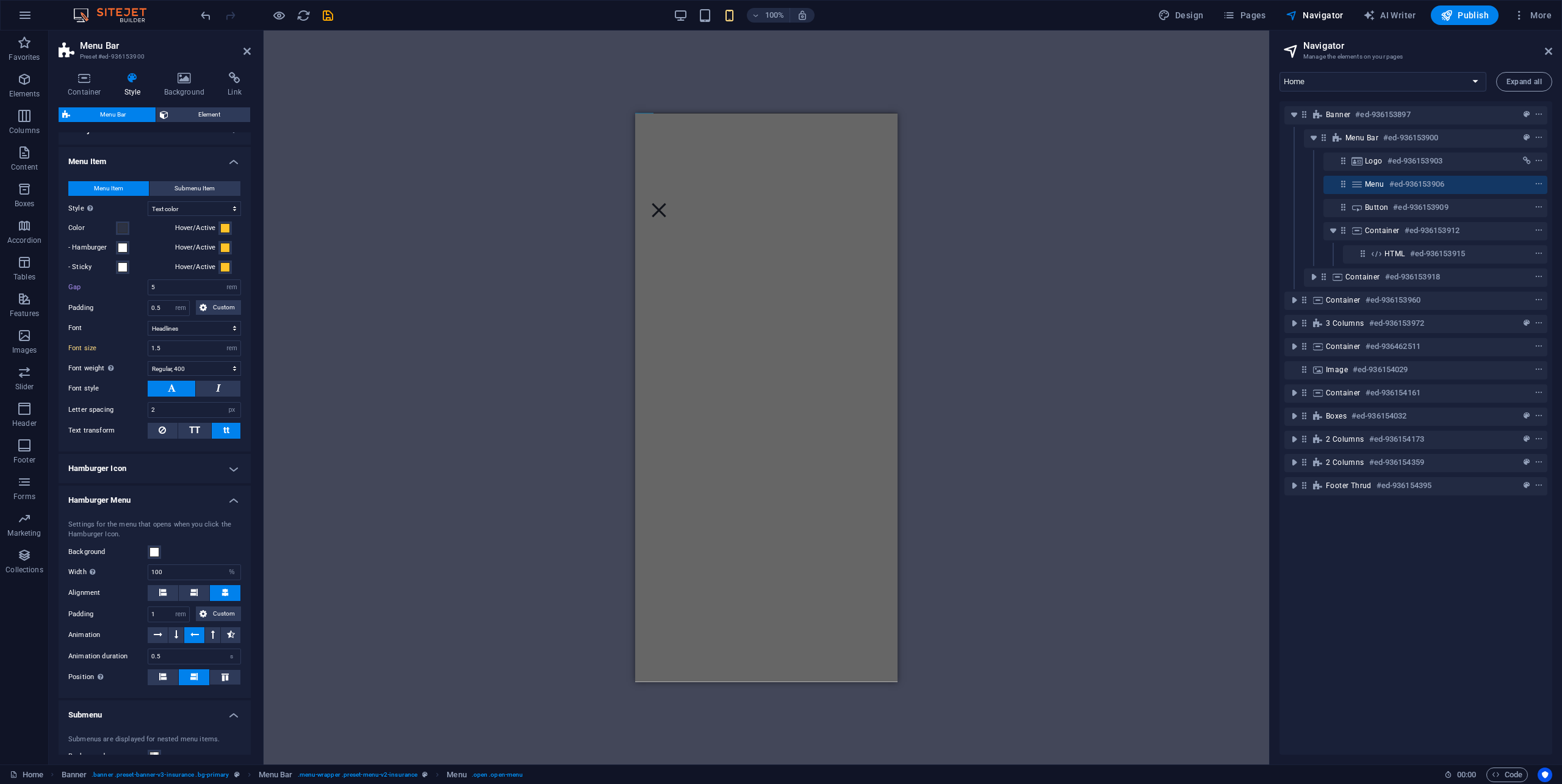
scroll to position [0, 0]
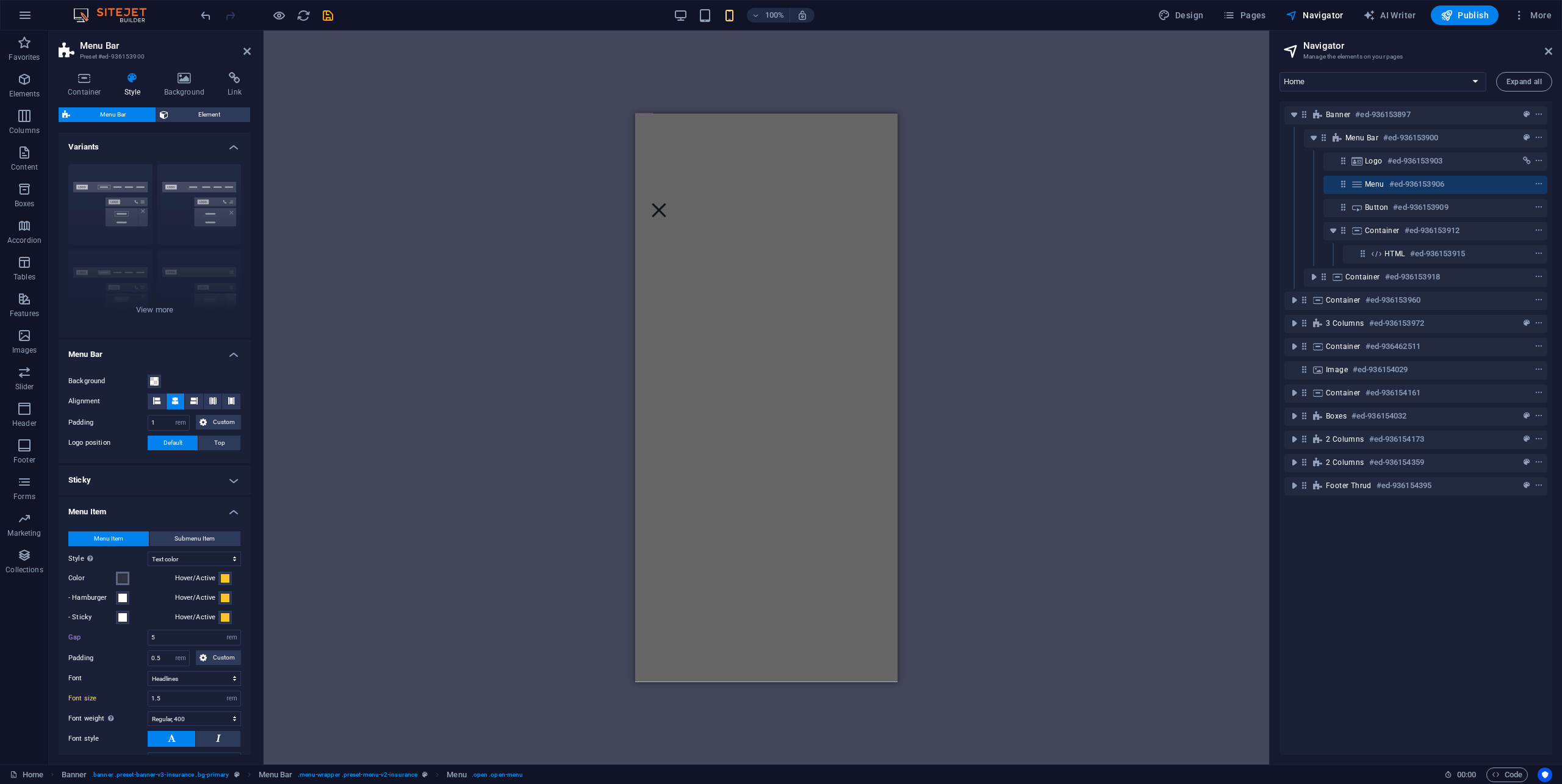
click at [125, 579] on span at bounding box center [122, 578] width 9 height 9
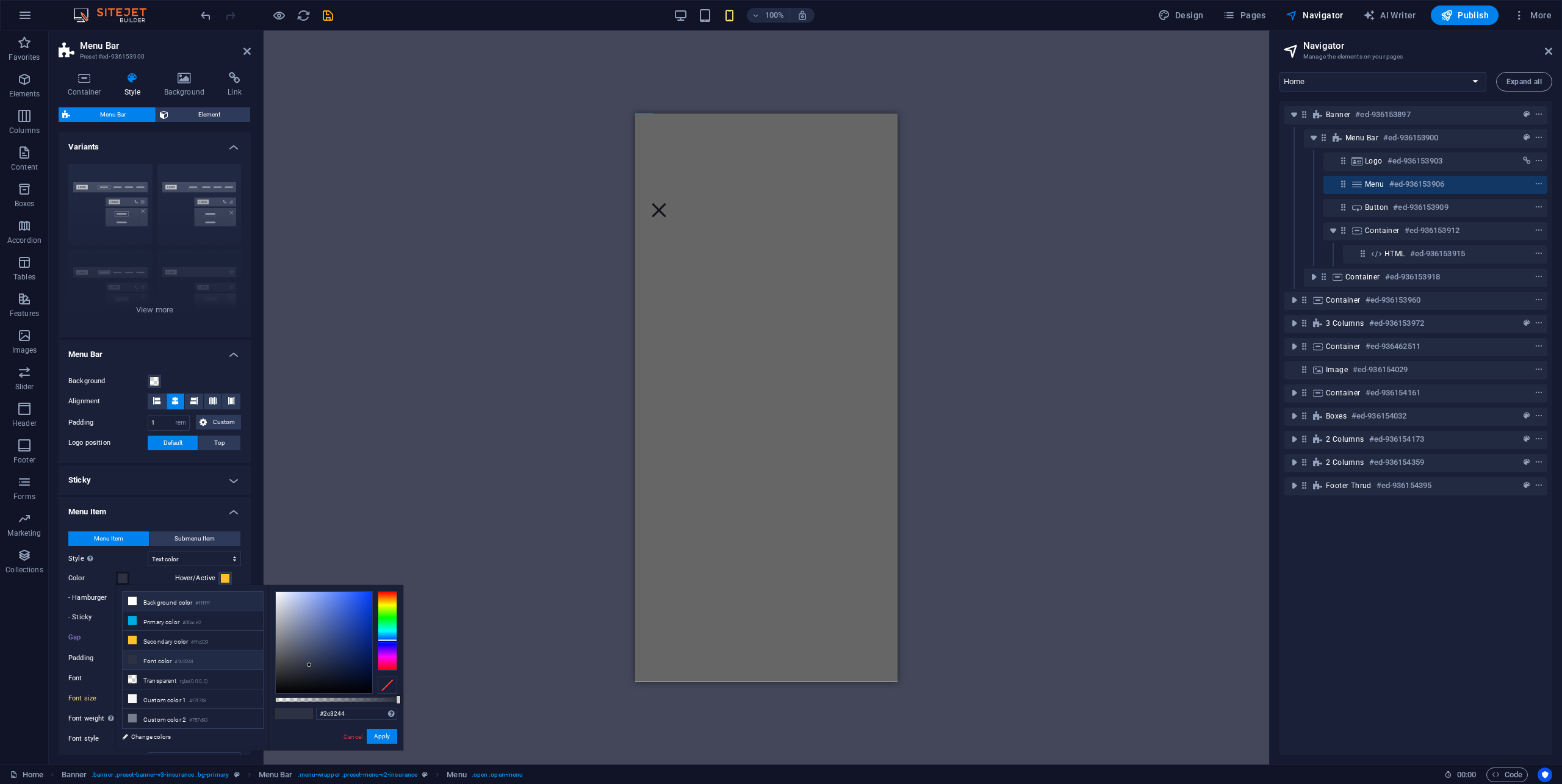
click at [174, 604] on li "Background color #ffffff" at bounding box center [192, 601] width 140 height 20
type input "#ffffff"
drag, startPoint x: 372, startPoint y: 735, endPoint x: 301, endPoint y: 685, distance: 86.8
click at [372, 734] on button "Apply" at bounding box center [382, 736] width 30 height 14
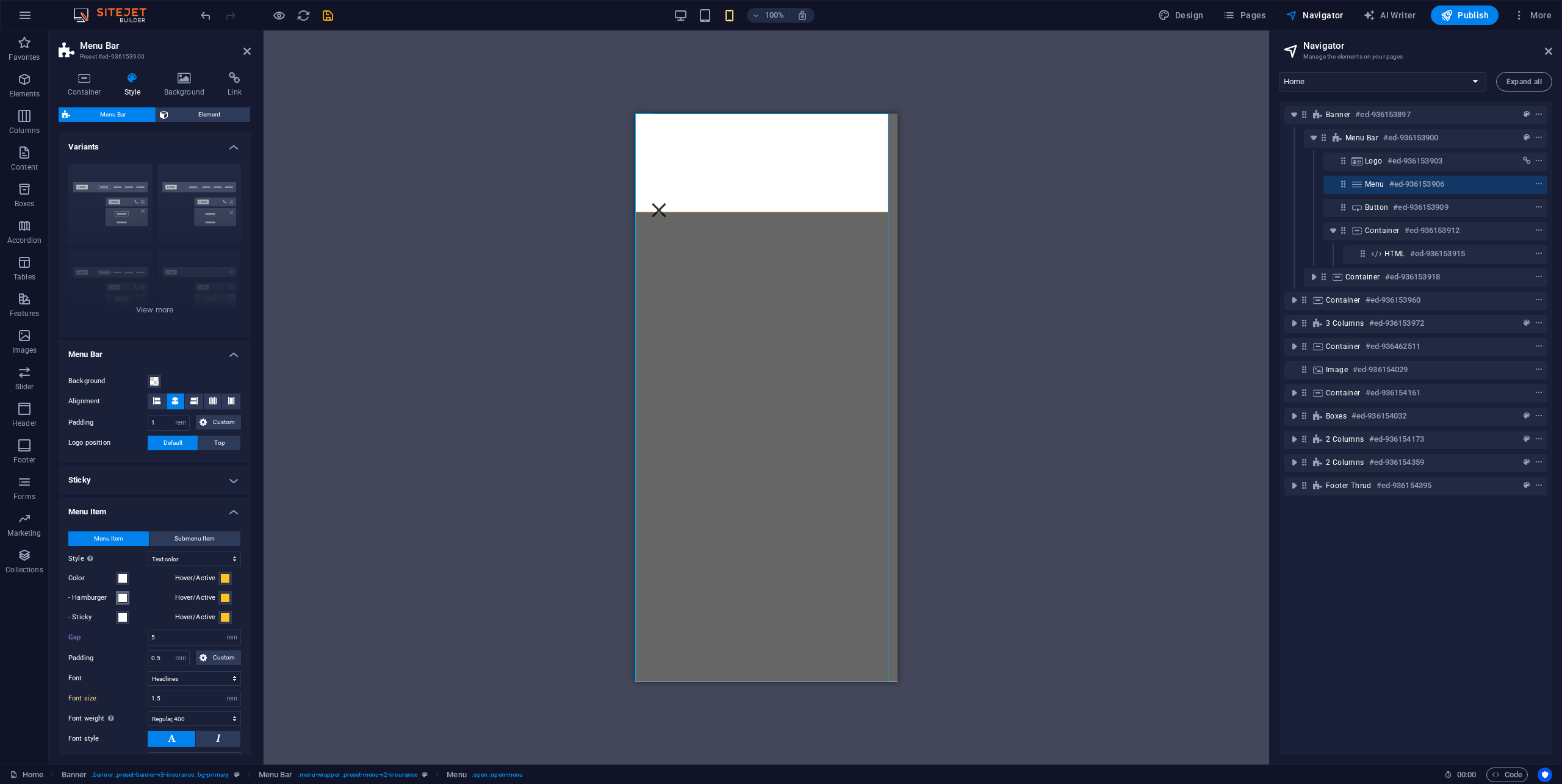
click at [124, 600] on span at bounding box center [122, 597] width 9 height 9
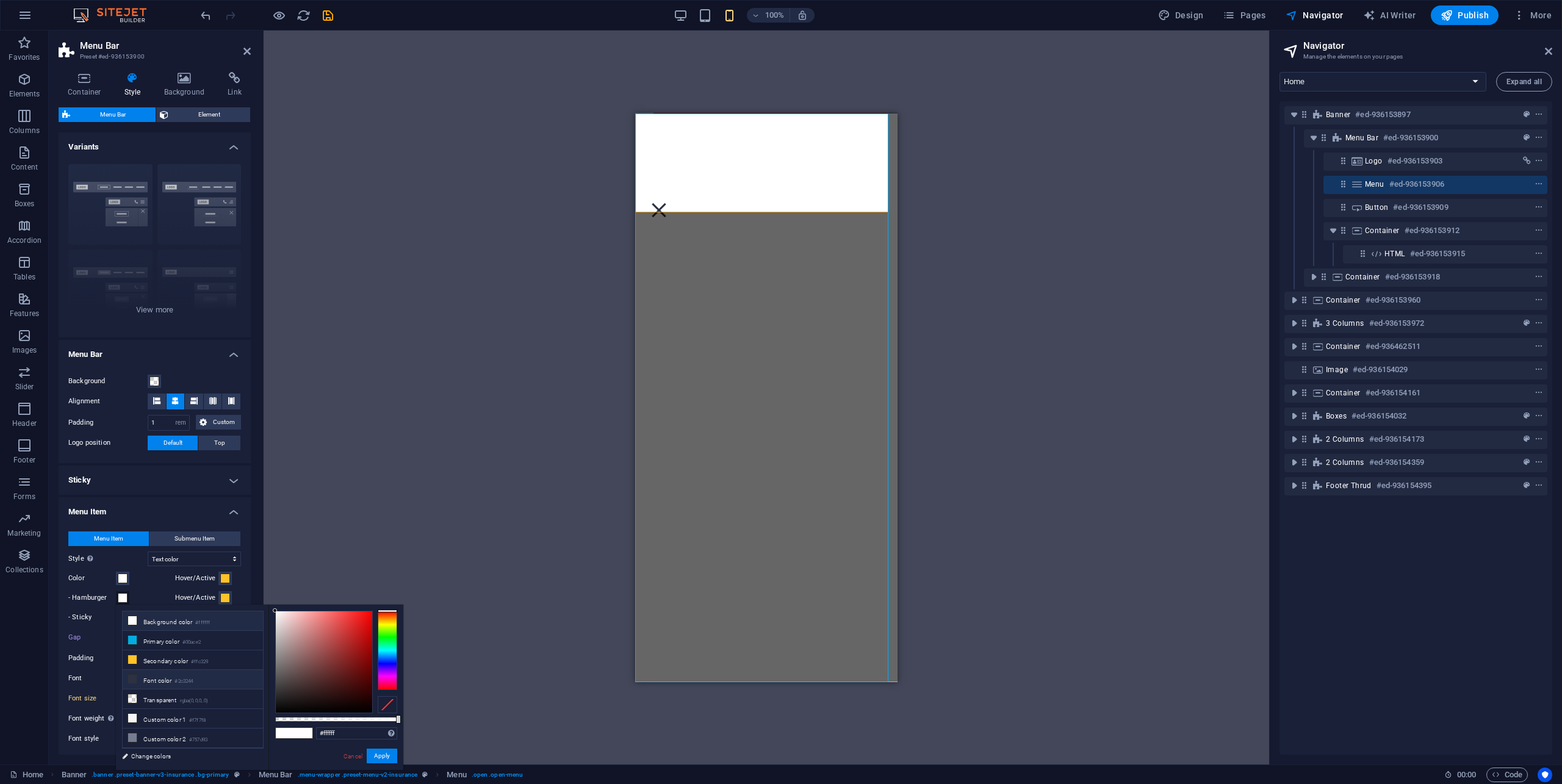
drag, startPoint x: 171, startPoint y: 677, endPoint x: 179, endPoint y: 680, distance: 8.5
click at [171, 677] on li "Font color #2c3244" at bounding box center [192, 679] width 140 height 20
type input "#2c3244"
click at [374, 751] on button "Apply" at bounding box center [382, 755] width 30 height 14
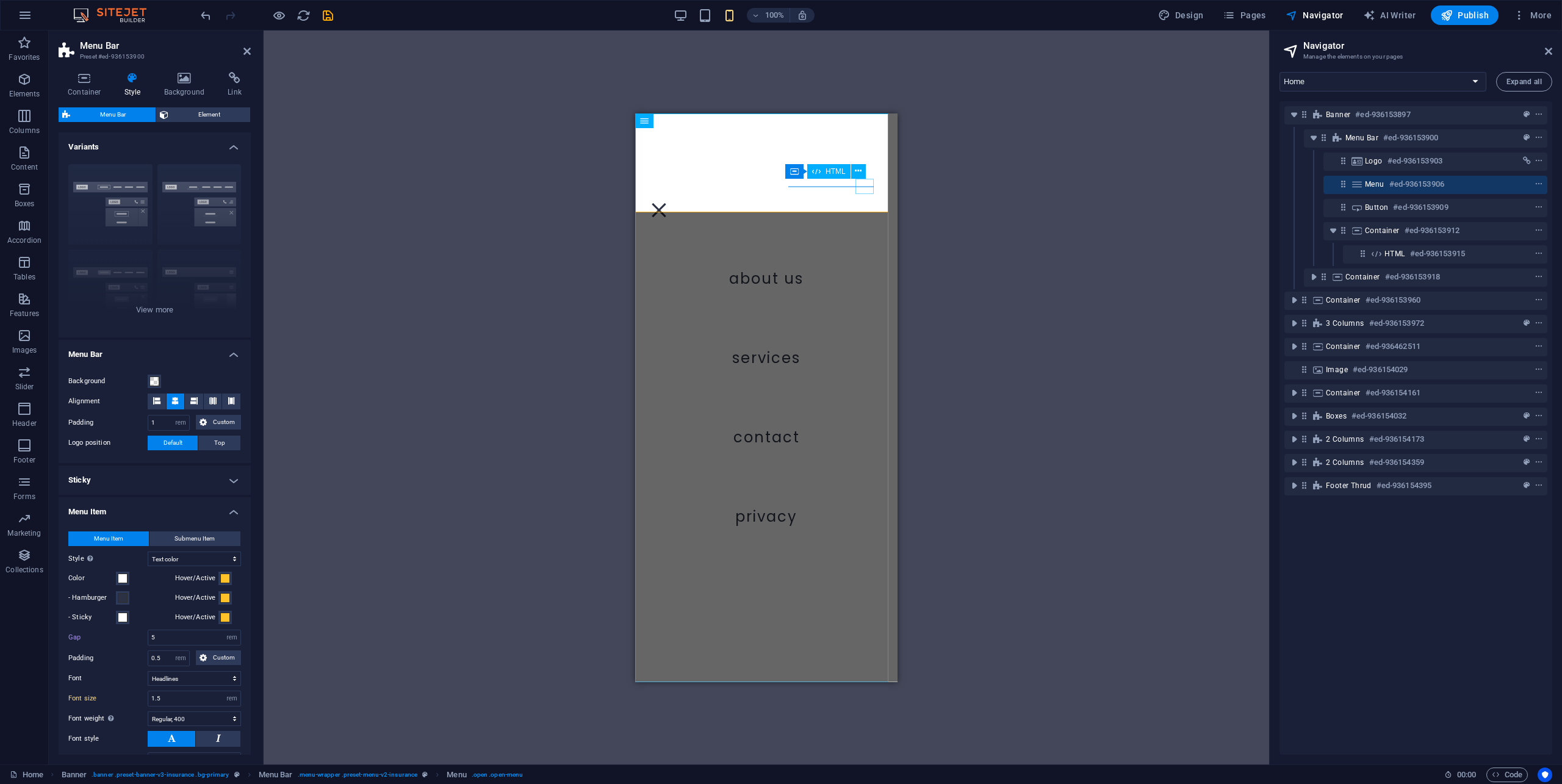
click at [668, 202] on div "Menu" at bounding box center [658, 209] width 18 height 15
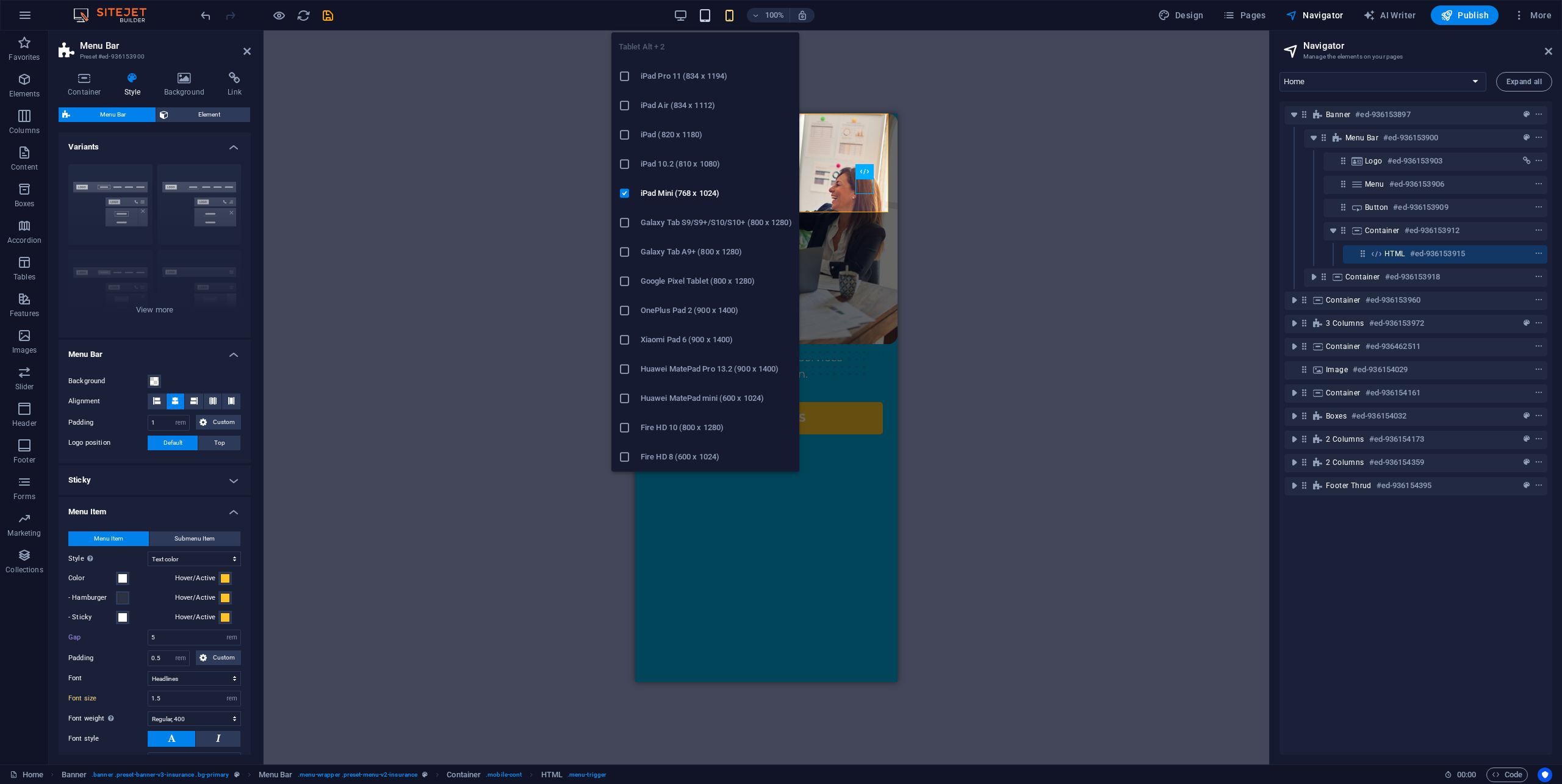
click at [706, 16] on icon "button" at bounding box center [705, 15] width 14 height 14
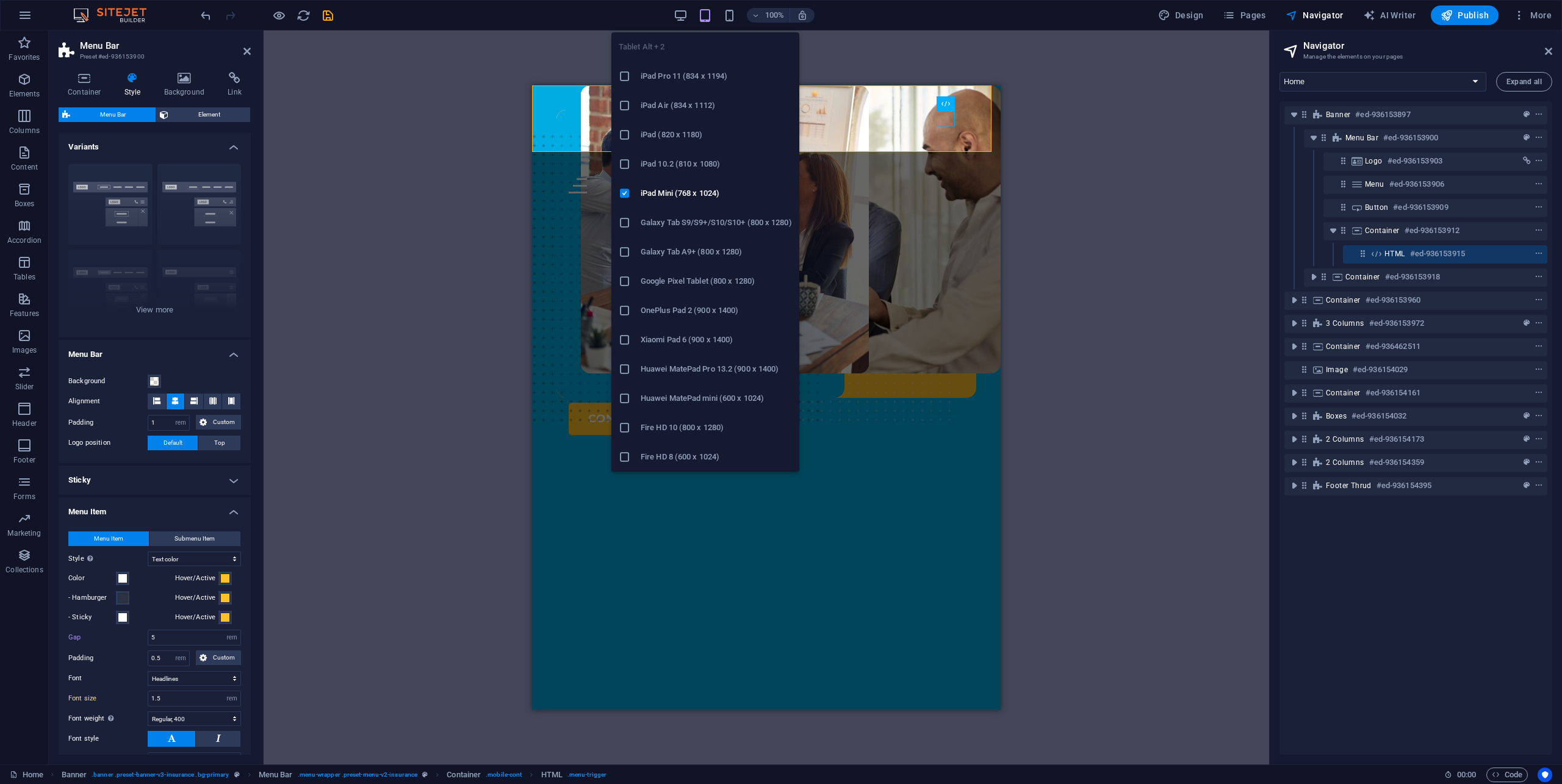
type input "28"
select select "px"
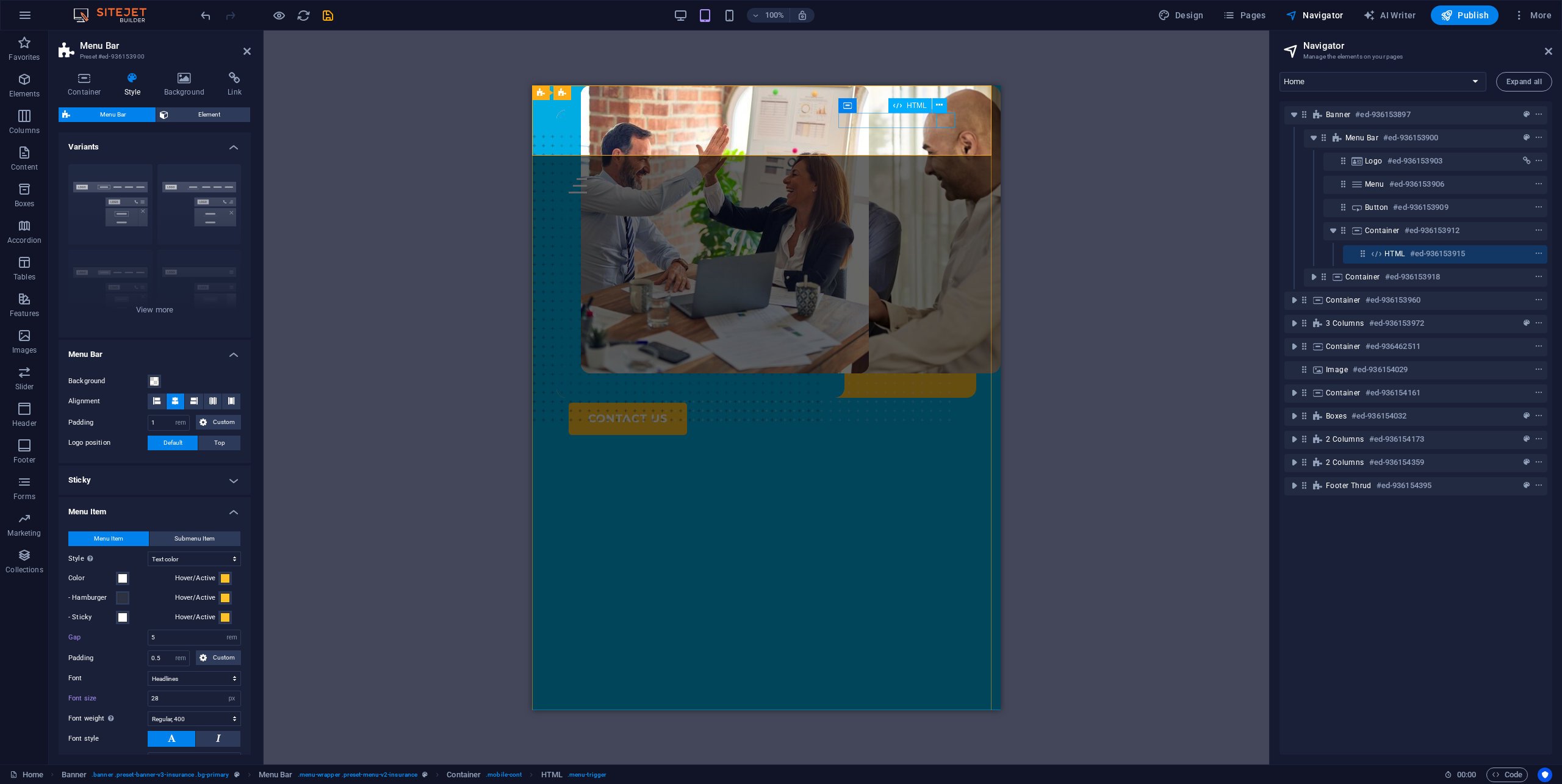
click at [943, 177] on div "Menu" at bounding box center [765, 185] width 395 height 15
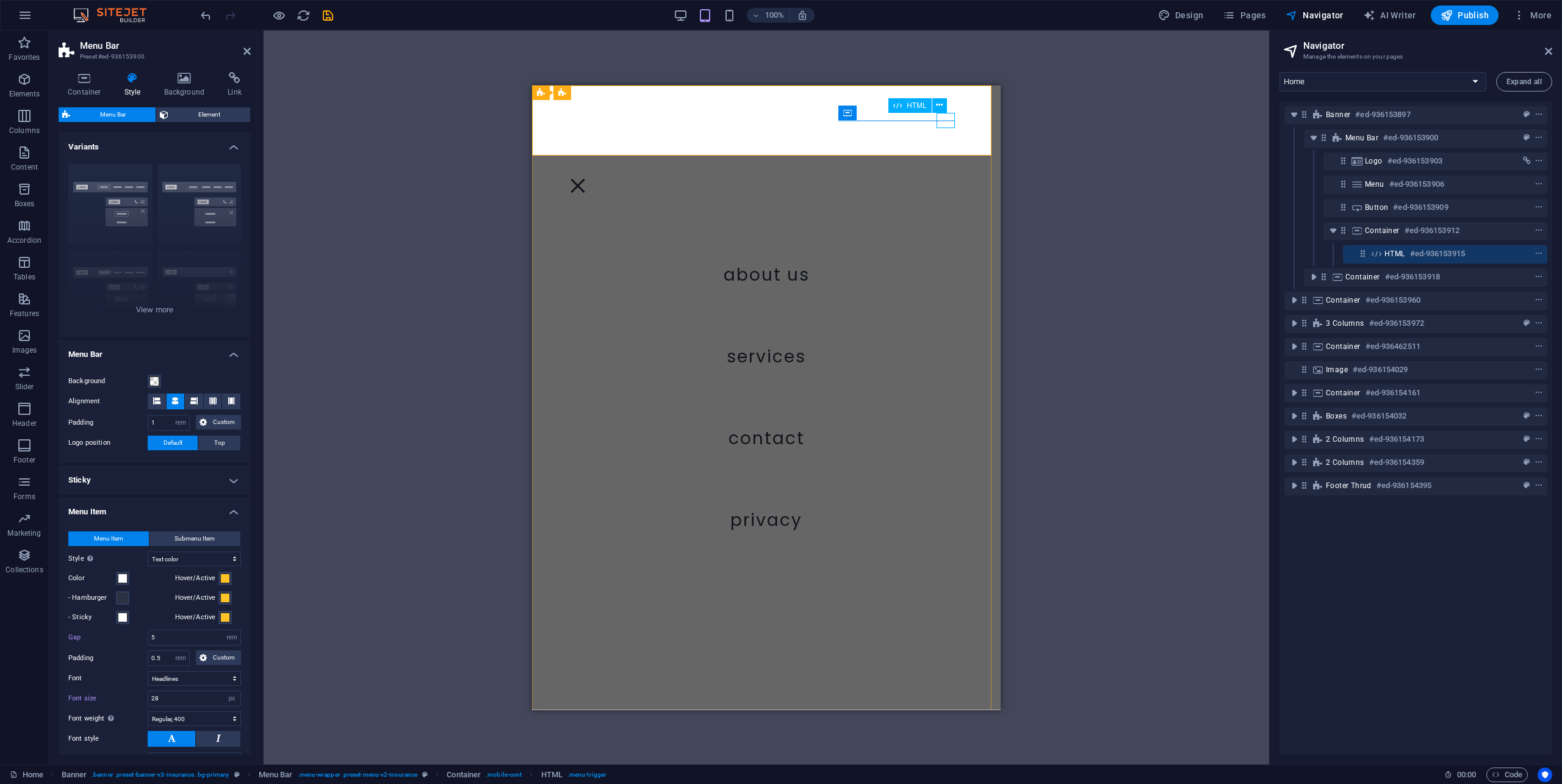
click at [587, 177] on div "Menu" at bounding box center [577, 185] width 18 height 15
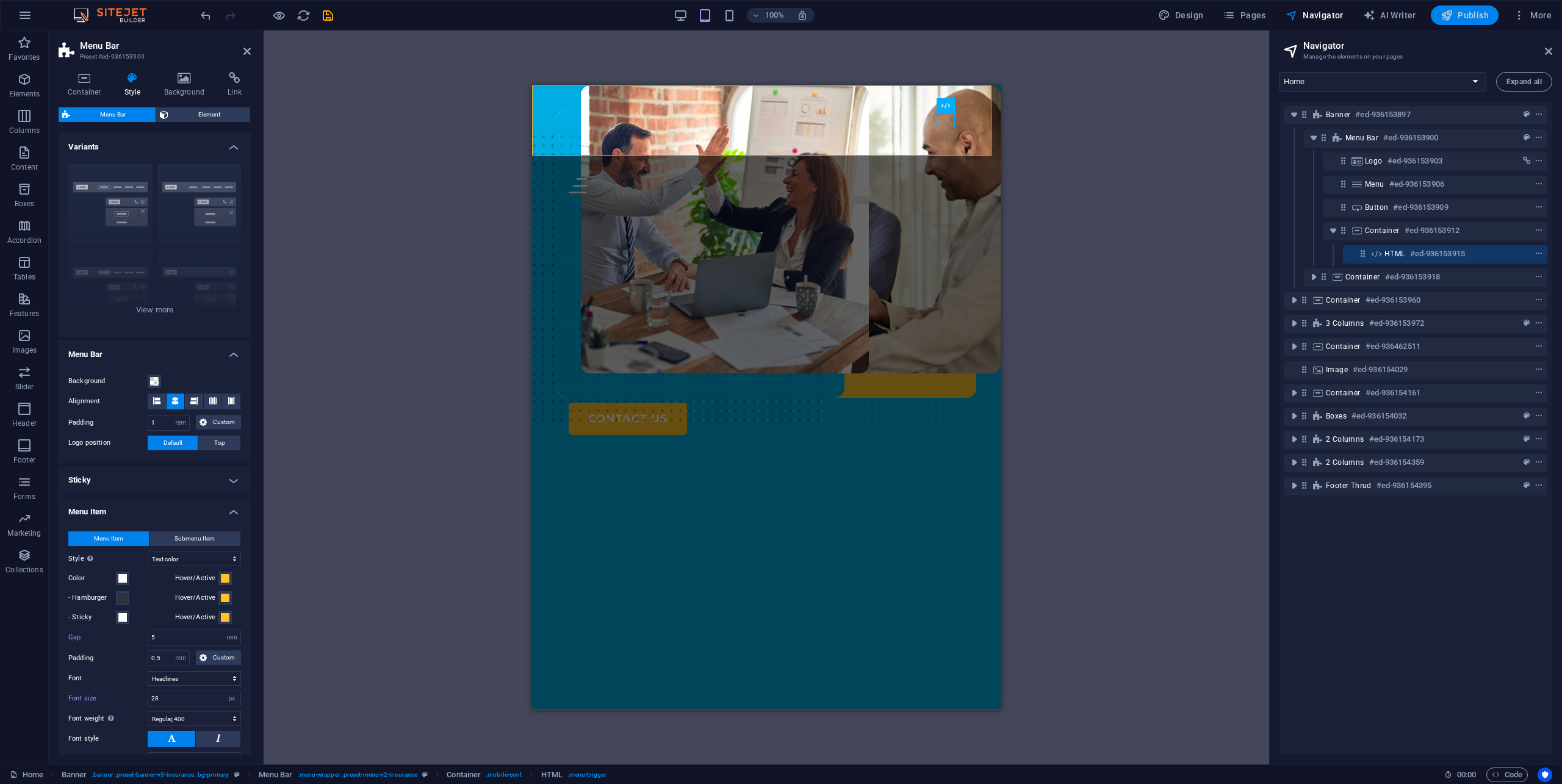
click at [1467, 17] on span "Publish" at bounding box center [1464, 15] width 48 height 12
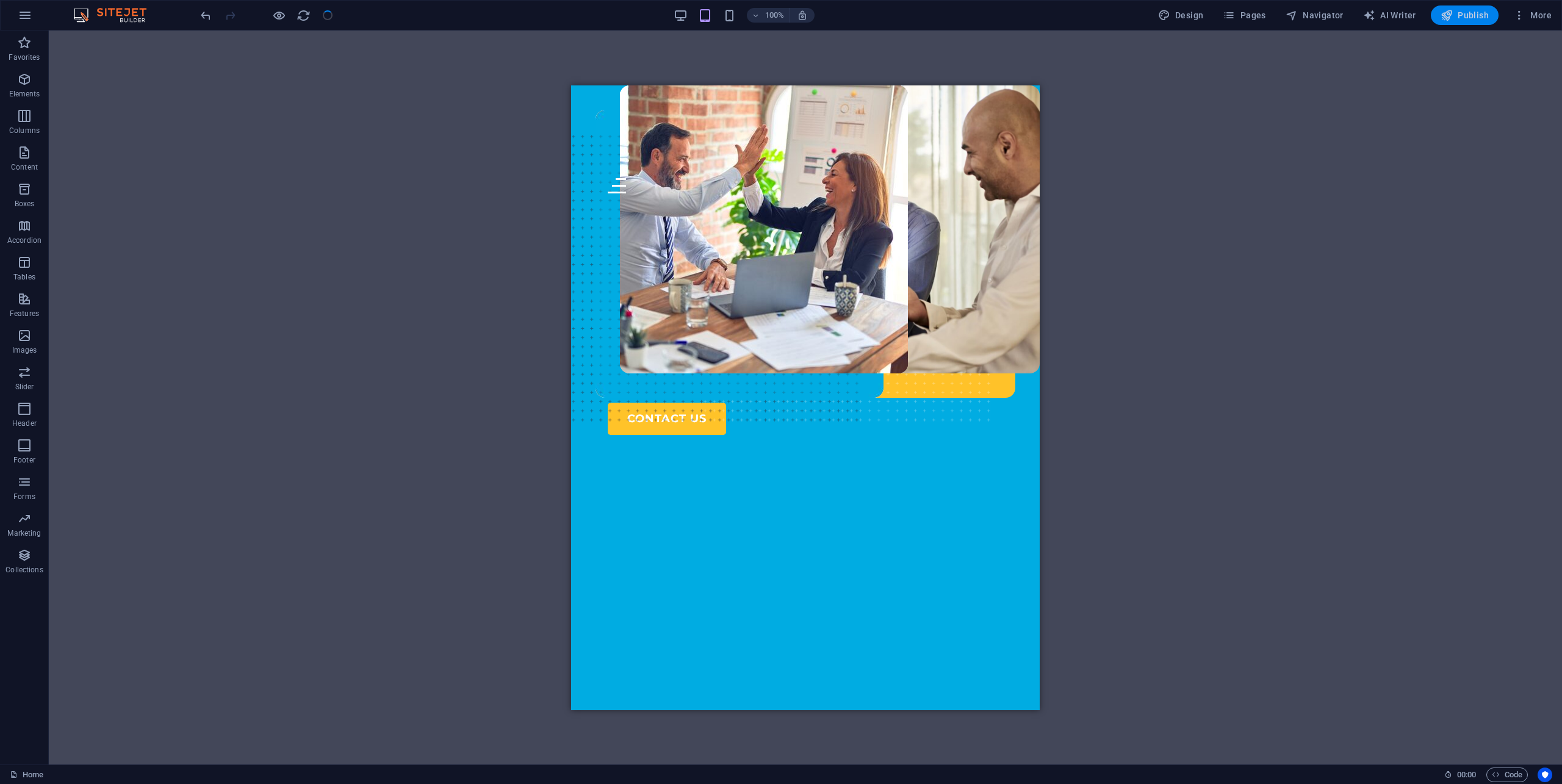
click at [1460, 6] on button "Publish" at bounding box center [1463, 15] width 67 height 20
click at [1457, 22] on button "Publish" at bounding box center [1463, 15] width 67 height 20
drag, startPoint x: 1385, startPoint y: 98, endPoint x: 1443, endPoint y: 66, distance: 66.2
click at [1388, 98] on div "Drag here to replace the existing content. Press “Ctrl” if you want to create a…" at bounding box center [805, 397] width 1513 height 734
click at [1467, 11] on span "Publish" at bounding box center [1464, 15] width 48 height 12
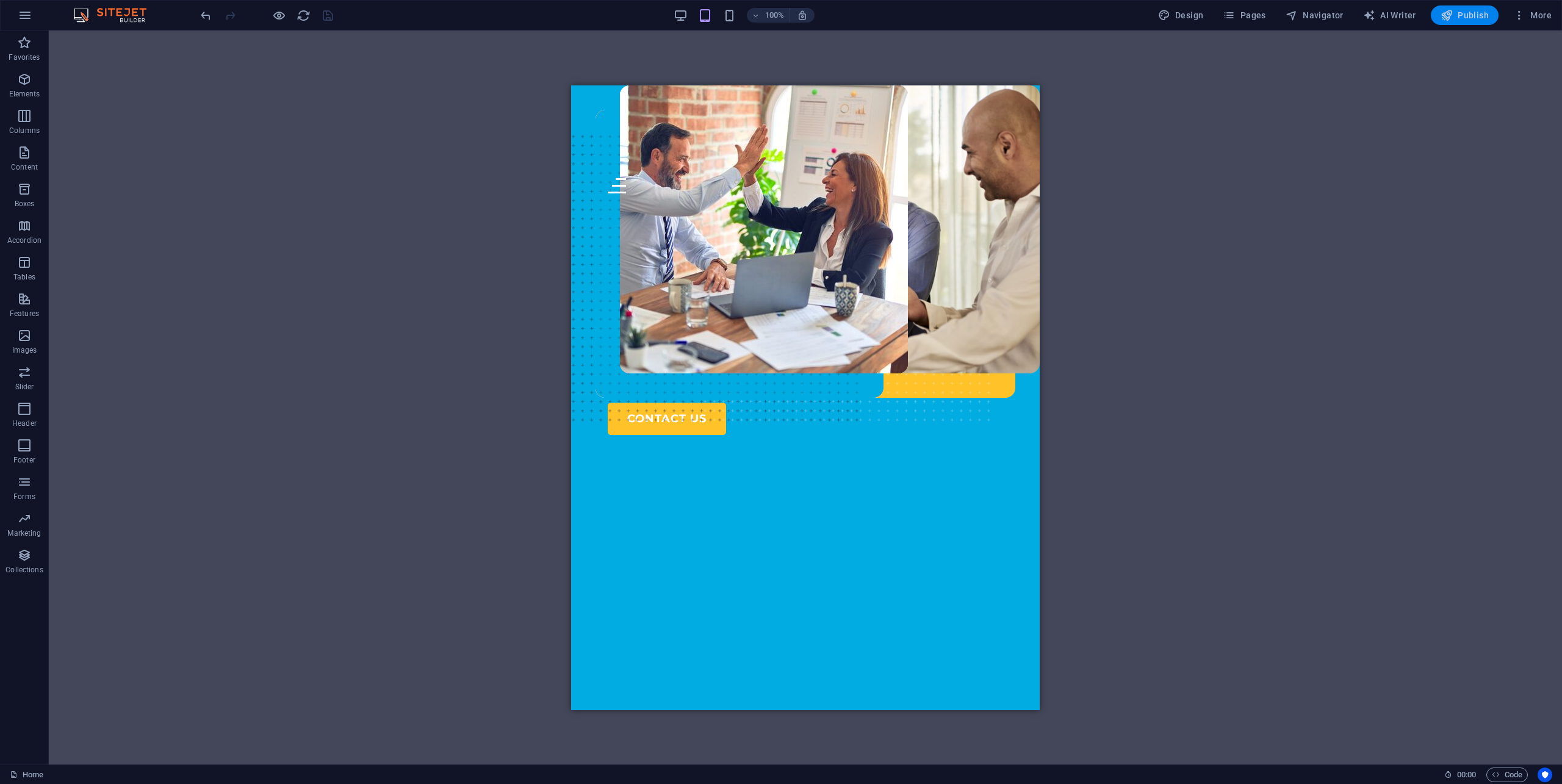
click at [1467, 11] on span "Publish" at bounding box center [1464, 15] width 48 height 12
